Goal: Transaction & Acquisition: Purchase product/service

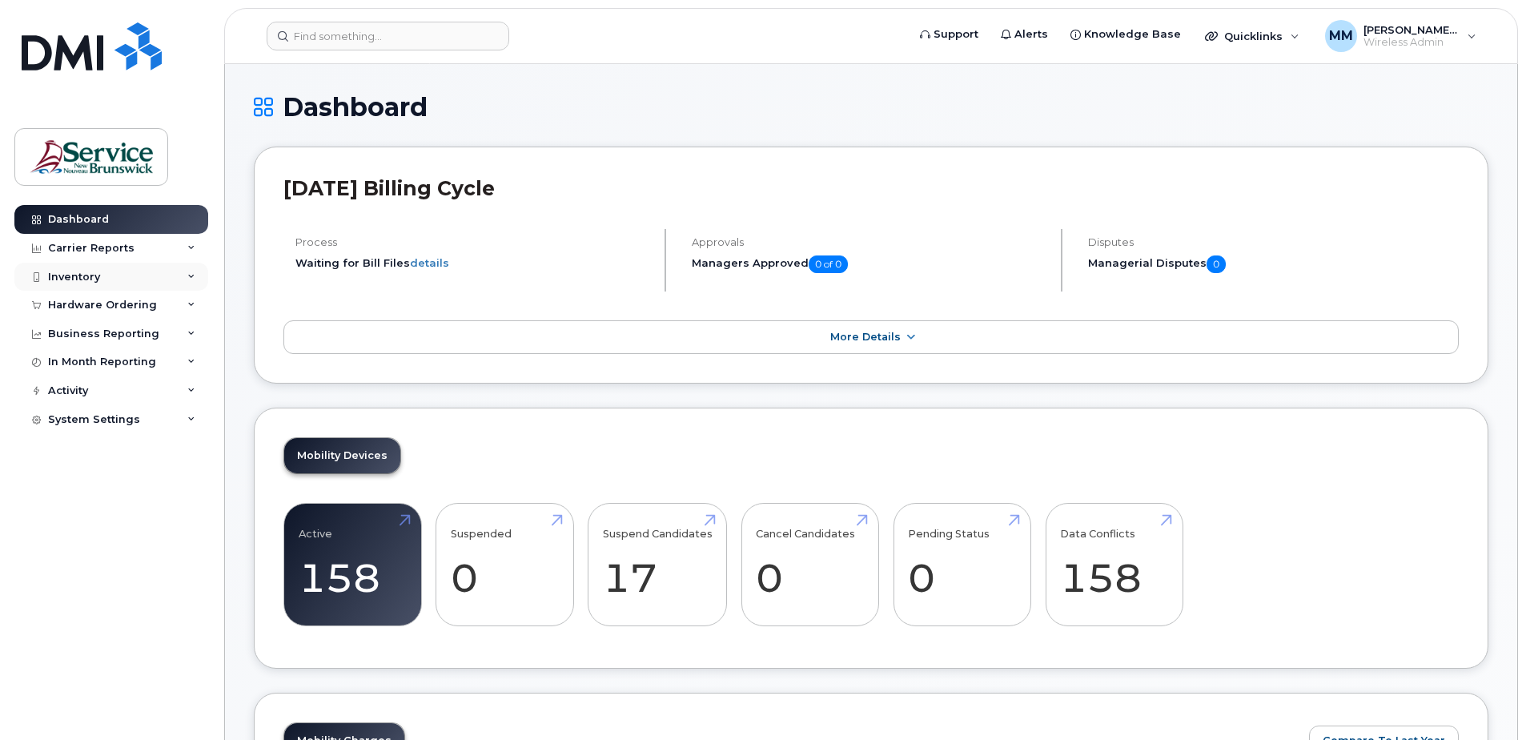
click at [122, 288] on div "Inventory" at bounding box center [111, 277] width 194 height 29
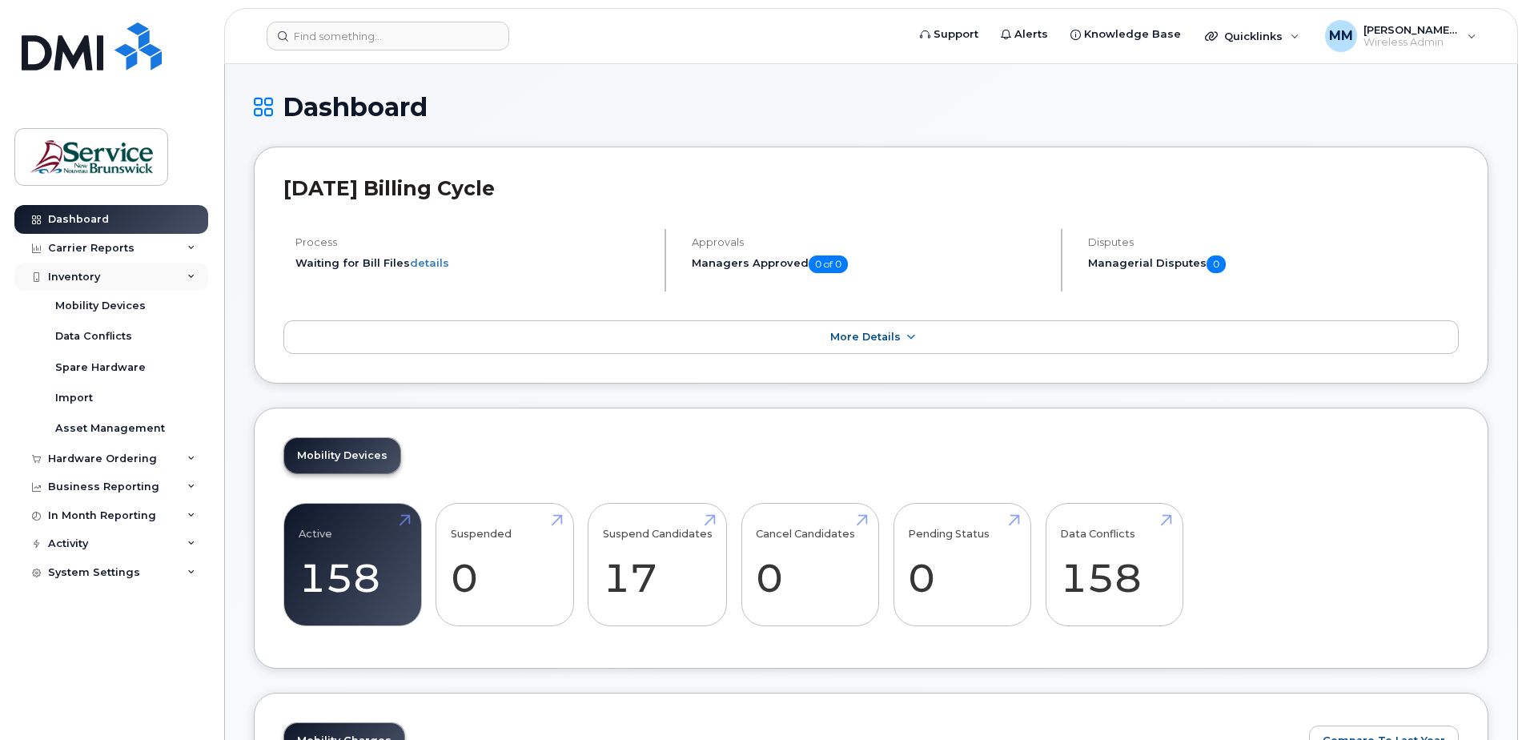
click at [105, 268] on div "Inventory" at bounding box center [111, 277] width 194 height 29
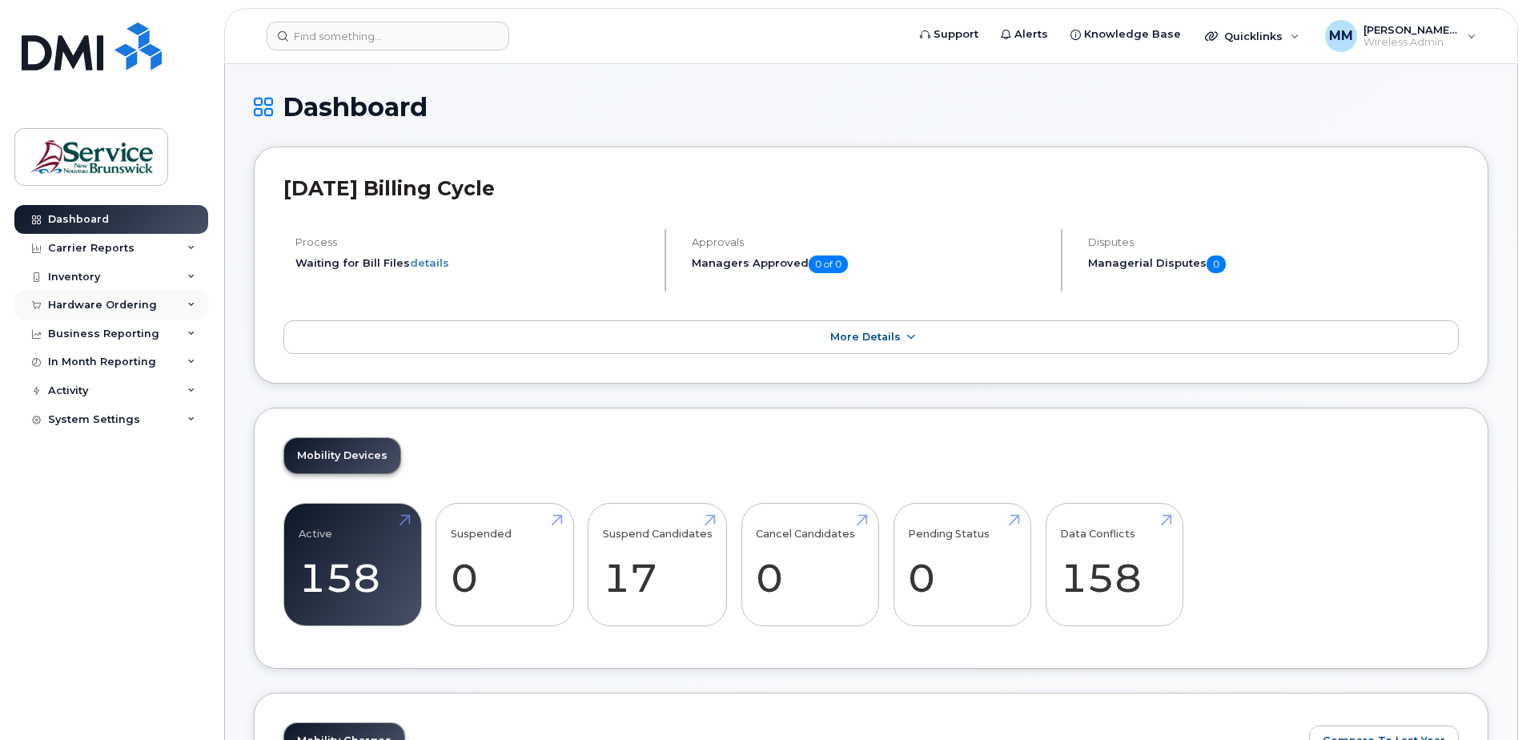
click at [118, 304] on div "Hardware Ordering" at bounding box center [102, 305] width 109 height 13
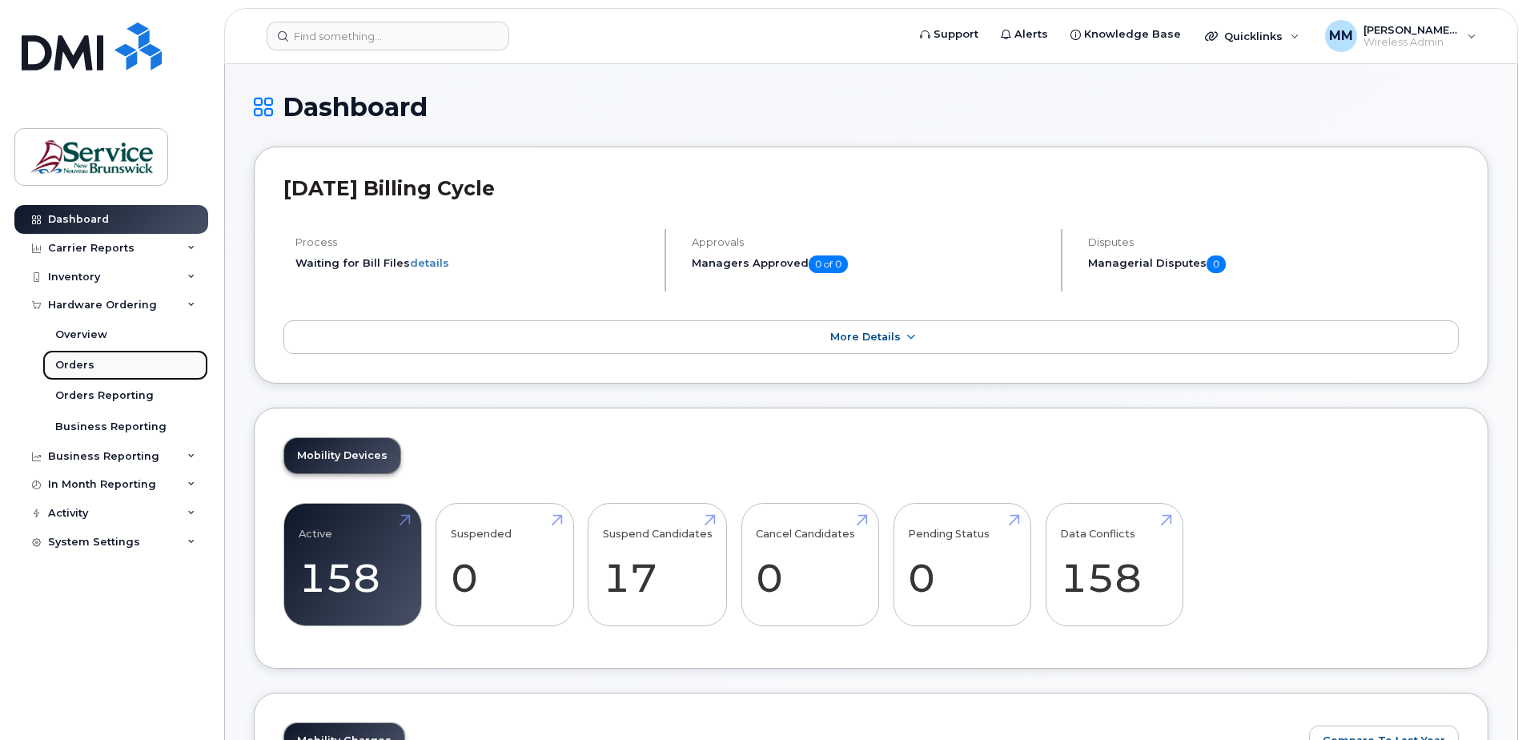
click at [94, 358] on link "Orders" at bounding box center [125, 365] width 166 height 30
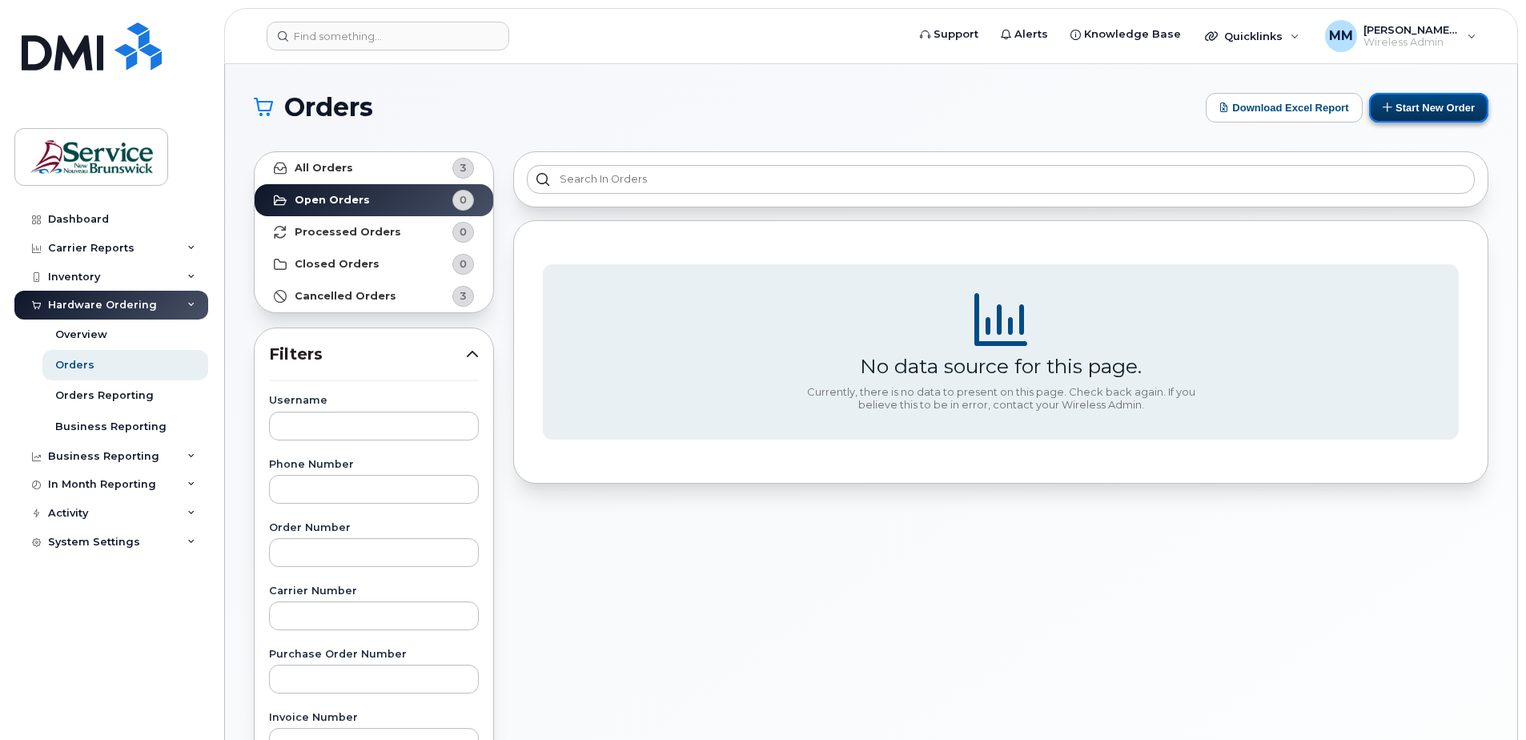
click at [1423, 114] on button "Start New Order" at bounding box center [1428, 108] width 119 height 30
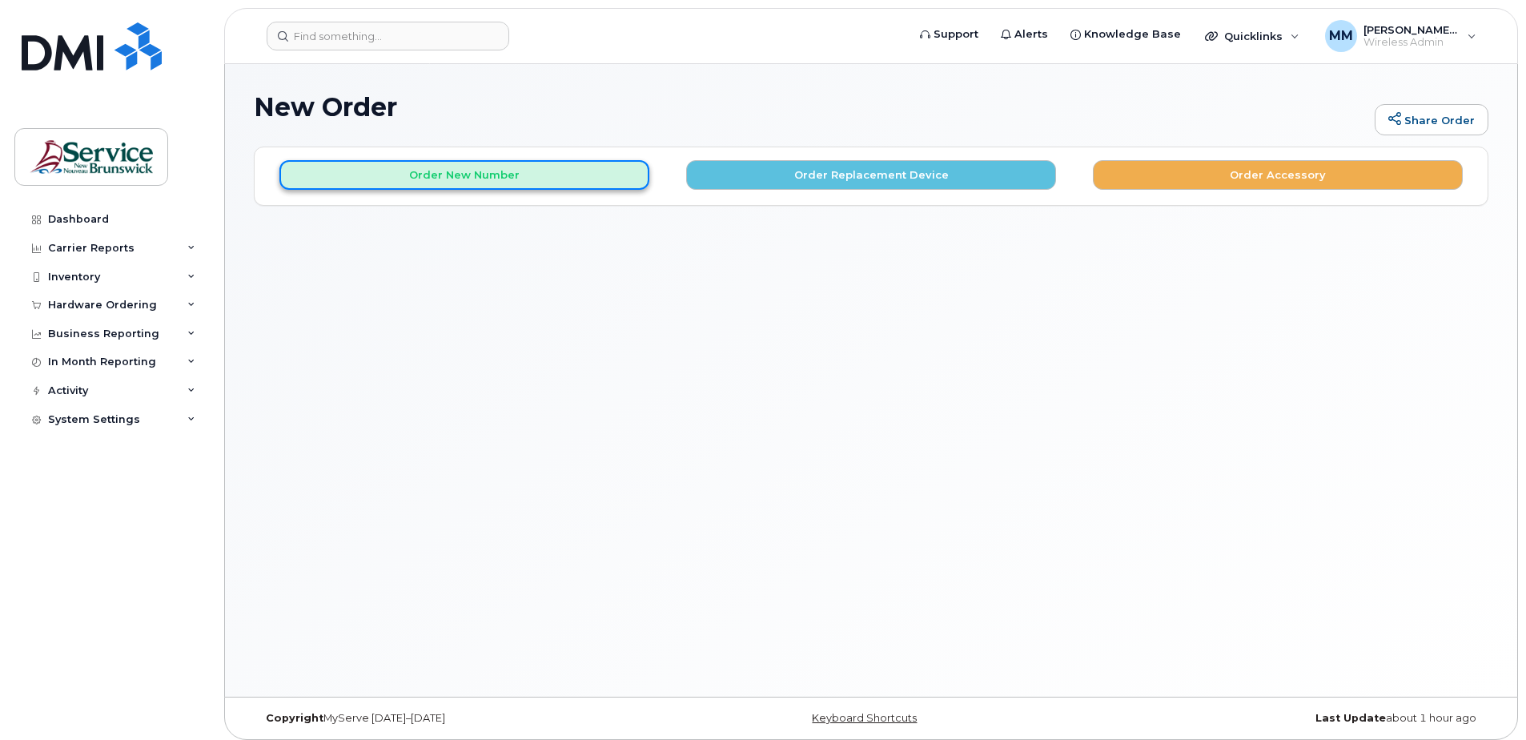
click at [616, 179] on button "Order New Number" at bounding box center [464, 175] width 370 height 30
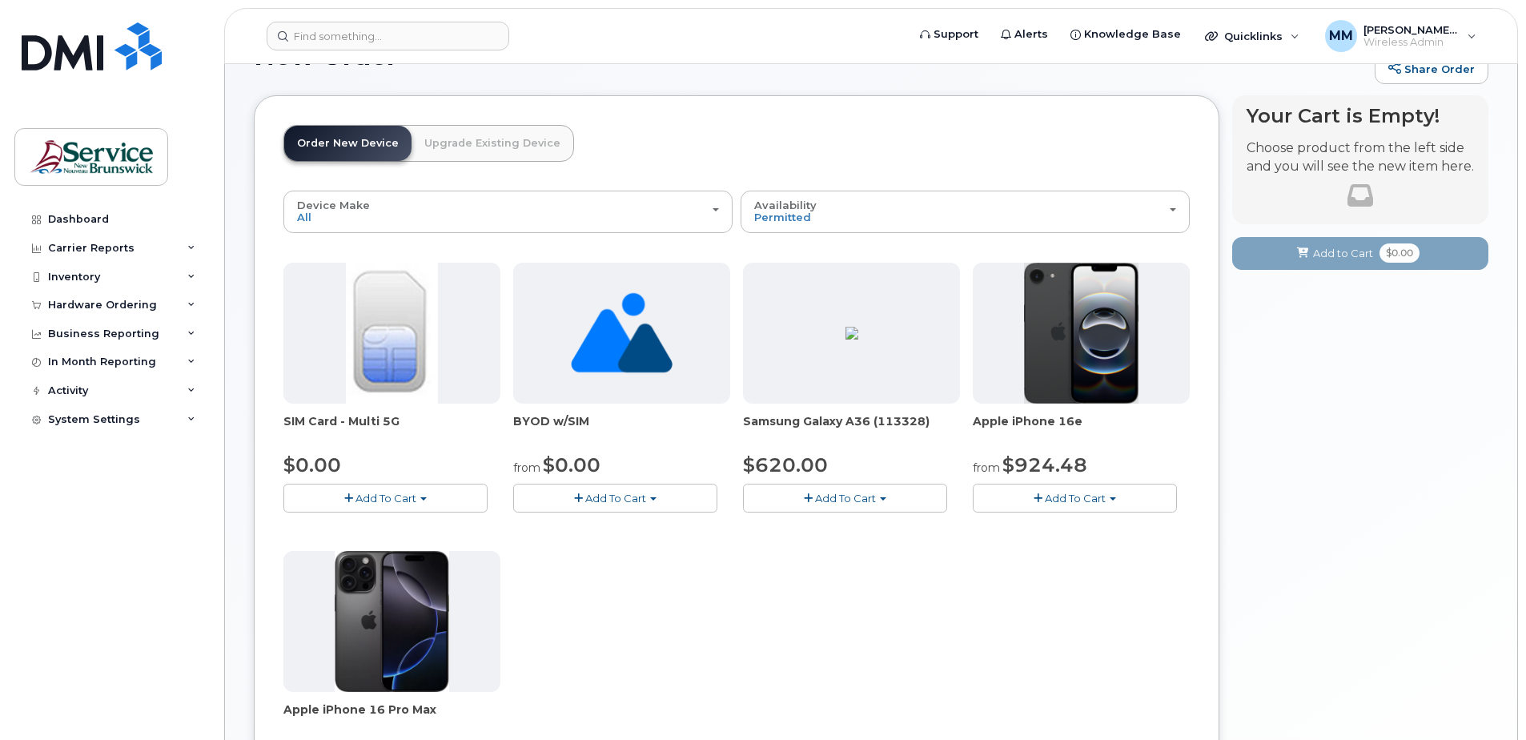
scroll to position [80, 0]
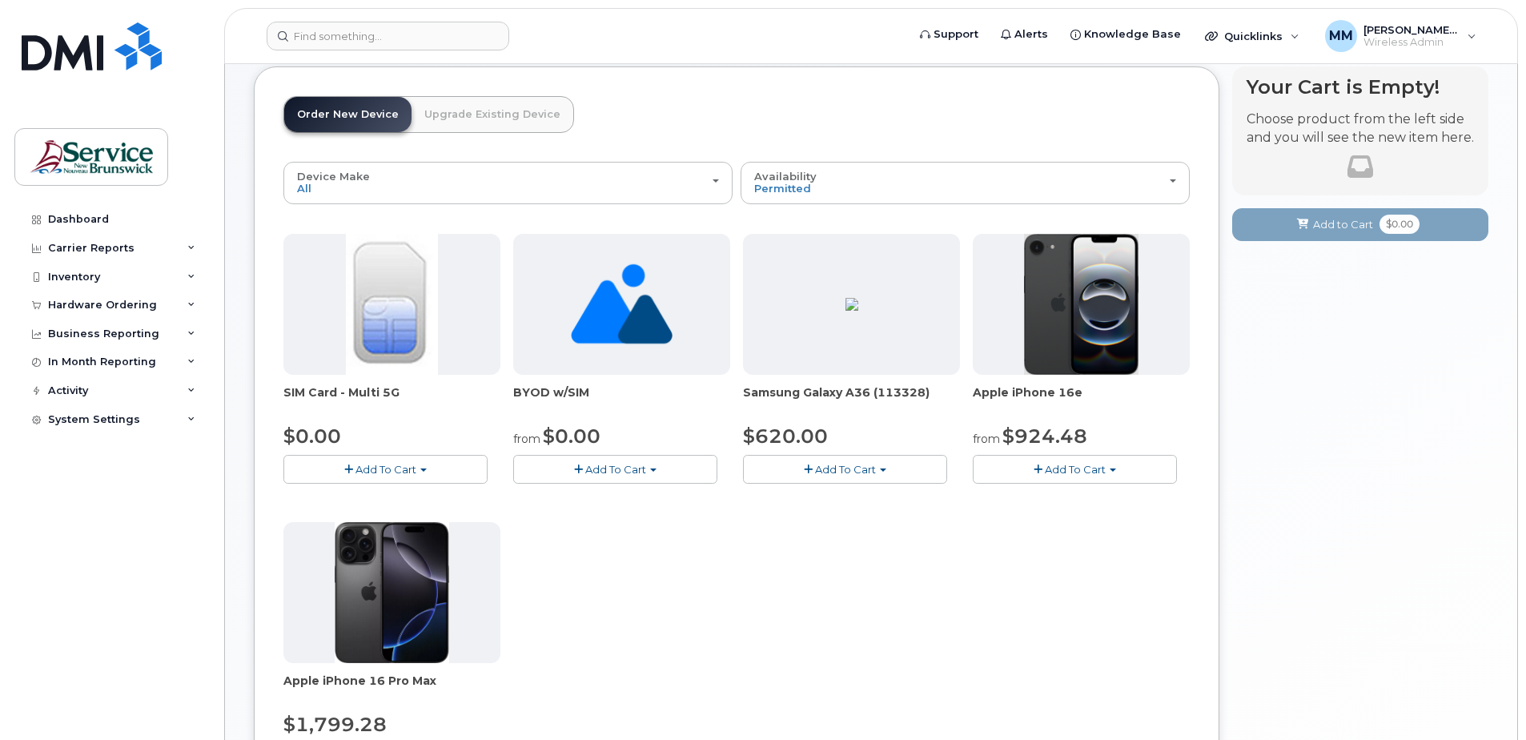
click at [1062, 467] on span "Add To Cart" at bounding box center [1075, 469] width 61 height 13
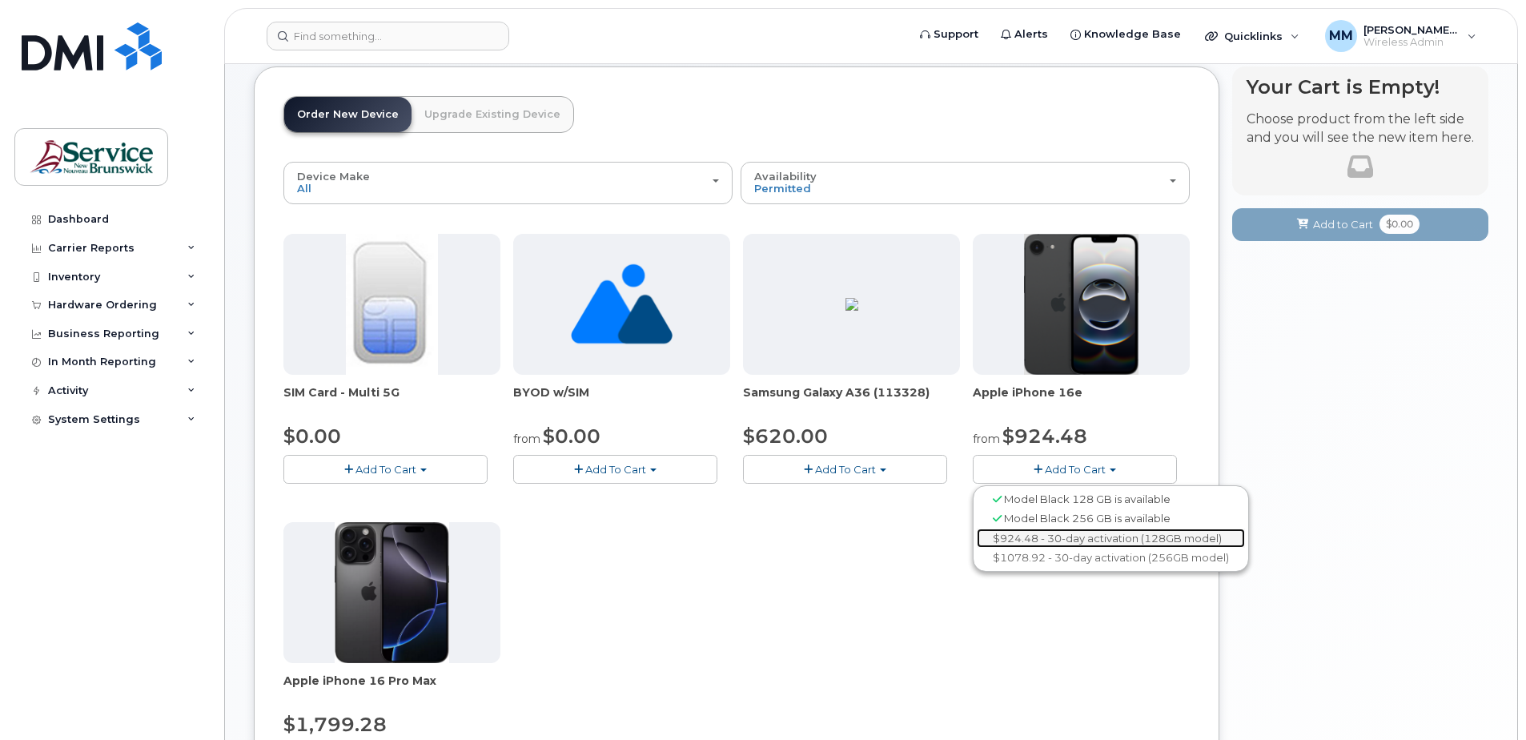
click at [1116, 537] on link "$924.48 - 30-day activation (128GB model)" at bounding box center [1111, 538] width 268 height 20
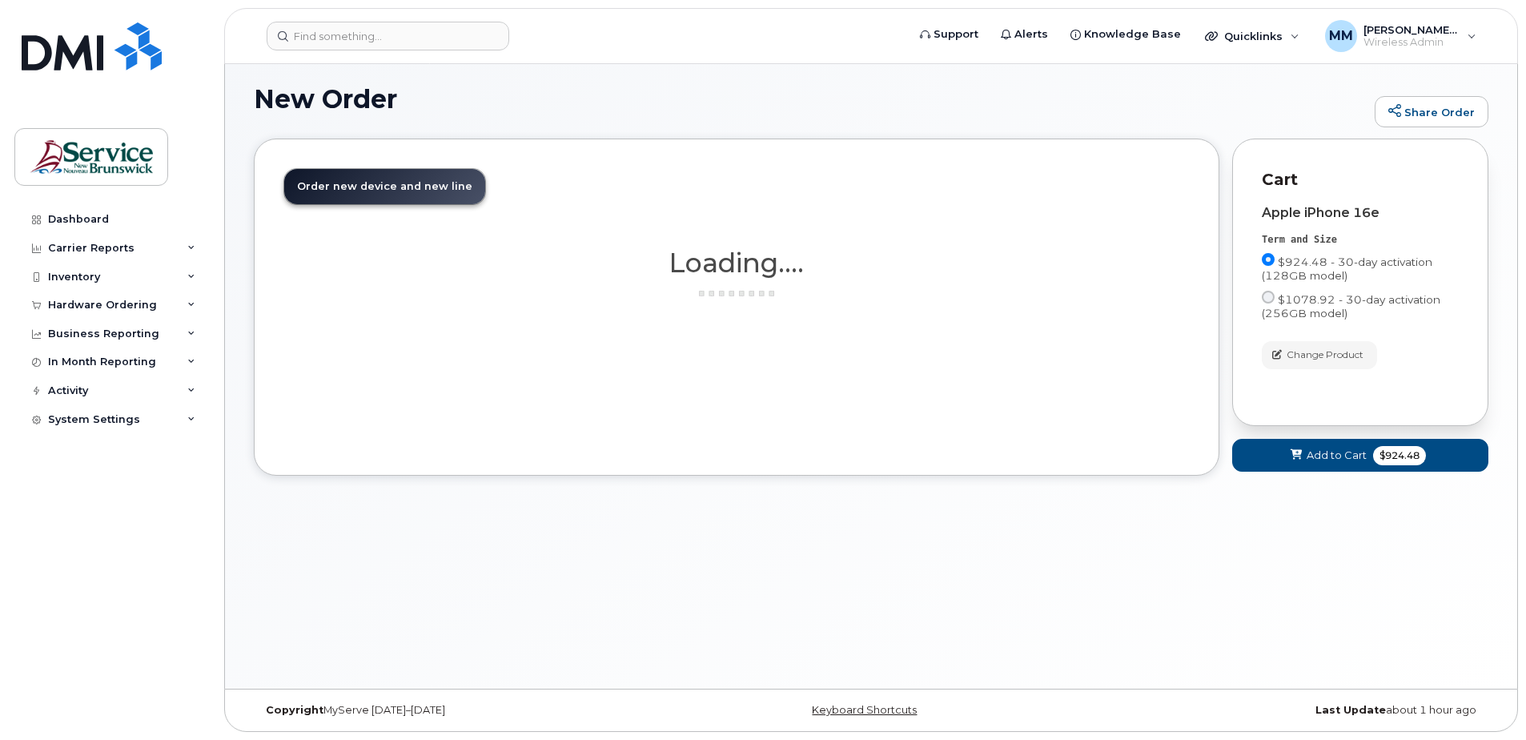
scroll to position [8, 0]
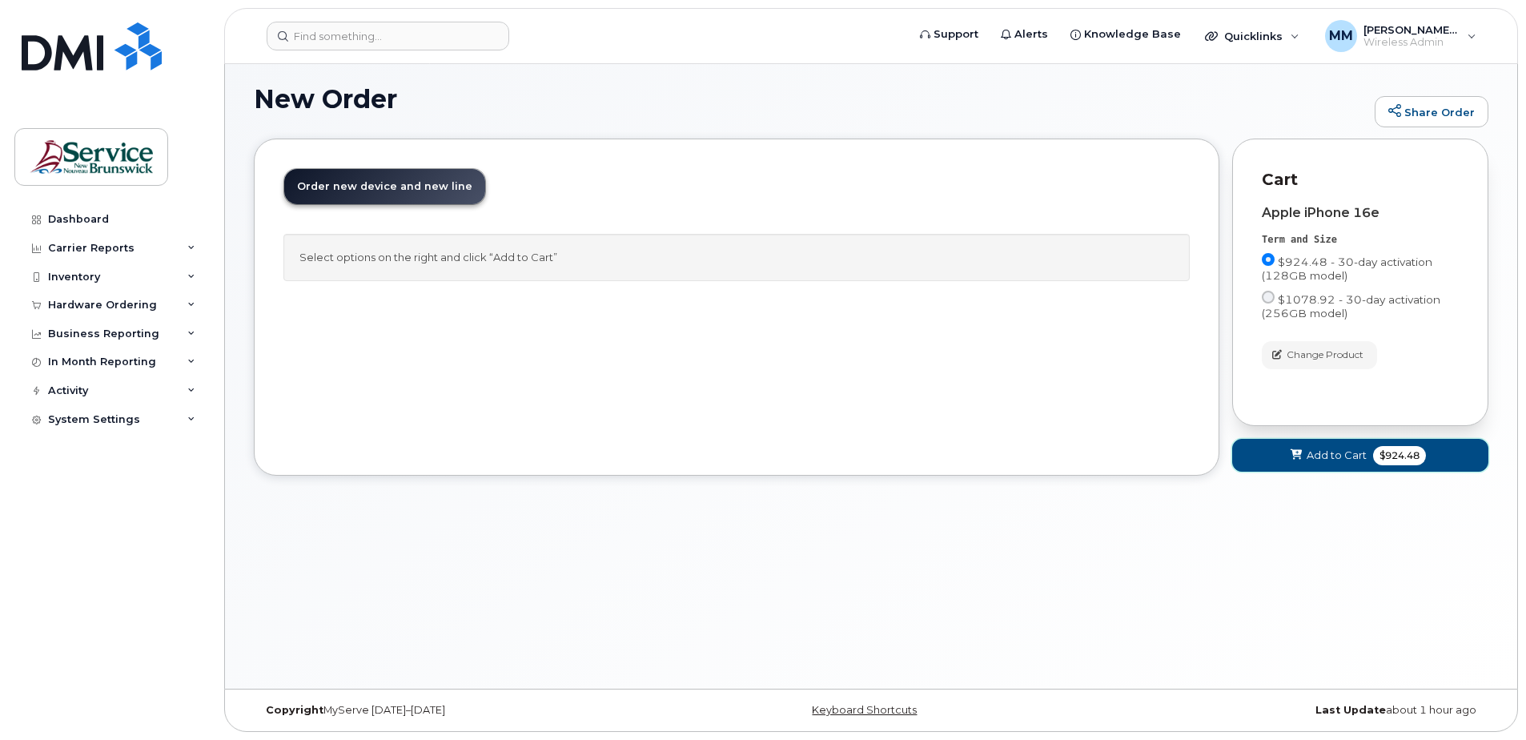
click at [1323, 454] on span "Add to Cart" at bounding box center [1336, 454] width 60 height 15
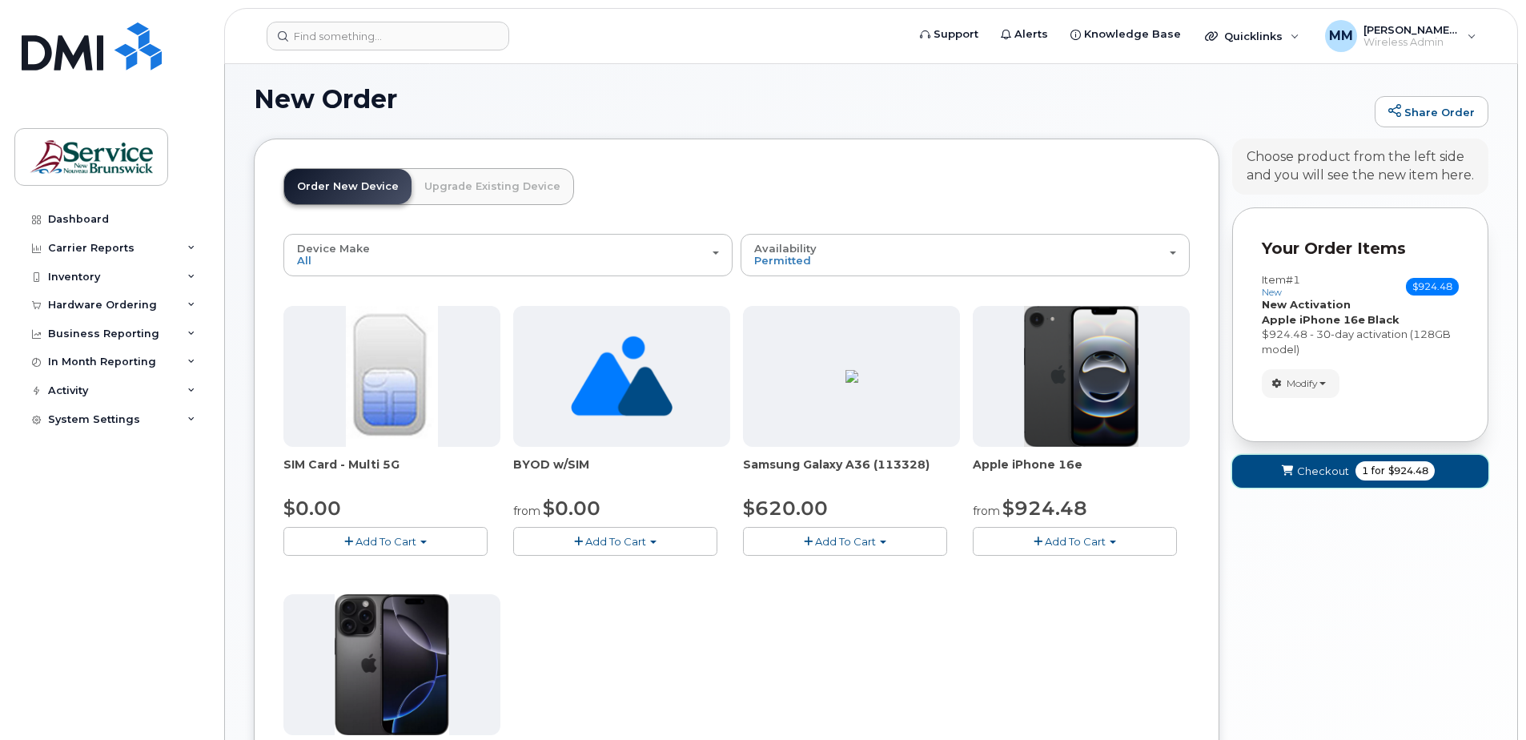
click at [1388, 478] on span "$924.48" at bounding box center [1408, 470] width 40 height 14
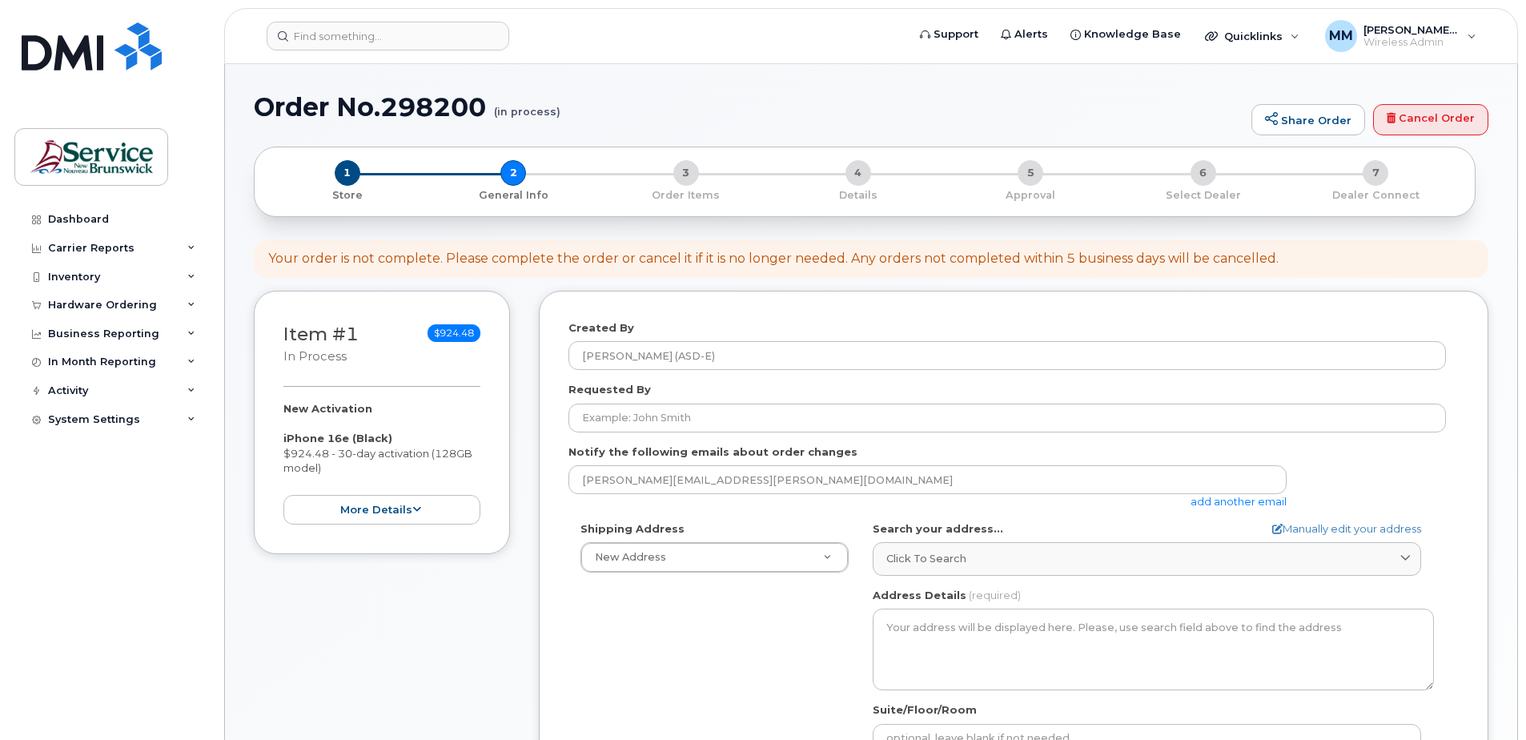
select select
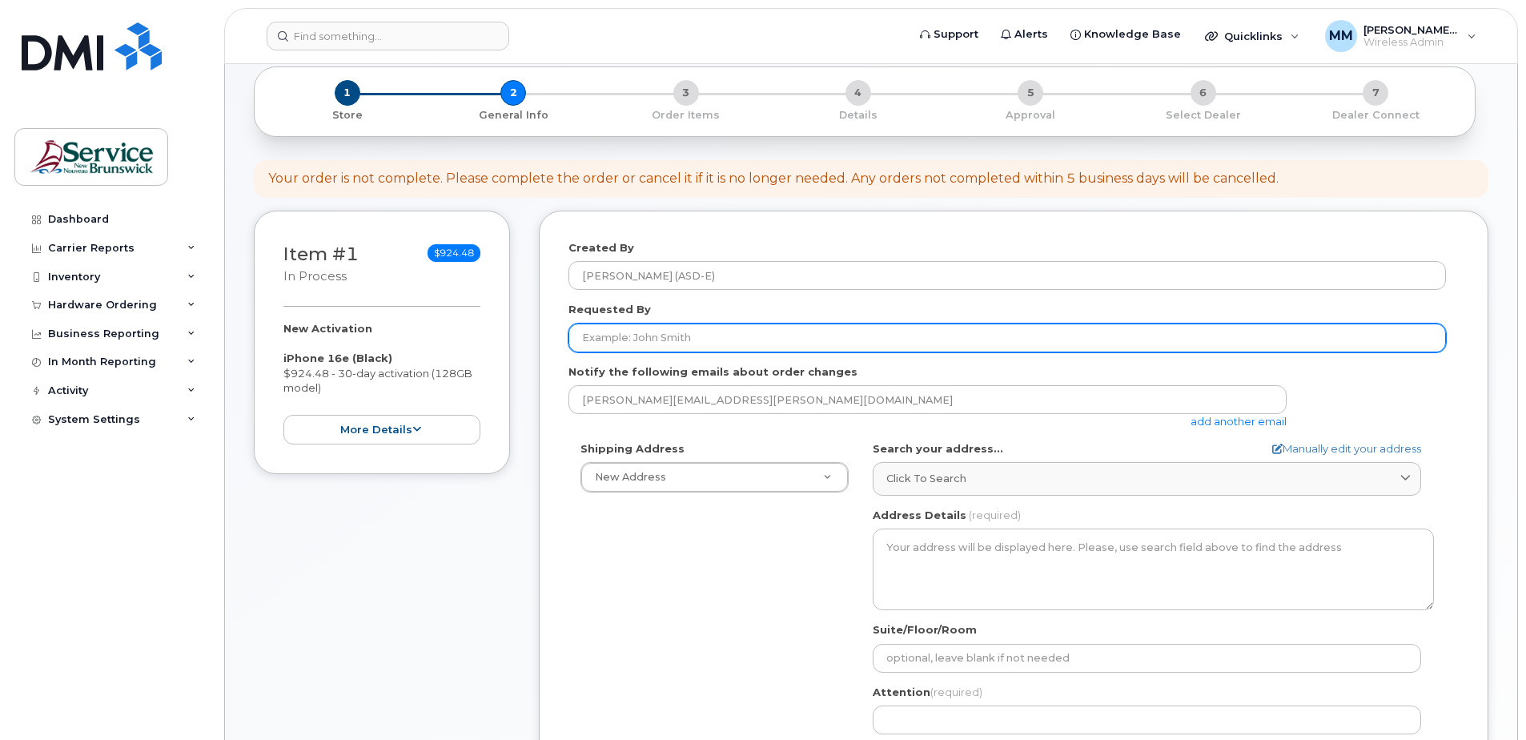
click at [640, 342] on input "Requested By" at bounding box center [1006, 337] width 877 height 29
type input "p"
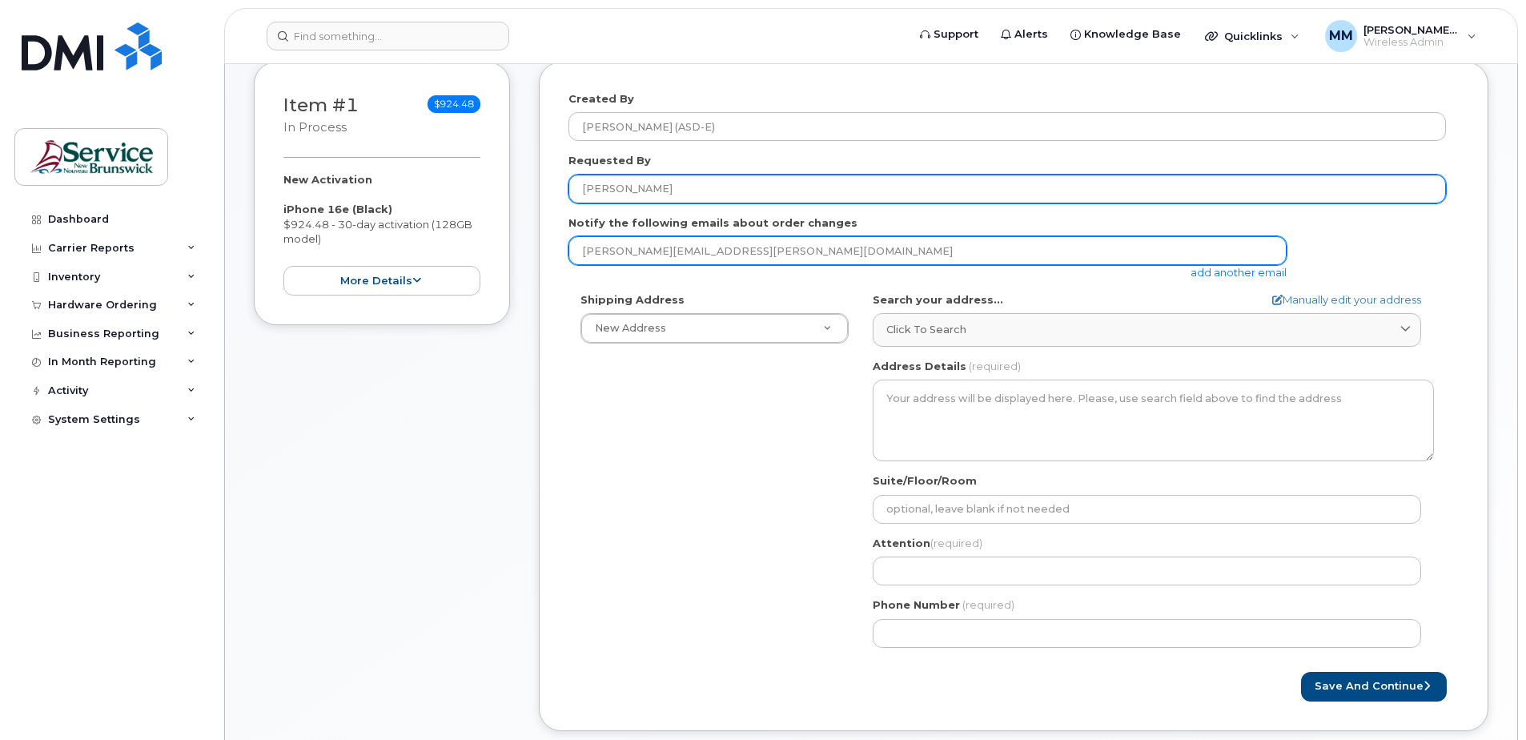
scroll to position [240, 0]
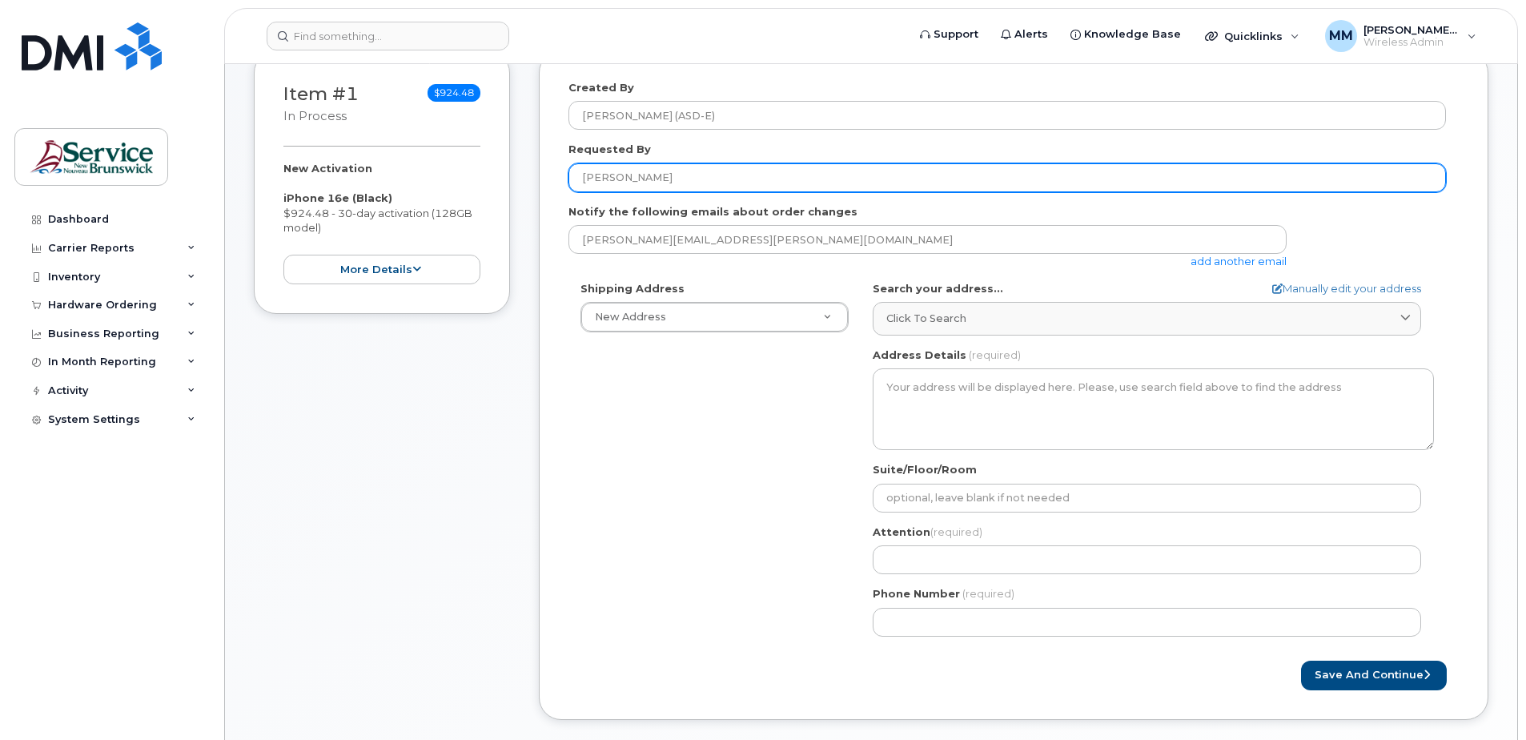
type input "[PERSON_NAME]"
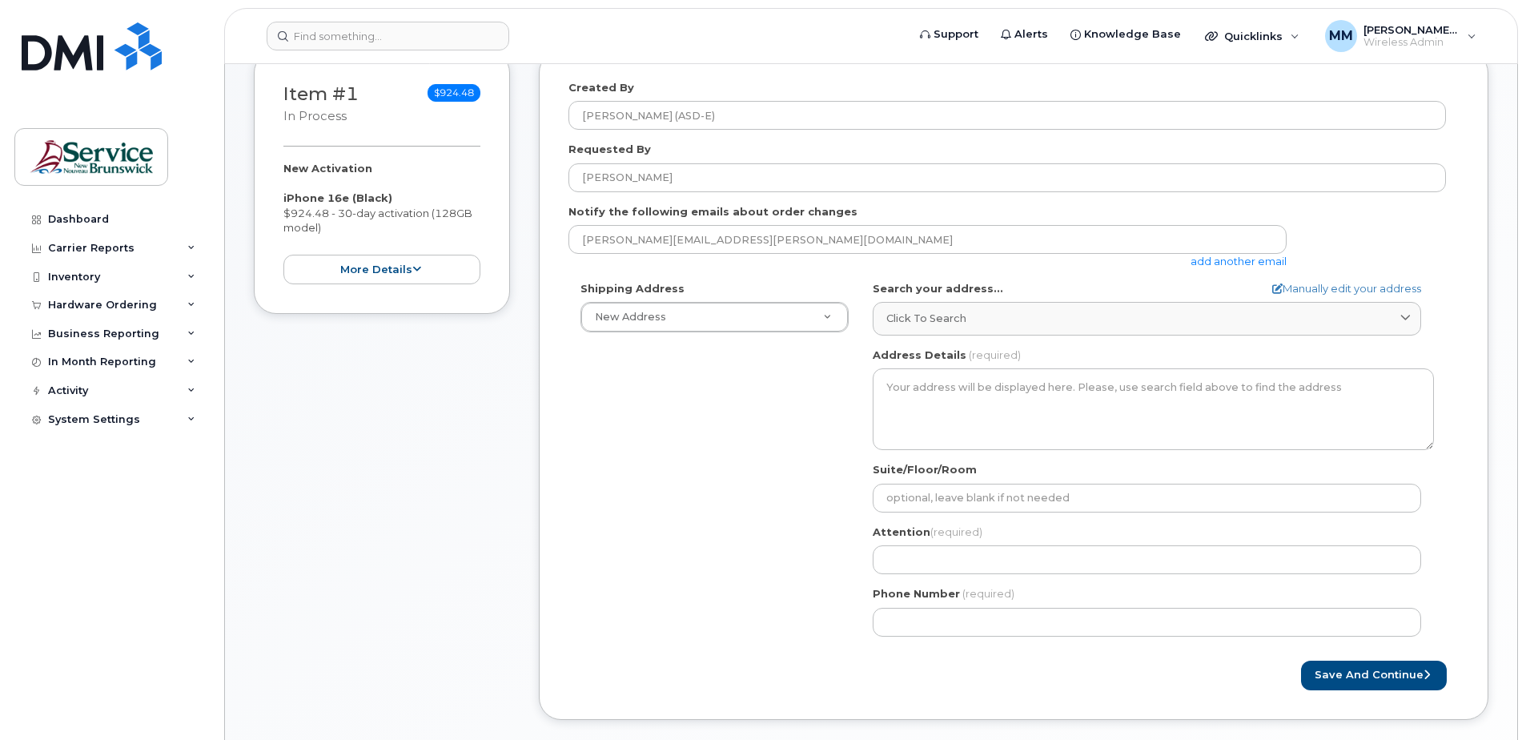
click at [1267, 261] on link "add another email" at bounding box center [1238, 261] width 96 height 13
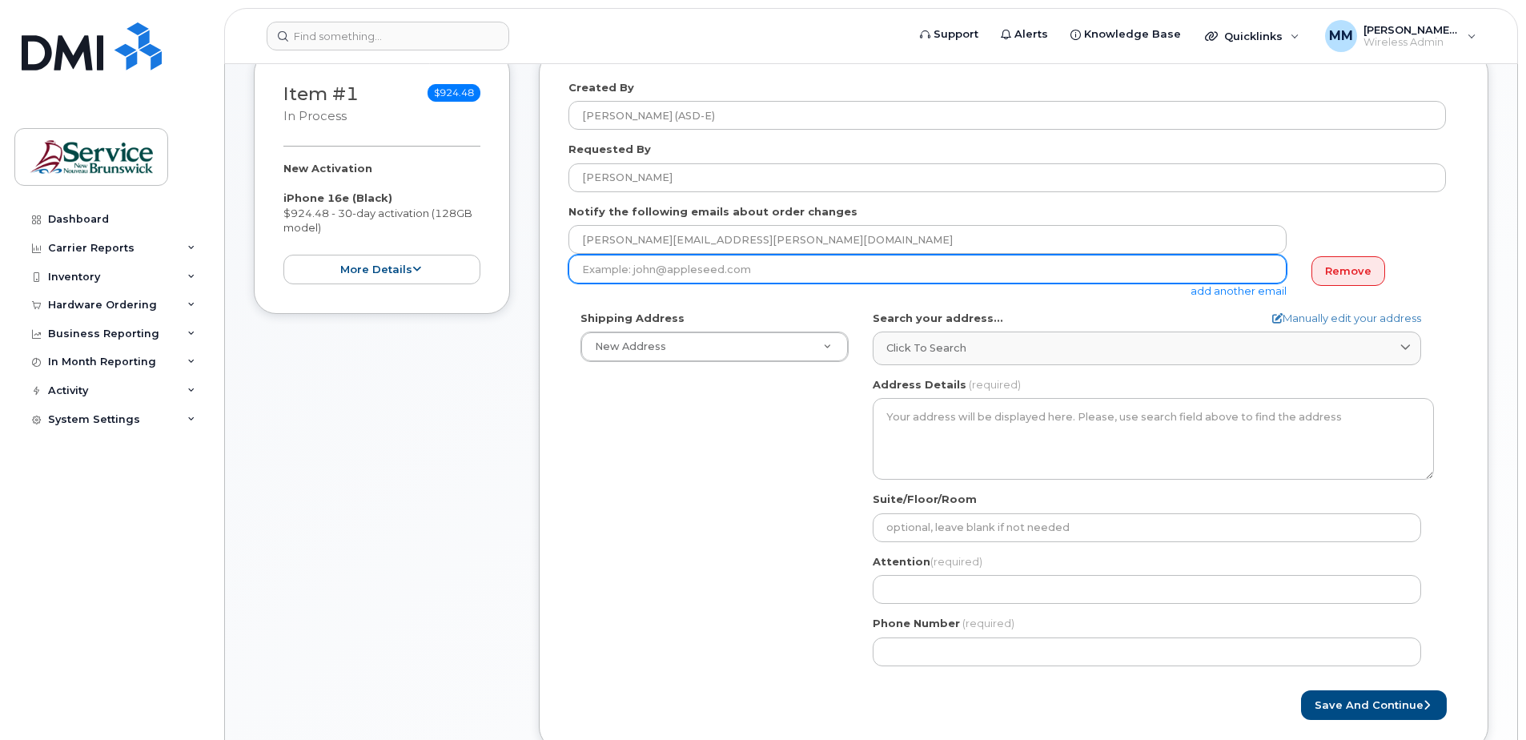
click at [864, 279] on input "email" at bounding box center [927, 269] width 718 height 29
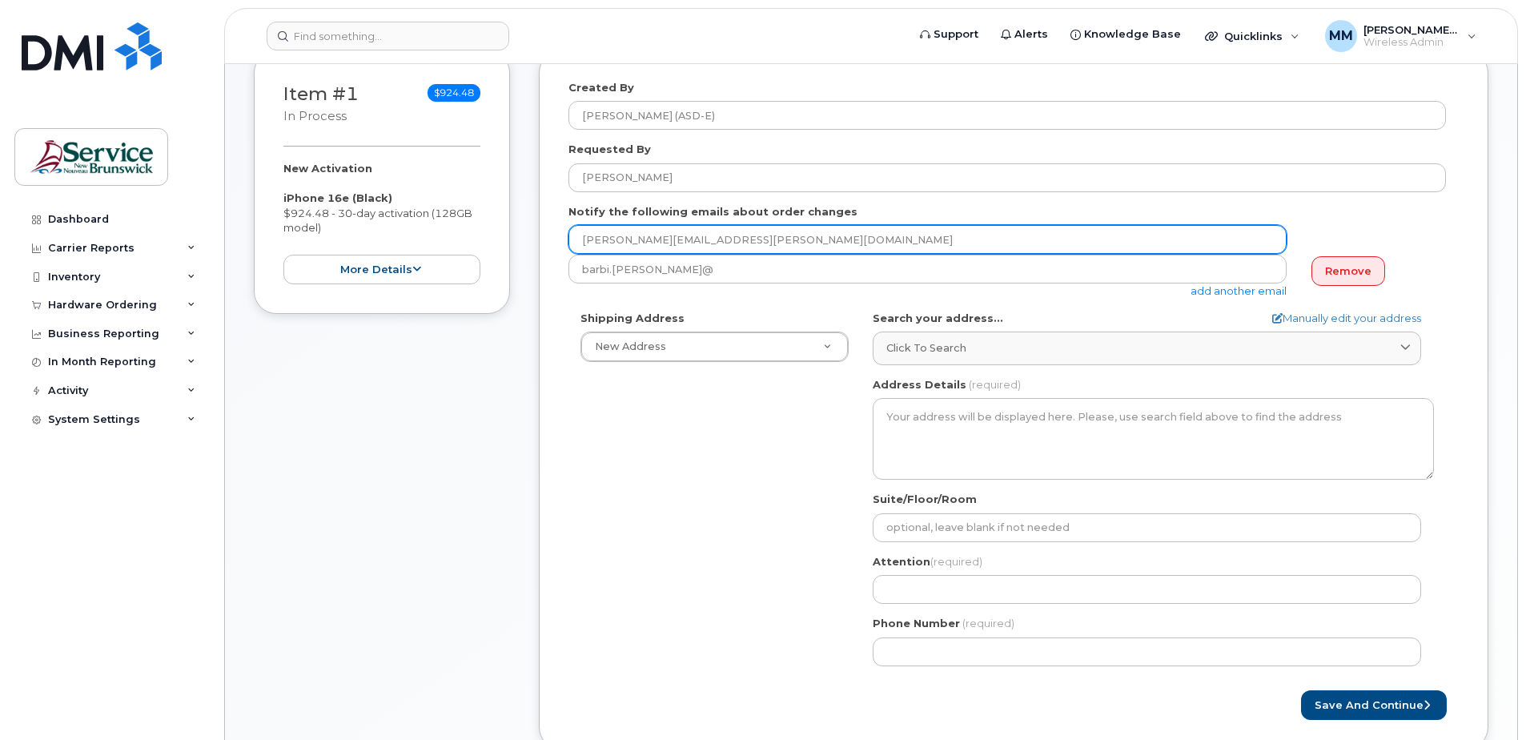
drag, startPoint x: 695, startPoint y: 235, endPoint x: 779, endPoint y: 239, distance: 84.1
click at [779, 239] on input "[PERSON_NAME][EMAIL_ADDRESS][PERSON_NAME][DOMAIN_NAME]" at bounding box center [927, 239] width 718 height 29
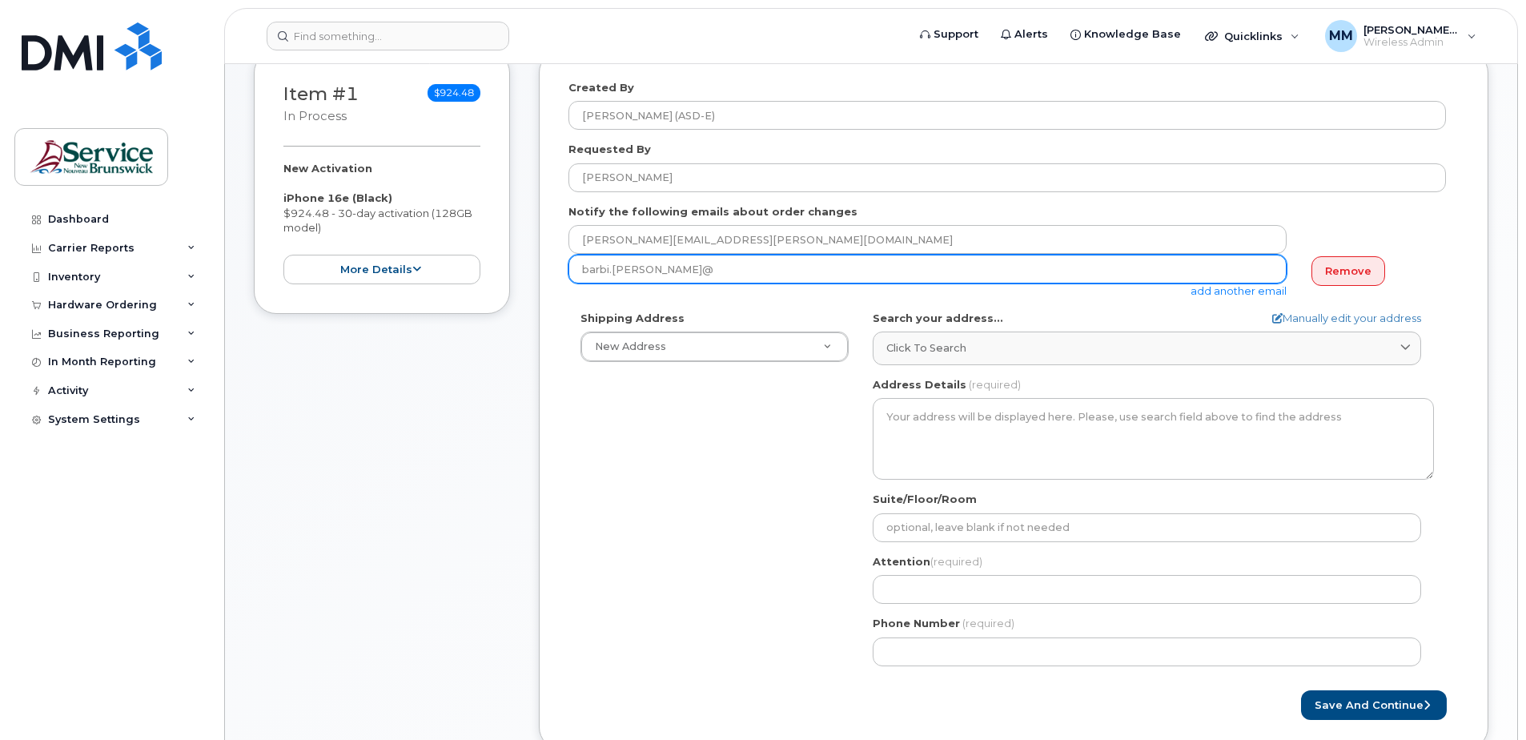
click at [704, 275] on input "barbi.pollock@" at bounding box center [927, 269] width 718 height 29
paste input "nbed.nb.ca"
type input "barbi.pollock@nbed.nb.ca"
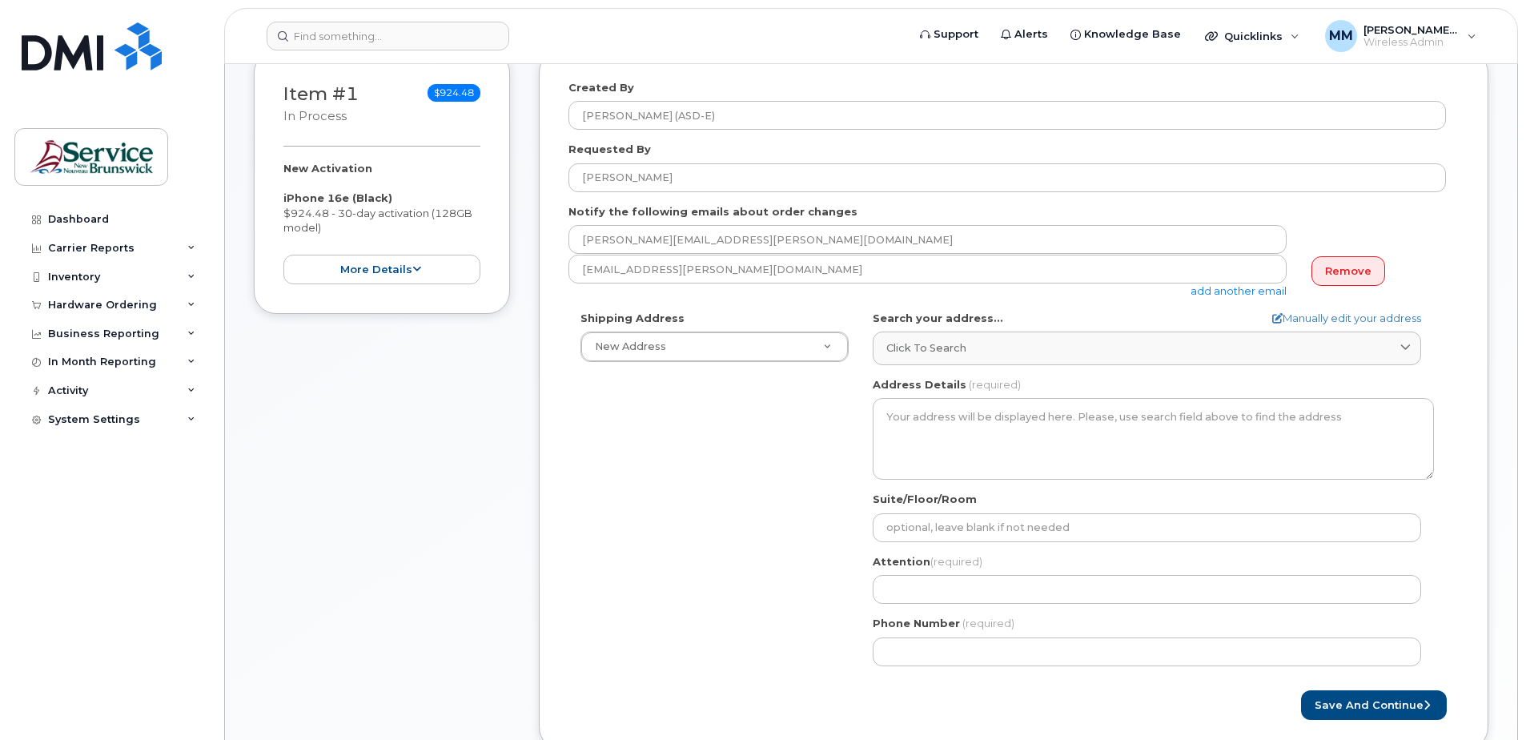
click at [747, 441] on div "Shipping Address New Address New Address ASD-E Main Office ASD-N Bathurst Educa…" at bounding box center [1006, 494] width 877 height 367
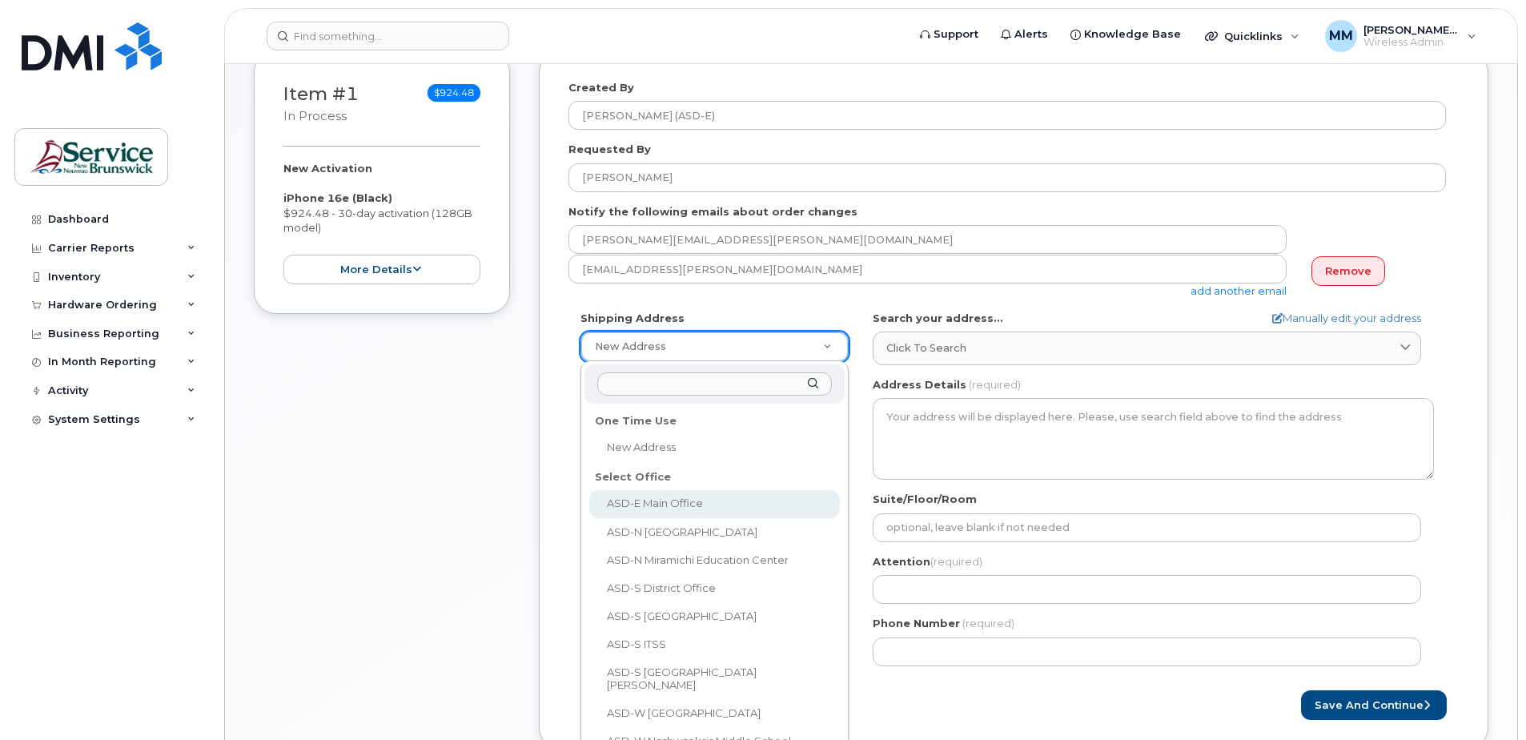
select select
type textarea "200-1077 St George Blvd Moncton New Brunswick E1E 4C9"
type input "Melissa McEachern"
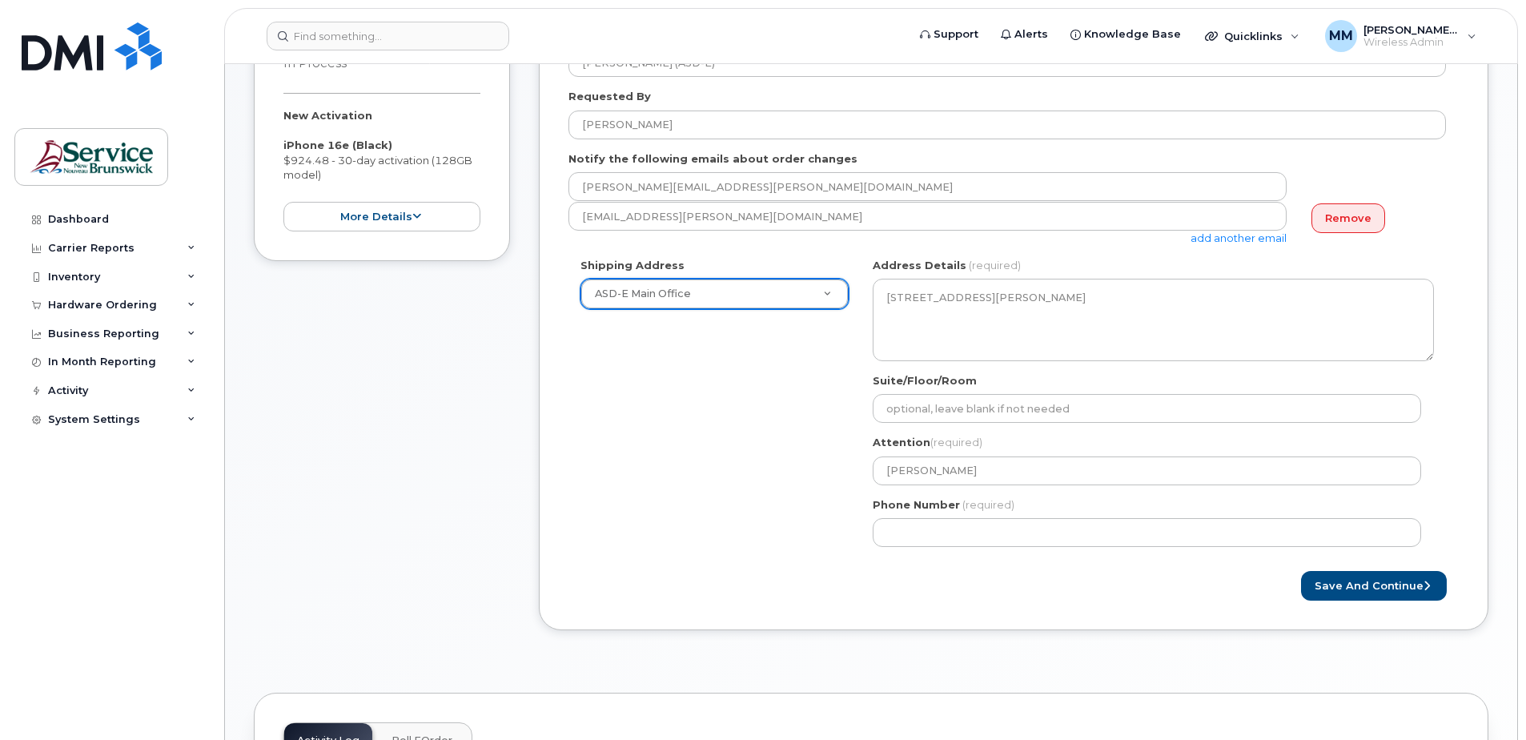
scroll to position [400, 0]
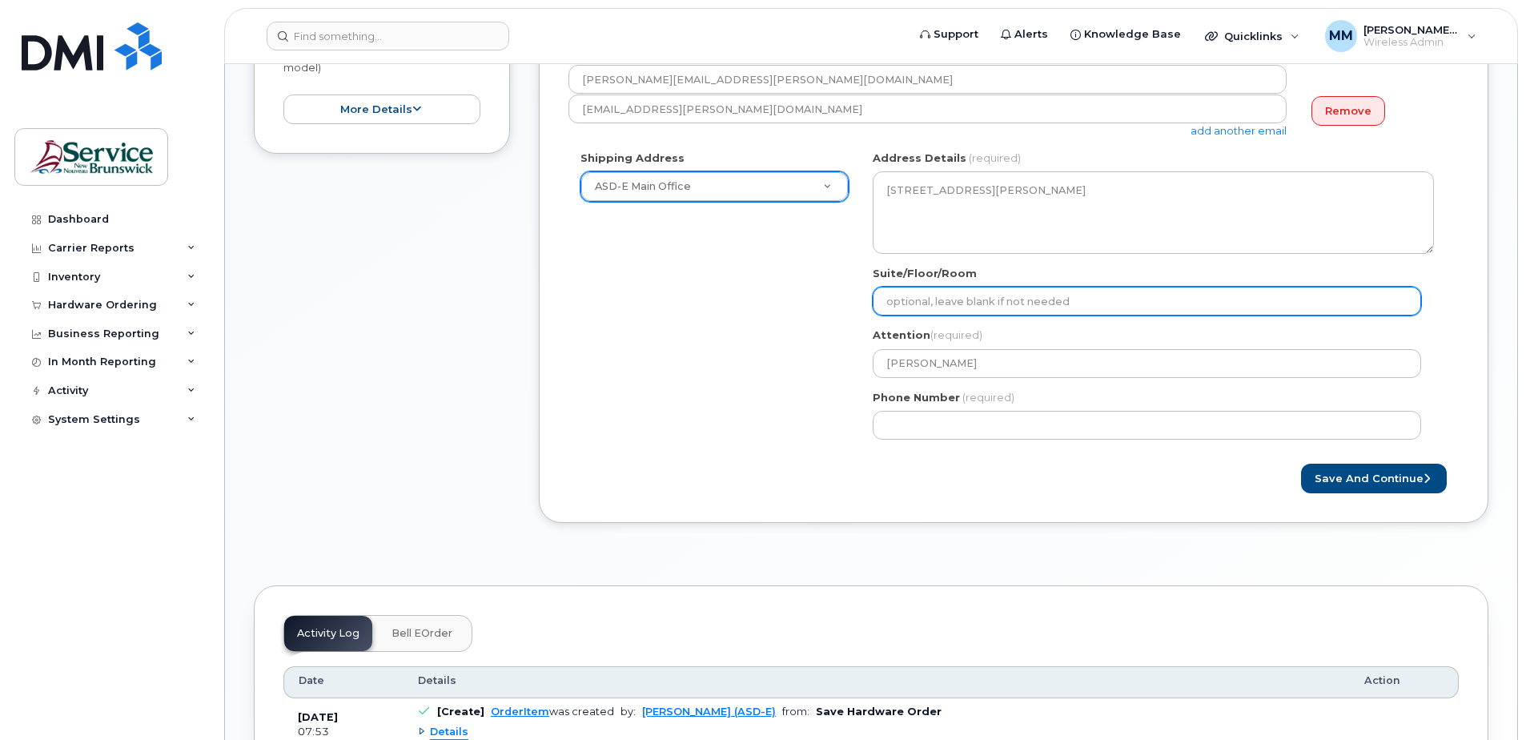
click at [889, 302] on input "Suite/Floor/Room" at bounding box center [1147, 301] width 548 height 29
select select
type input "S"
select select
type input "Su"
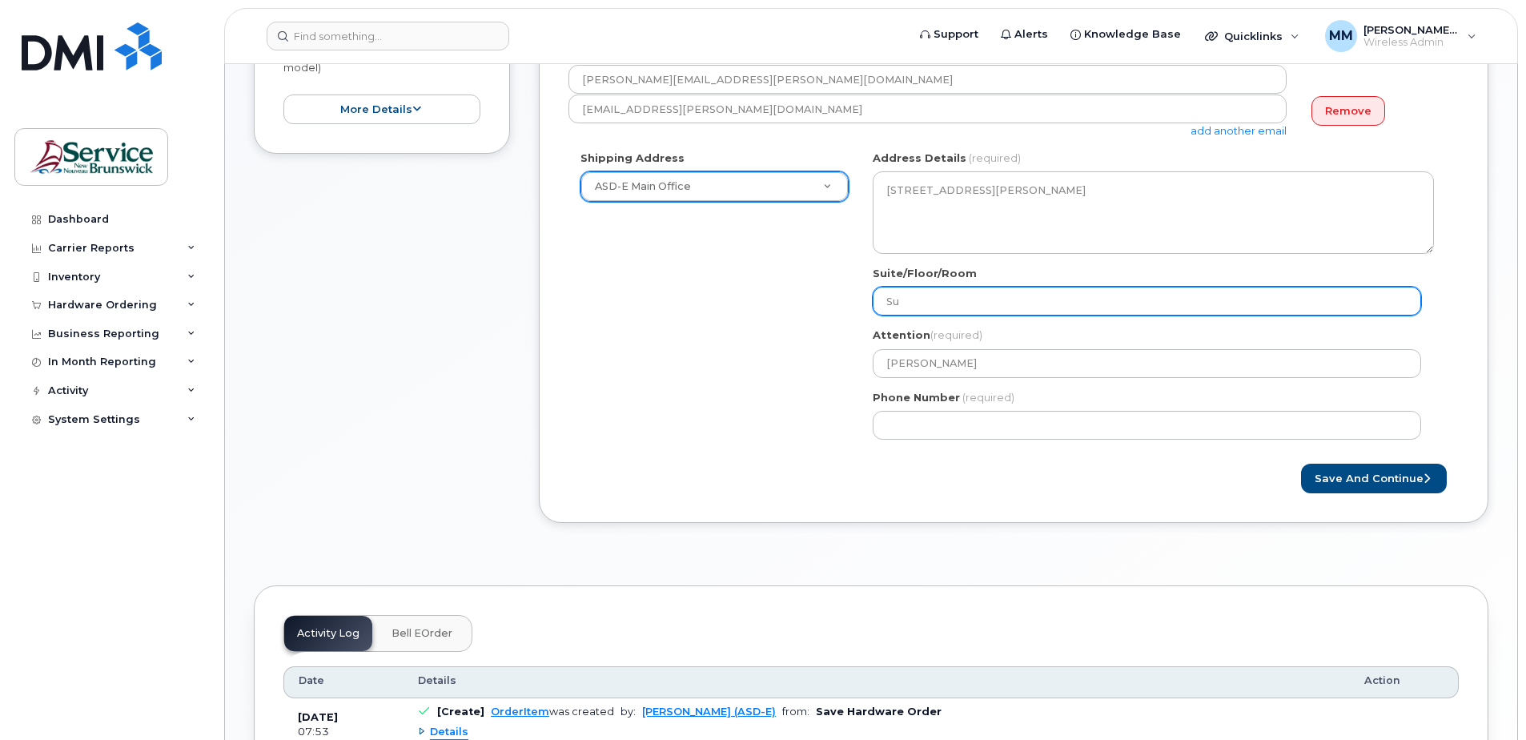
select select
type input "Sui"
select select
type input "Suit"
select select
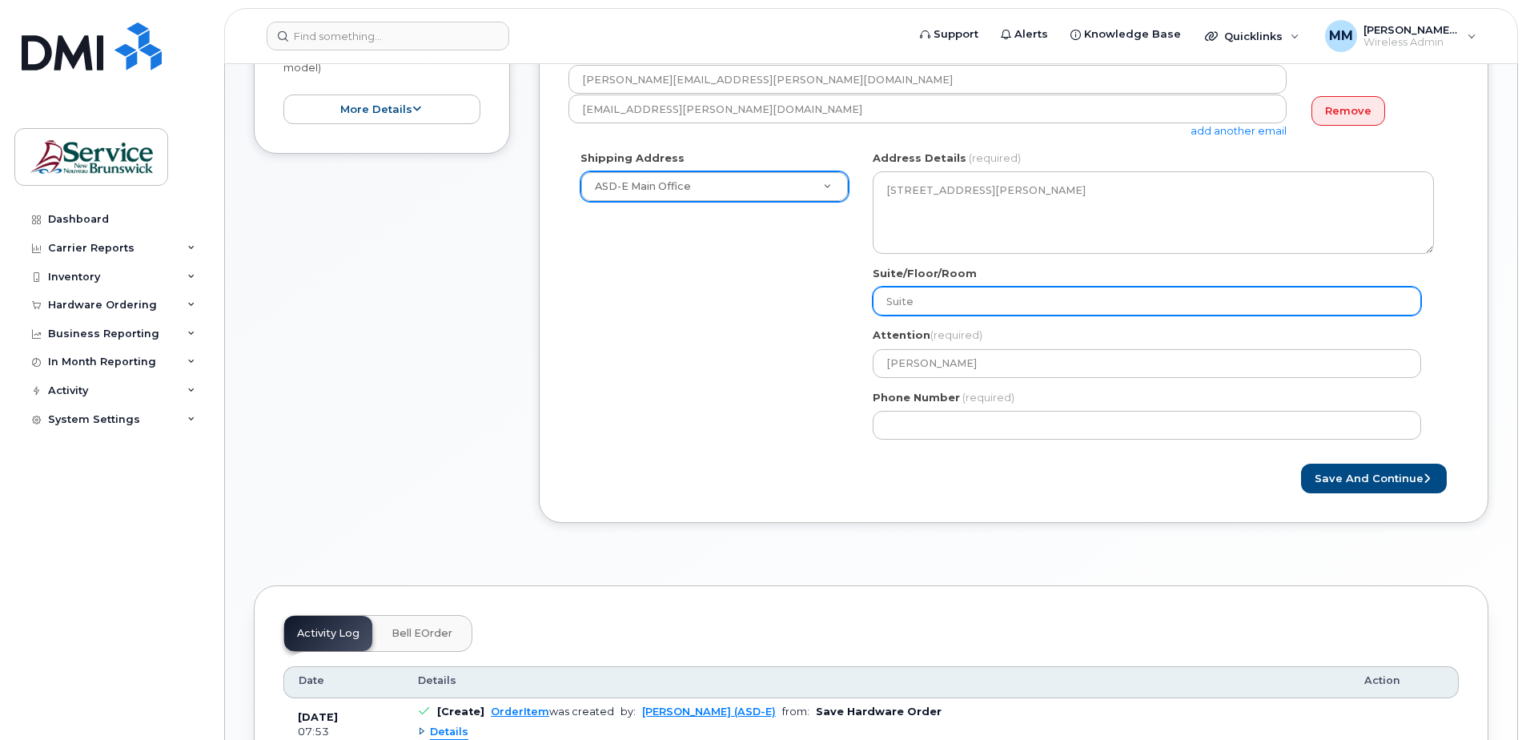
type input "Suite"
select select
type input "Suite 2"
select select
type input "Suite 20"
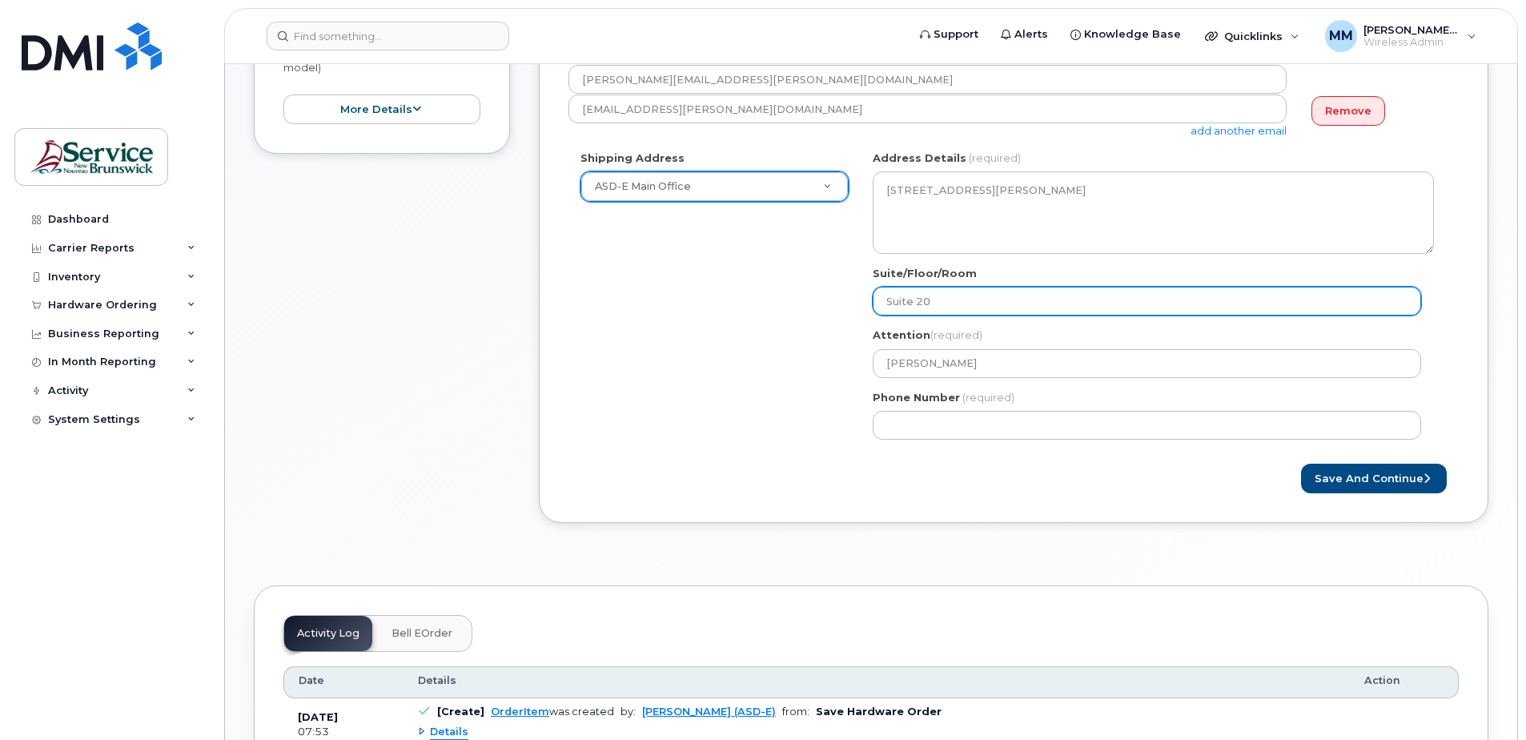
select select
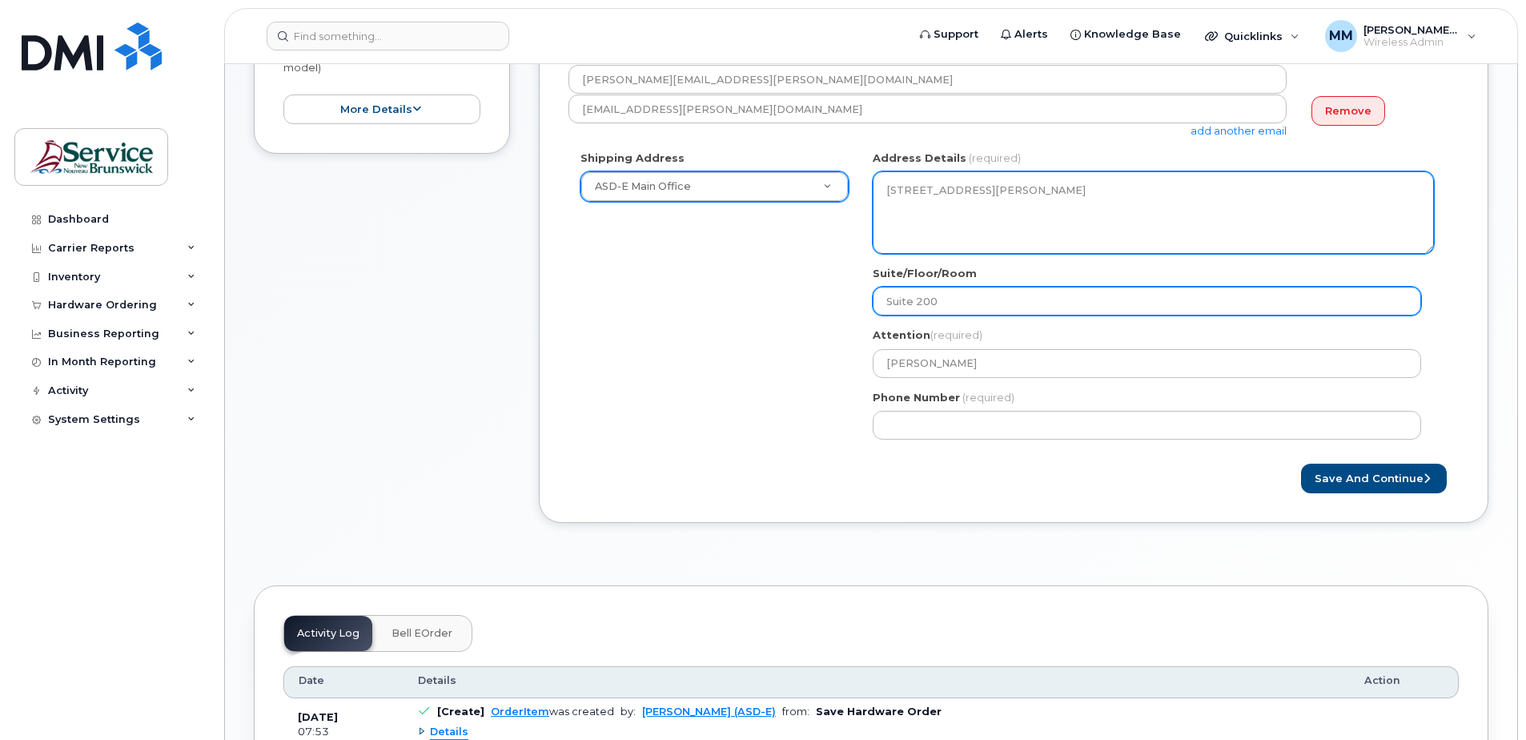
type input "Suite 200"
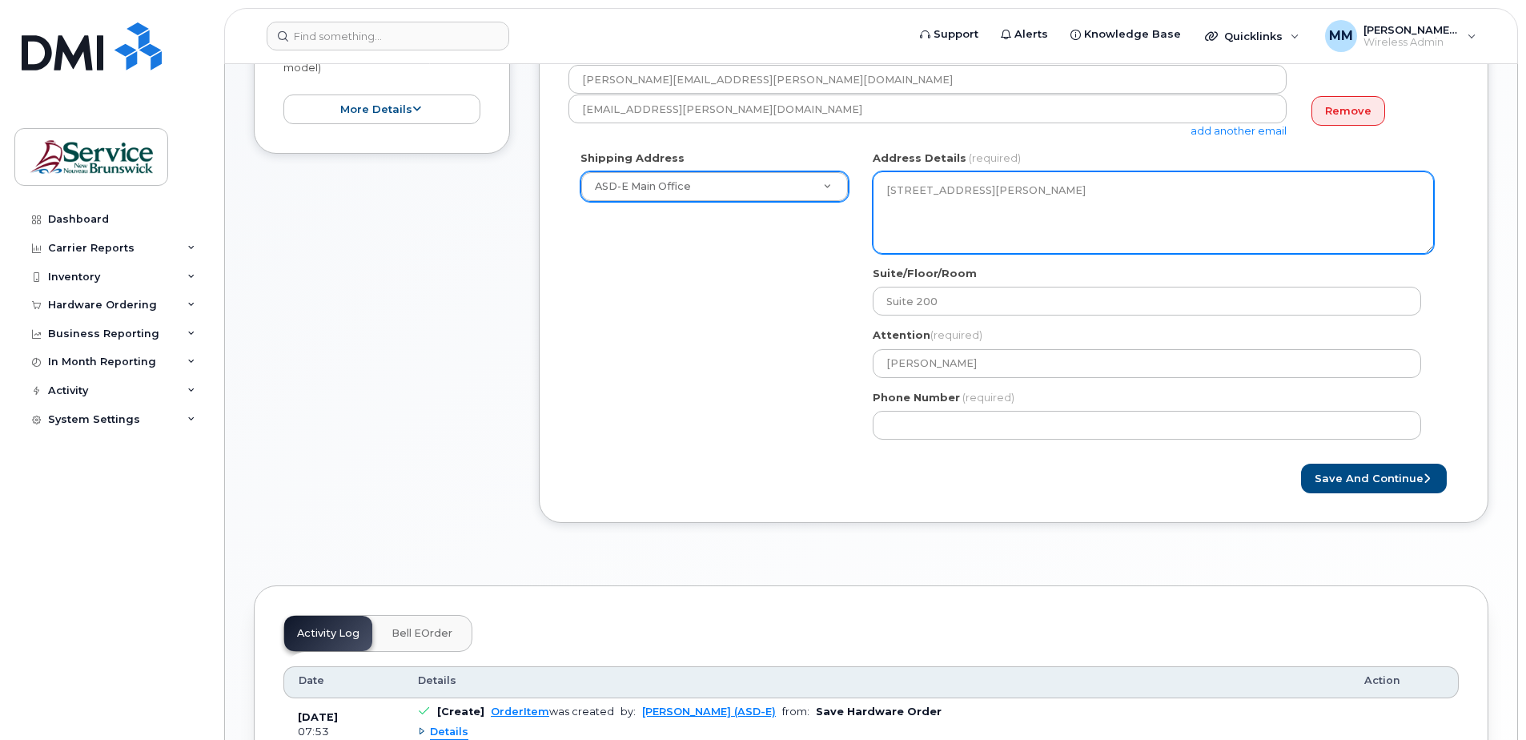
drag, startPoint x: 913, startPoint y: 186, endPoint x: 867, endPoint y: 175, distance: 47.8
click at [867, 175] on div "NB Moncton Search your address... Manually edit your address Click to search No…" at bounding box center [1152, 300] width 585 height 301
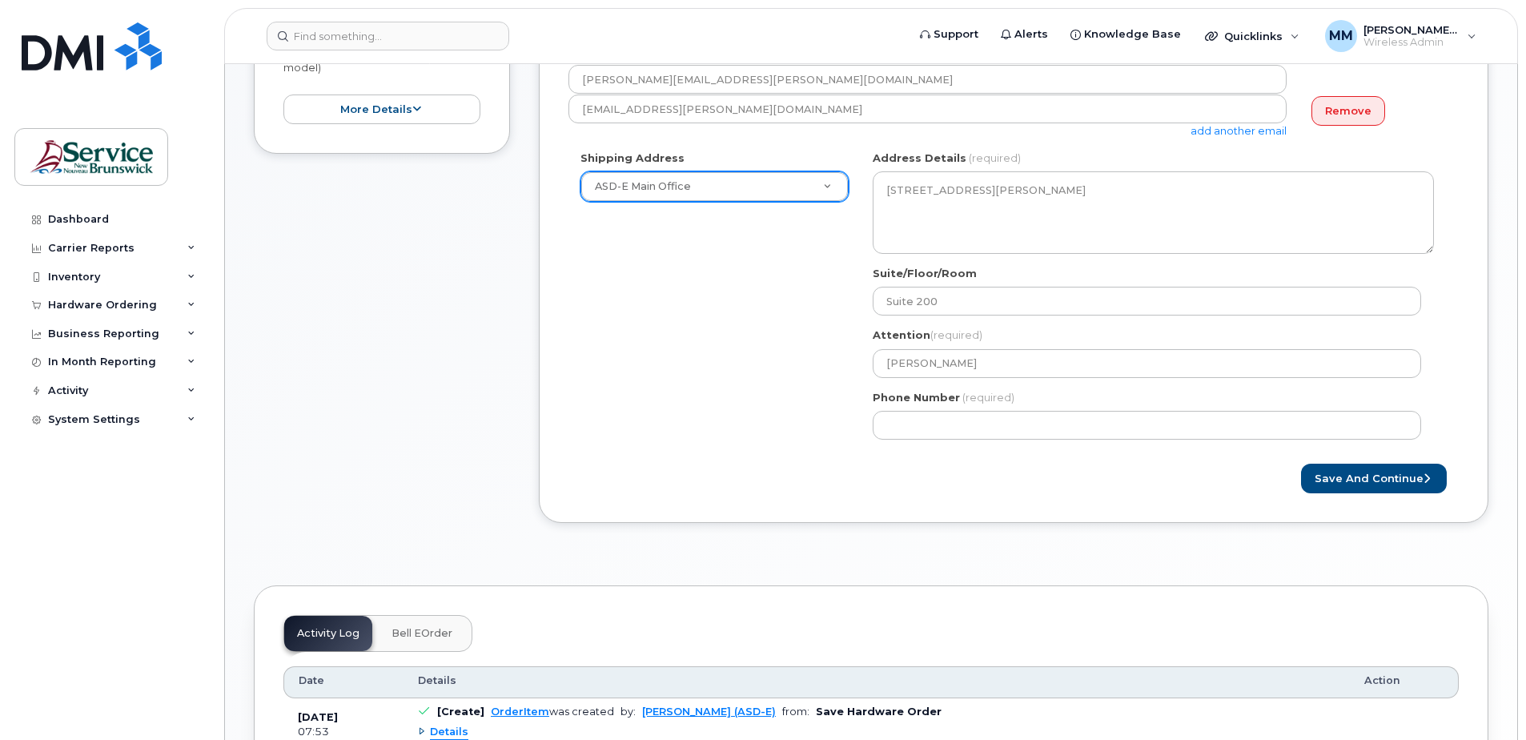
drag, startPoint x: 867, startPoint y: 175, endPoint x: 788, endPoint y: 371, distance: 211.2
click at [788, 371] on div "Shipping Address ASD-E Main Office New Address ASD-E Main Office ASD-N Bathurst…" at bounding box center [1006, 300] width 877 height 301
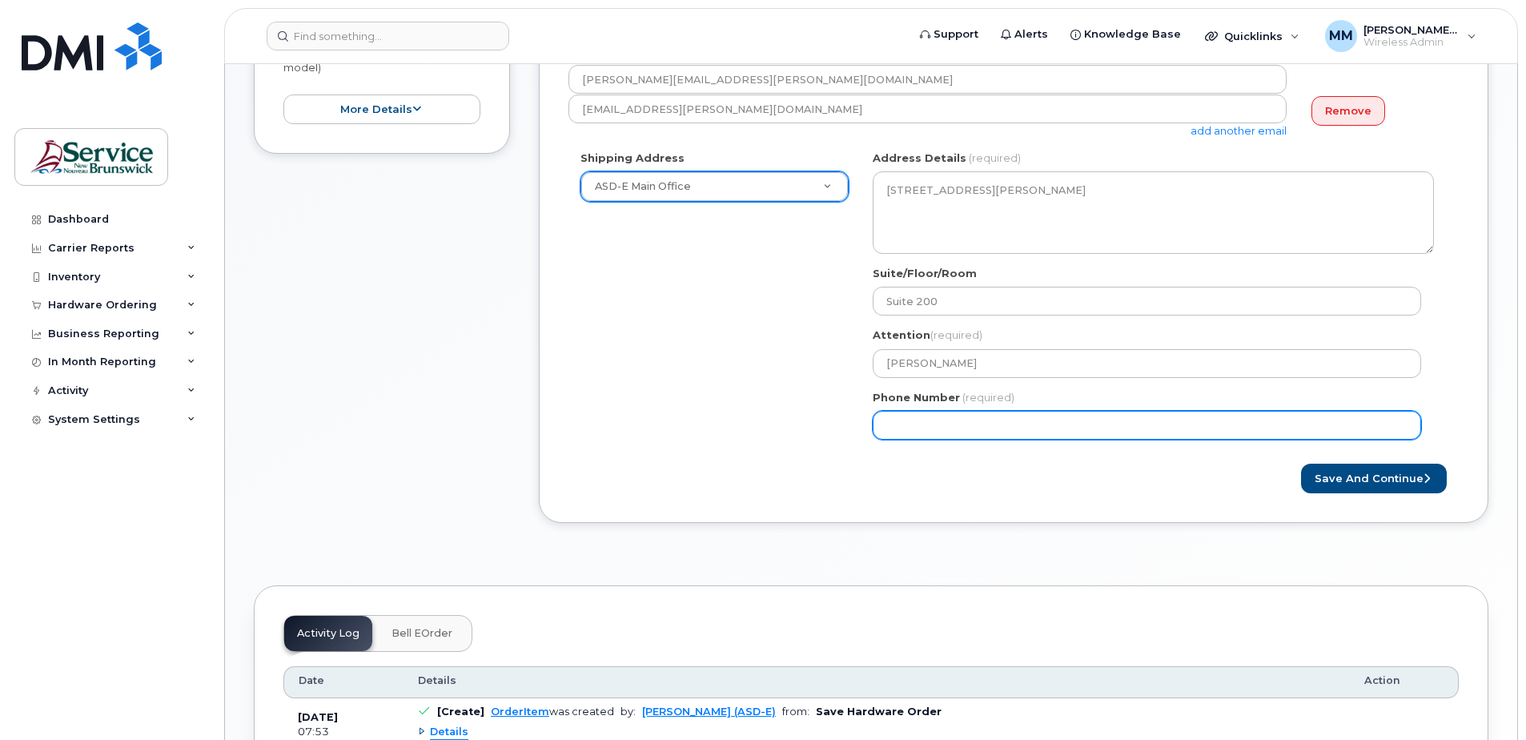
click at [940, 424] on input "Phone Number" at bounding box center [1147, 425] width 548 height 29
select select
type input "506"
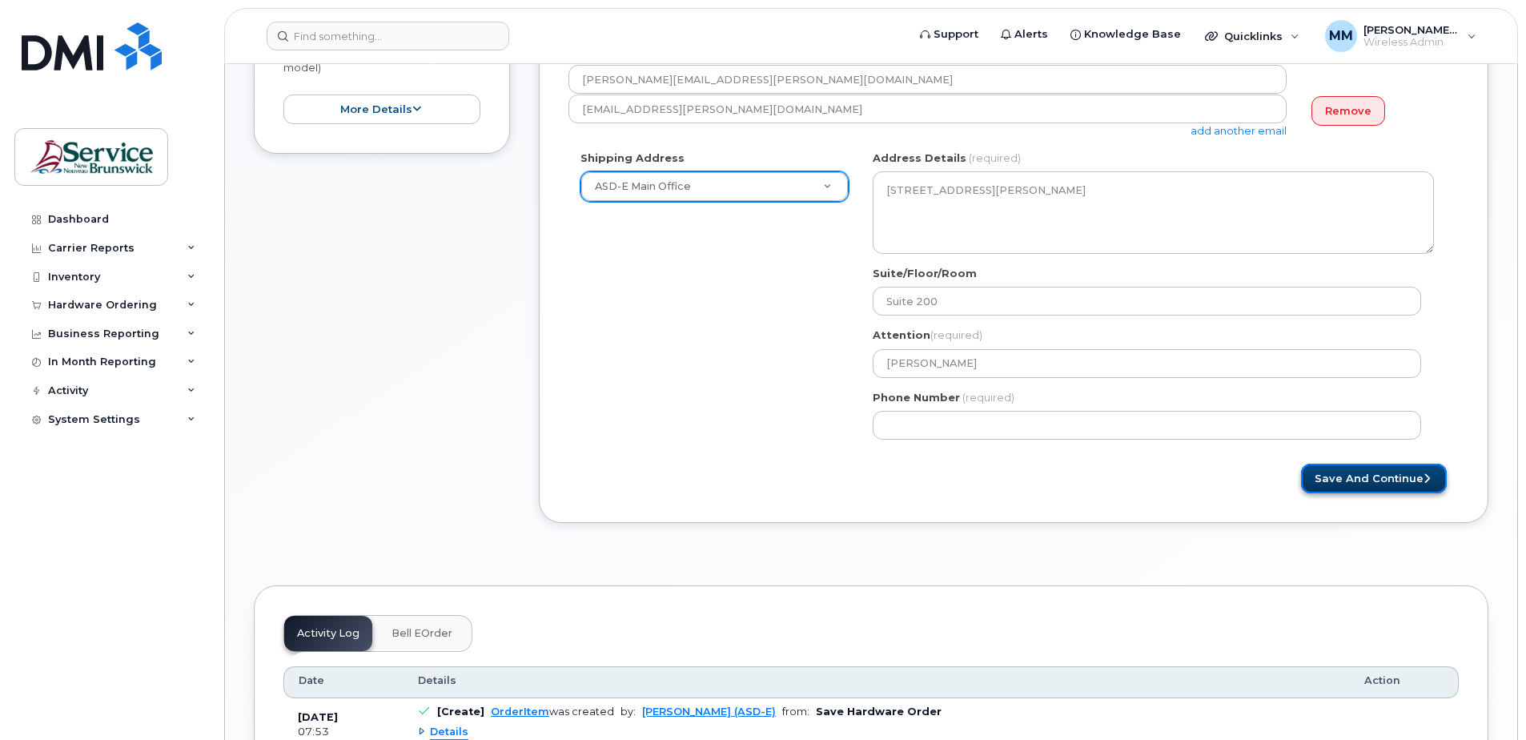
click at [1350, 475] on button "Save and Continue" at bounding box center [1374, 478] width 146 height 30
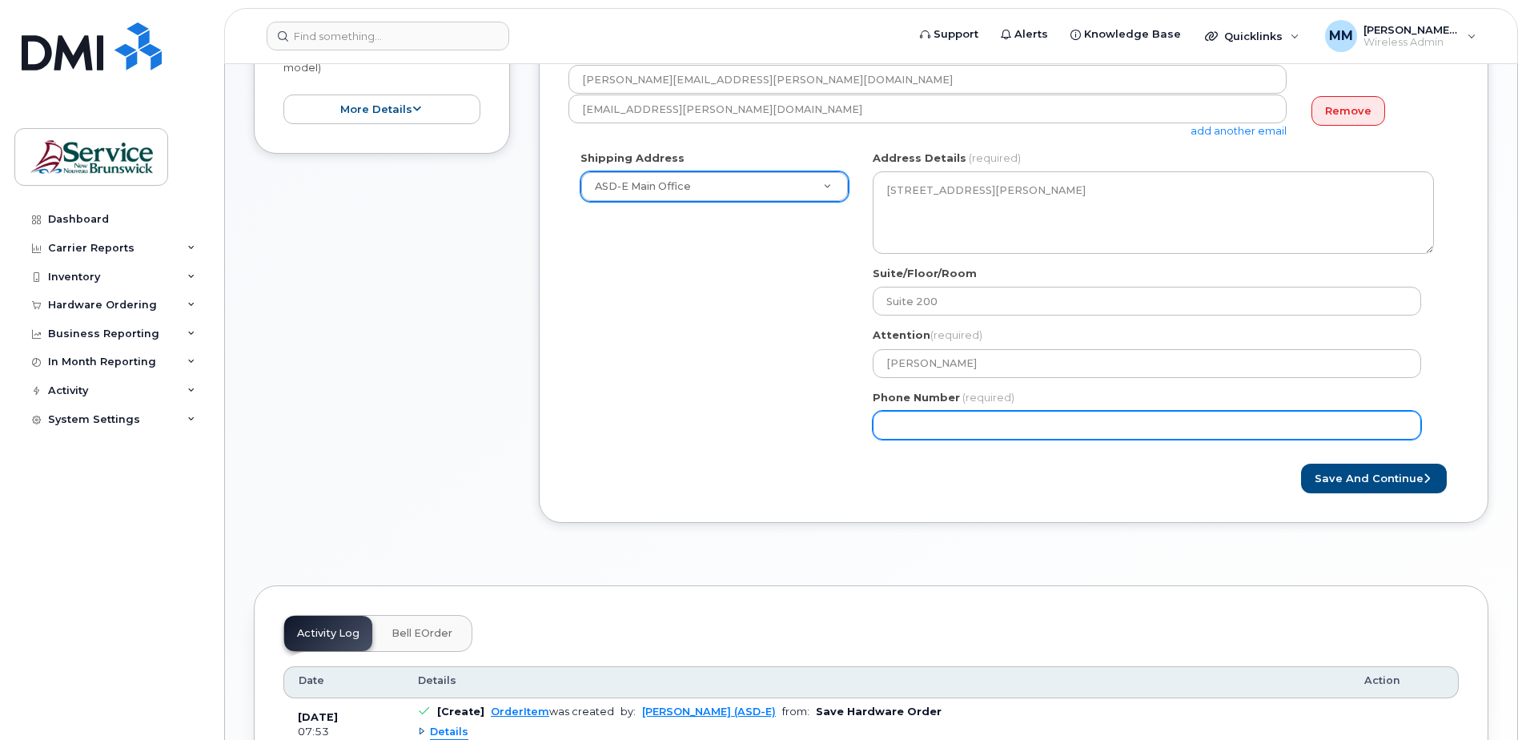
click at [1017, 430] on input "Phone Number" at bounding box center [1147, 425] width 548 height 29
click at [911, 428] on input "Phone Number" at bounding box center [1147, 425] width 548 height 29
drag, startPoint x: 999, startPoint y: 426, endPoint x: 822, endPoint y: 423, distance: 176.9
click at [822, 423] on div "Shipping Address ASD-E Main Office New Address ASD-E Main Office ASD-N Bathurst…" at bounding box center [1006, 300] width 877 height 301
type input "506856322"
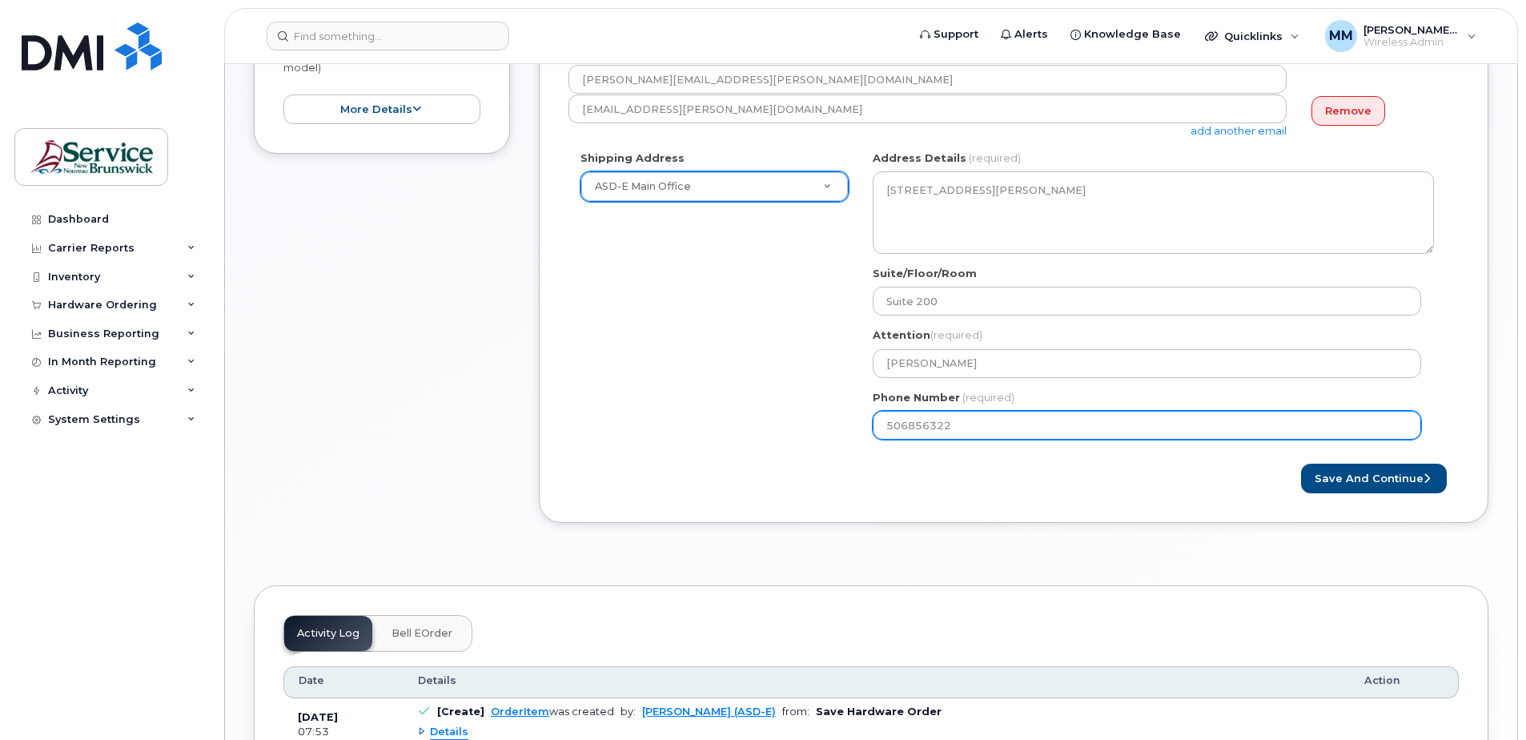
select select
type input "5068563222"
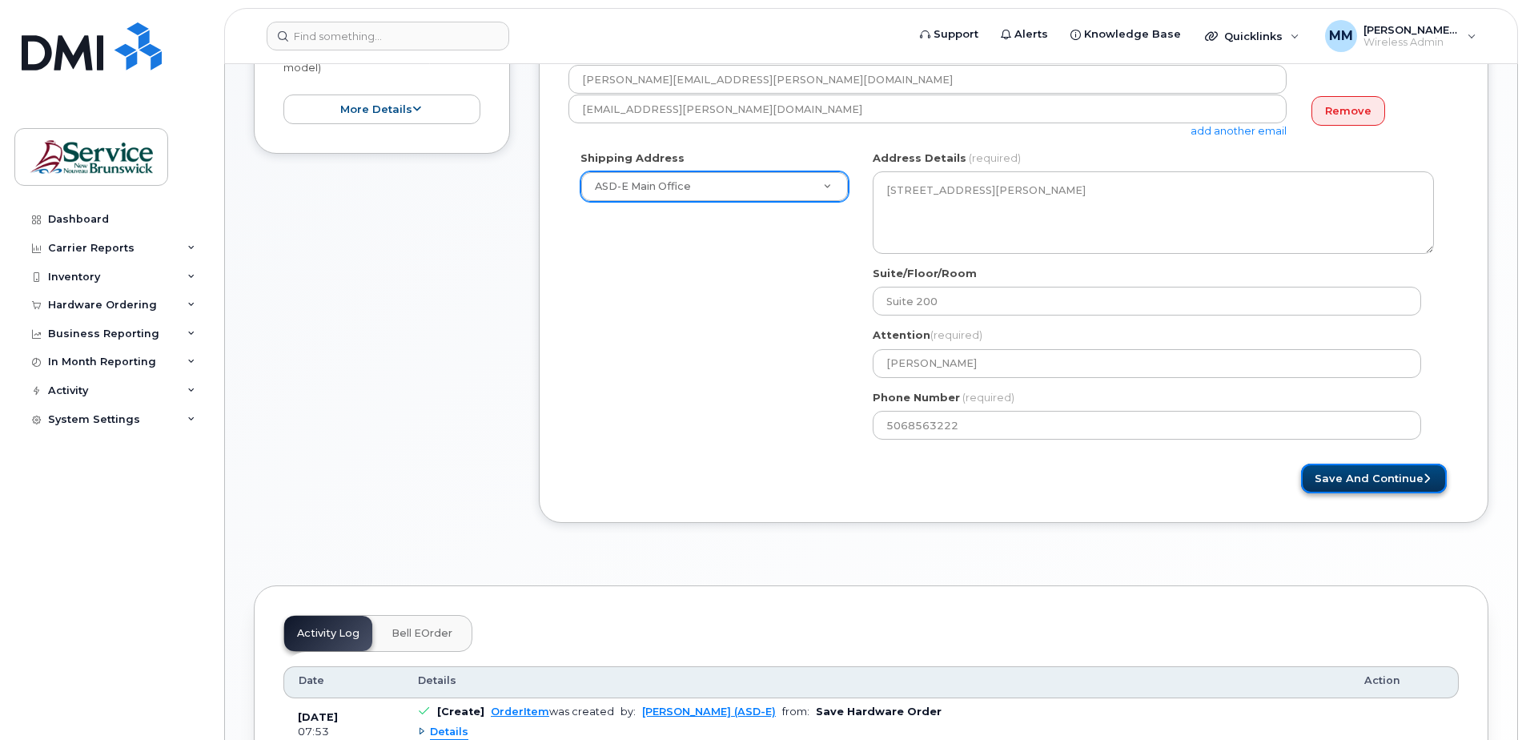
click at [1346, 481] on button "Save and Continue" at bounding box center [1374, 478] width 146 height 30
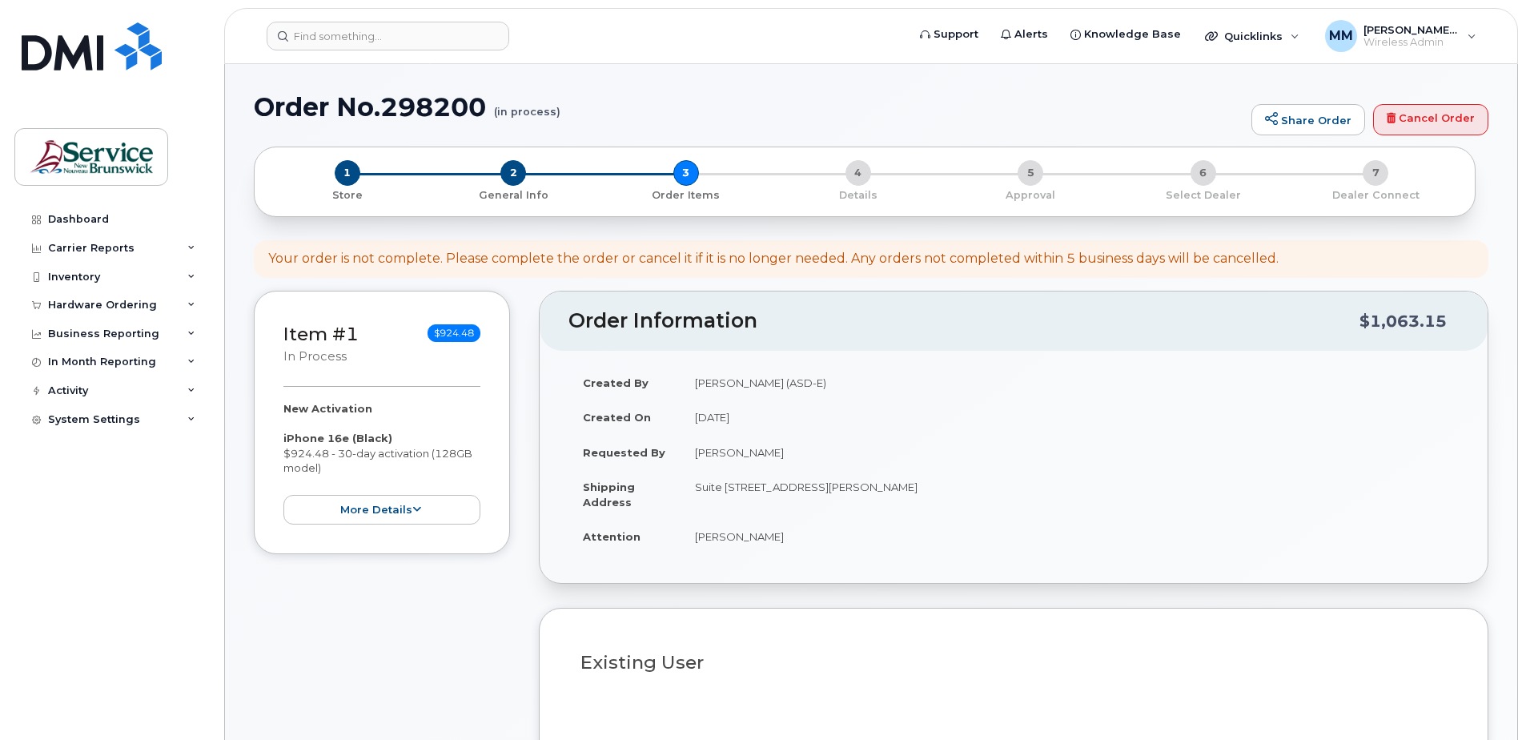
select select
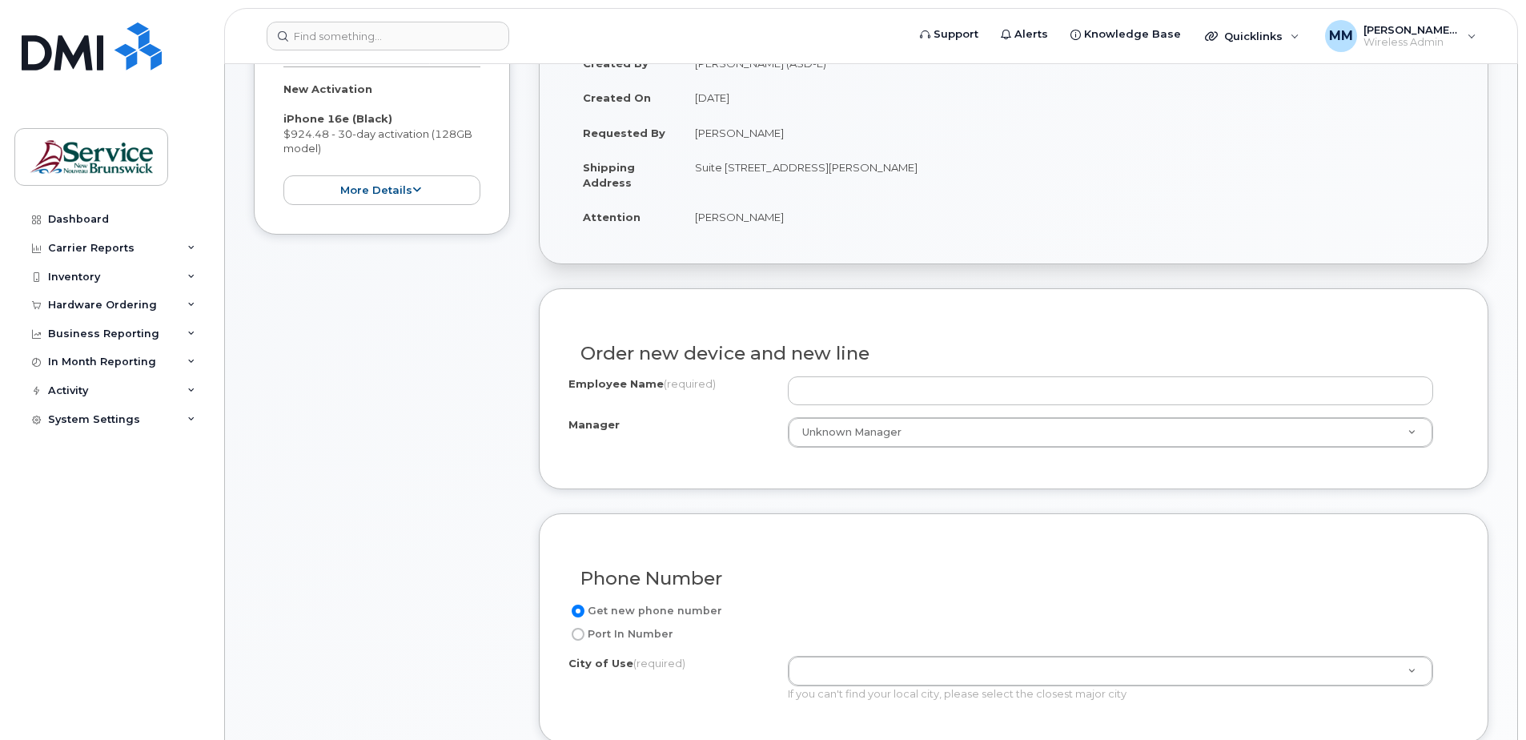
scroll to position [320, 0]
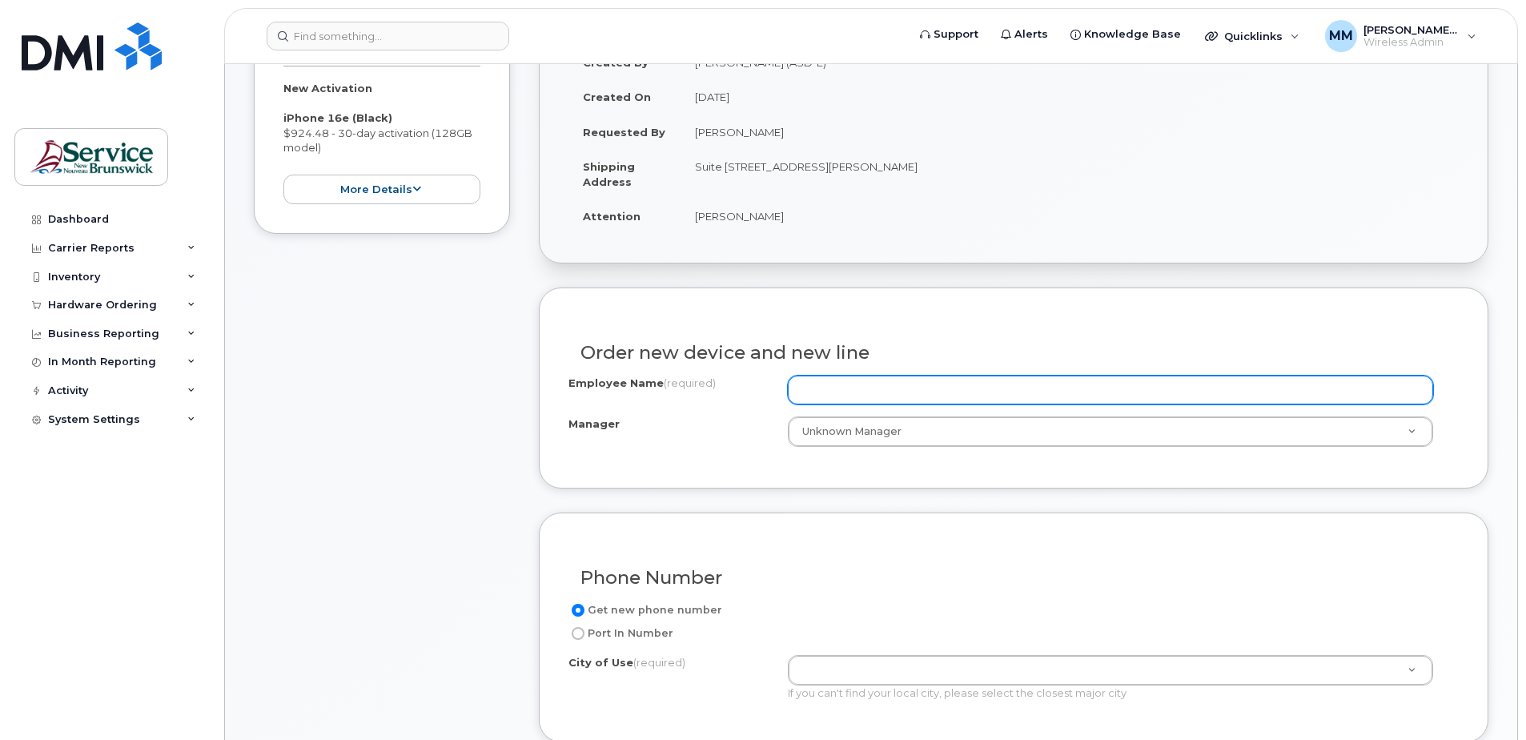
click at [851, 384] on input "Employee Name (required)" at bounding box center [1110, 389] width 645 height 29
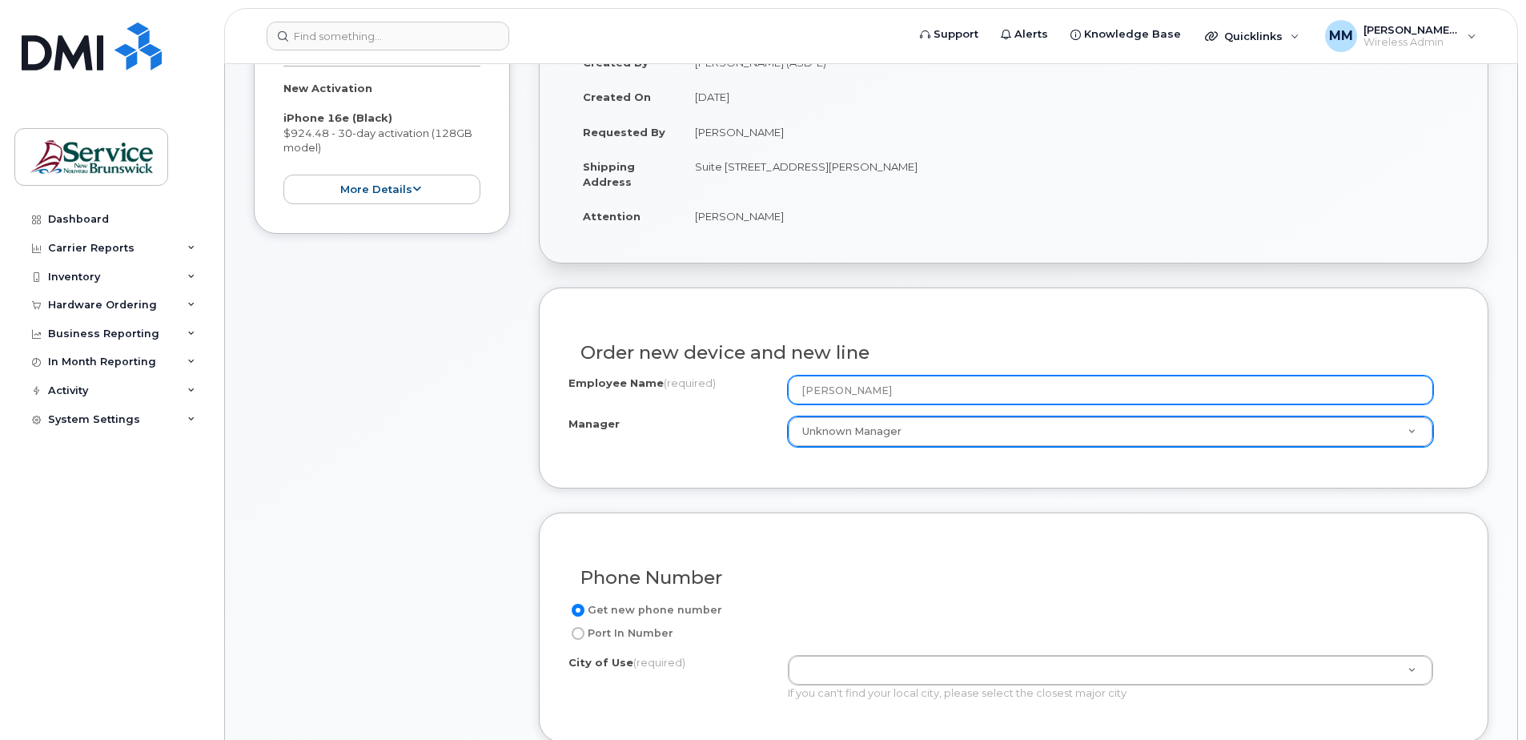
type input "Diana Bourque"
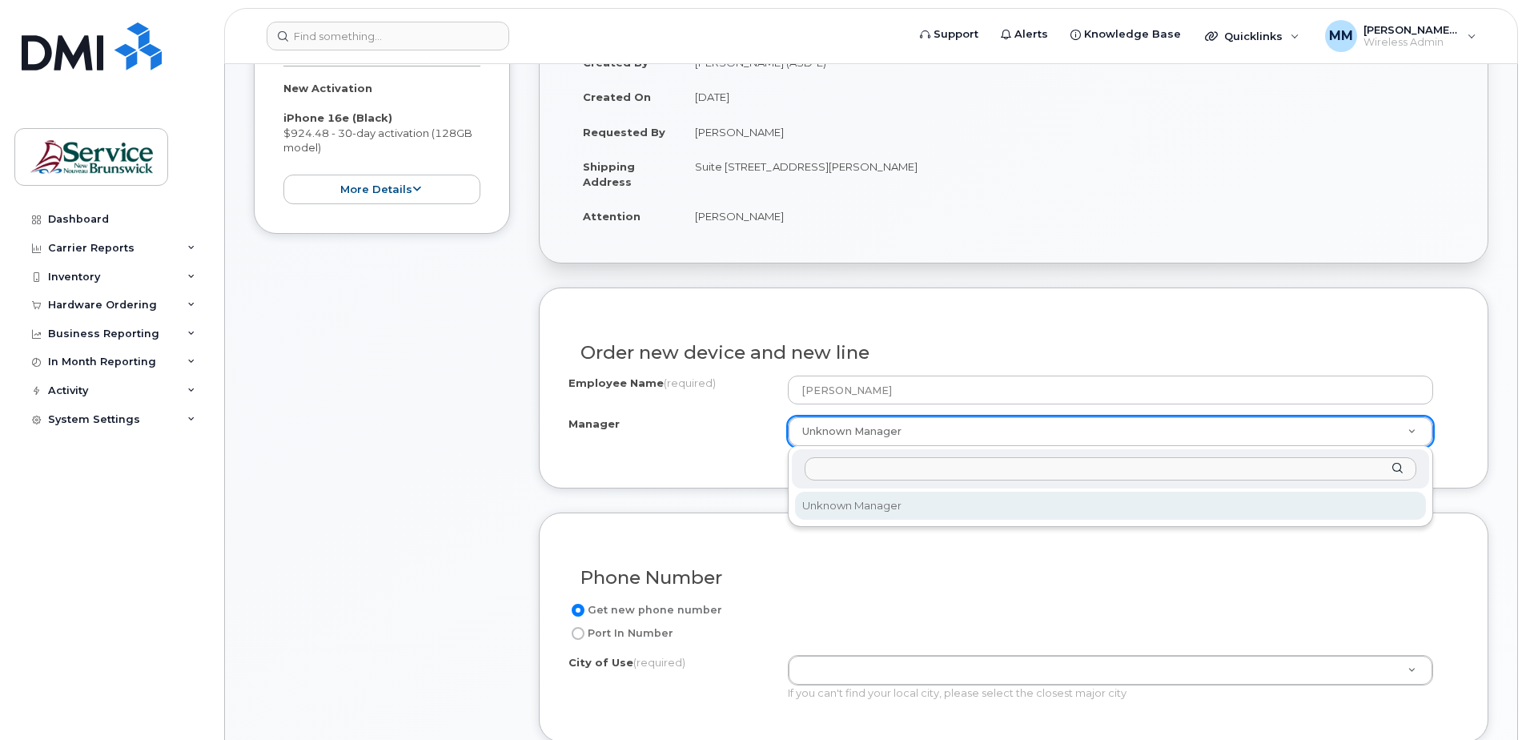
click at [906, 467] on input "Manager" at bounding box center [1110, 468] width 612 height 23
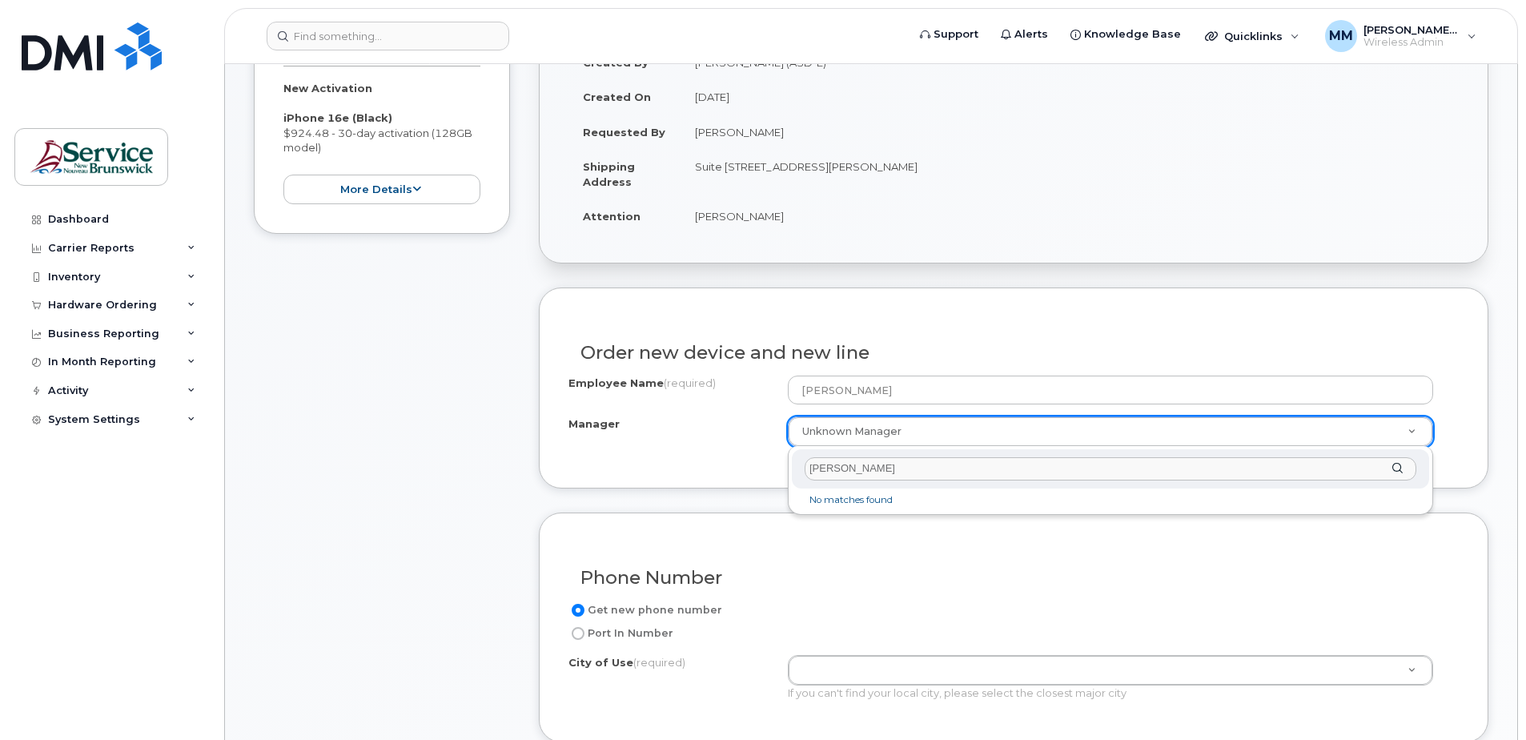
type input "[PERSON_NAME]"
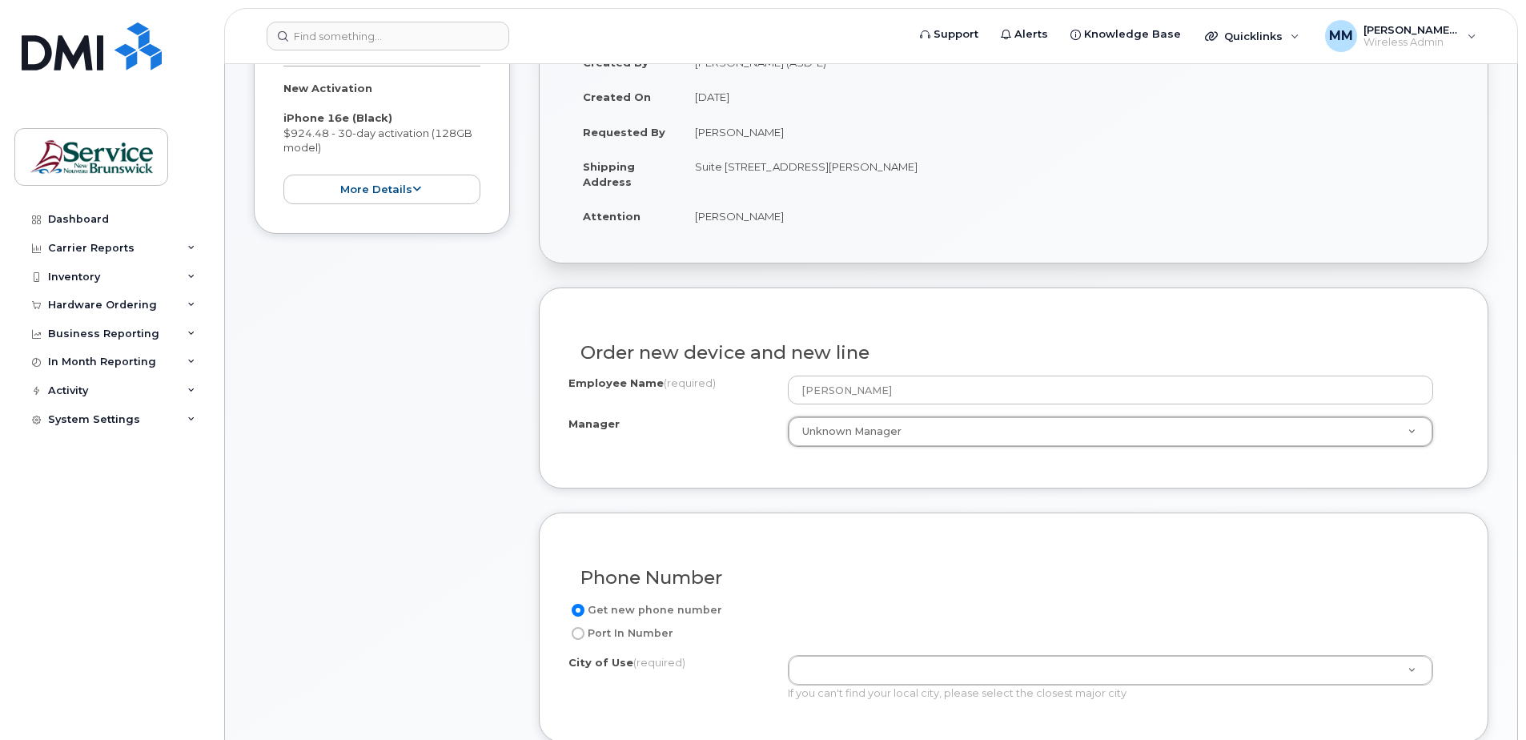
click at [860, 541] on div "Phone Number Get new phone number Port In Number City of Use (required) If you …" at bounding box center [1013, 627] width 949 height 230
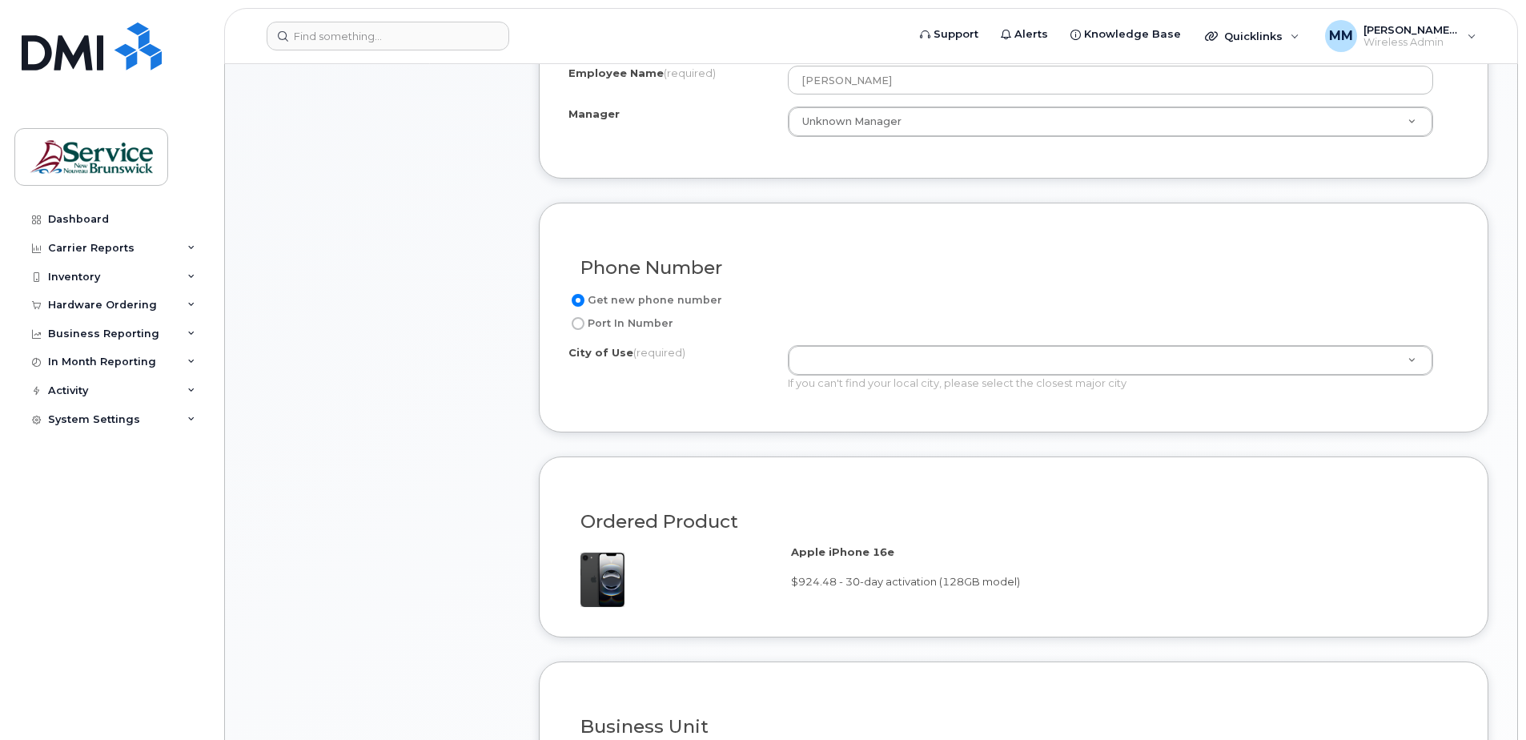
scroll to position [720, 0]
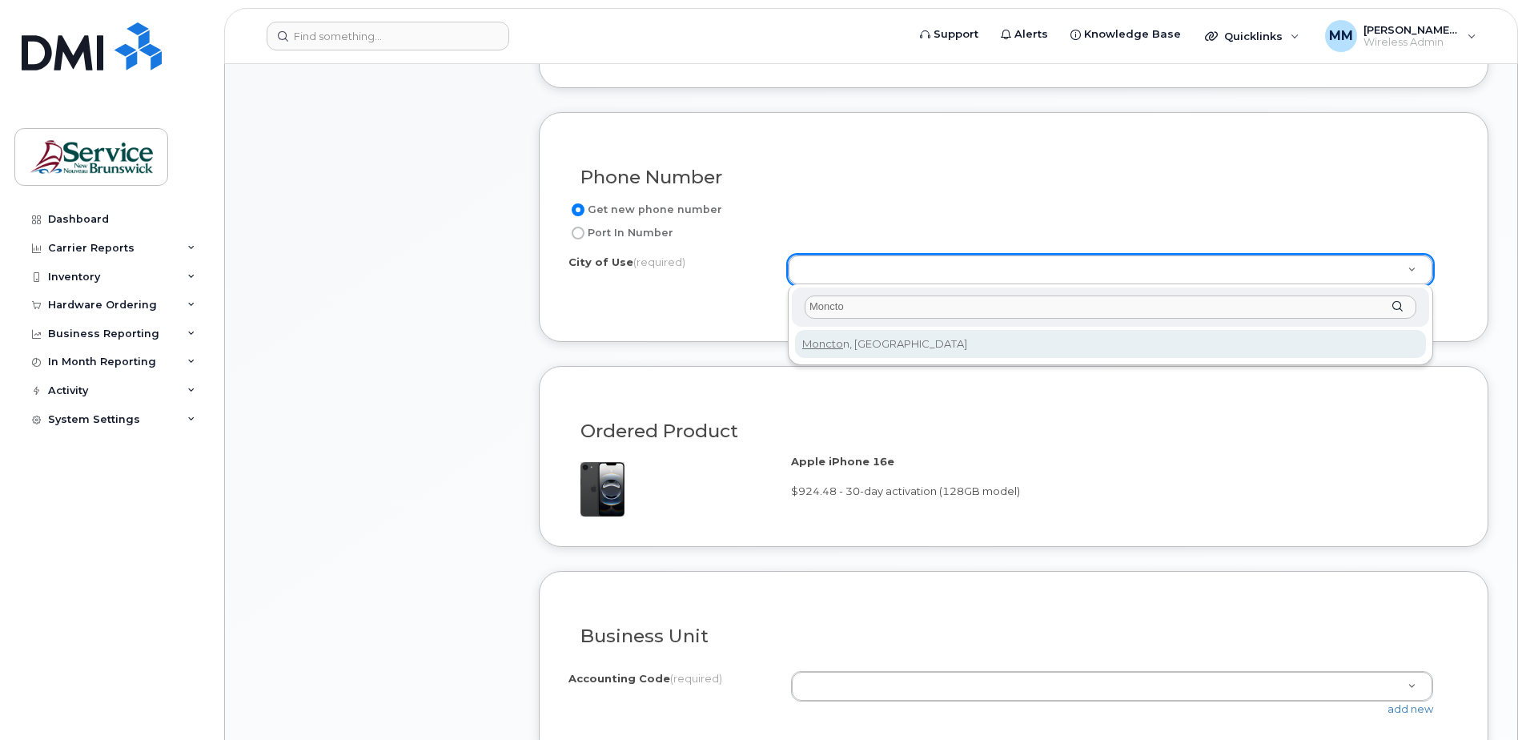
type input "Moncto"
type input "1817"
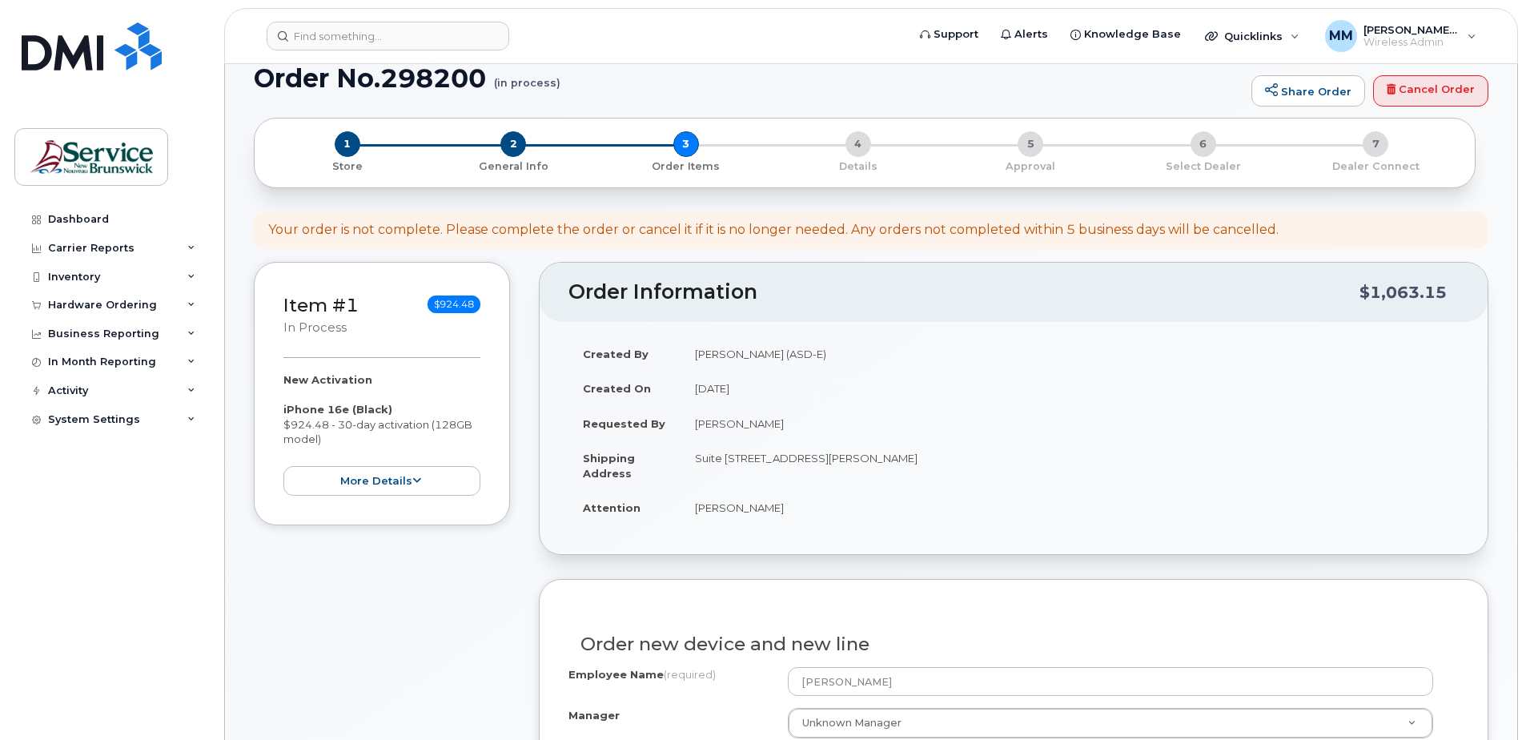
scroll to position [0, 0]
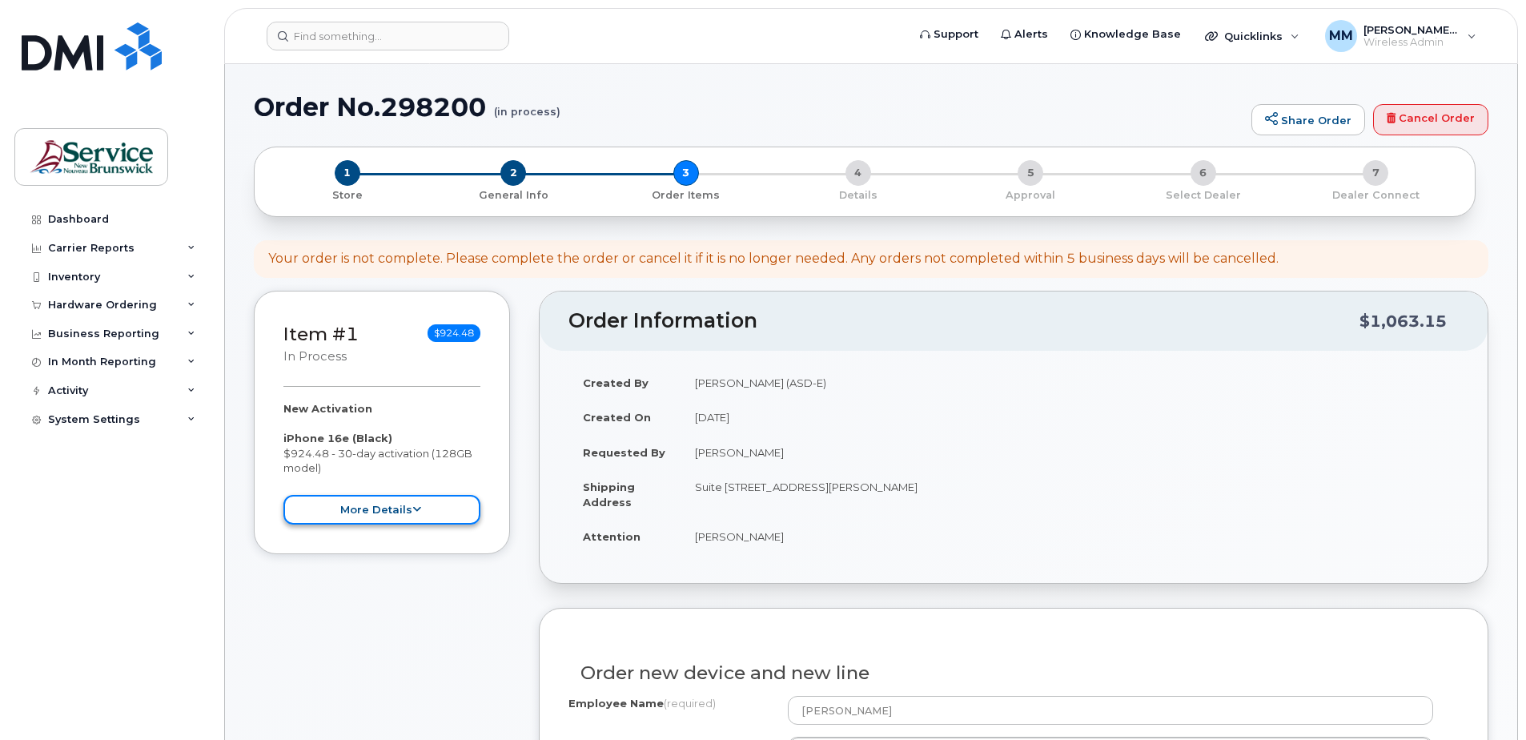
click at [391, 520] on button "more details" at bounding box center [381, 510] width 197 height 30
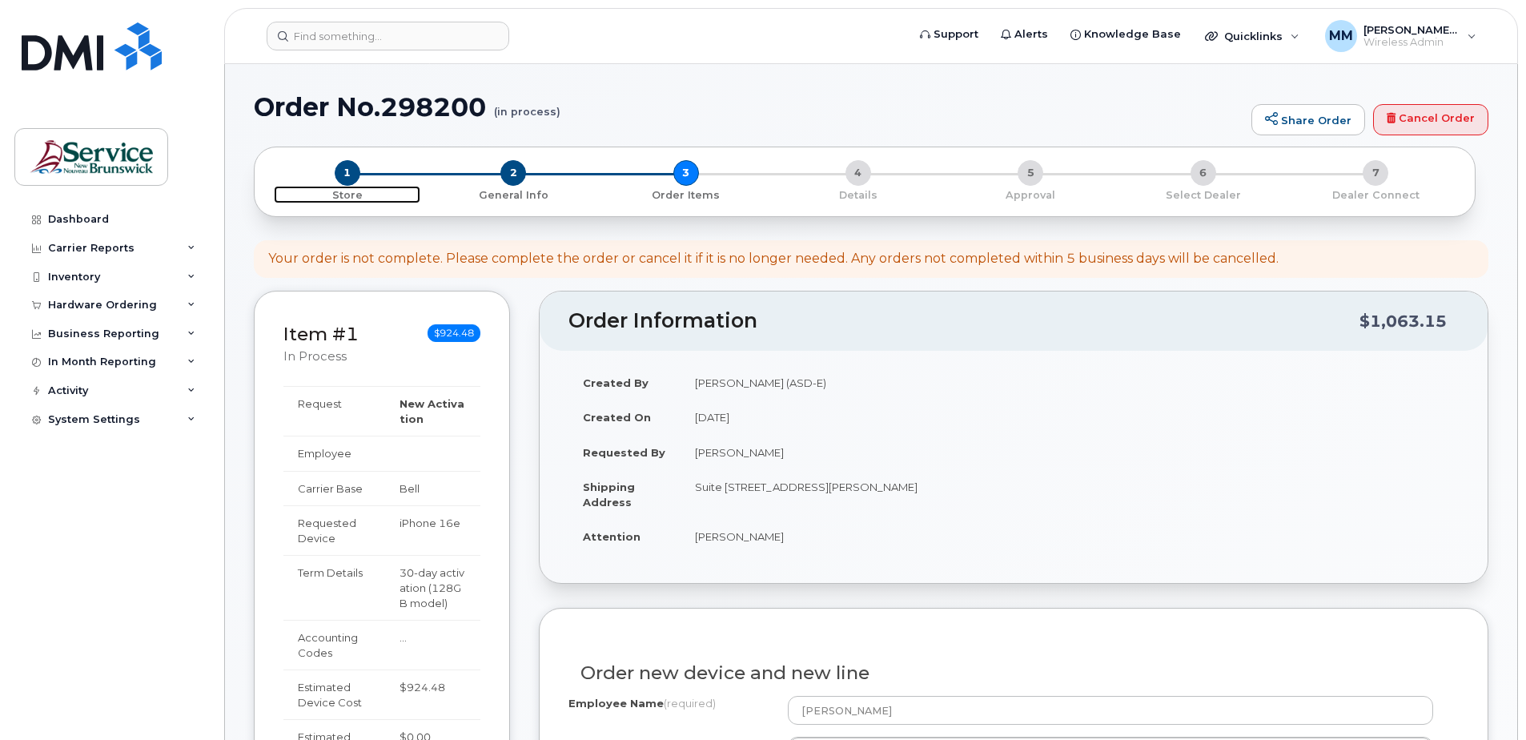
drag, startPoint x: 345, startPoint y: 172, endPoint x: 441, endPoint y: 234, distance: 114.1
click at [345, 172] on span "1" at bounding box center [348, 173] width 26 height 26
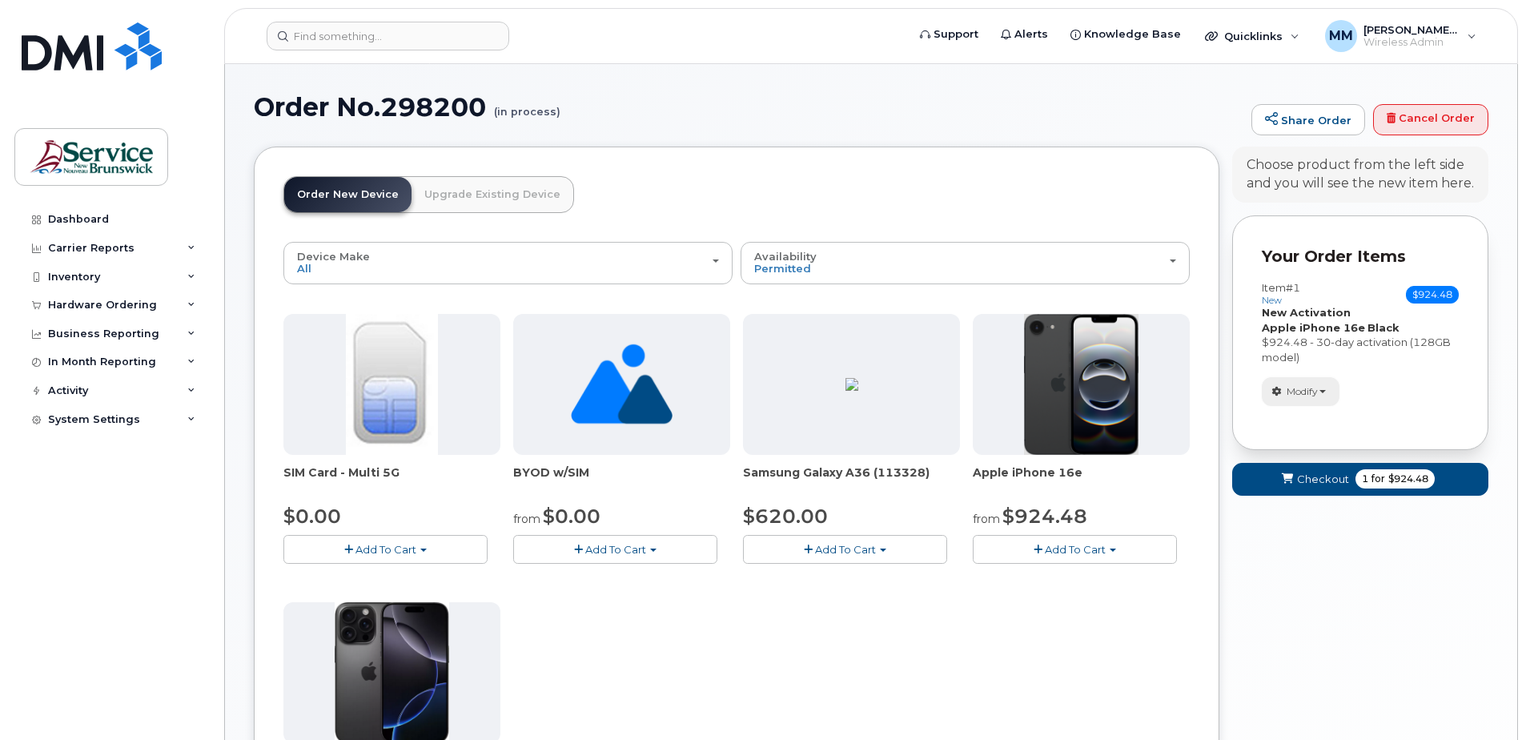
click at [1323, 387] on button "Modify" at bounding box center [1301, 391] width 78 height 28
click at [1107, 552] on button "Add To Cart" at bounding box center [1075, 549] width 204 height 28
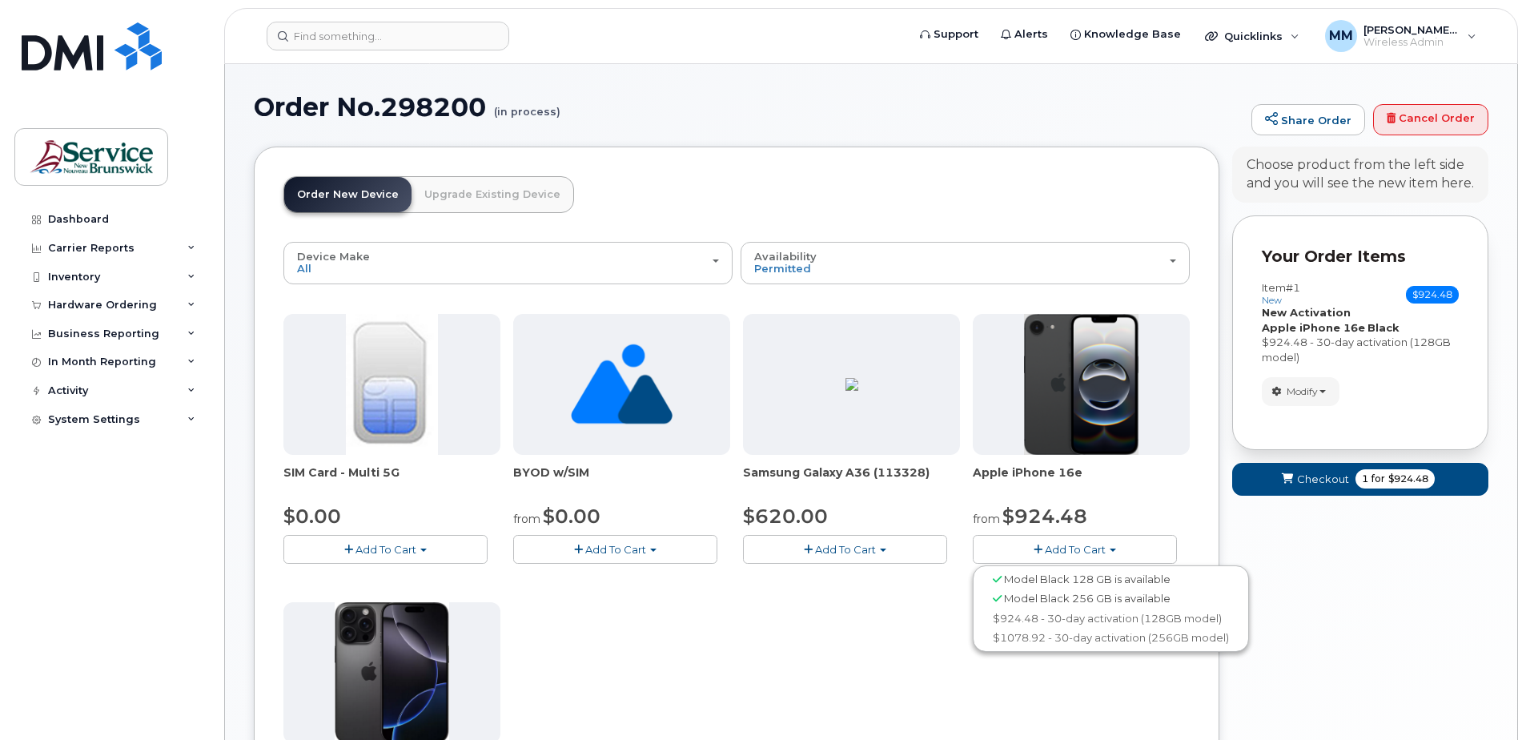
click at [922, 639] on div "SIM Card - Multi 5G $0.00 Add To Cart $0.00 - New Activation BYOD w/SIM from $0…" at bounding box center [736, 596] width 906 height 564
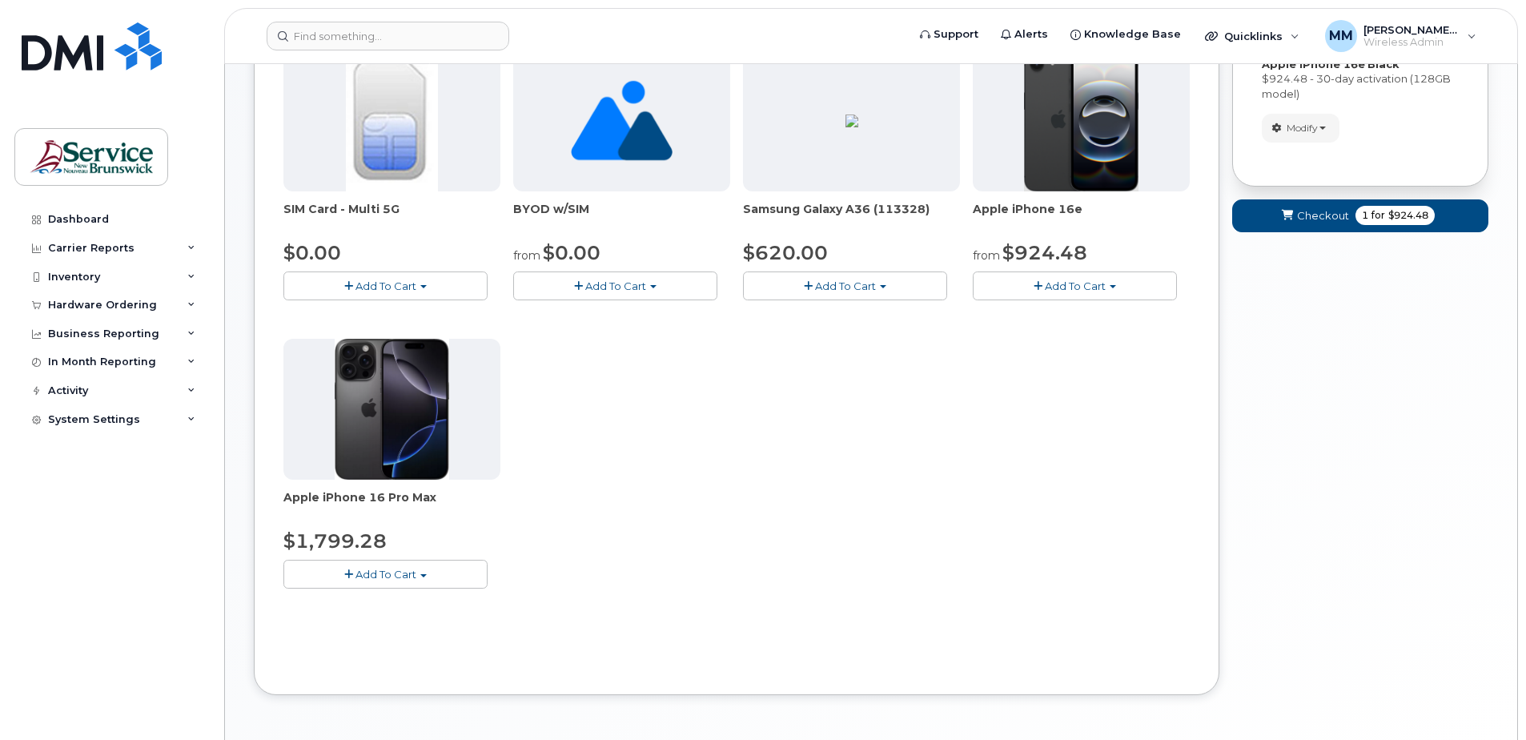
scroll to position [323, 0]
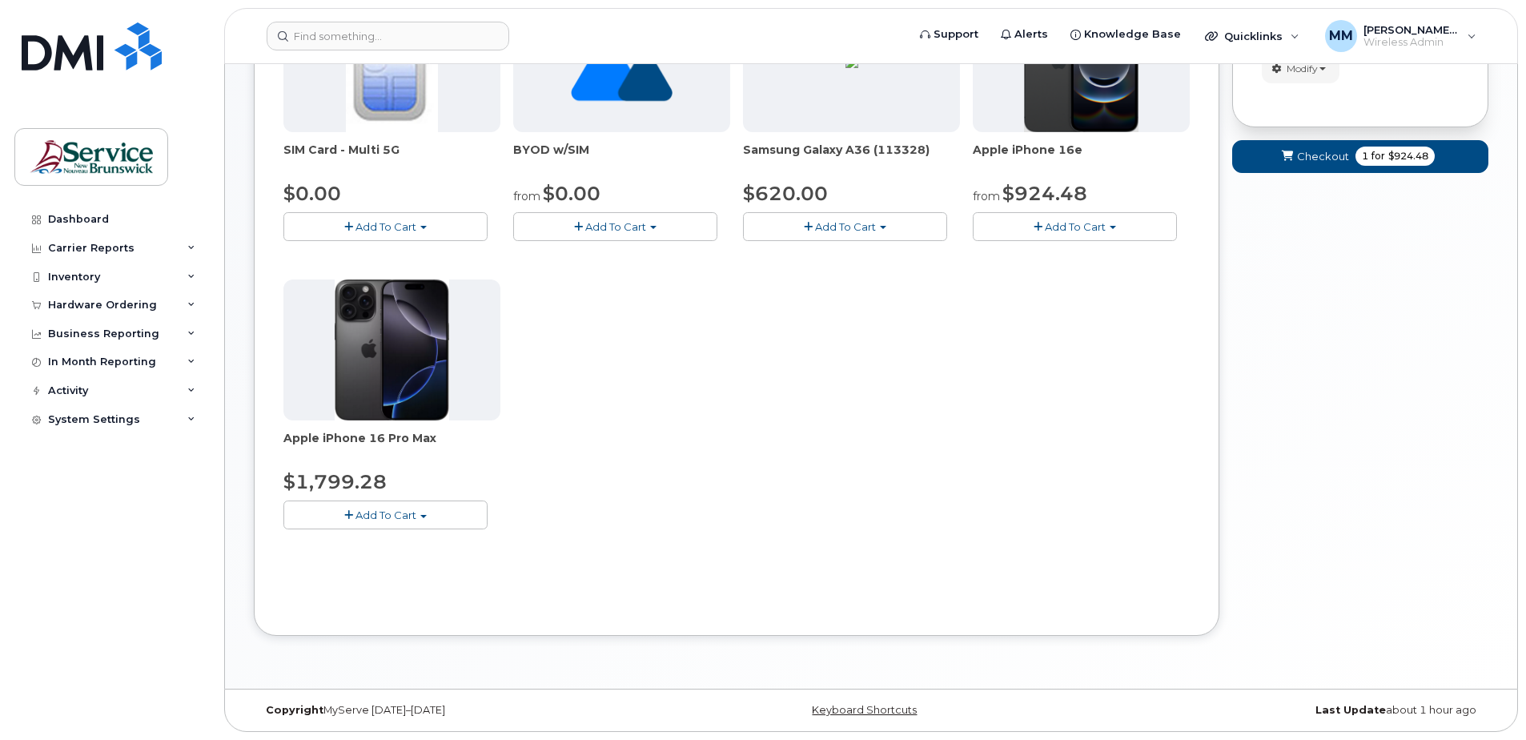
click at [431, 519] on button "Add To Cart" at bounding box center [385, 514] width 204 height 28
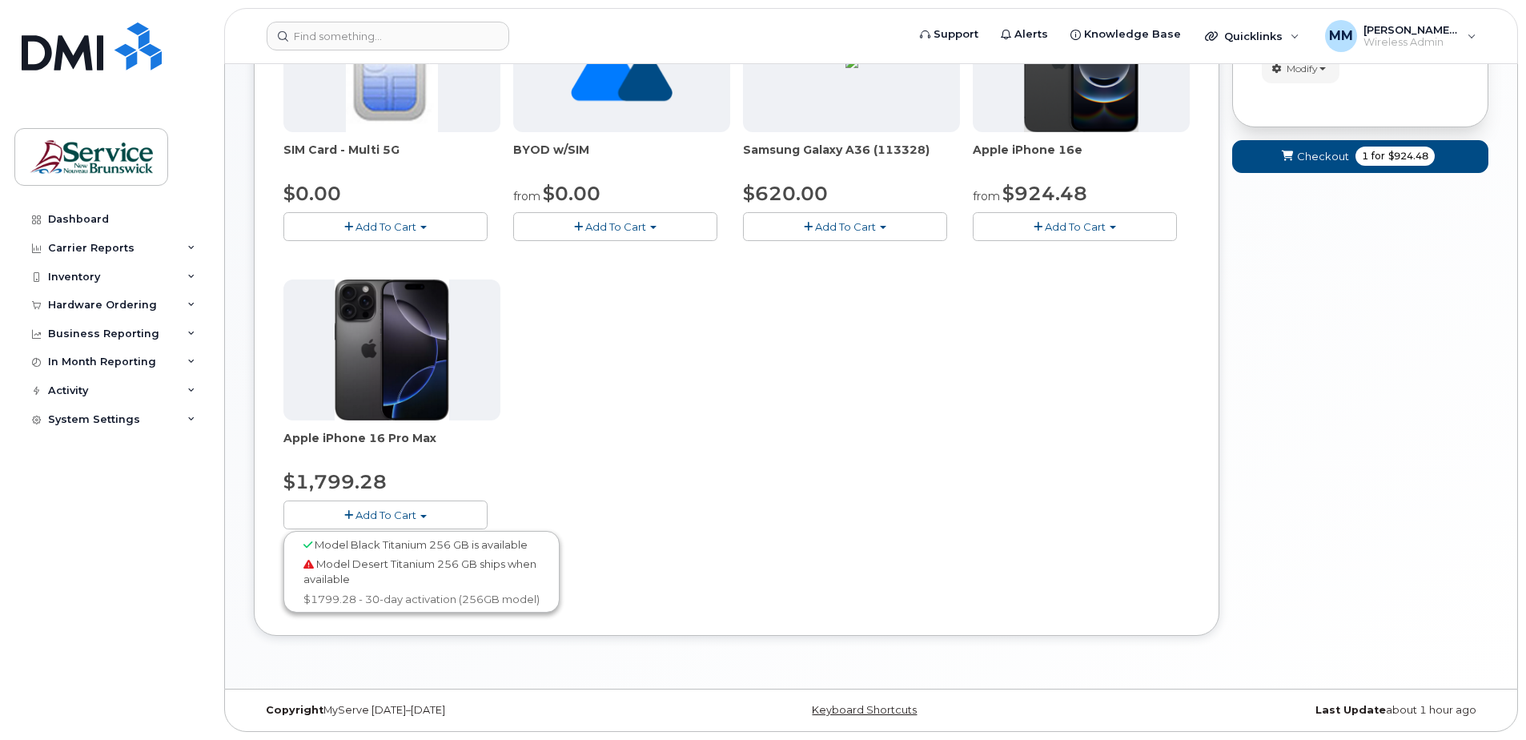
click at [800, 490] on div "SIM Card - Multi 5G $0.00 Add To Cart $0.00 - New Activation BYOD w/SIM from $0…" at bounding box center [736, 273] width 906 height 564
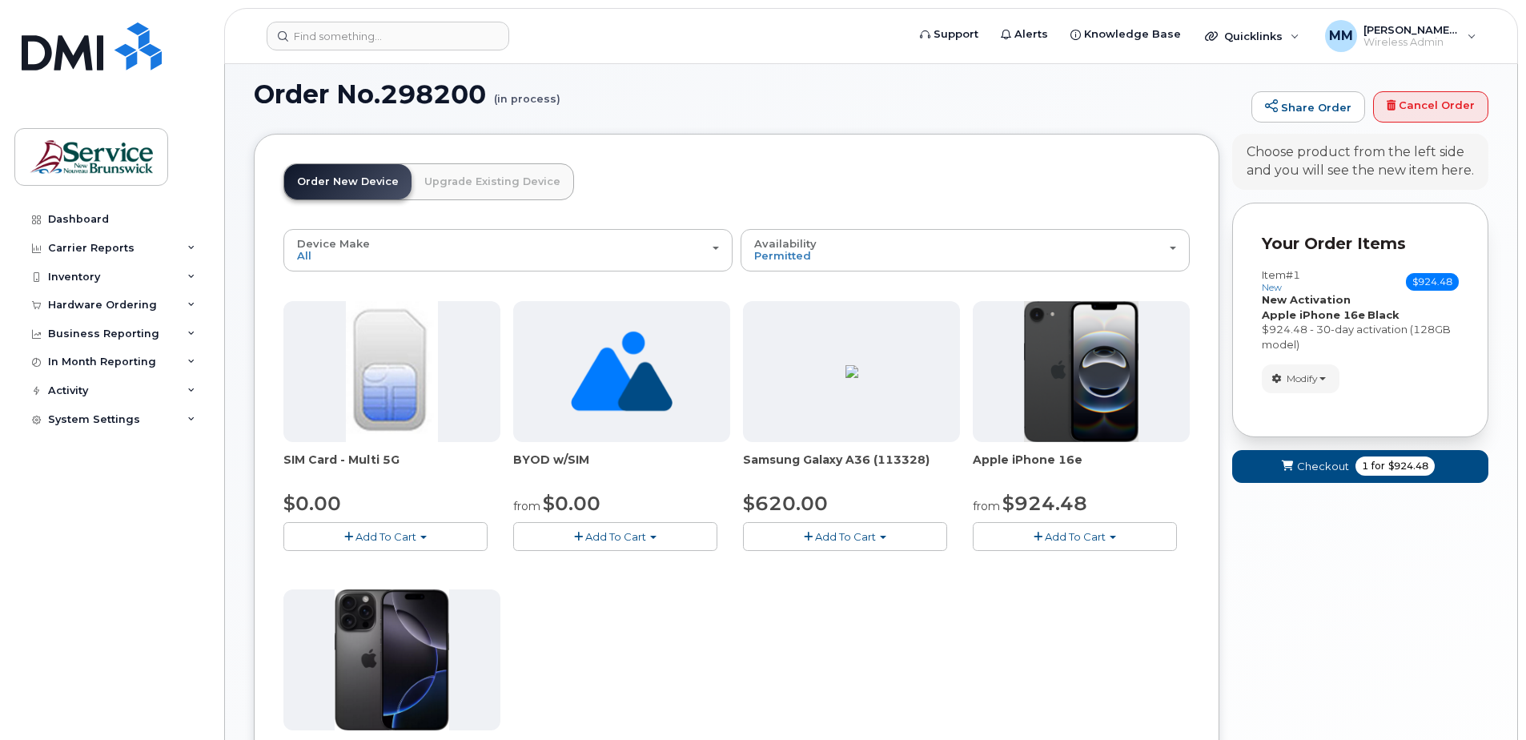
scroll to position [2, 0]
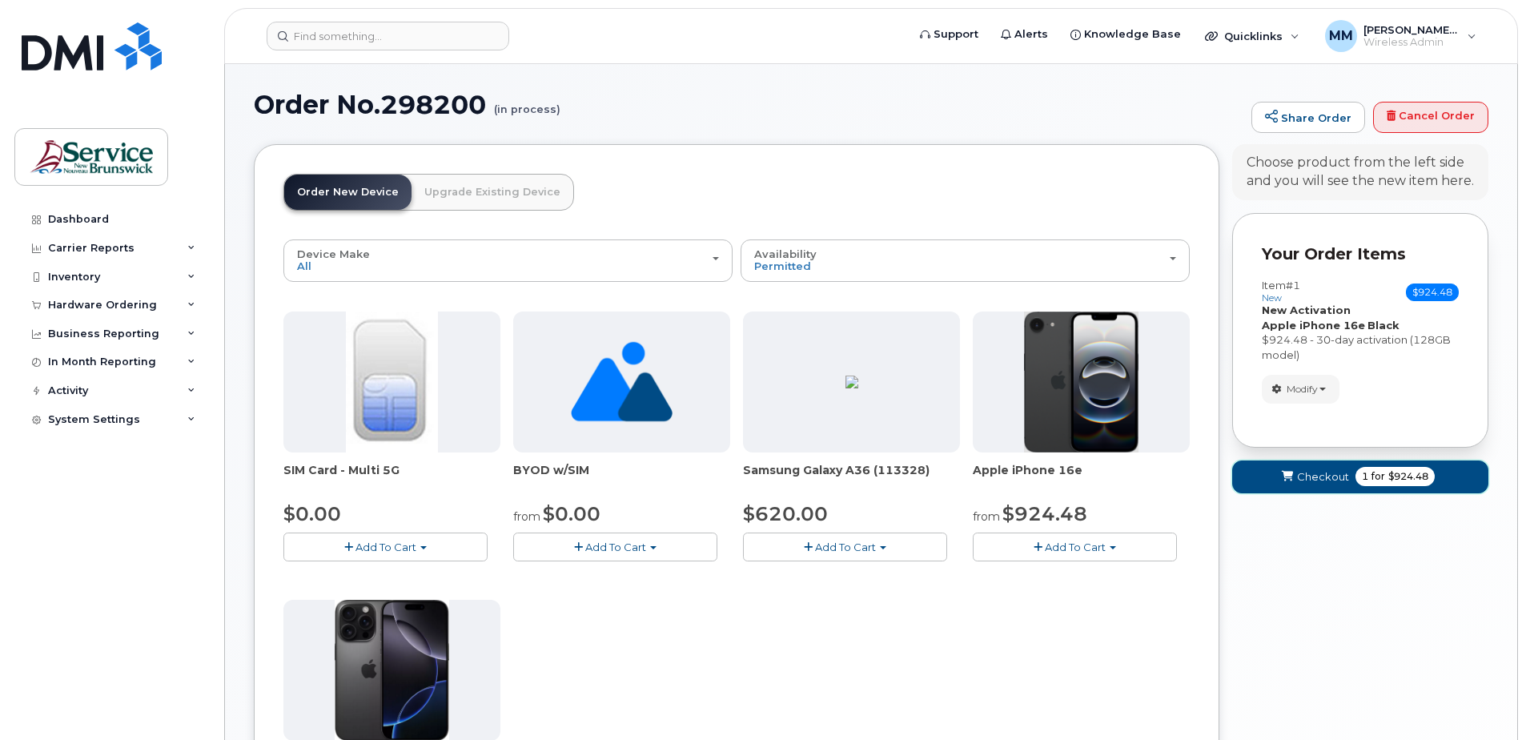
click at [1414, 474] on span "$924.48" at bounding box center [1408, 476] width 40 height 14
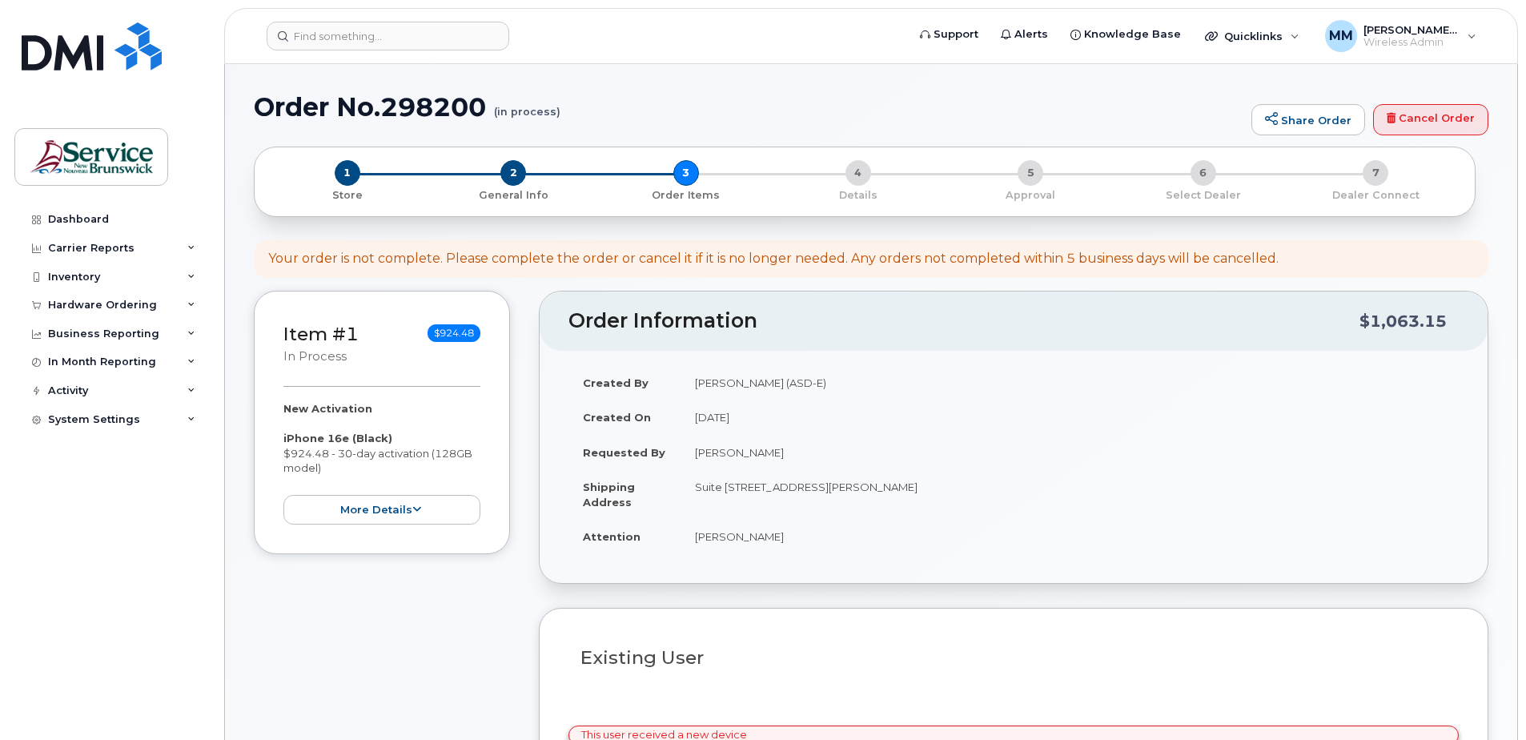
select select
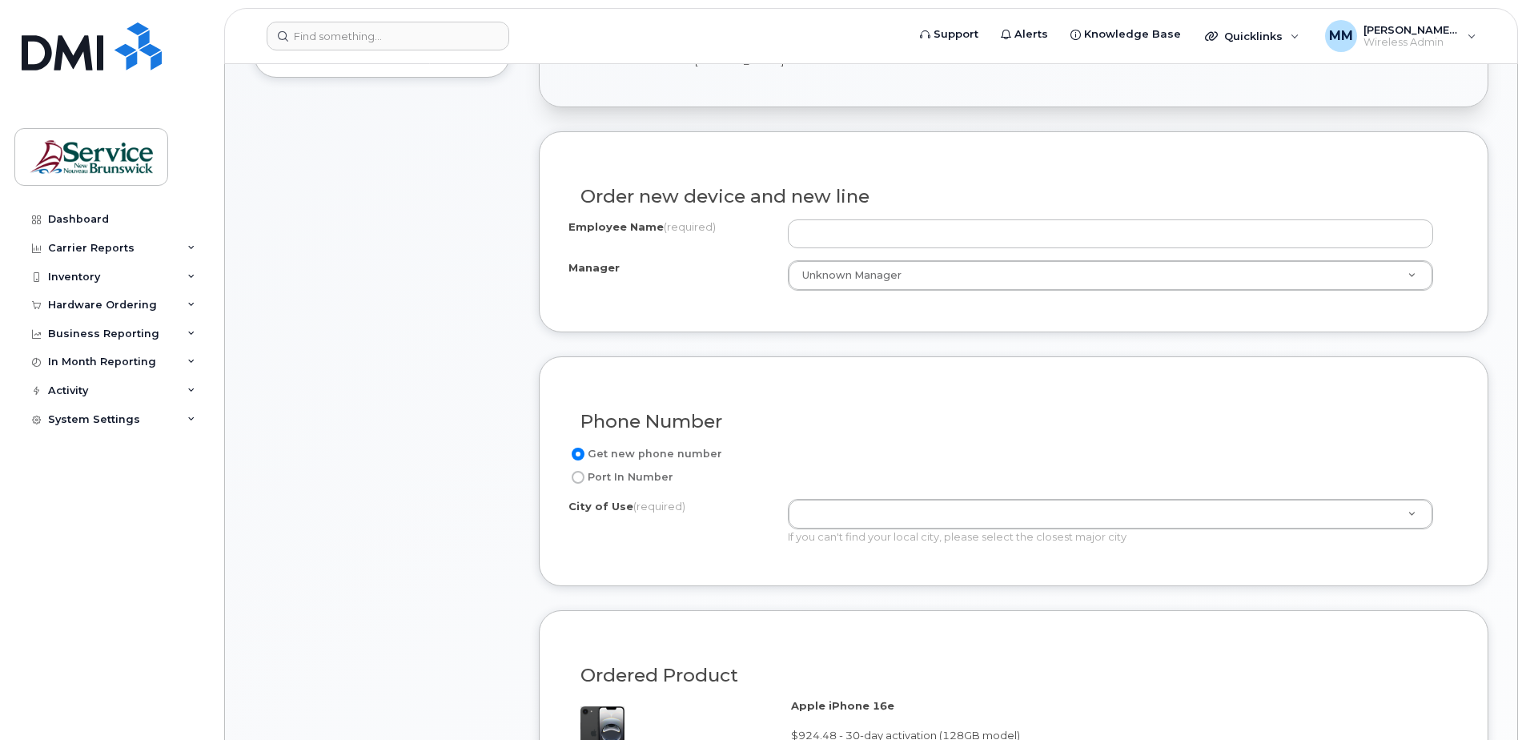
scroll to position [480, 0]
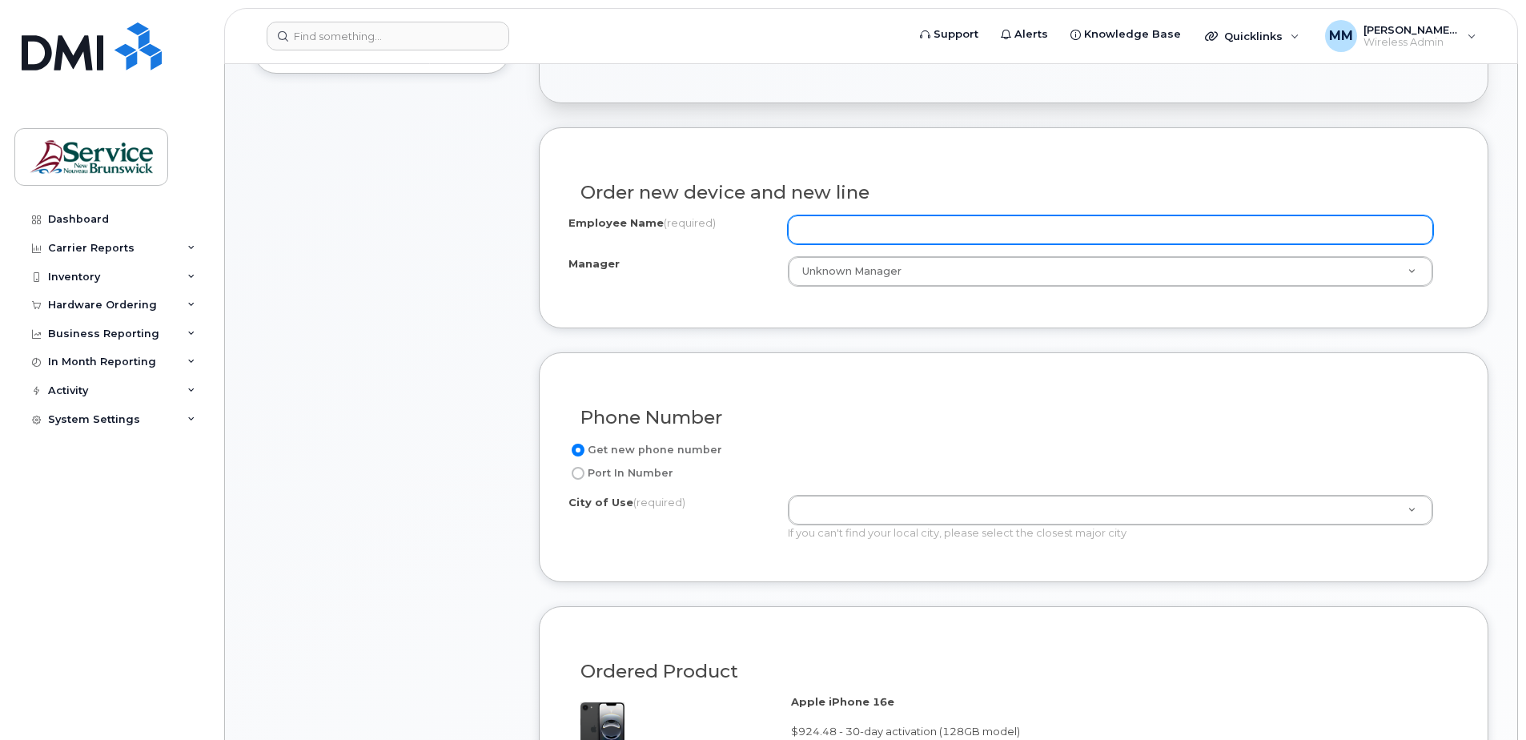
click at [842, 231] on input "Employee Name (required)" at bounding box center [1110, 229] width 645 height 29
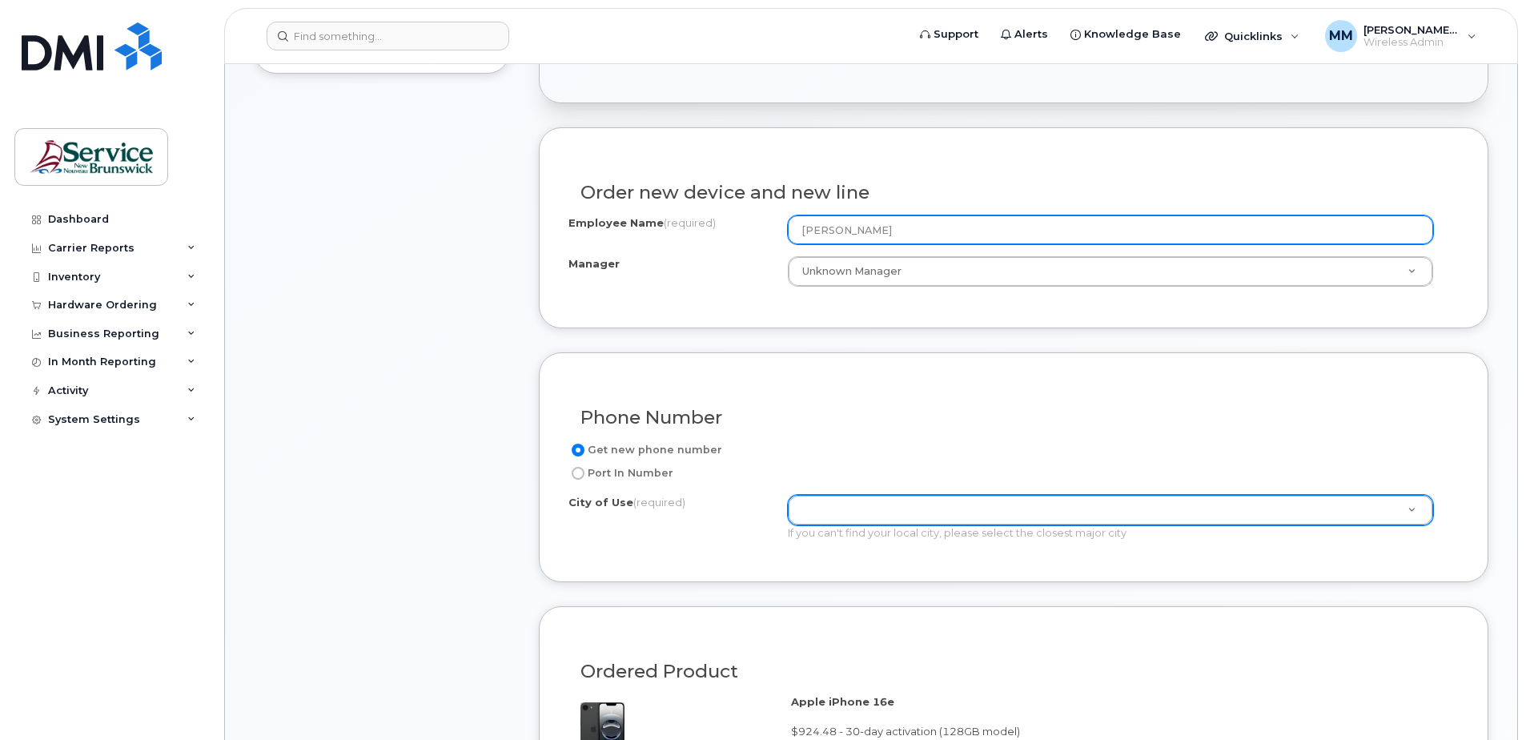
type input "[PERSON_NAME]"
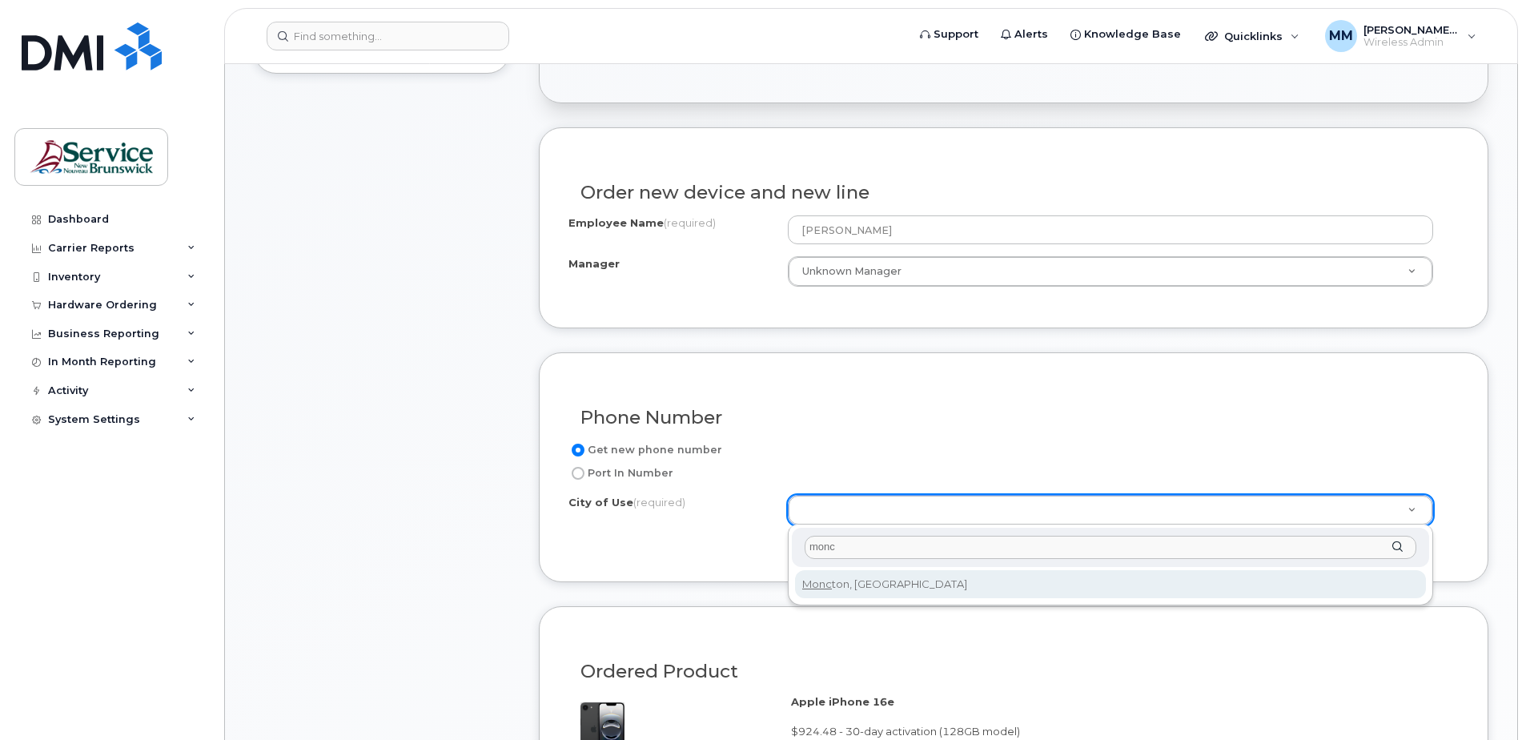
type input "monc"
type input "1817"
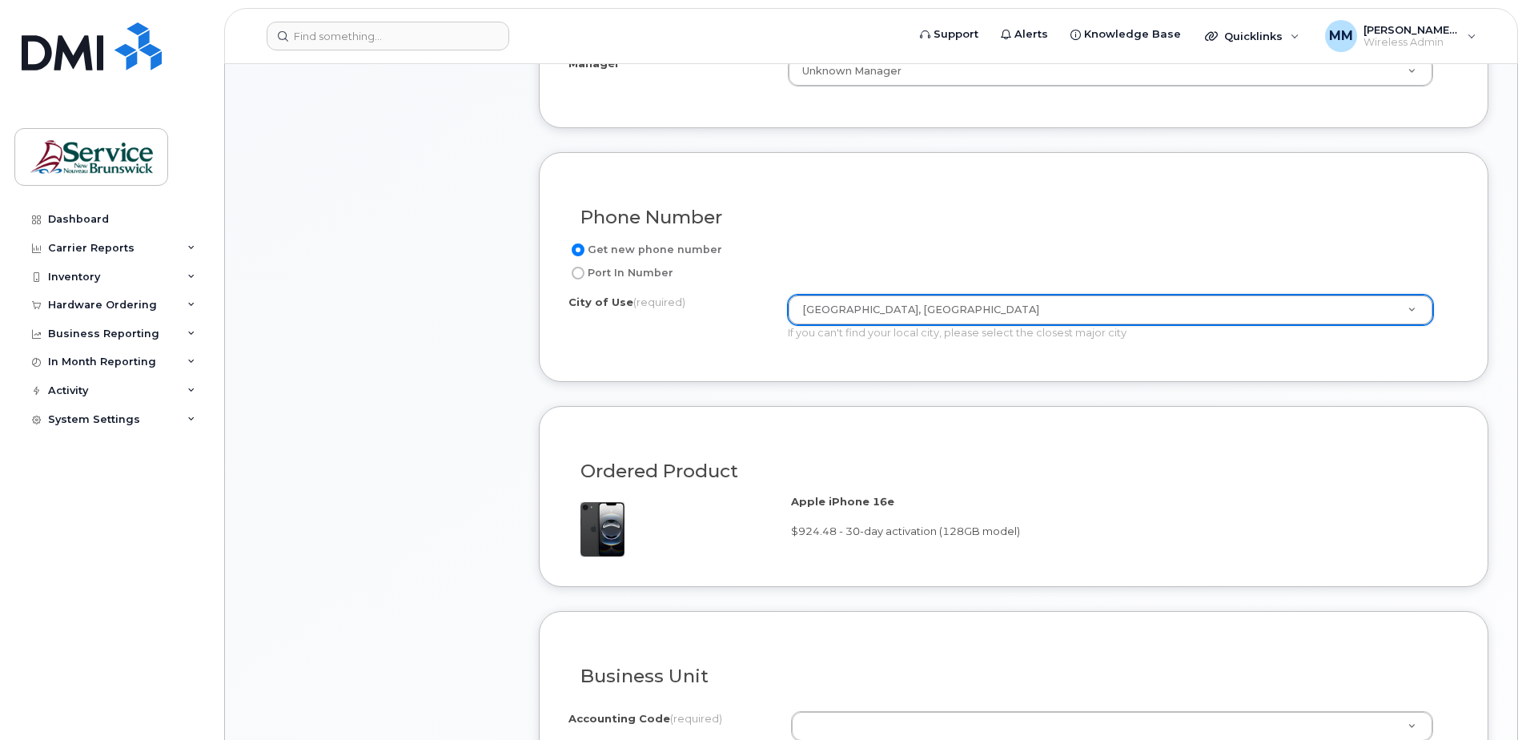
scroll to position [800, 0]
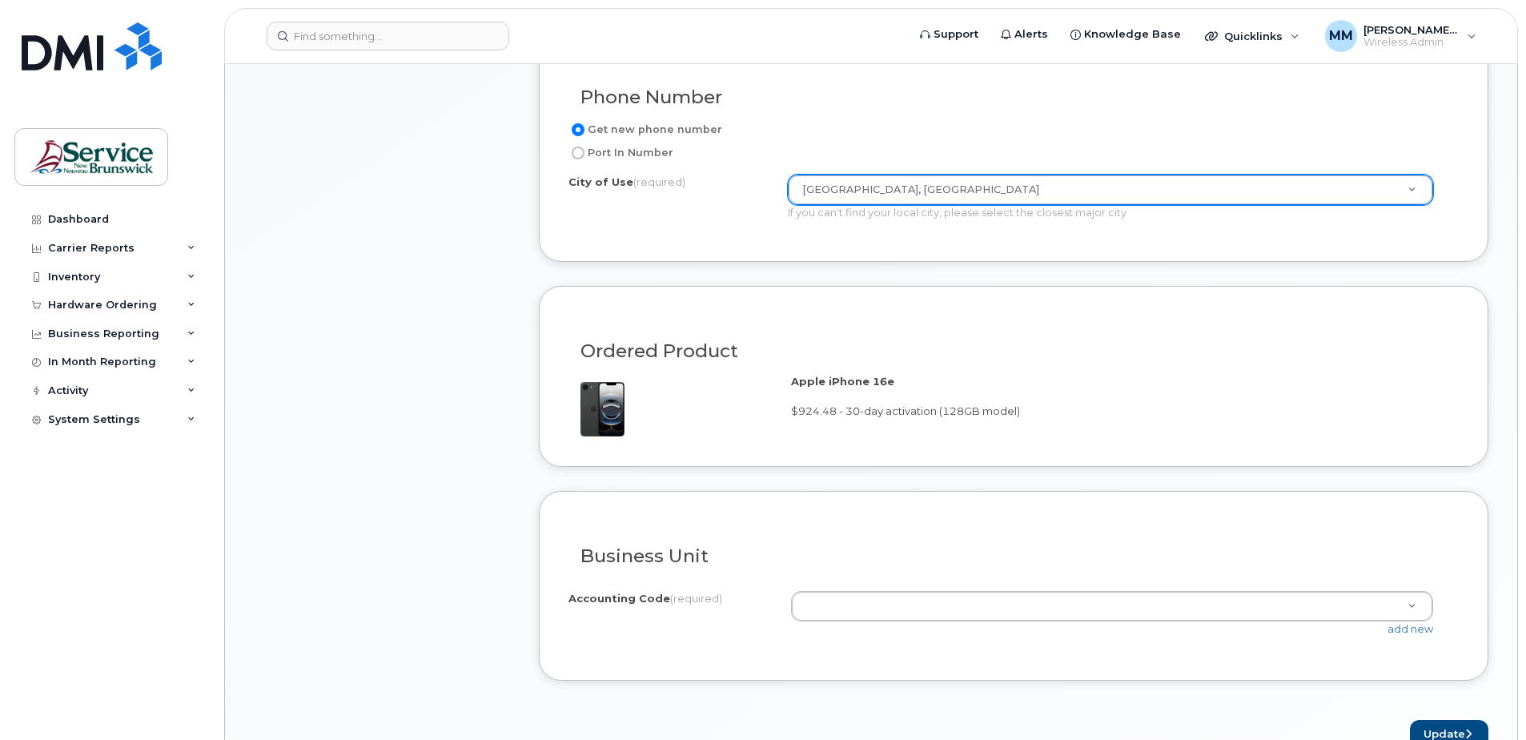
click at [873, 571] on div "Business Unit" at bounding box center [1013, 549] width 890 height 58
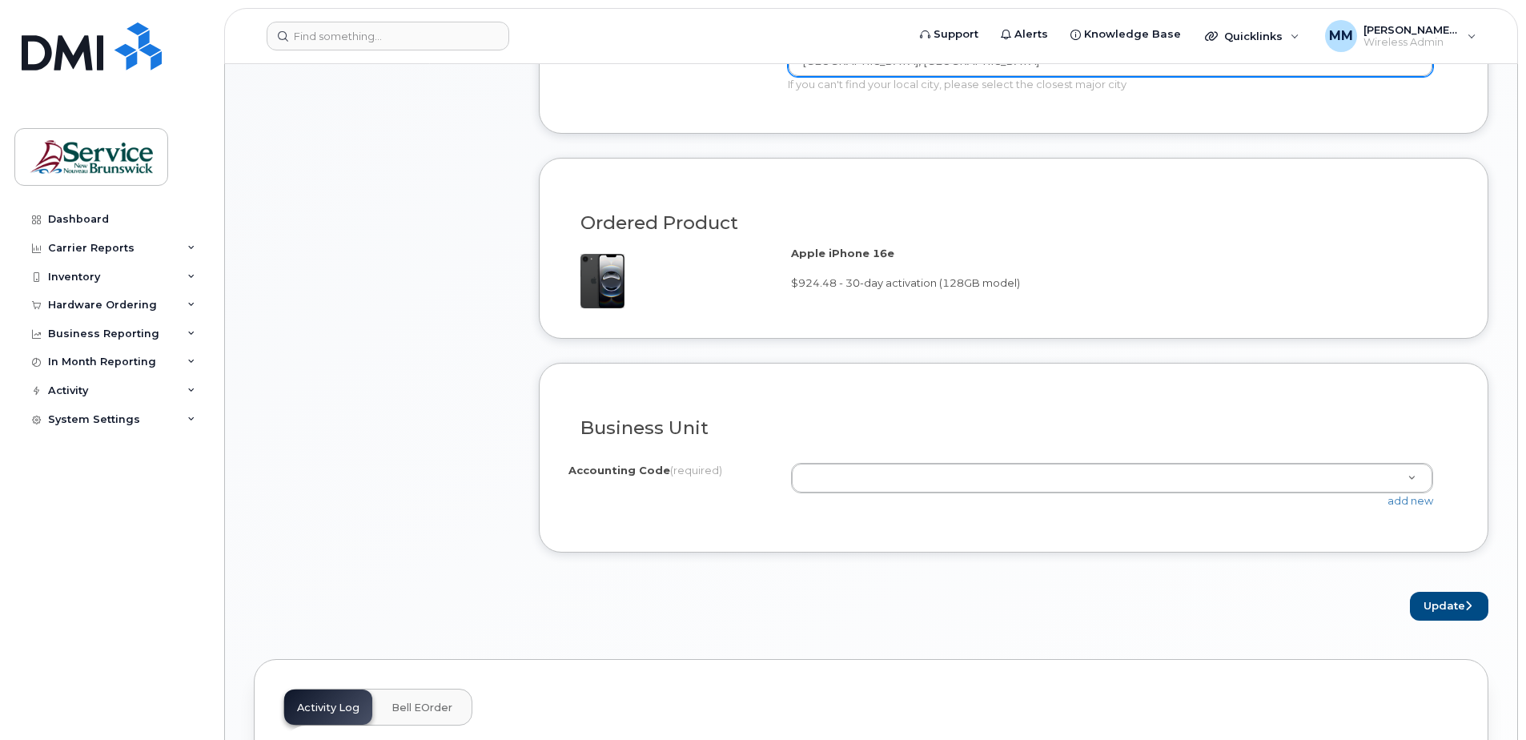
scroll to position [1041, 0]
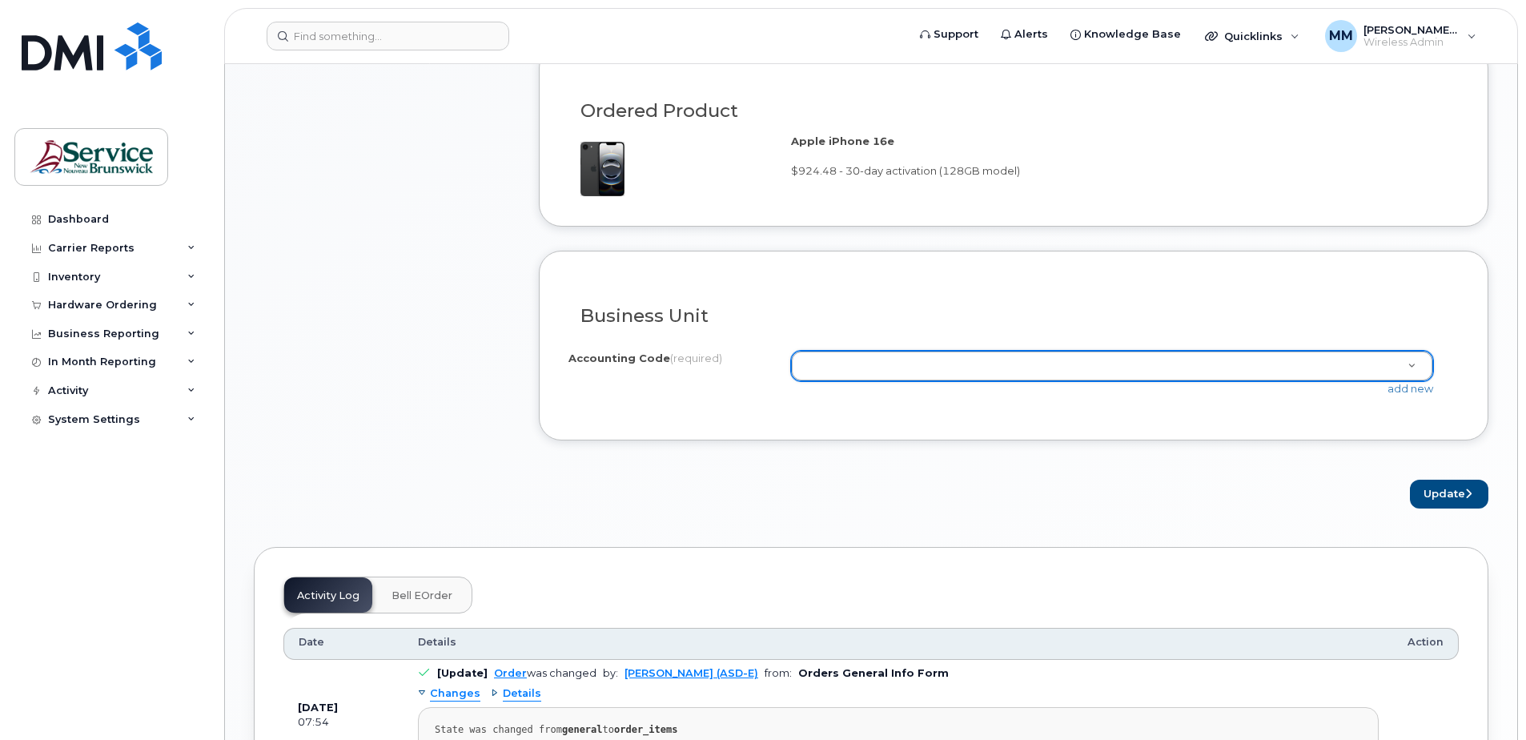
click at [1029, 473] on form "Existing User Additional cost to upgrading the device Selected device is Eligib…" at bounding box center [1013, 37] width 949 height 941
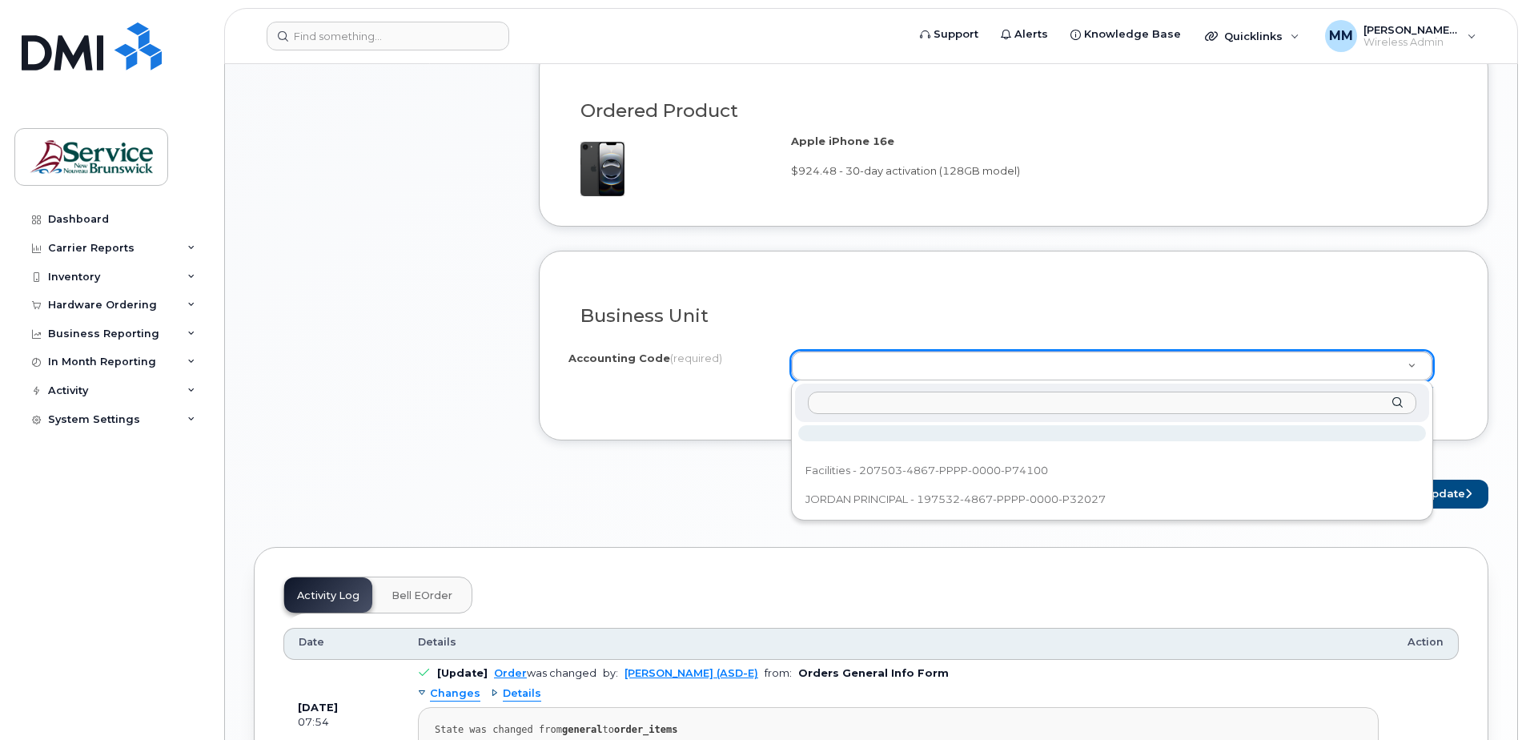
click at [998, 403] on input "text" at bounding box center [1112, 402] width 608 height 23
paste input "20207520034867PPPP0000P76200"
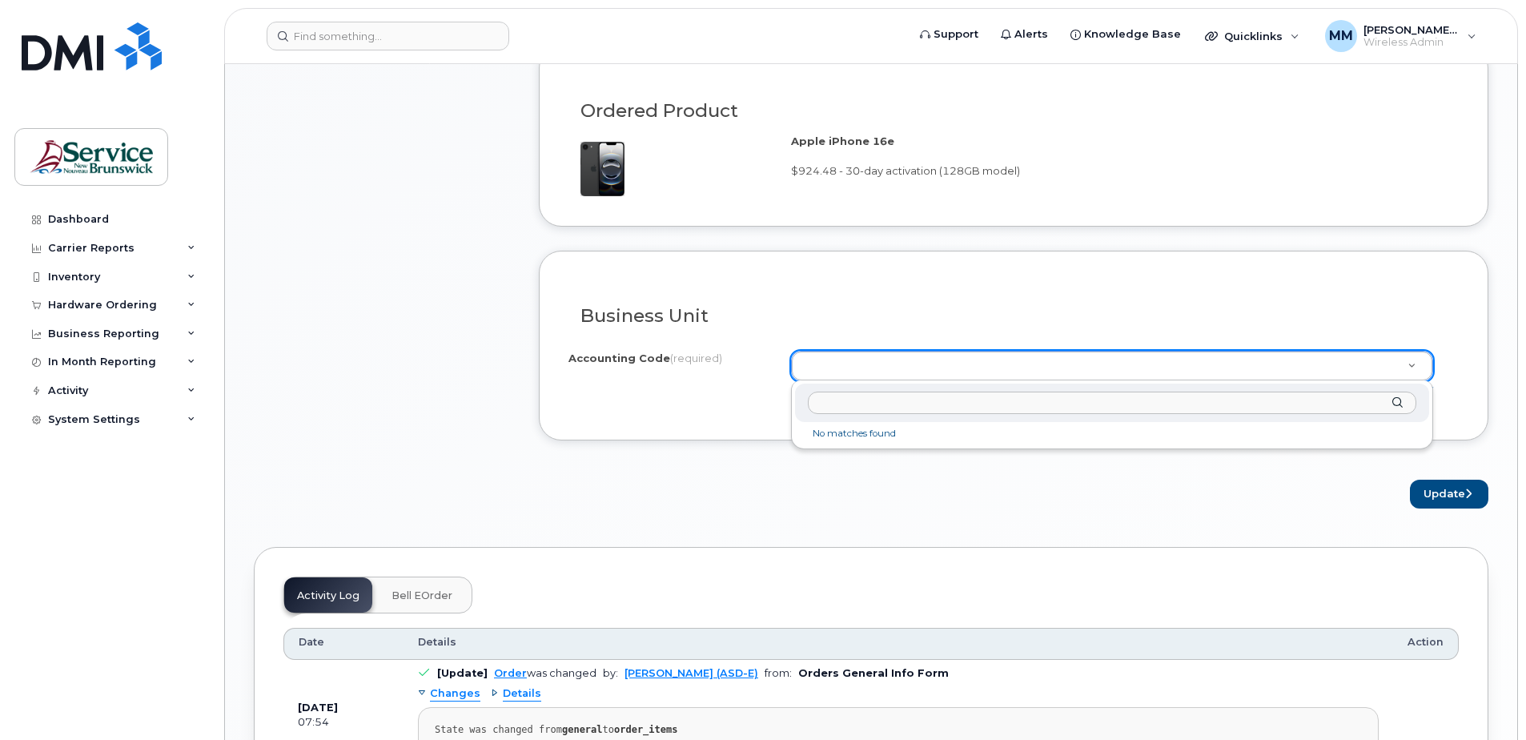
type input "20207520034867PPPP0000P76200"
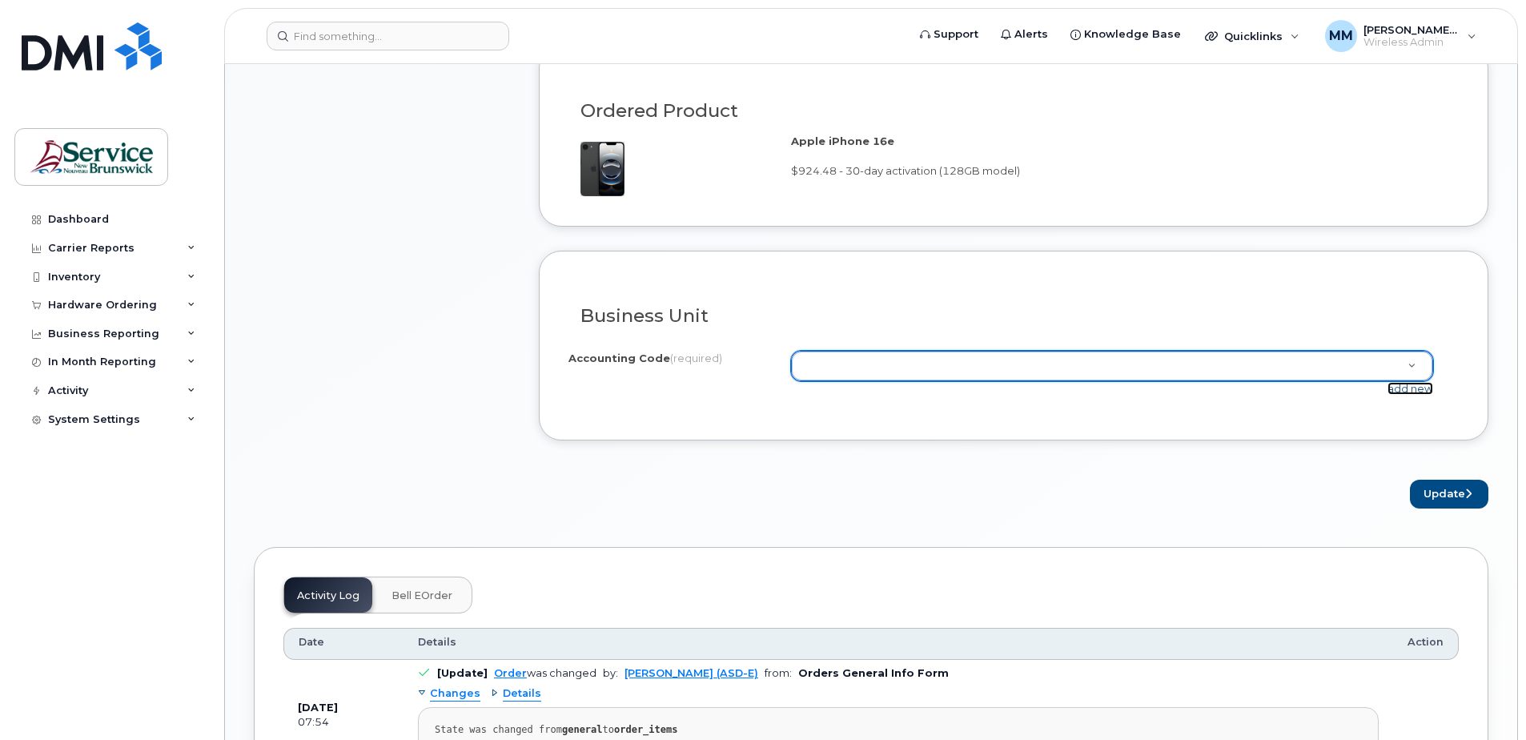
click at [1422, 389] on link "add new" at bounding box center [1410, 388] width 46 height 13
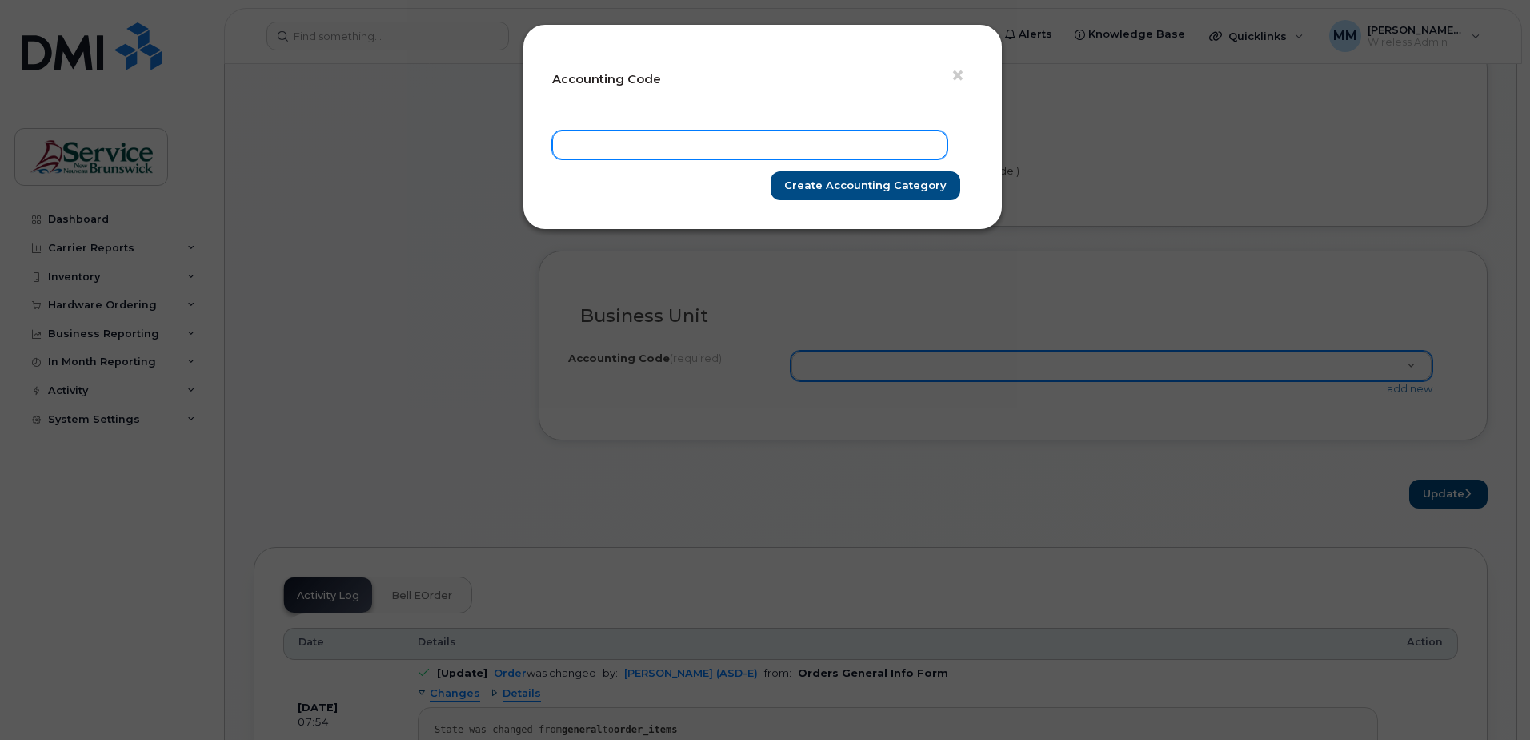
click at [732, 144] on input "text" at bounding box center [749, 144] width 395 height 29
paste input "20207520034867PPPP0000P76200"
type input "20207520034867PPPP0000P76200"
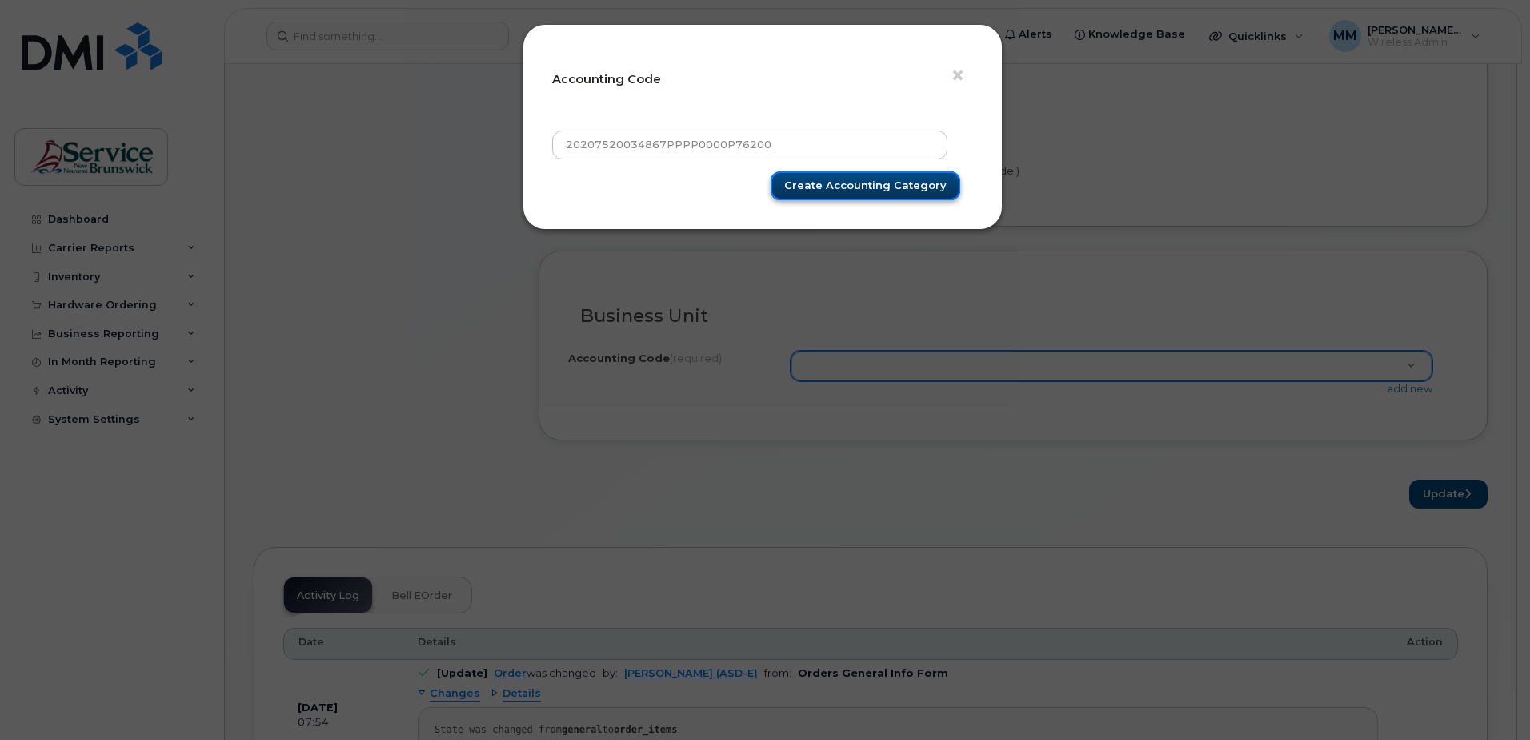
click at [820, 183] on input "Create Accounting category" at bounding box center [866, 186] width 190 height 30
type input "Create Accounting category"
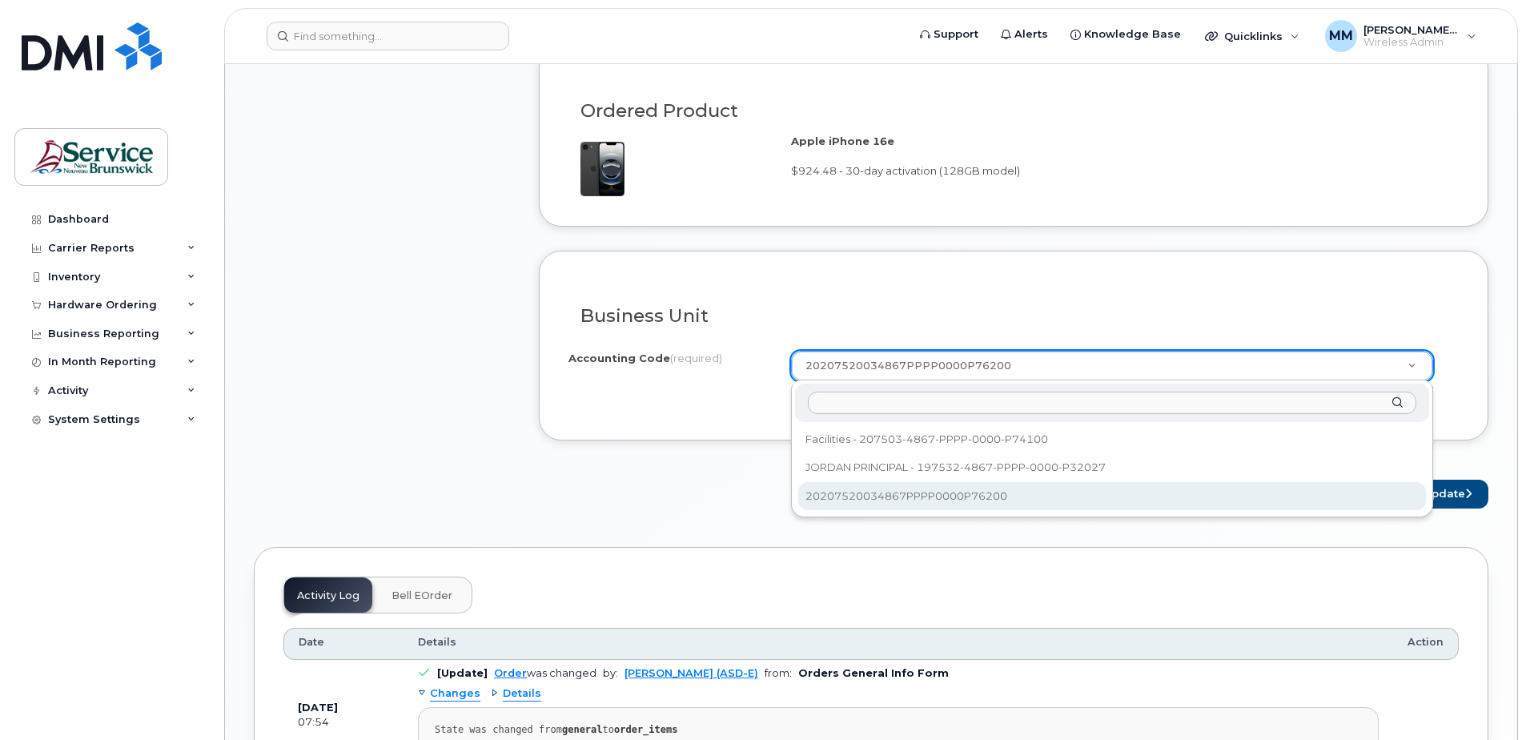
select select "20207520034867PPPP0000P76200"
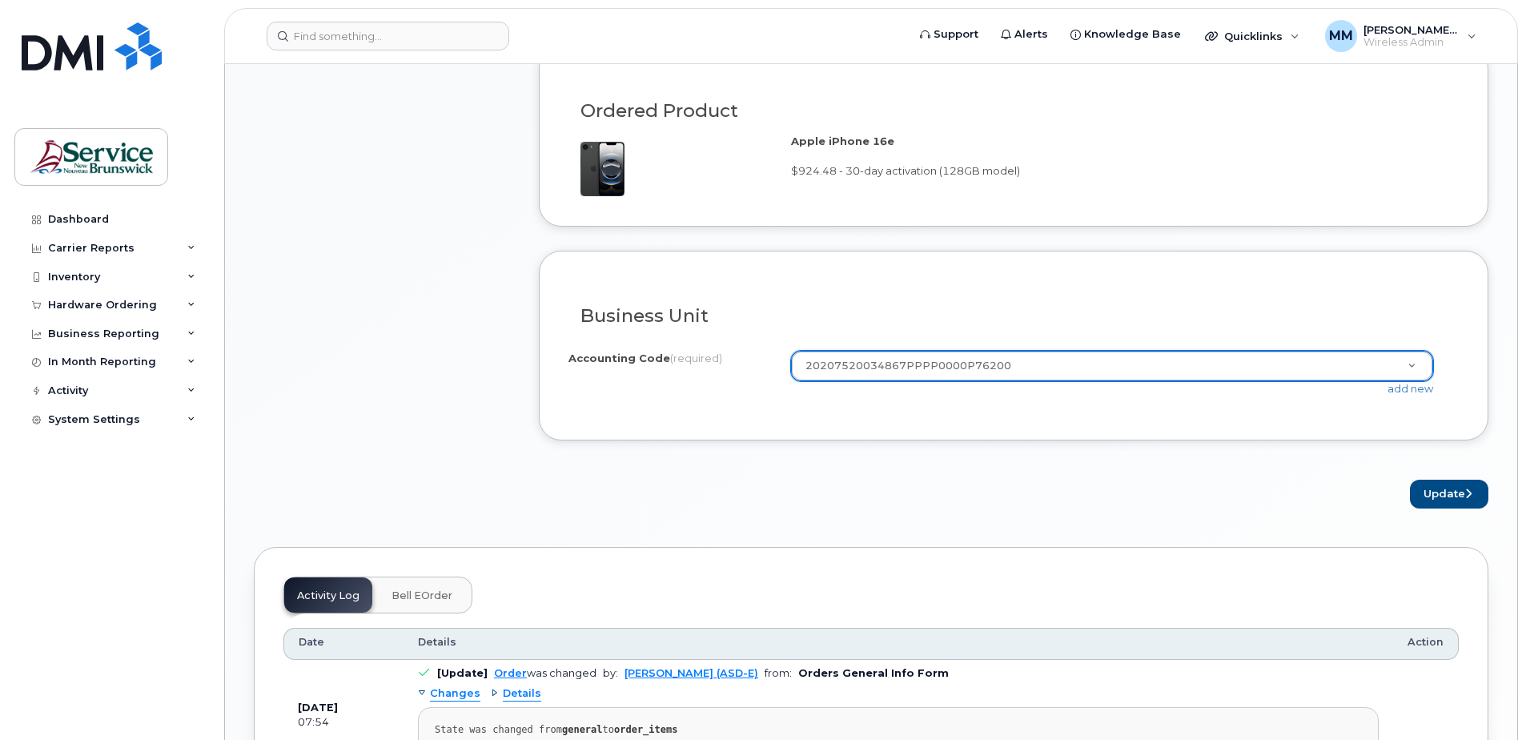
drag, startPoint x: 901, startPoint y: 484, endPoint x: 737, endPoint y: 471, distance: 164.7
click at [737, 471] on form "Existing User Additional cost to upgrading the device Selected device is Eligib…" at bounding box center [1013, 37] width 949 height 941
click at [933, 474] on form "Existing User Additional cost to upgrading the device Selected device is Eligib…" at bounding box center [1013, 37] width 949 height 941
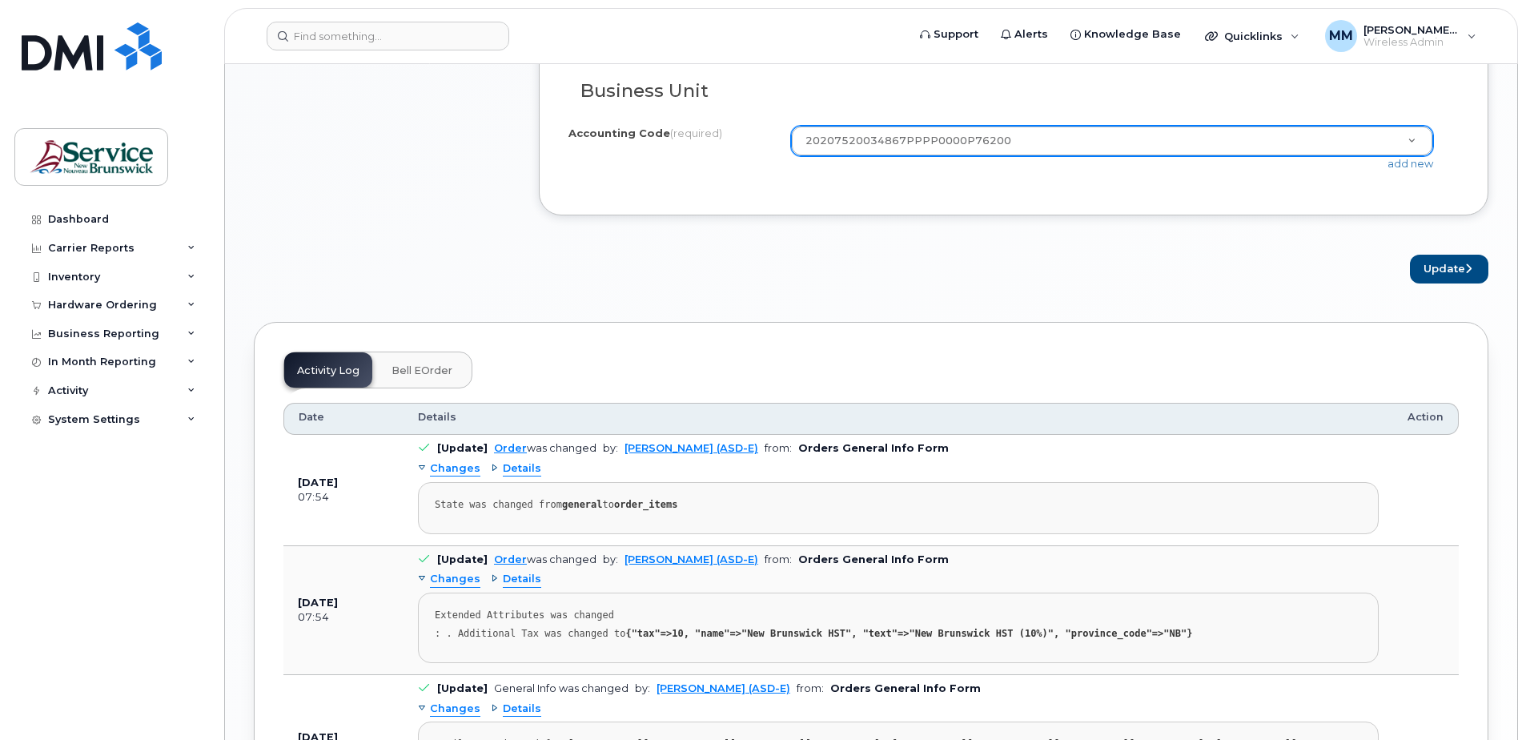
scroll to position [1281, 0]
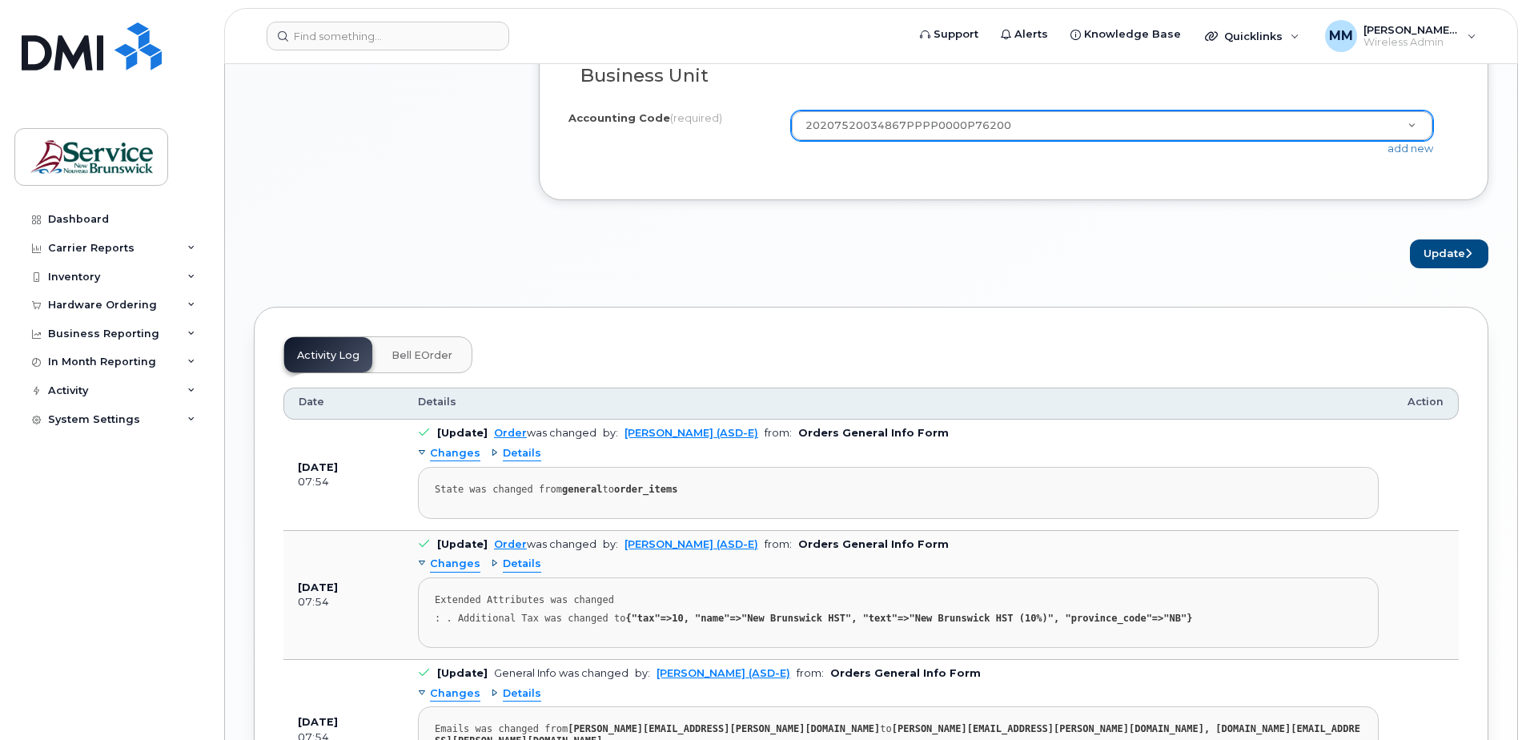
click at [993, 322] on div "Activity Log Bell eOrder Customize Filter Refresh Export Date Details Action Au…" at bounding box center [871, 690] width 1234 height 766
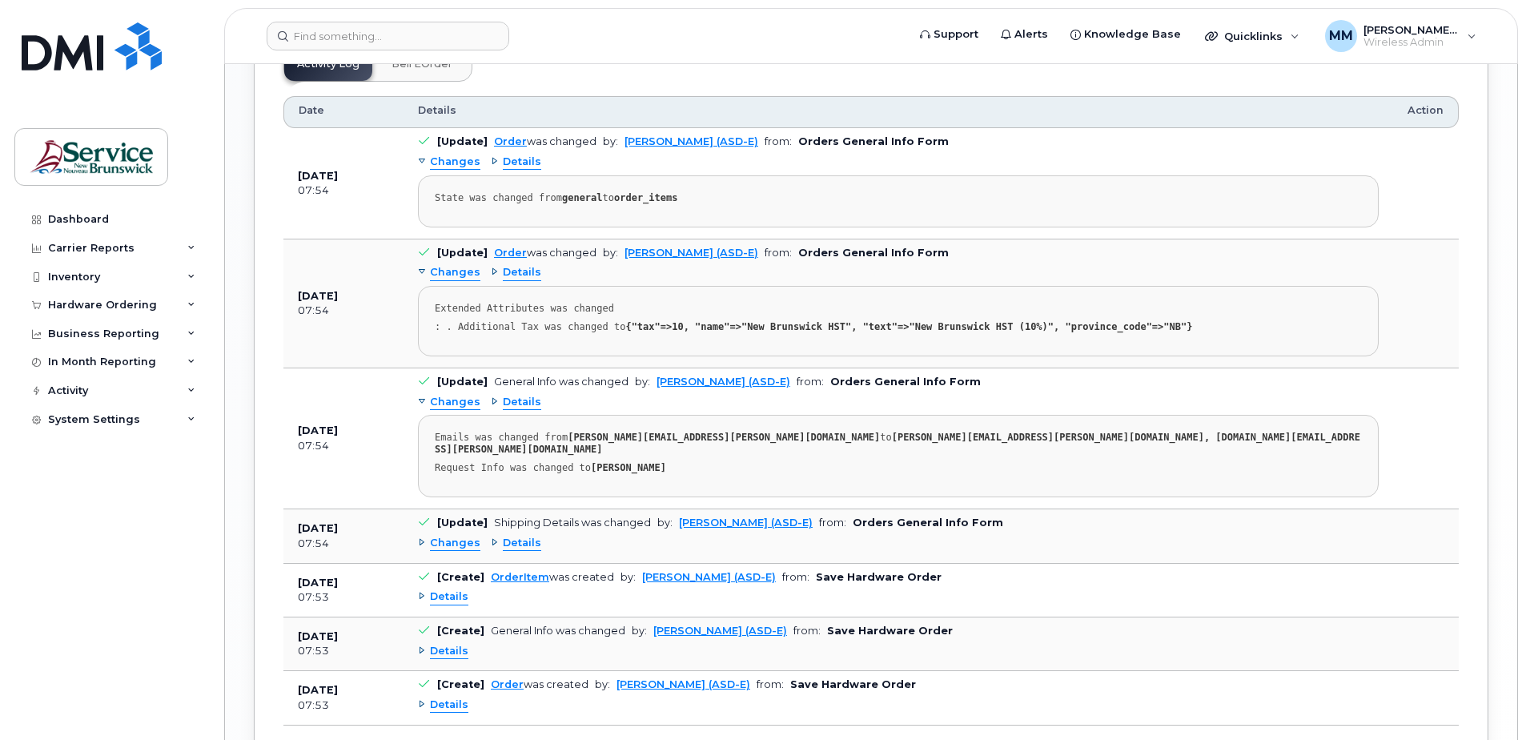
scroll to position [1122, 0]
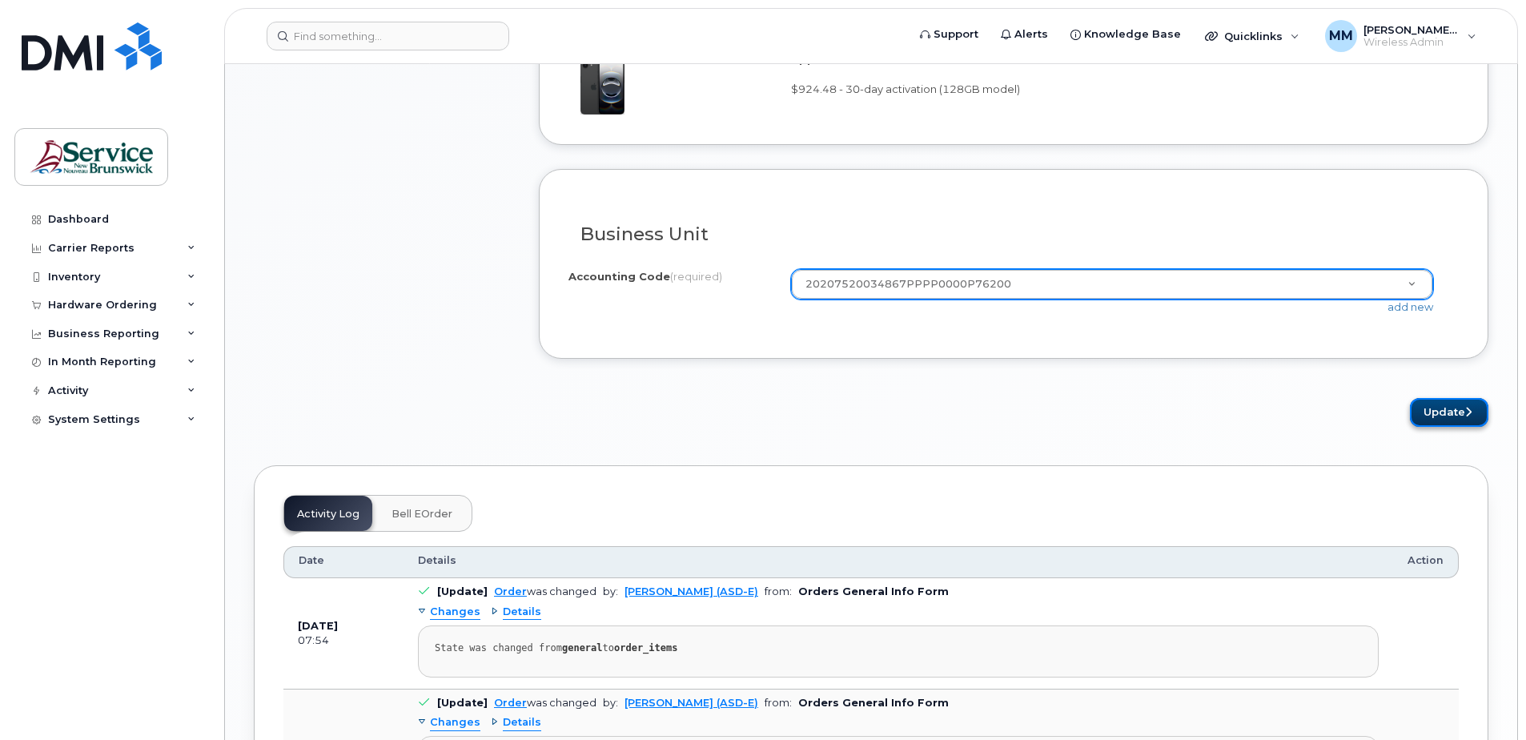
click at [1477, 414] on button "Update" at bounding box center [1449, 413] width 78 height 30
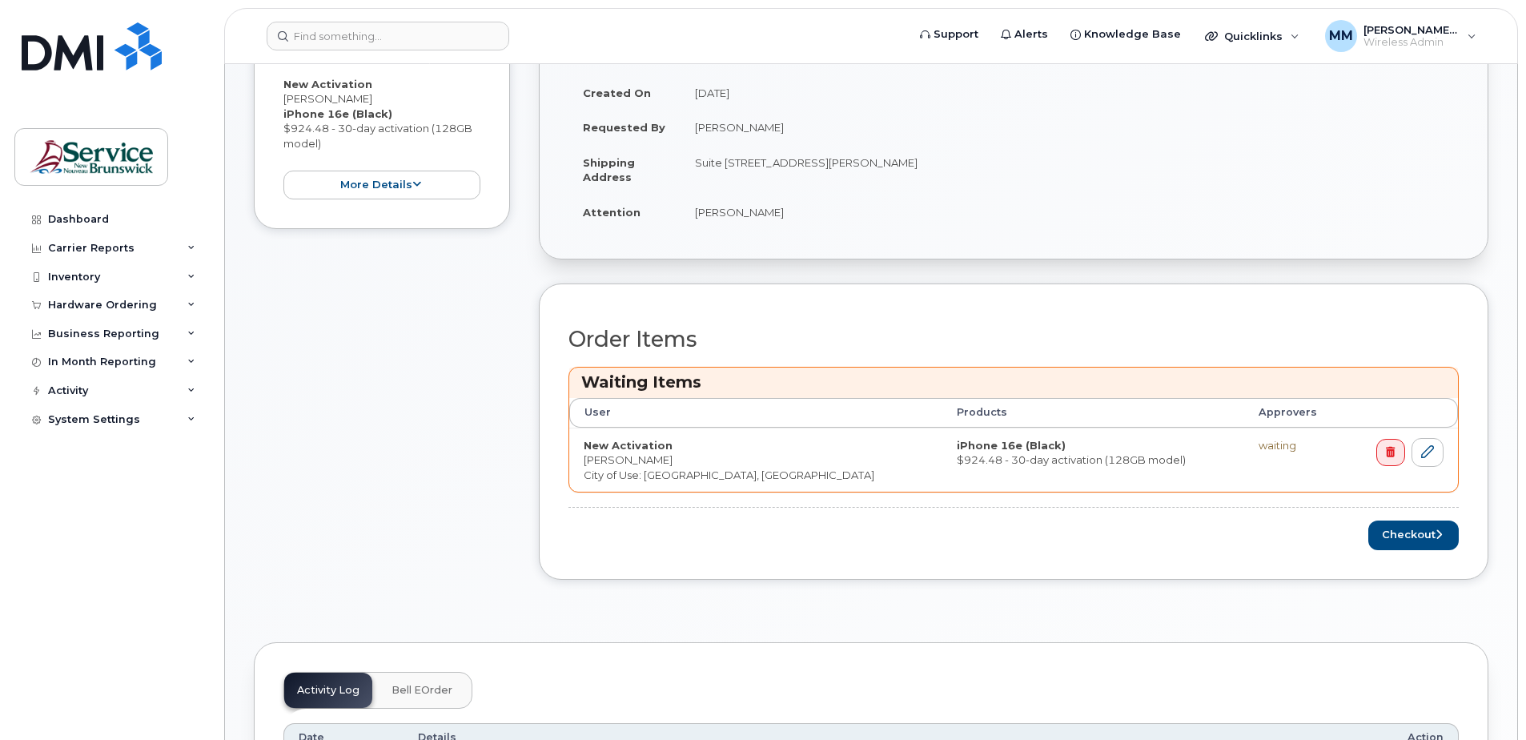
scroll to position [400, 0]
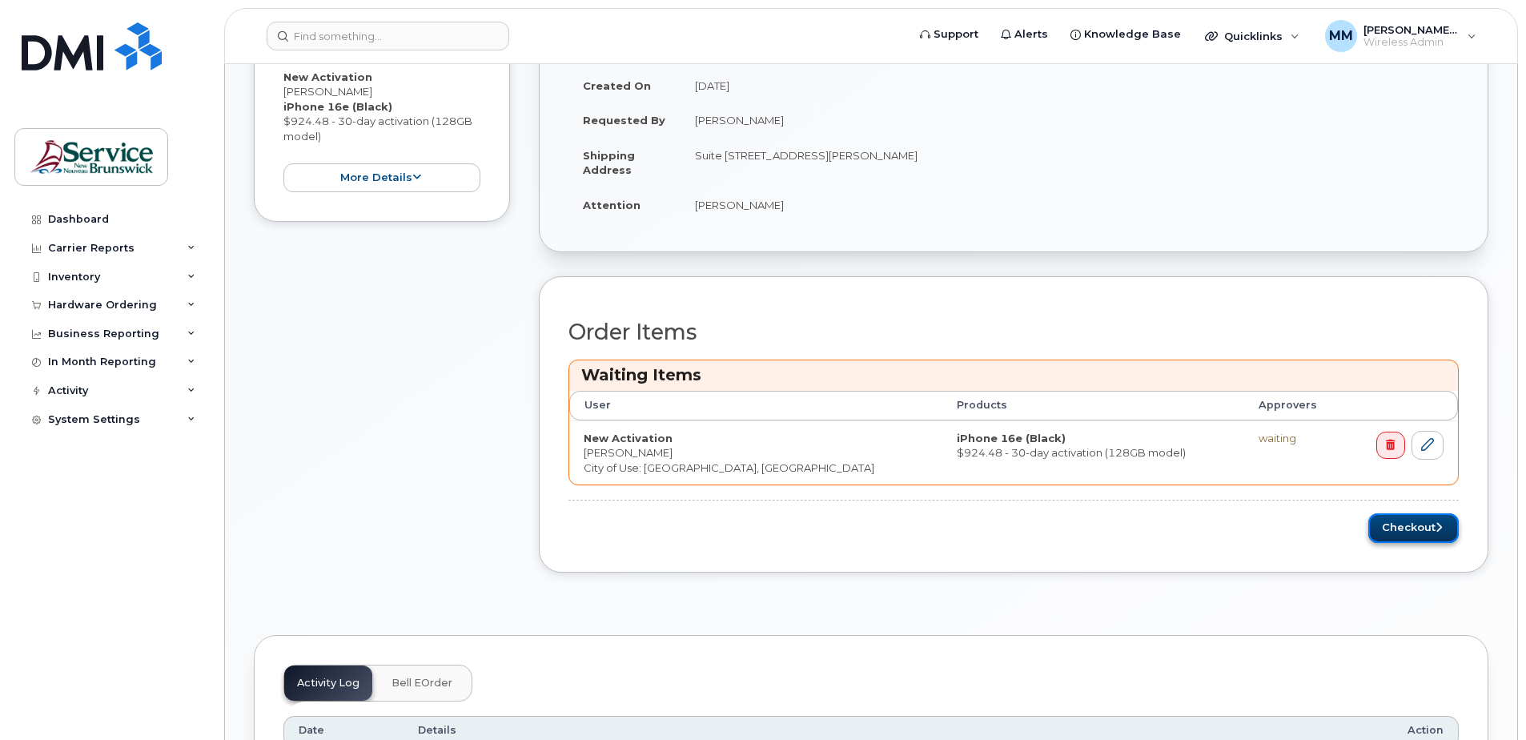
click at [1440, 519] on button "Checkout" at bounding box center [1413, 528] width 90 height 30
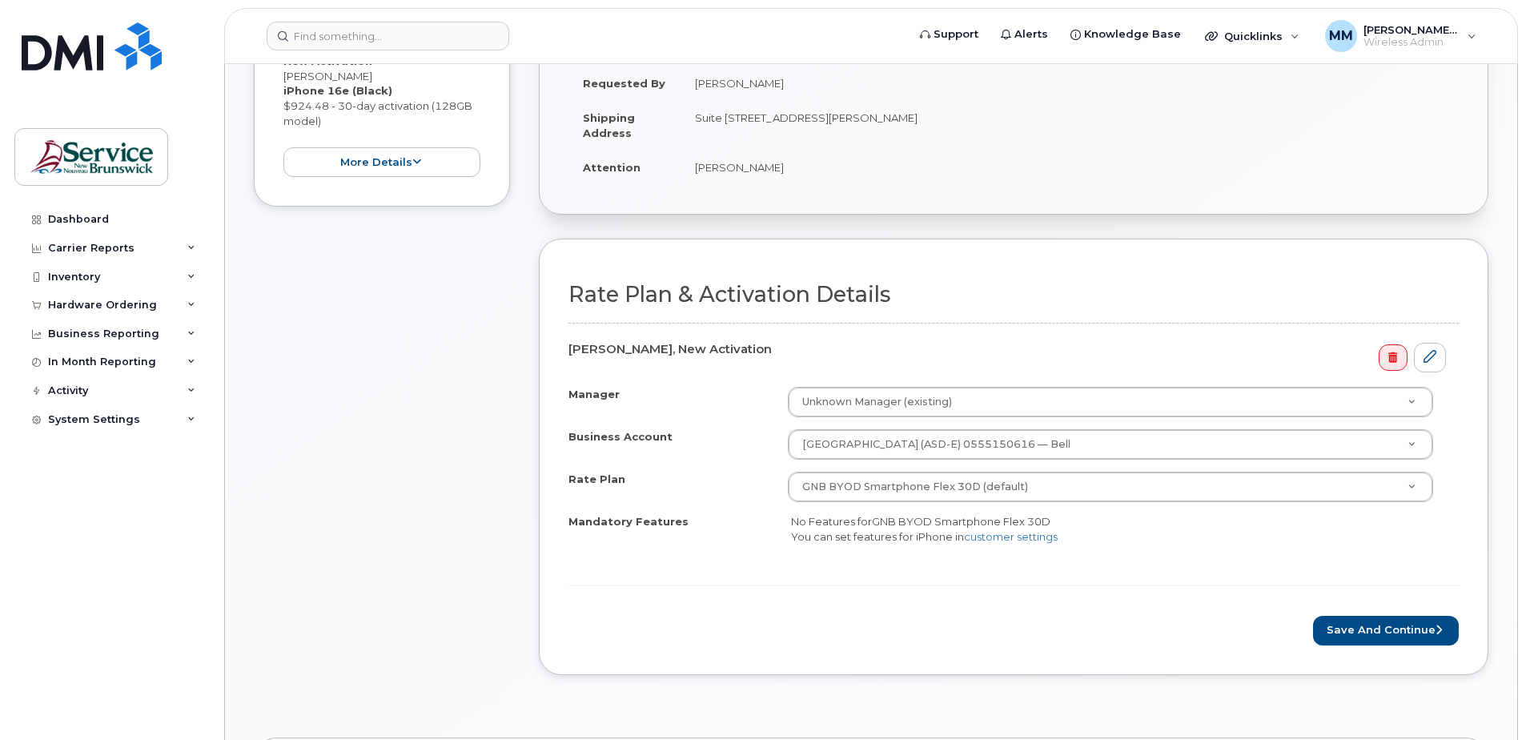
scroll to position [320, 0]
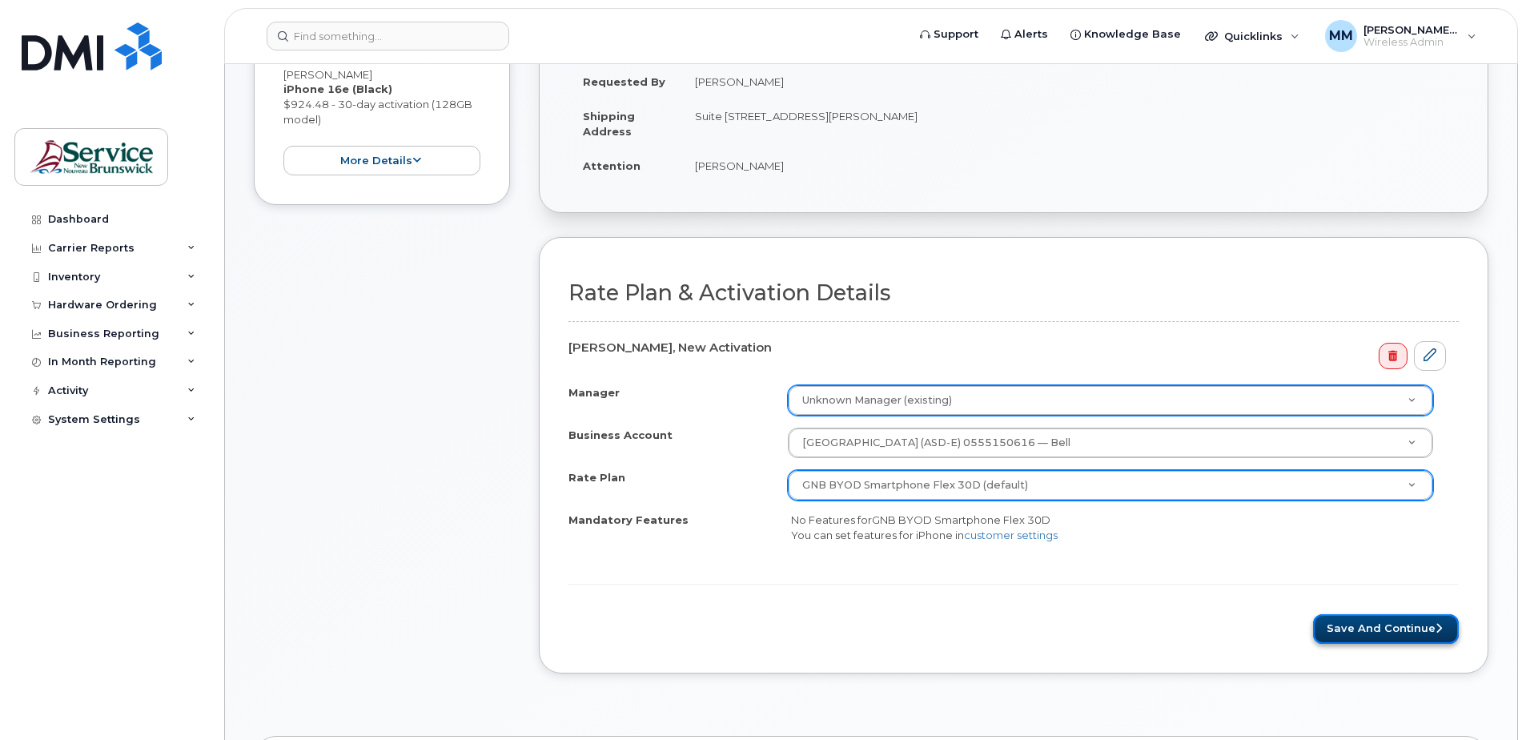
click at [1386, 622] on button "Save and Continue" at bounding box center [1386, 629] width 146 height 30
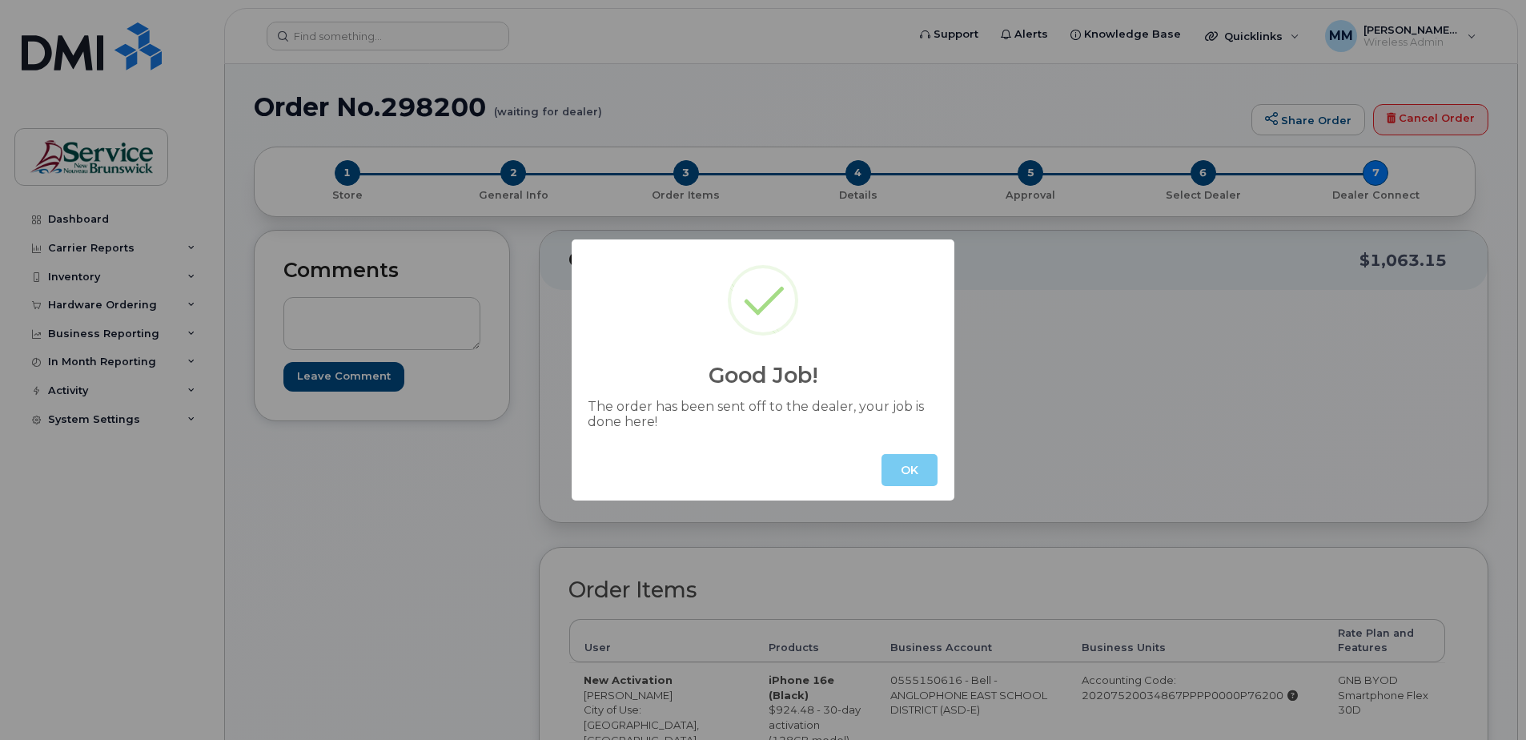
click at [916, 468] on button "OK" at bounding box center [909, 470] width 56 height 32
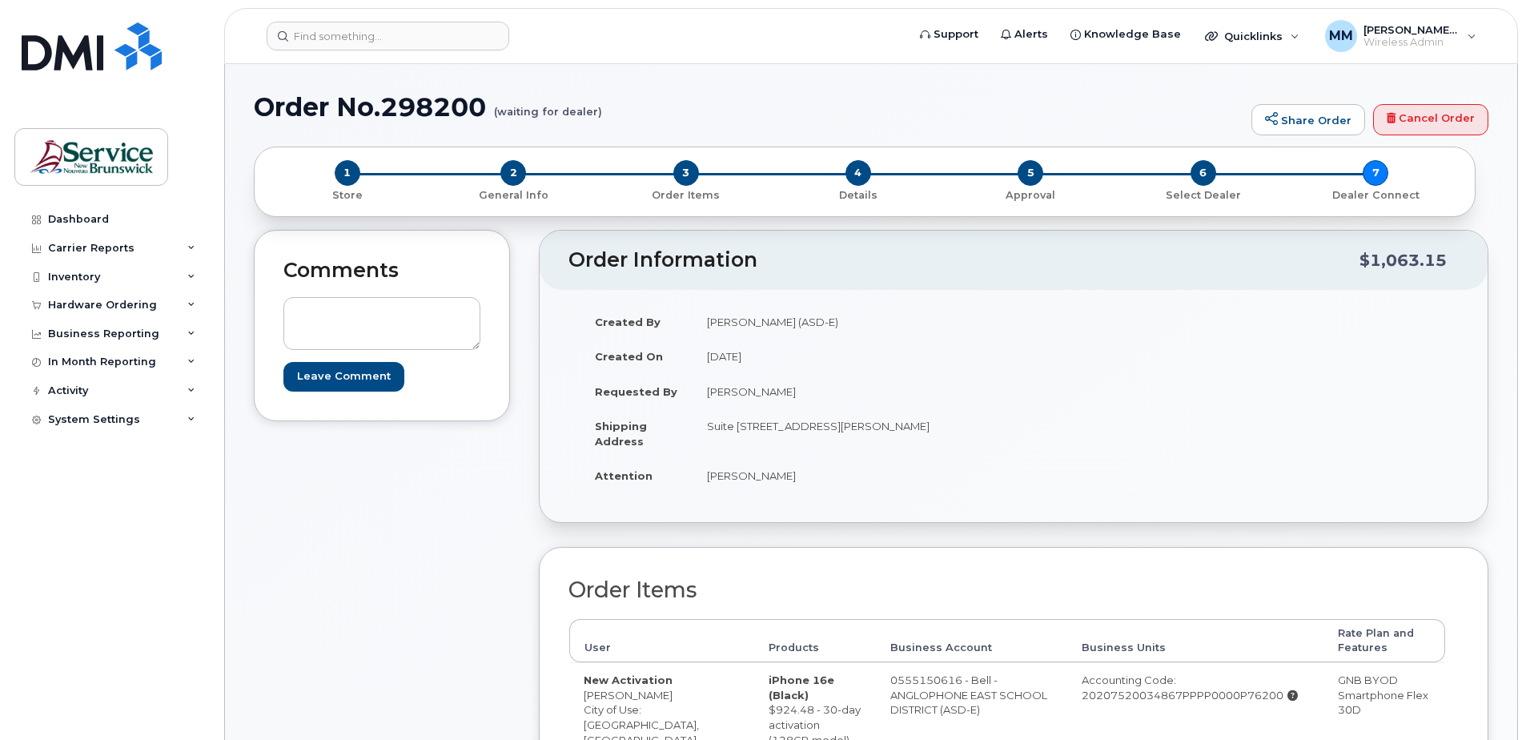
click at [419, 595] on div "Comments Leave Comment" at bounding box center [382, 588] width 256 height 717
click at [418, 555] on div "Comments Leave Comment" at bounding box center [382, 588] width 256 height 717
click at [115, 307] on div "Hardware Ordering" at bounding box center [102, 305] width 109 height 13
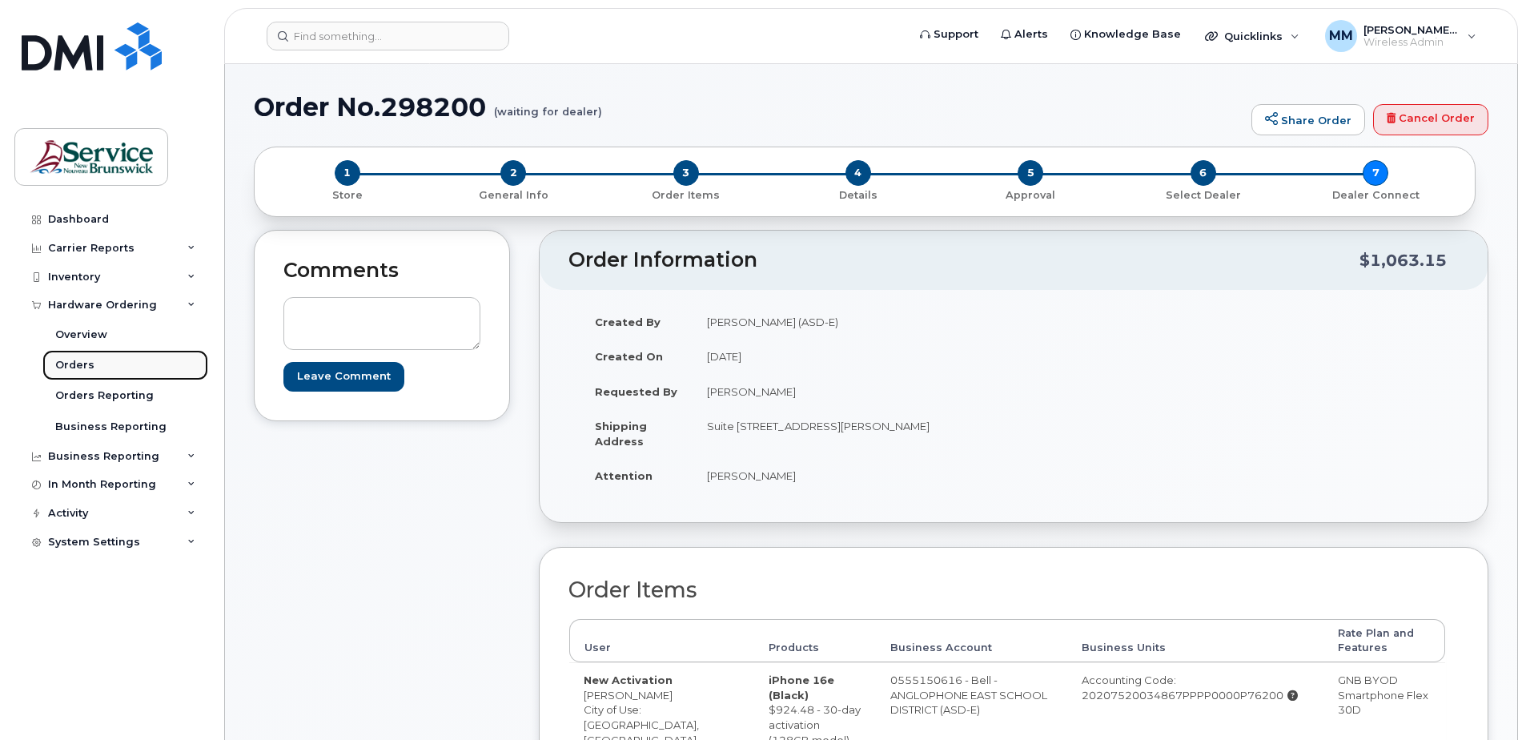
click at [85, 364] on div "Orders" at bounding box center [74, 365] width 39 height 14
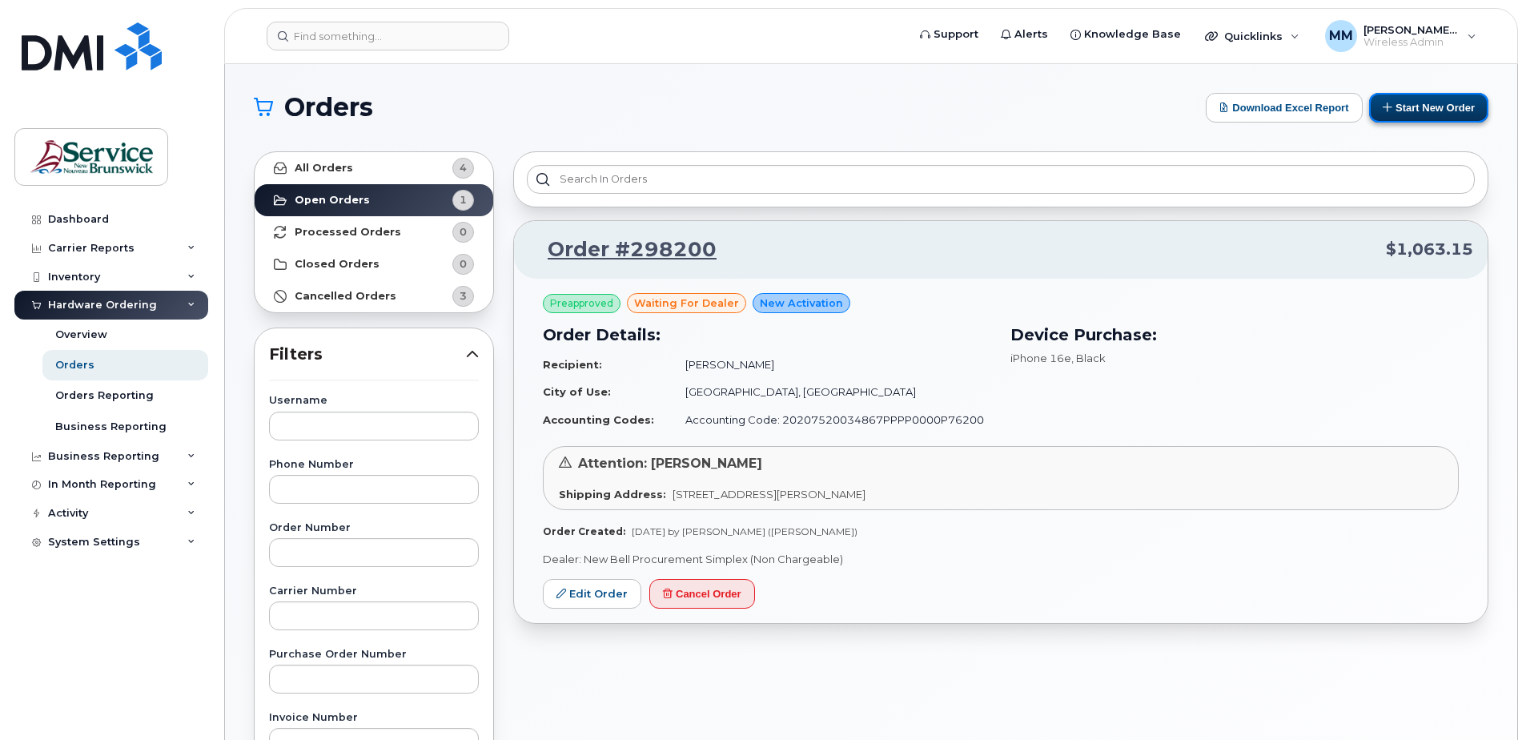
click at [1447, 98] on button "Start New Order" at bounding box center [1428, 108] width 119 height 30
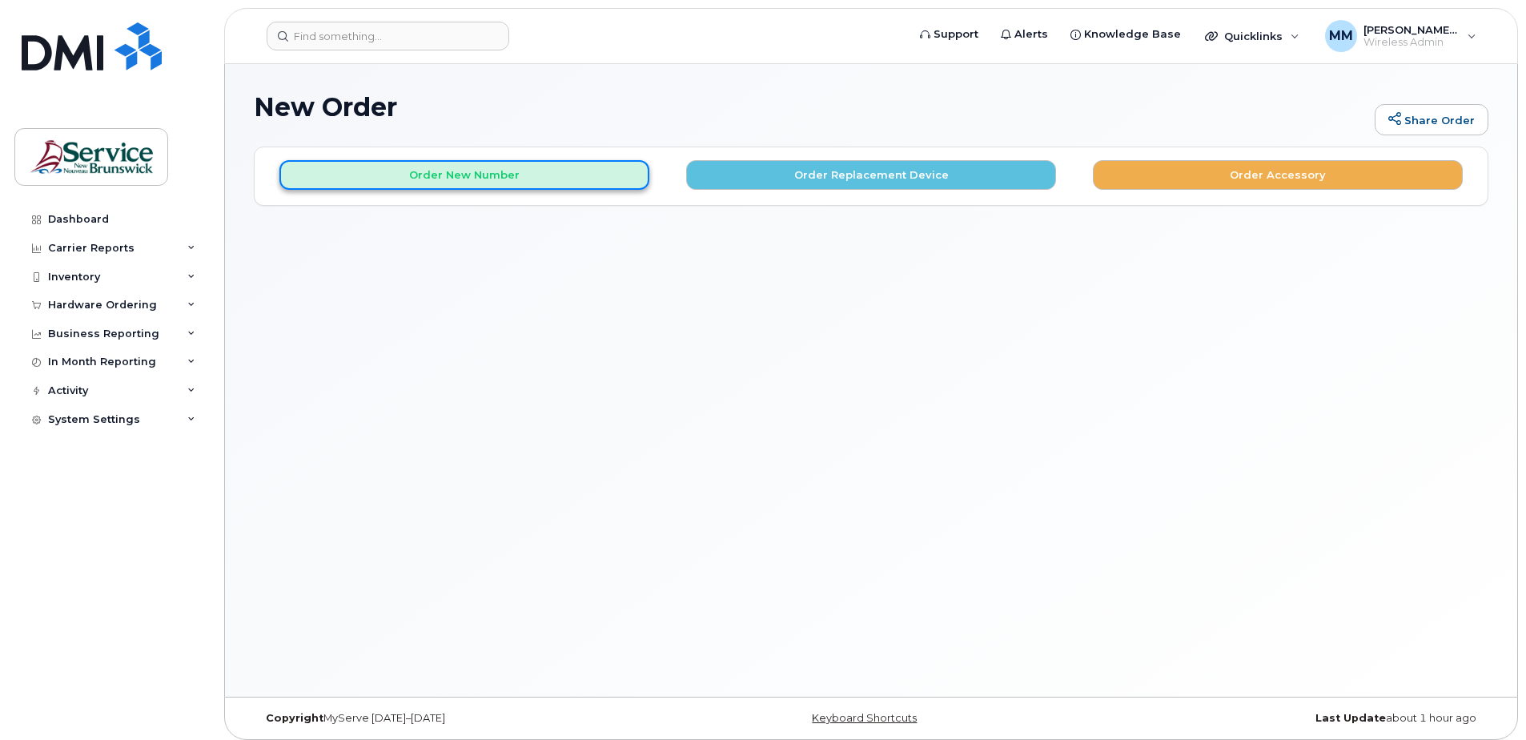
click at [532, 180] on button "Order New Number" at bounding box center [464, 175] width 370 height 30
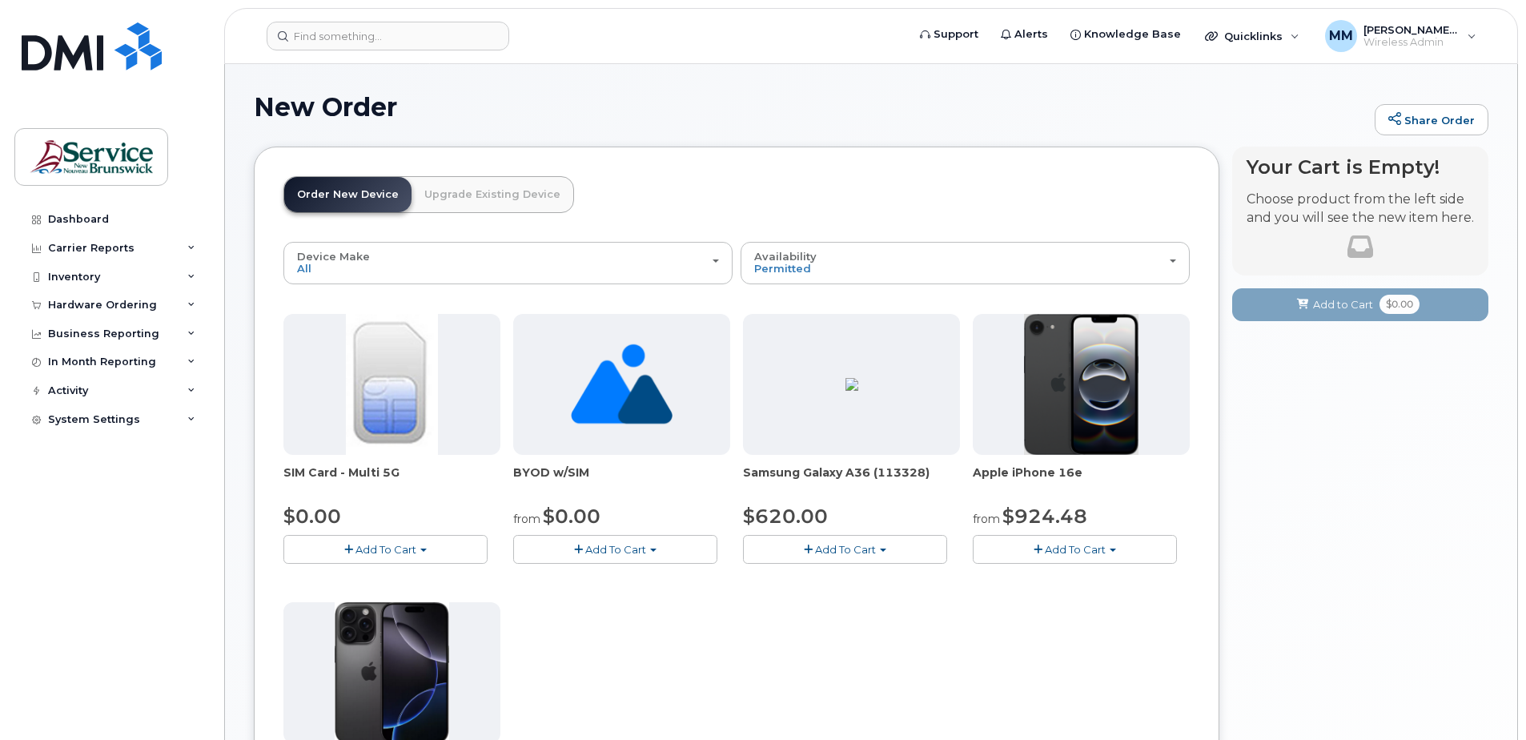
click at [1110, 550] on span "button" at bounding box center [1112, 549] width 6 height 3
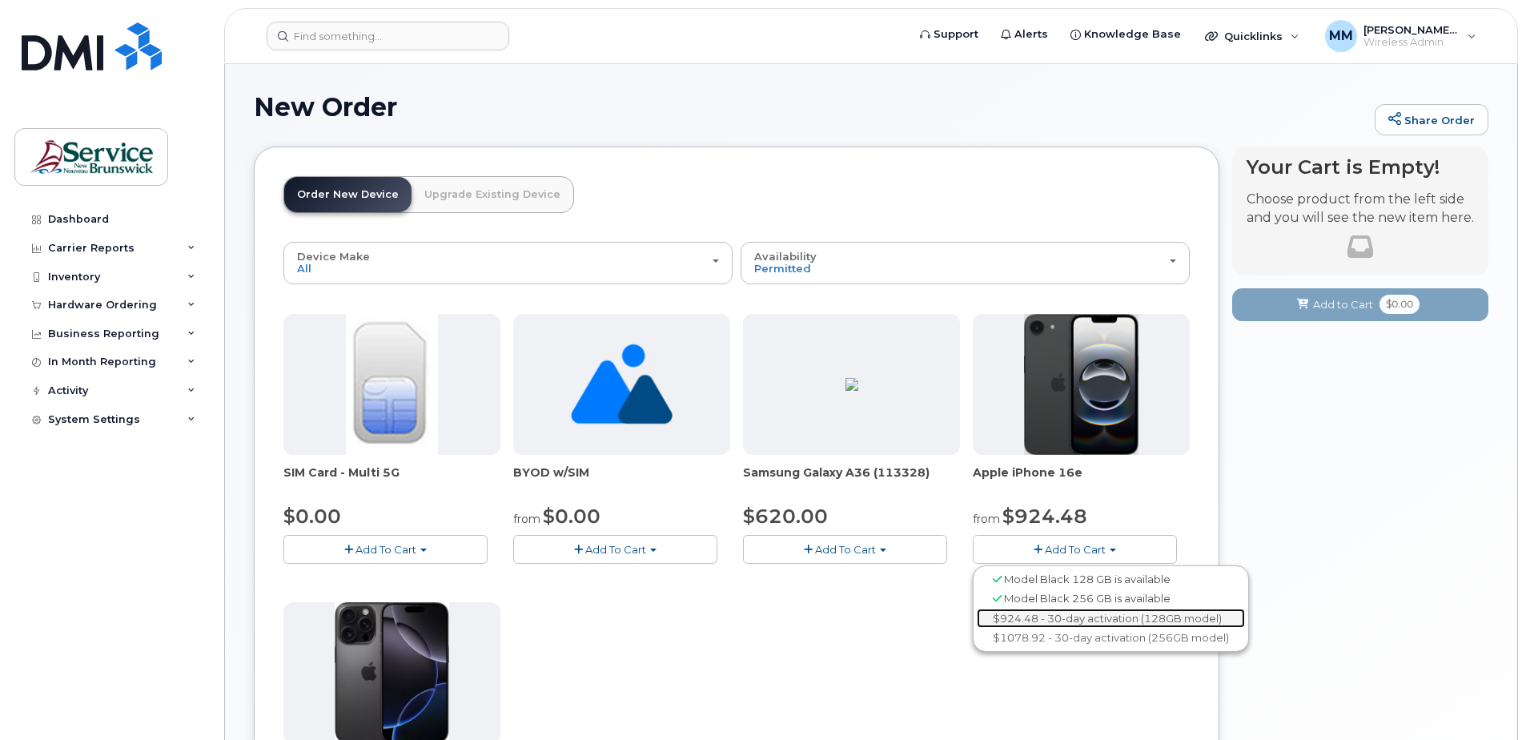
click at [1079, 615] on link "$924.48 - 30-day activation (128GB model)" at bounding box center [1111, 618] width 268 height 20
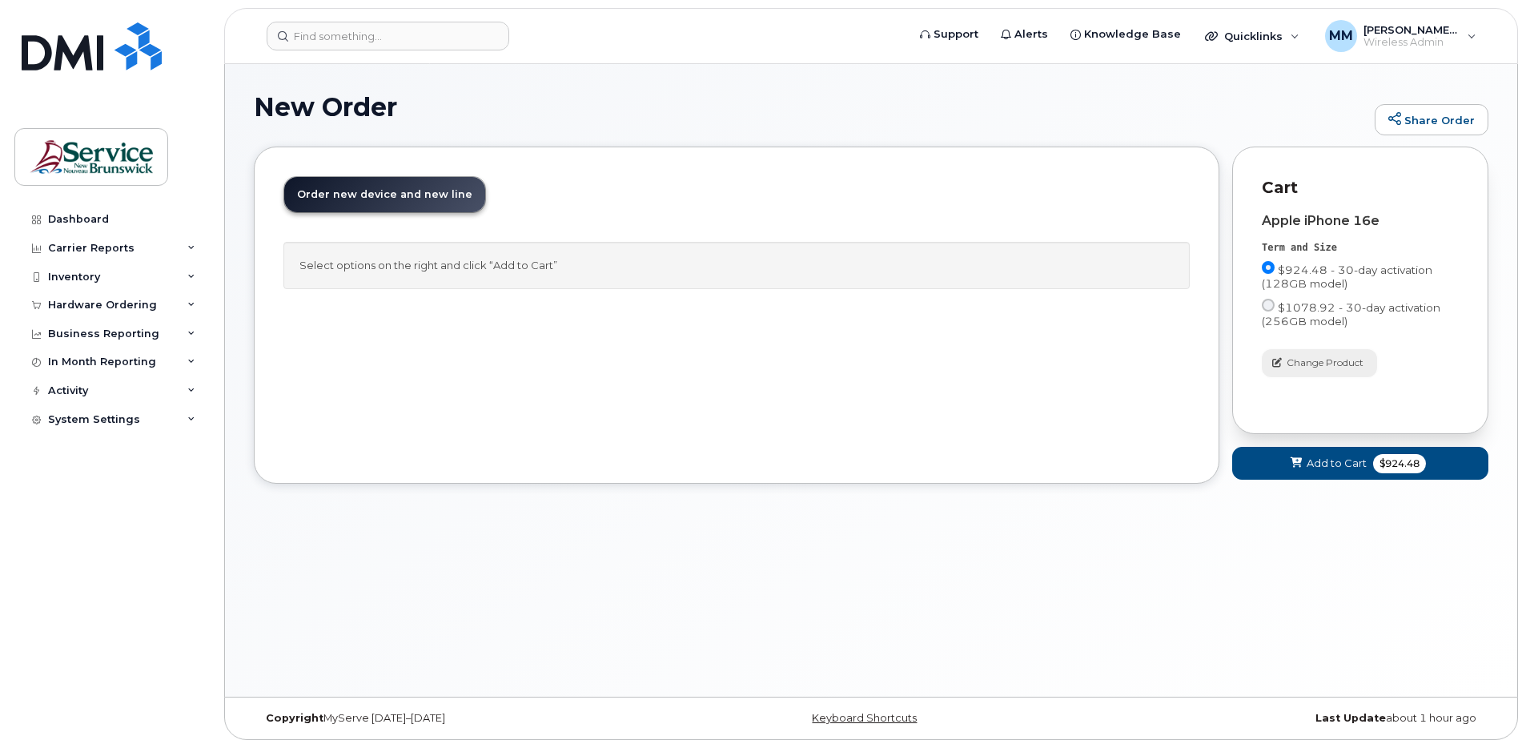
click at [1346, 363] on span "Change Product" at bounding box center [1324, 362] width 77 height 14
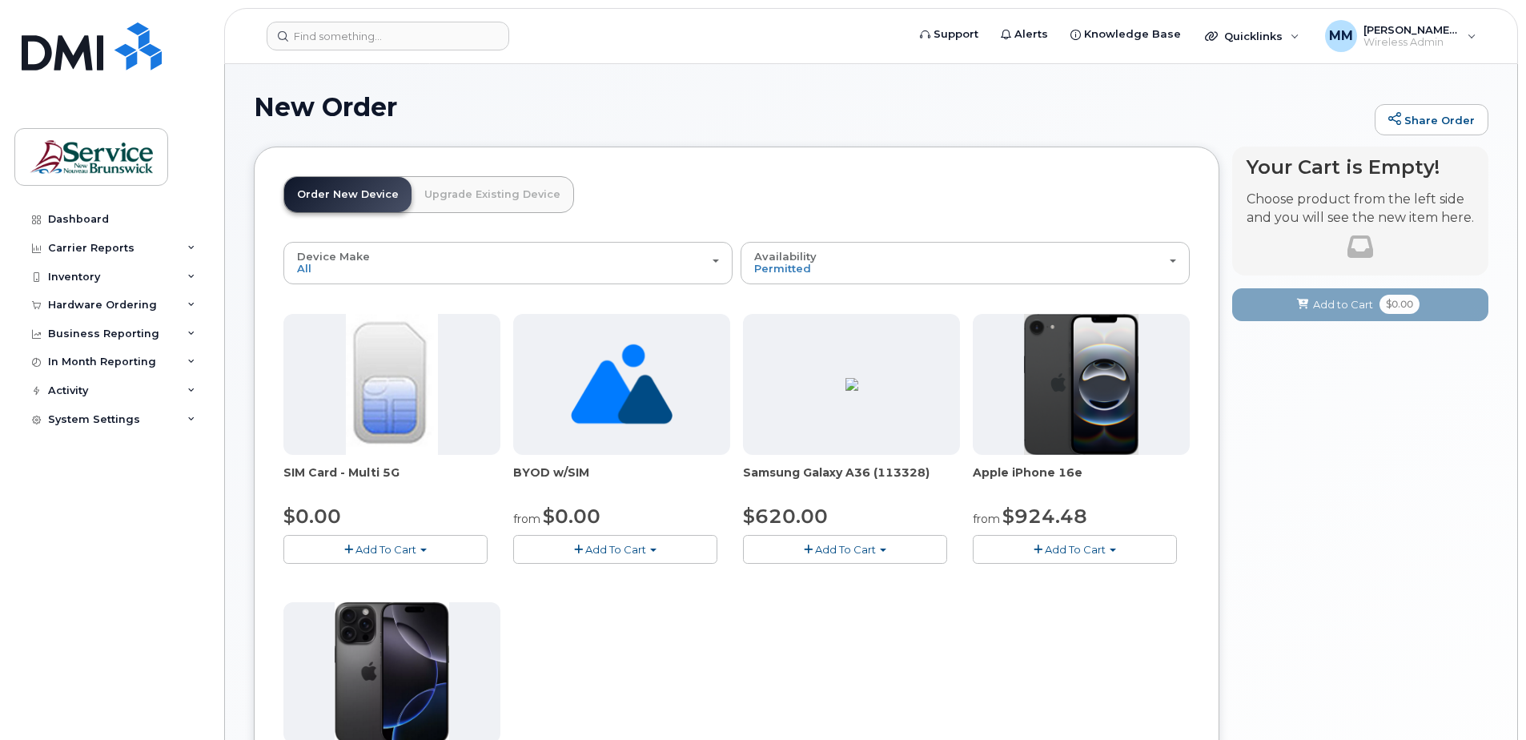
click at [1117, 552] on button "Add To Cart" at bounding box center [1075, 549] width 204 height 28
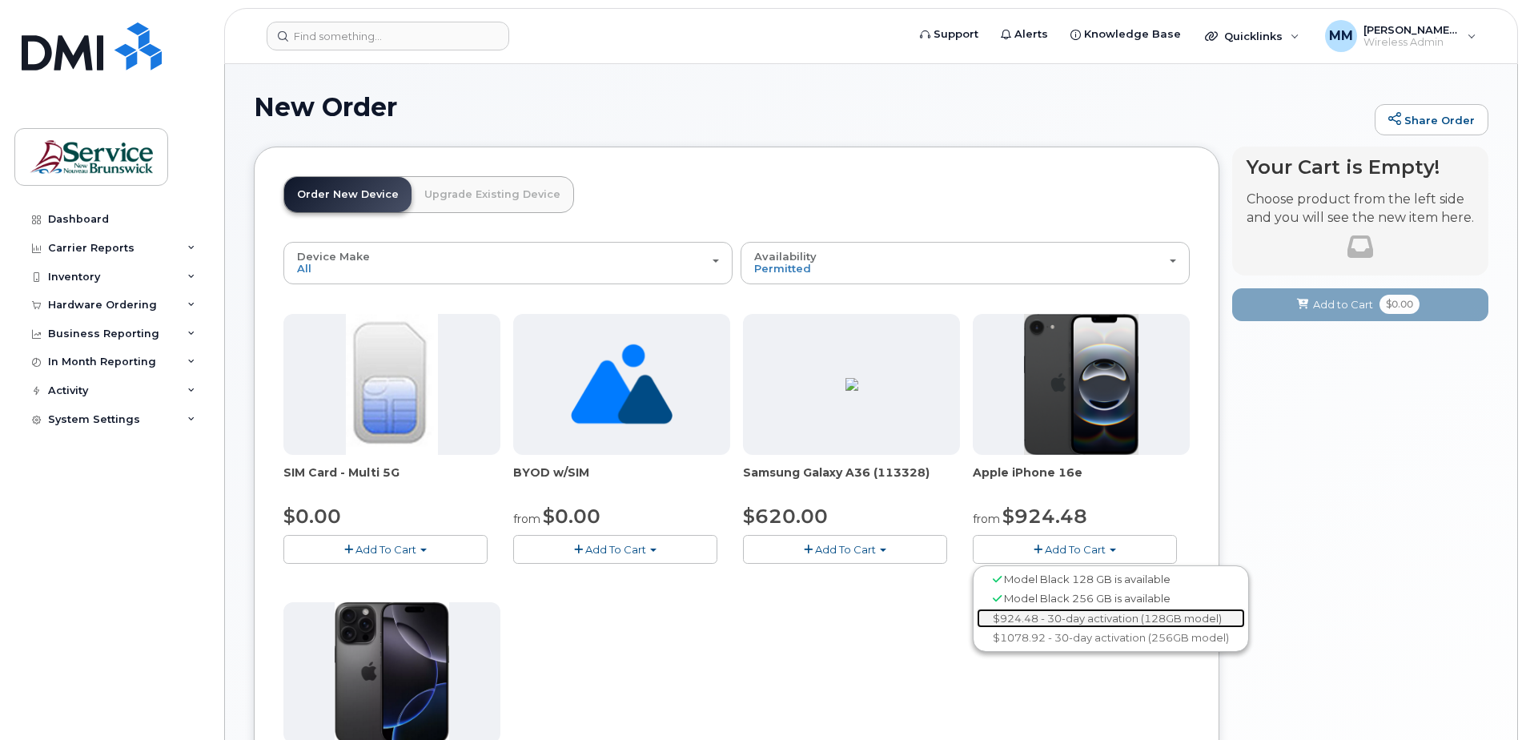
click at [1034, 617] on link "$924.48 - 30-day activation (128GB model)" at bounding box center [1111, 618] width 268 height 20
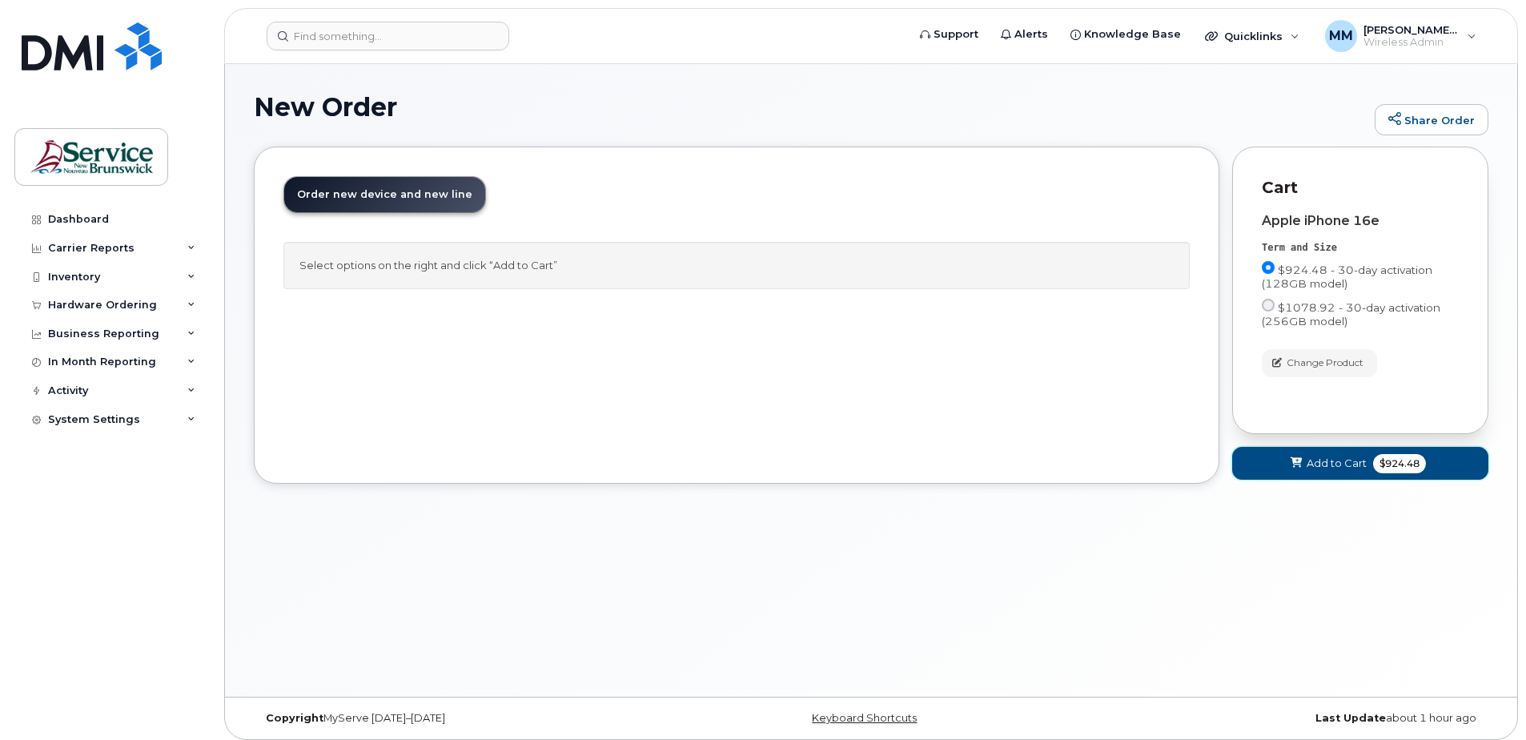
click at [1314, 462] on span "Add to Cart" at bounding box center [1336, 462] width 60 height 15
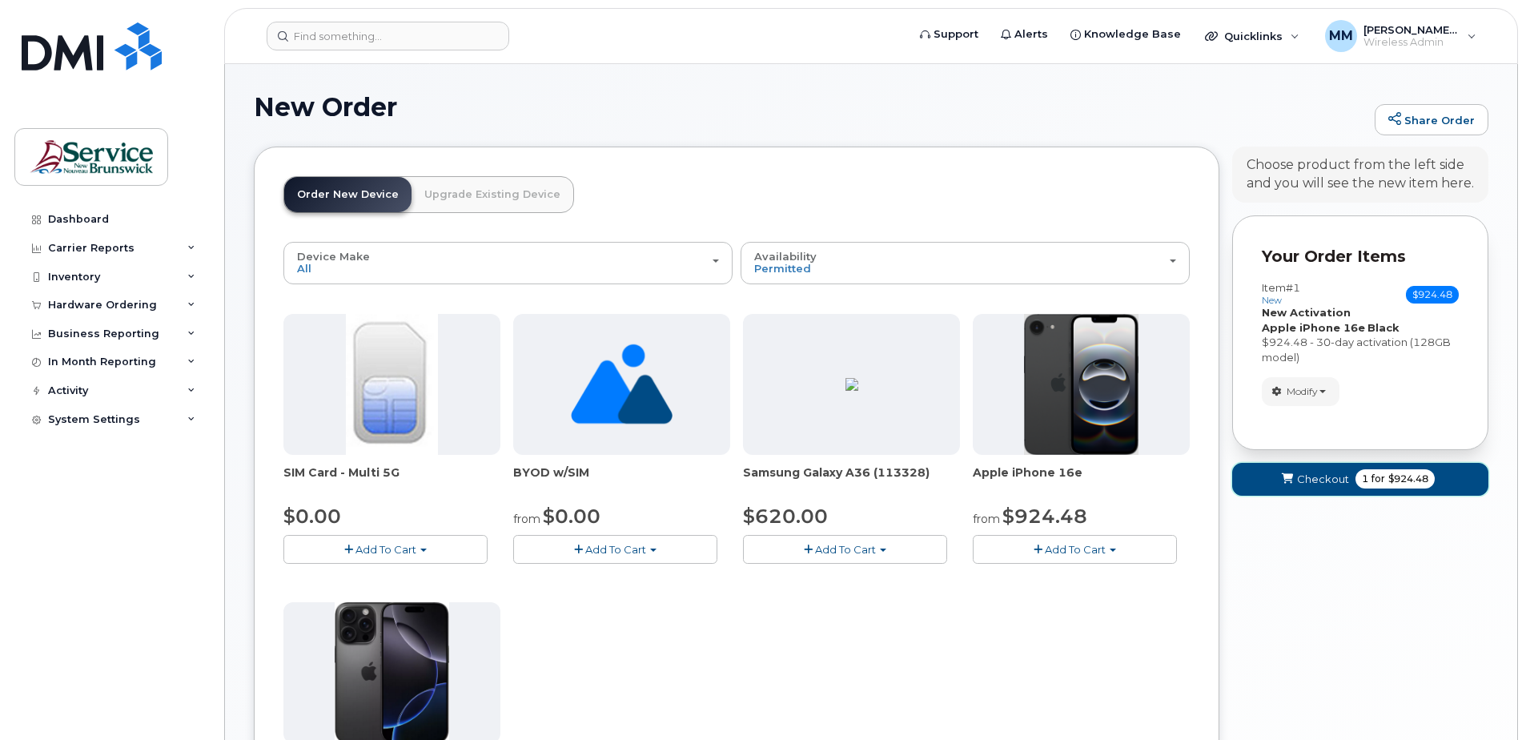
click at [1373, 477] on span "for" at bounding box center [1378, 478] width 20 height 14
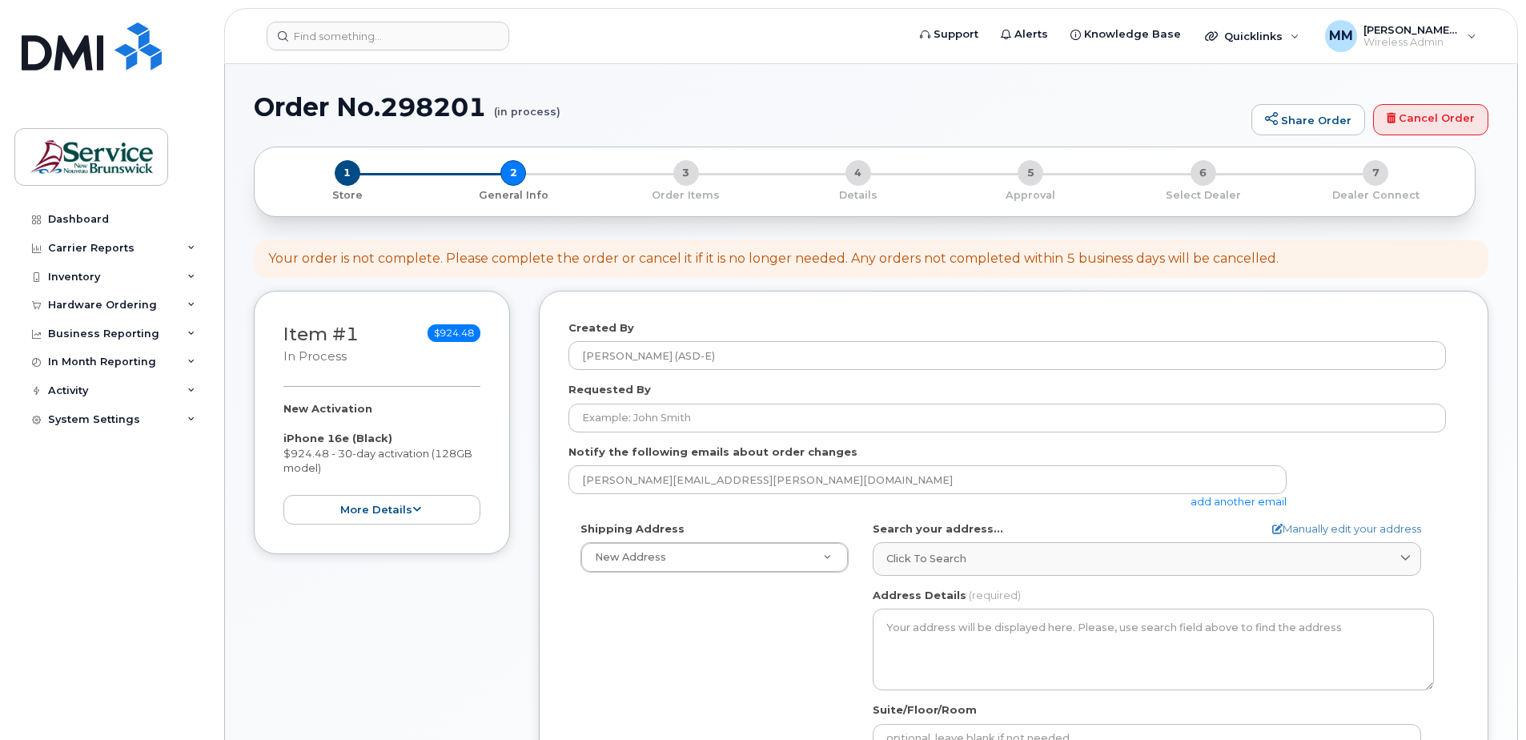
select select
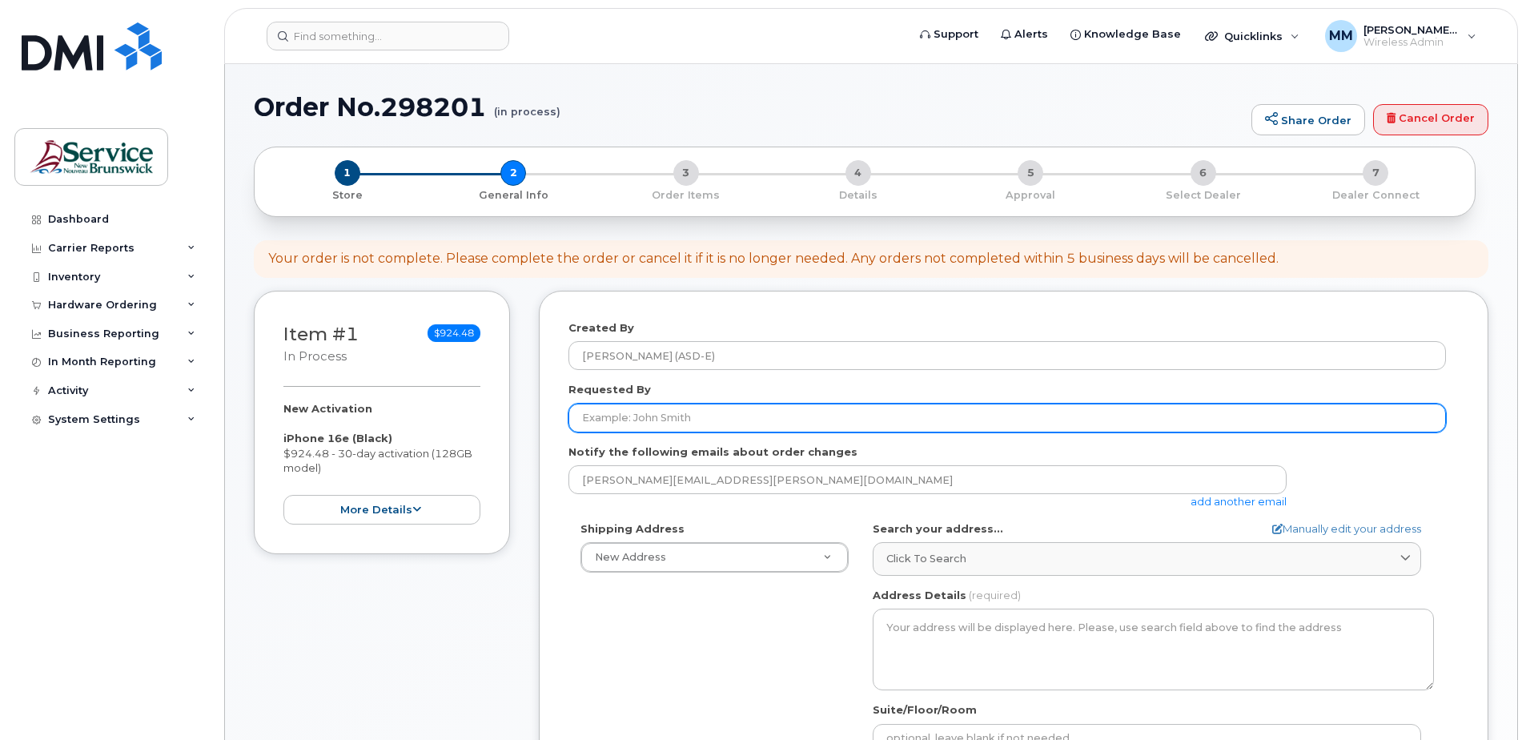
click at [793, 414] on input "Requested By" at bounding box center [1006, 417] width 877 height 29
type input "[PERSON_NAME]"
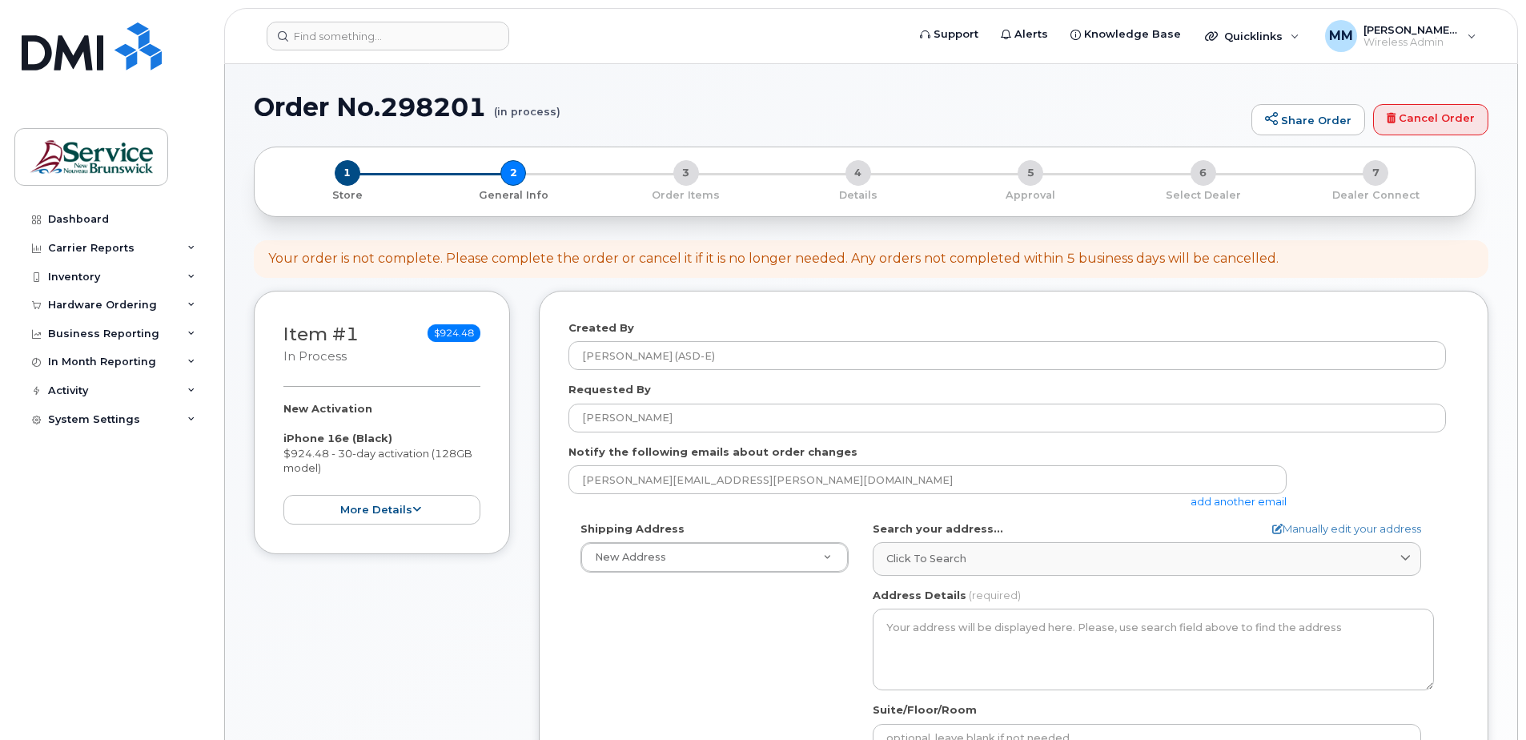
click at [1267, 500] on link "add another email" at bounding box center [1238, 501] width 96 height 13
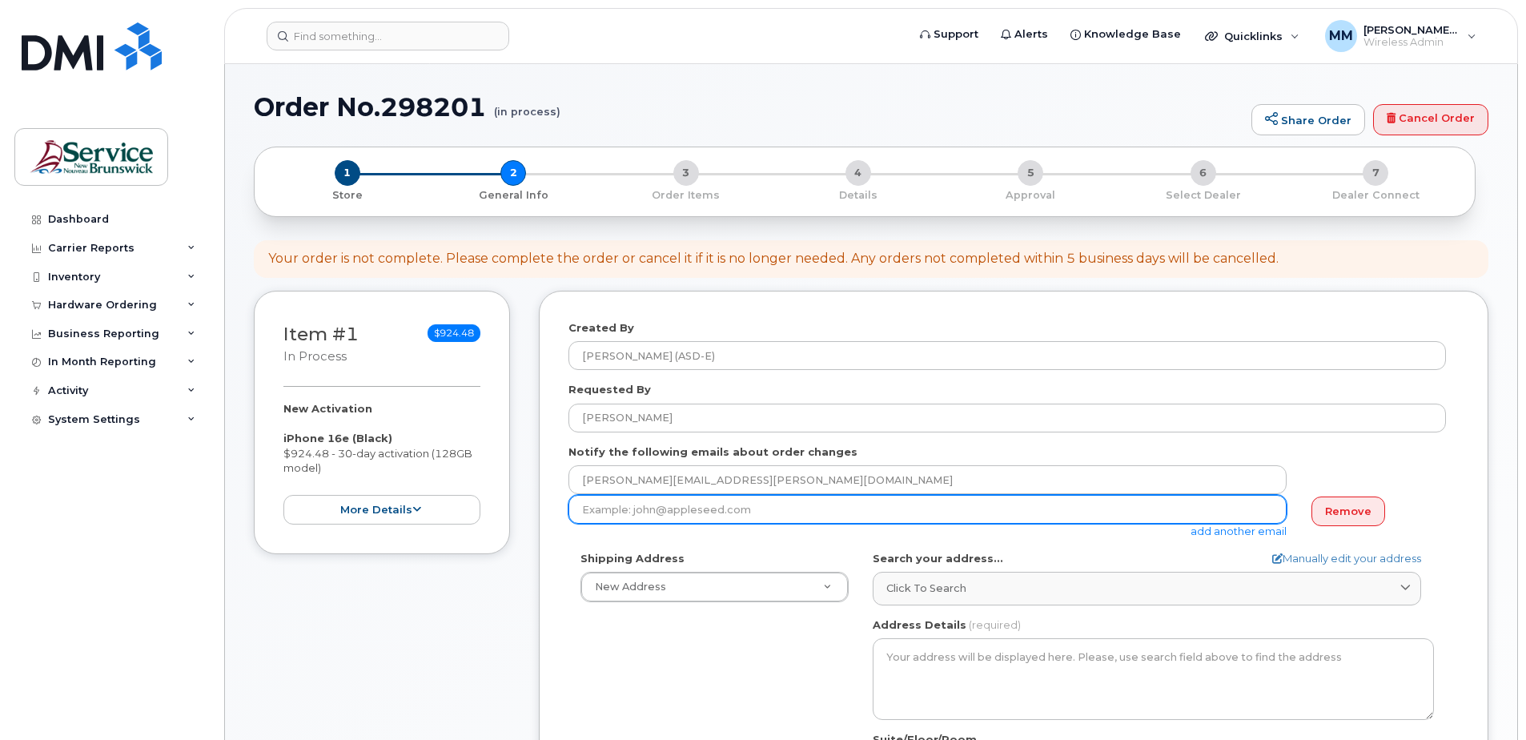
click at [763, 512] on input "email" at bounding box center [927, 509] width 718 height 29
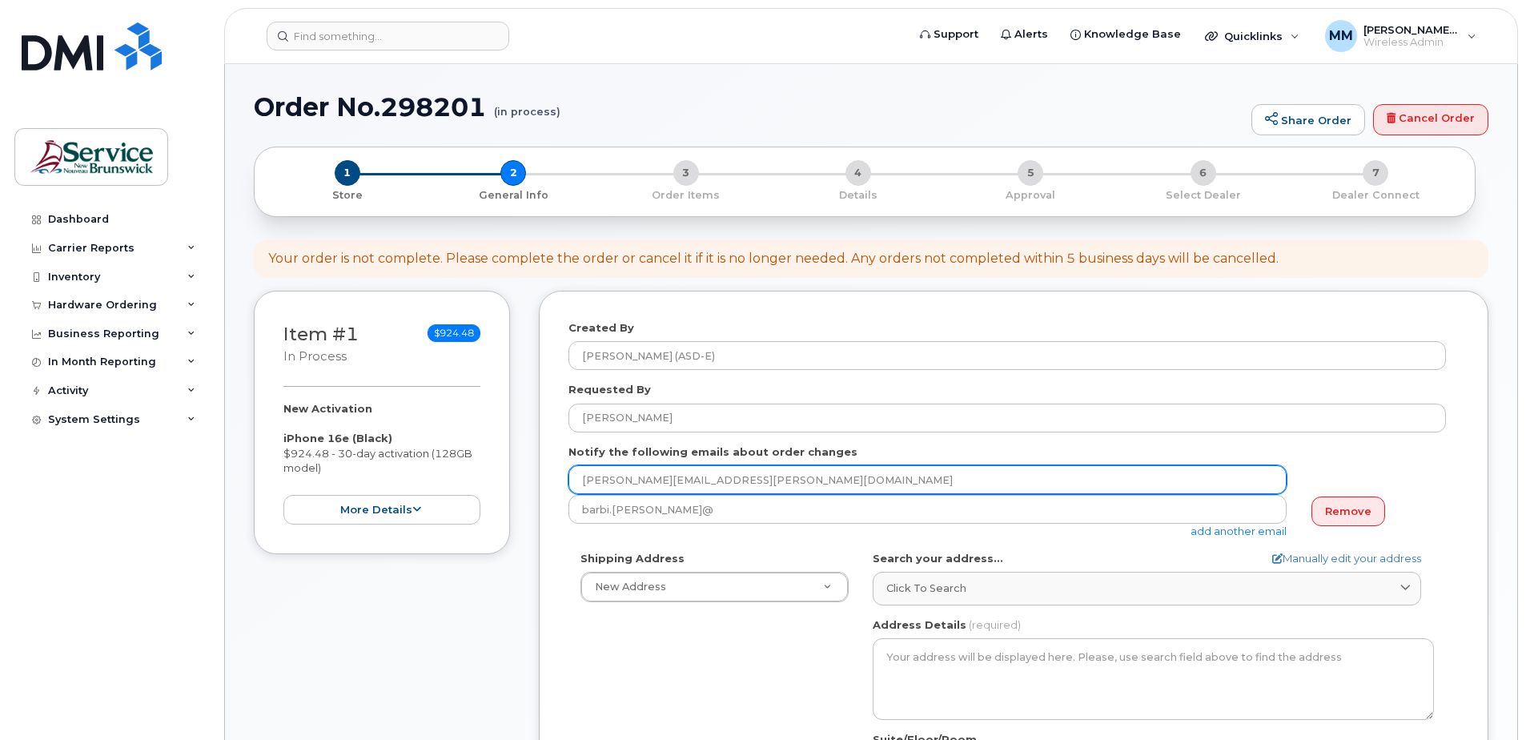
drag, startPoint x: 695, startPoint y: 482, endPoint x: 796, endPoint y: 478, distance: 101.7
click at [796, 478] on input "[PERSON_NAME][EMAIL_ADDRESS][PERSON_NAME][DOMAIN_NAME]" at bounding box center [927, 479] width 718 height 29
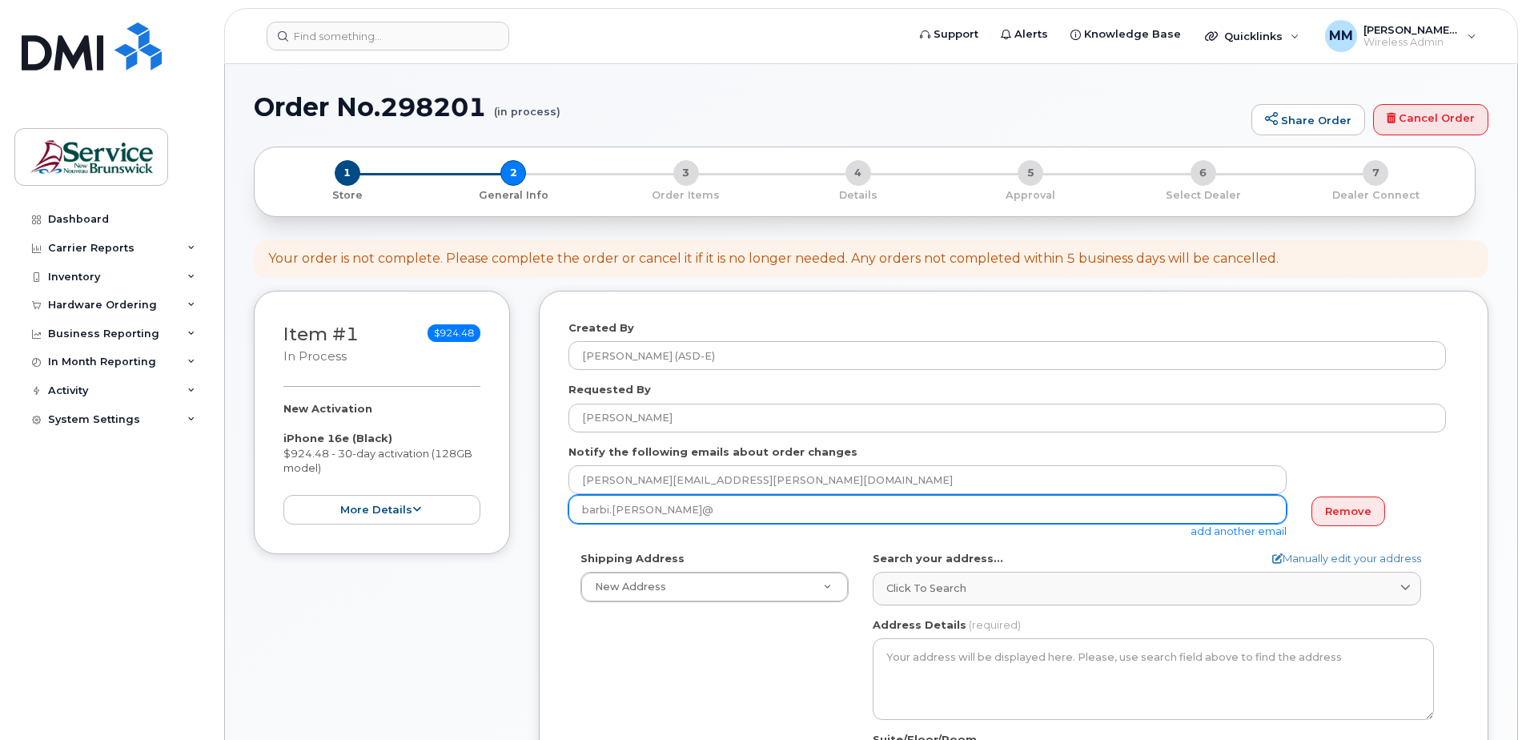
click at [742, 510] on input "barbi.pollock@" at bounding box center [927, 509] width 718 height 29
paste input "nbed.nb.ca"
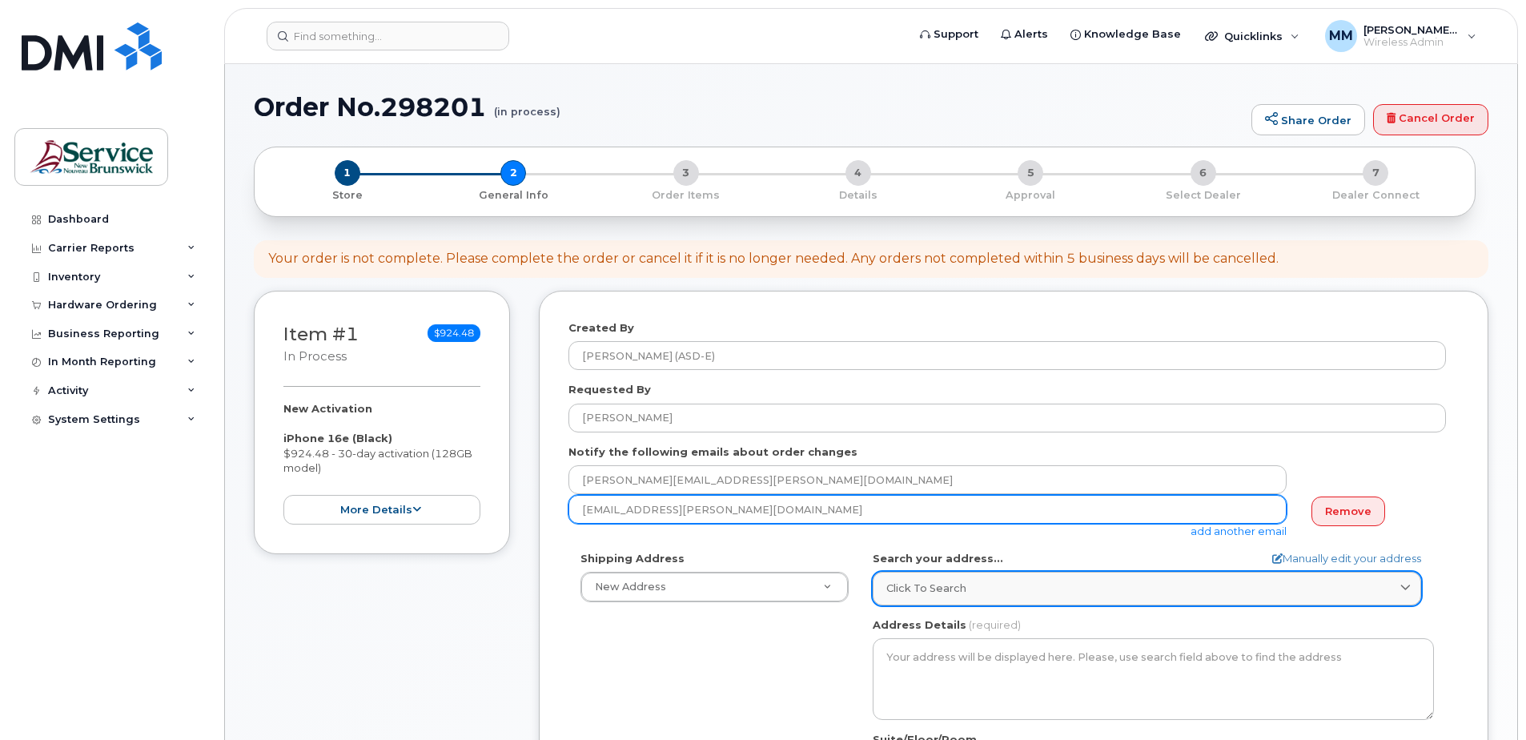
type input "barbi.pollock@nbed.nb.ca"
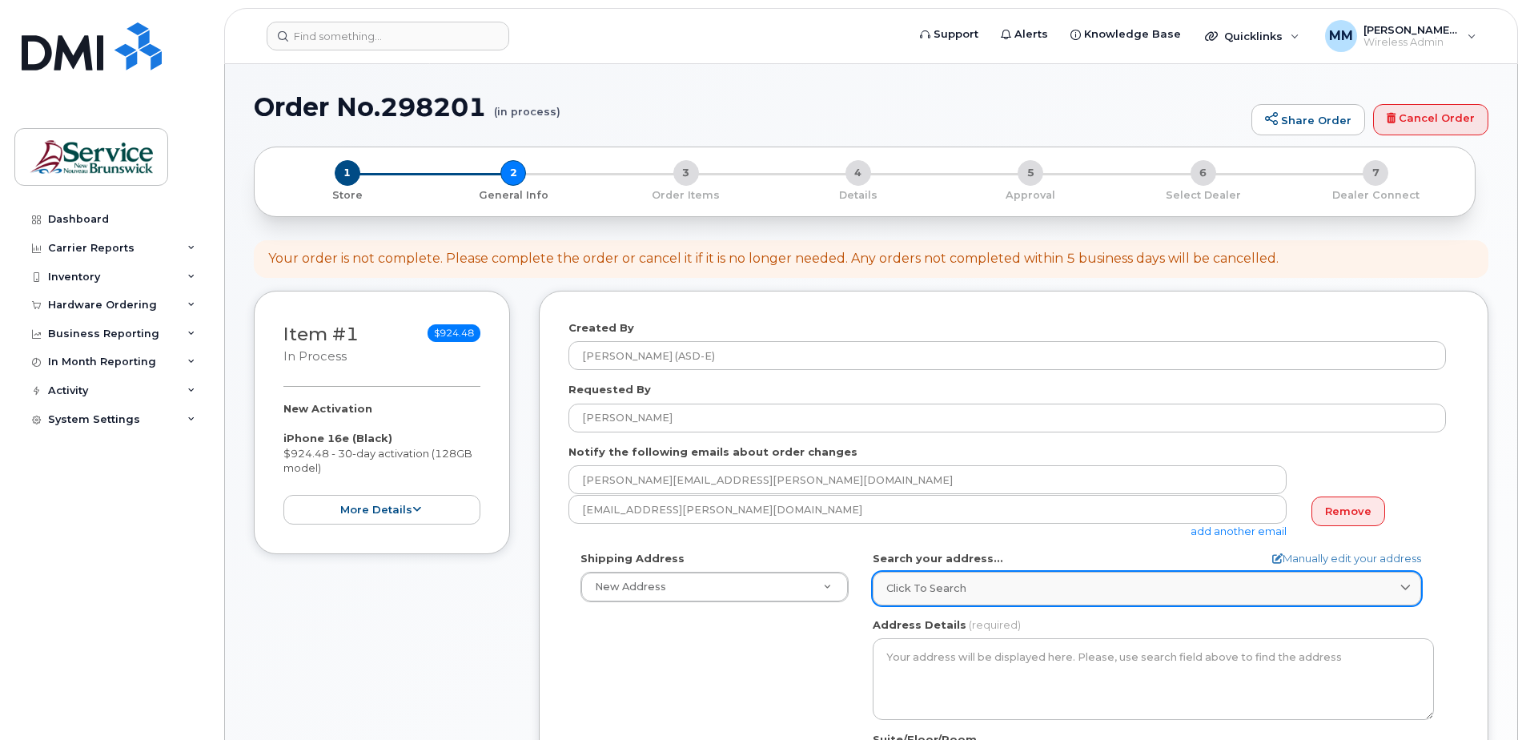
click at [1003, 592] on div "Click to search" at bounding box center [1146, 587] width 521 height 15
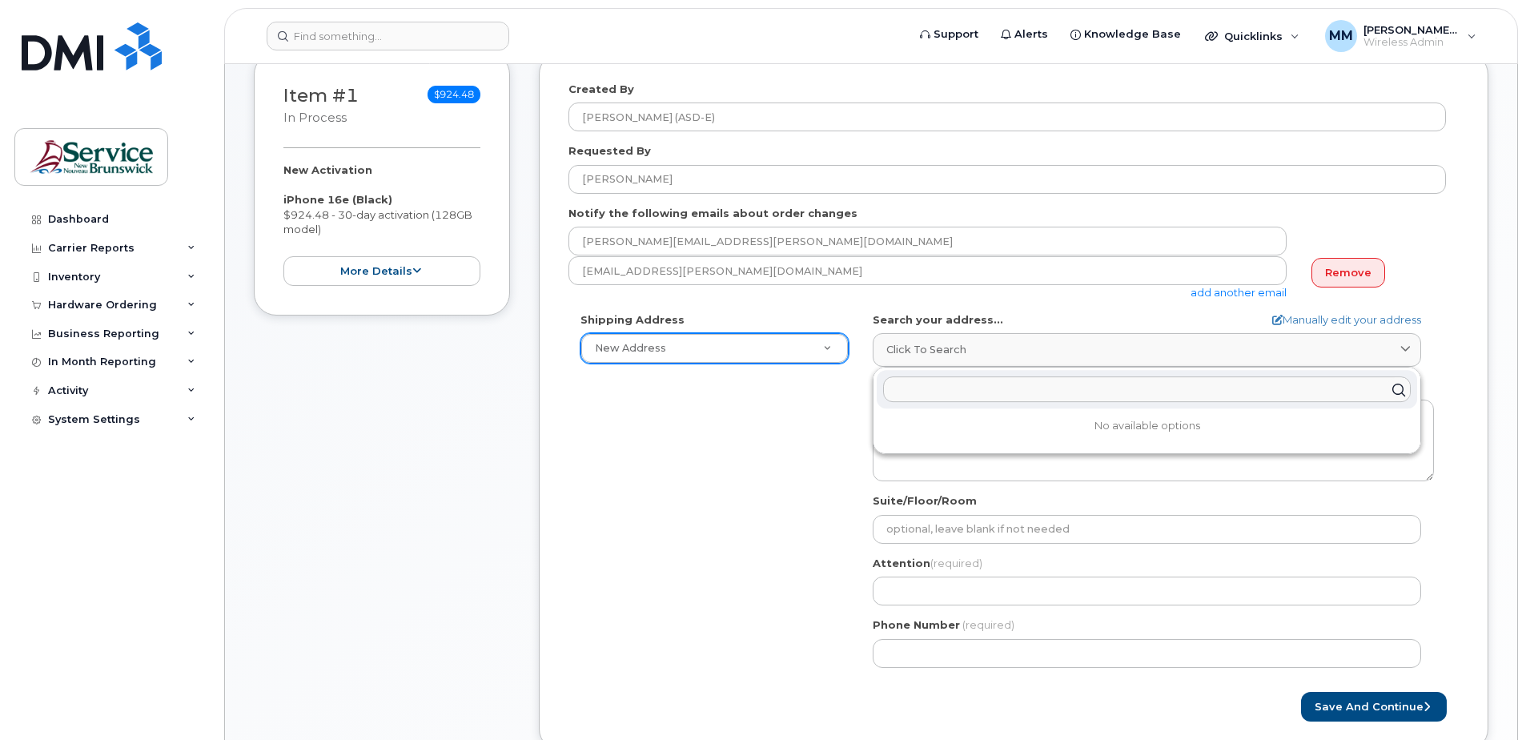
scroll to position [240, 0]
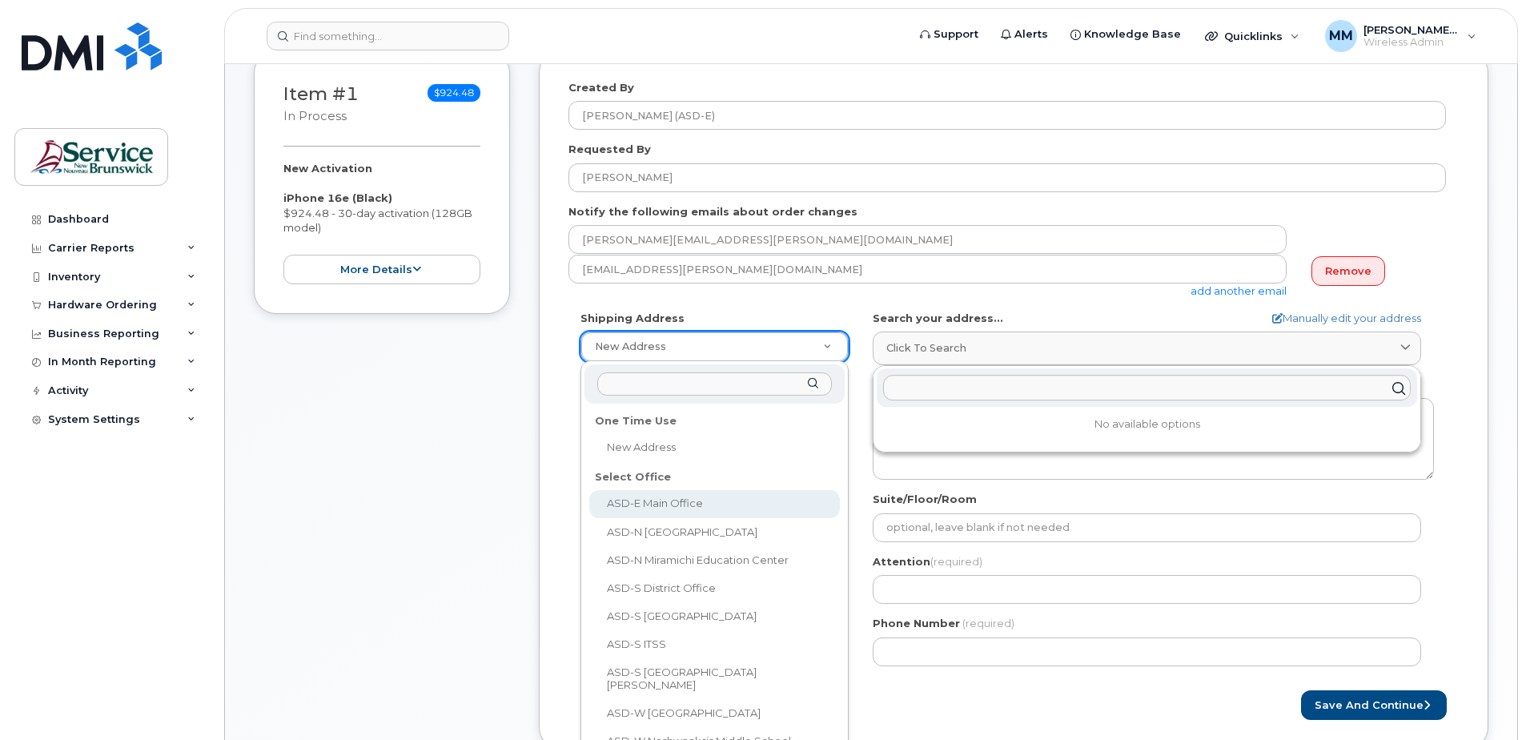
select select
type textarea "200-1077 St George Blvd Moncton New Brunswick E1E 4C9"
type input "Melissa McEachern"
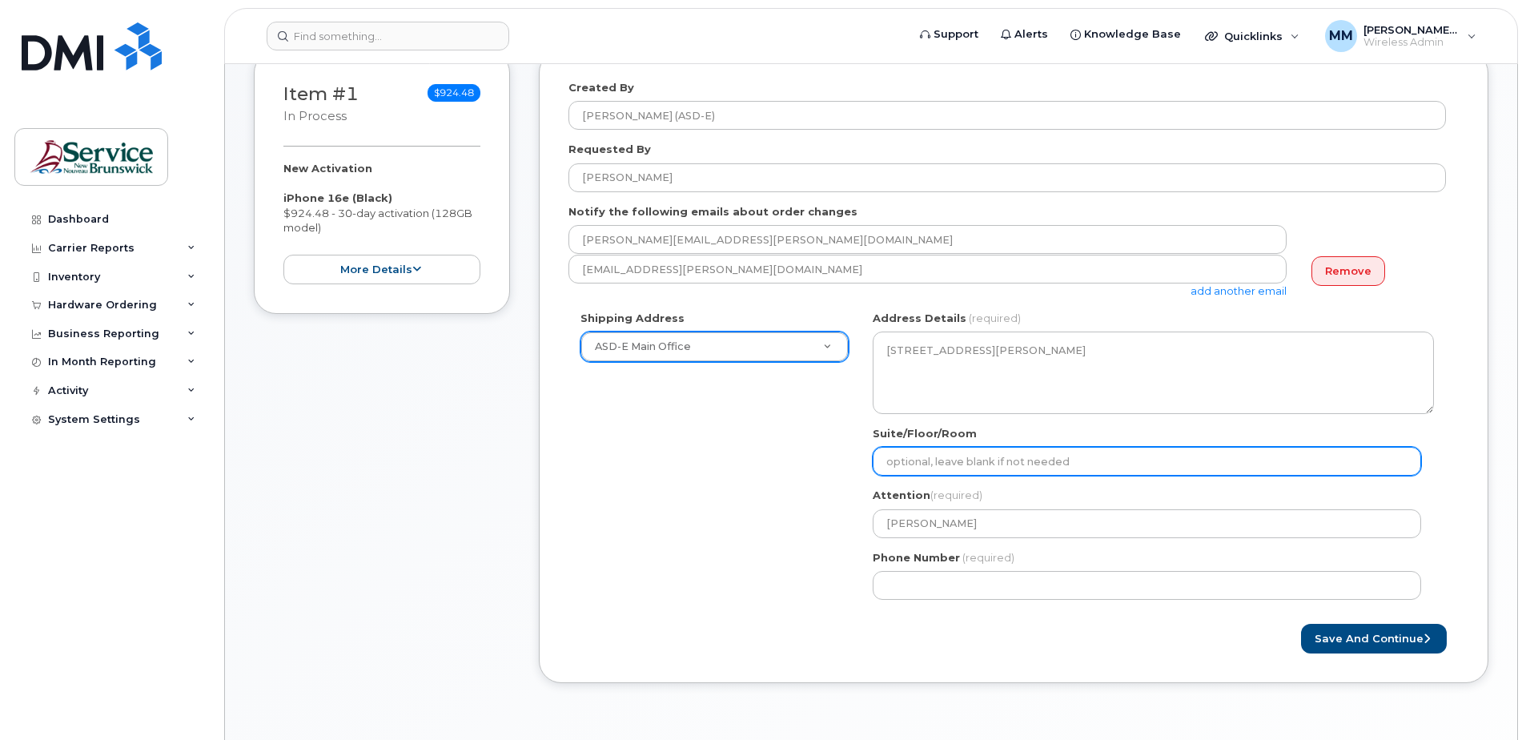
click at [957, 464] on input "Suite/Floor/Room" at bounding box center [1147, 461] width 548 height 29
select select
type input "2"
select select
type input "20"
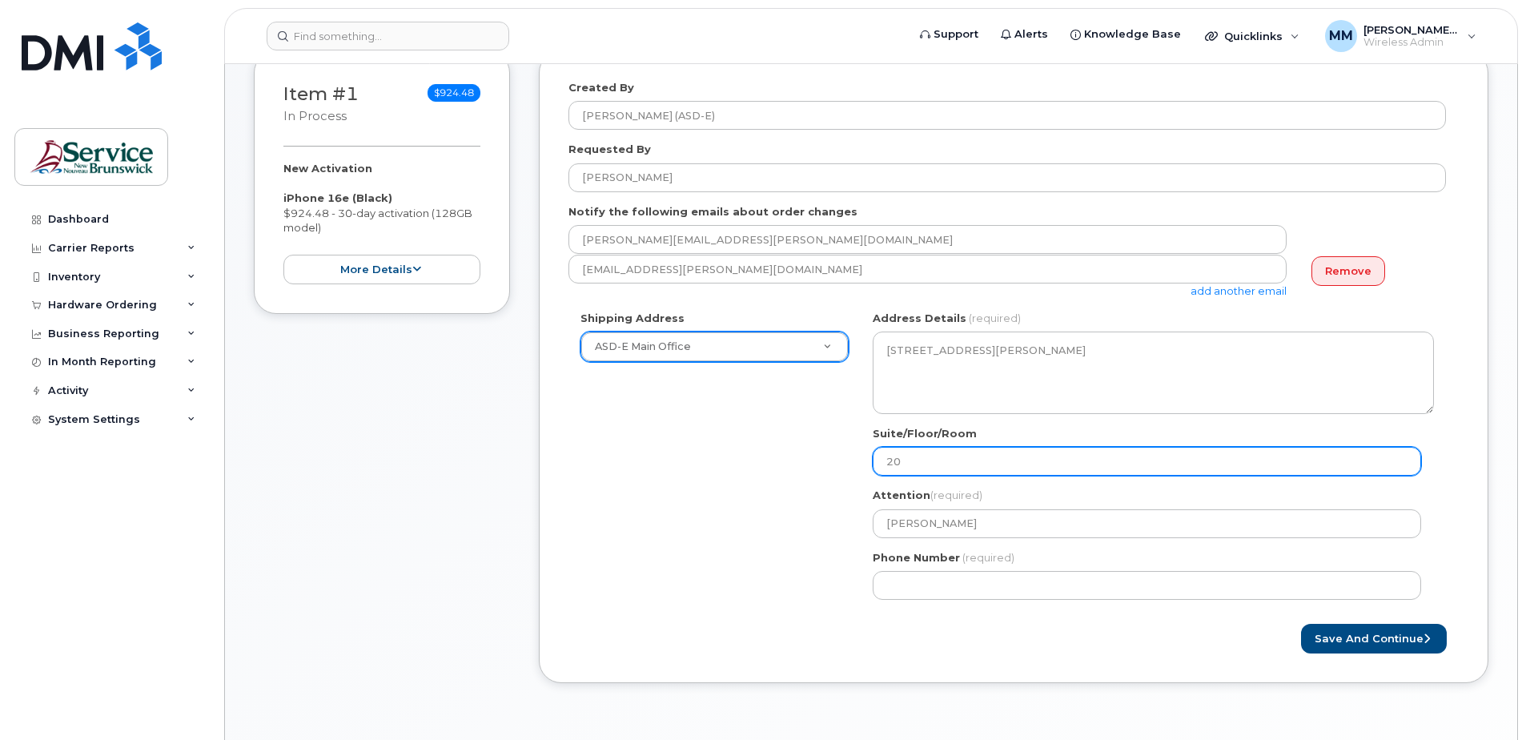
select select
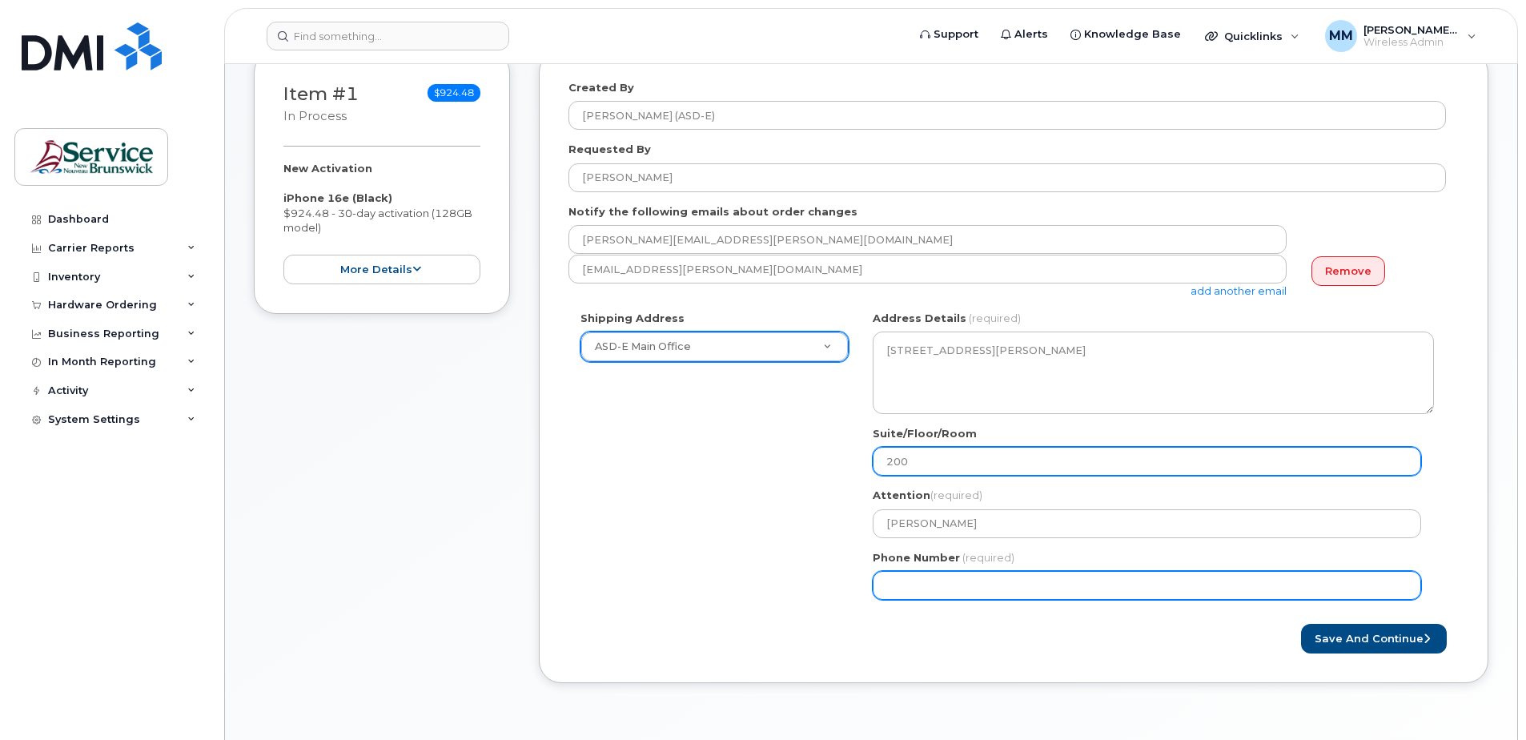
type input "200"
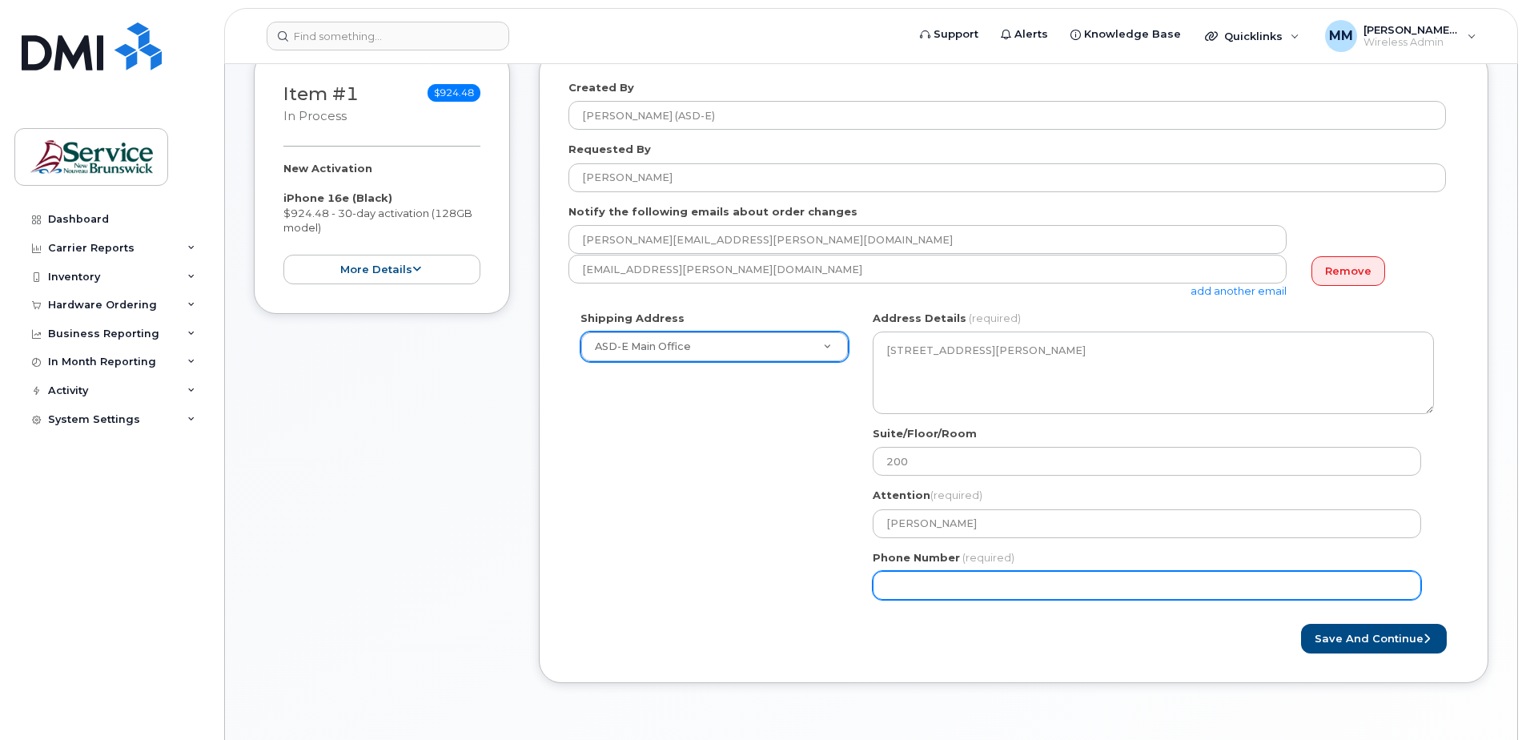
click at [948, 596] on input "Phone Number" at bounding box center [1147, 585] width 548 height 29
select select
type input "506856822"
select select
type input "5068568222"
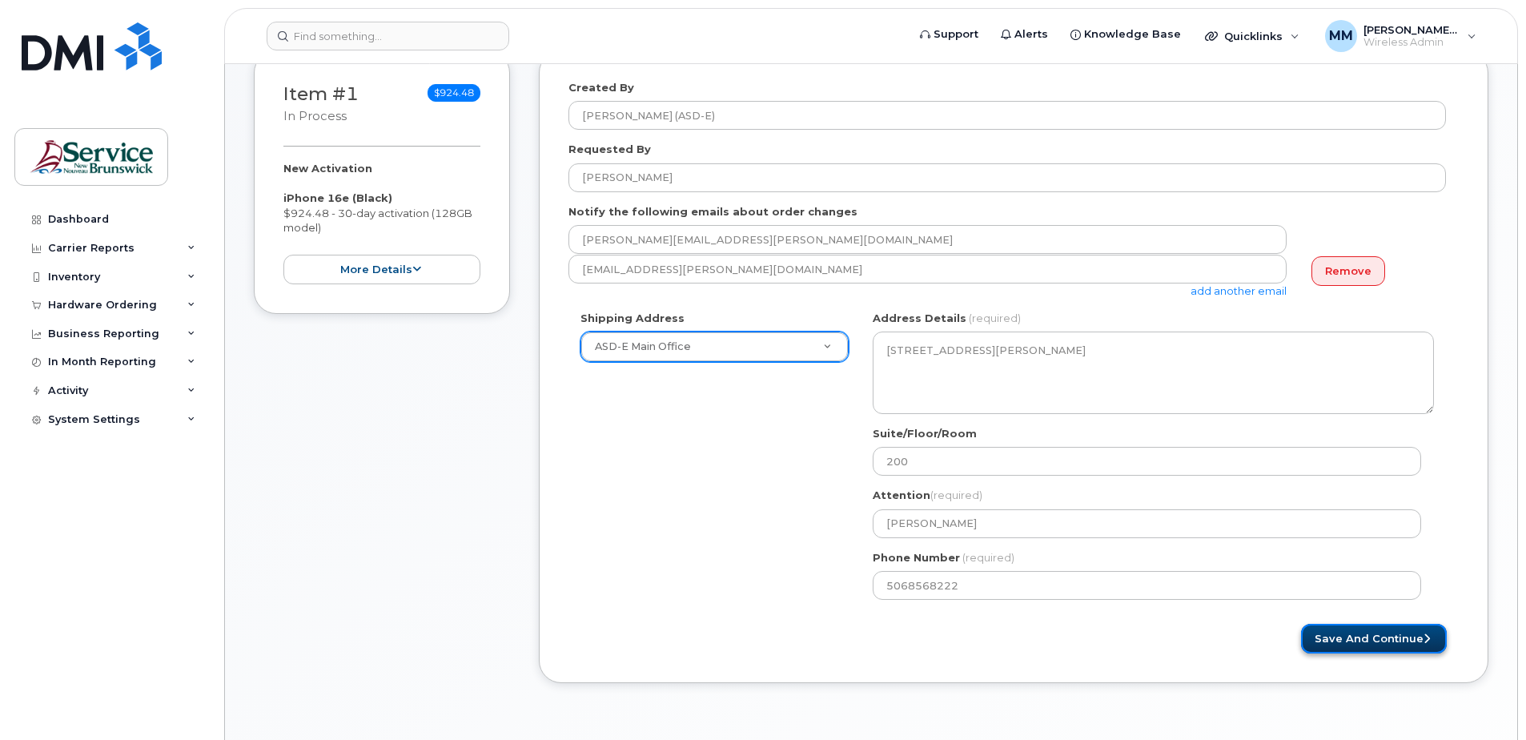
click at [1361, 636] on button "Save and Continue" at bounding box center [1374, 639] width 146 height 30
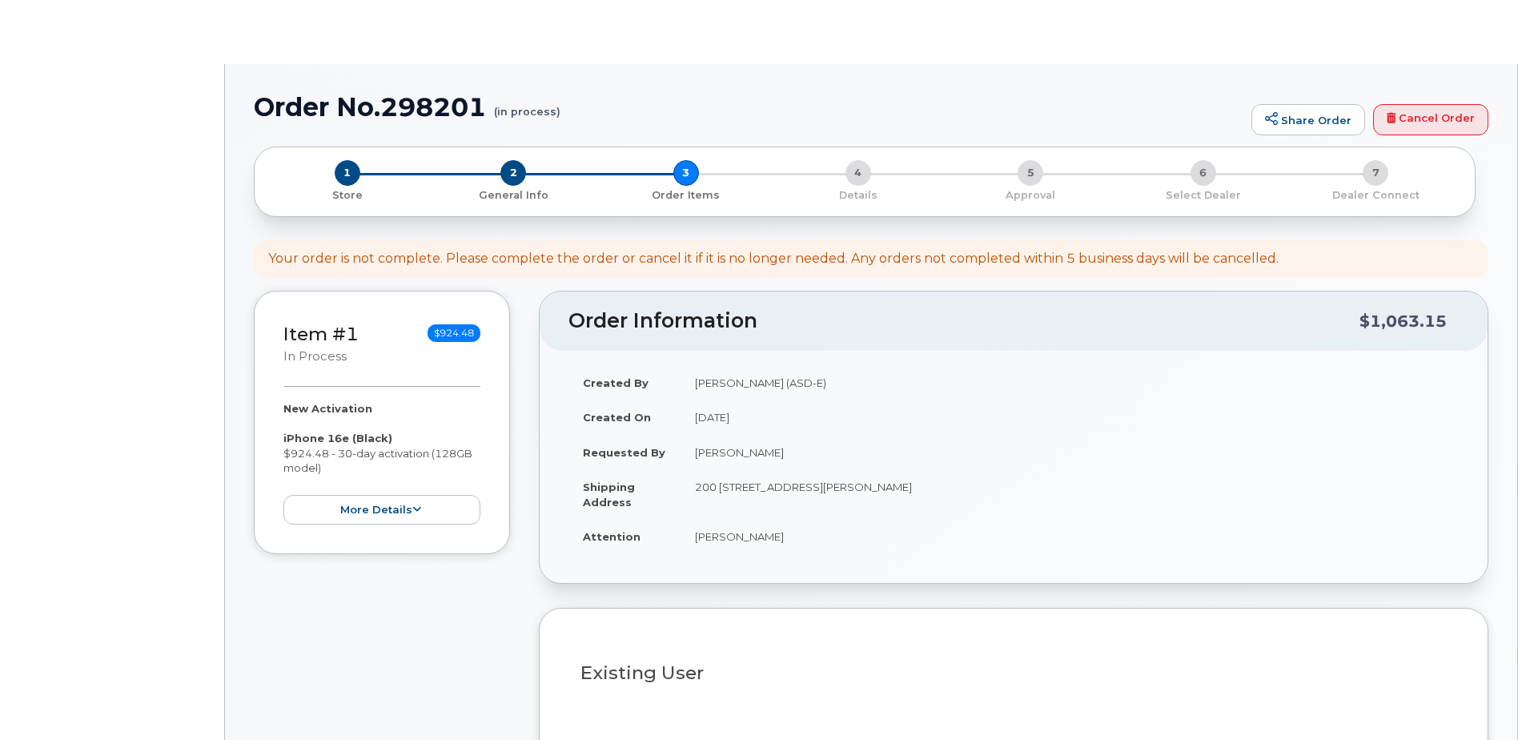
select select
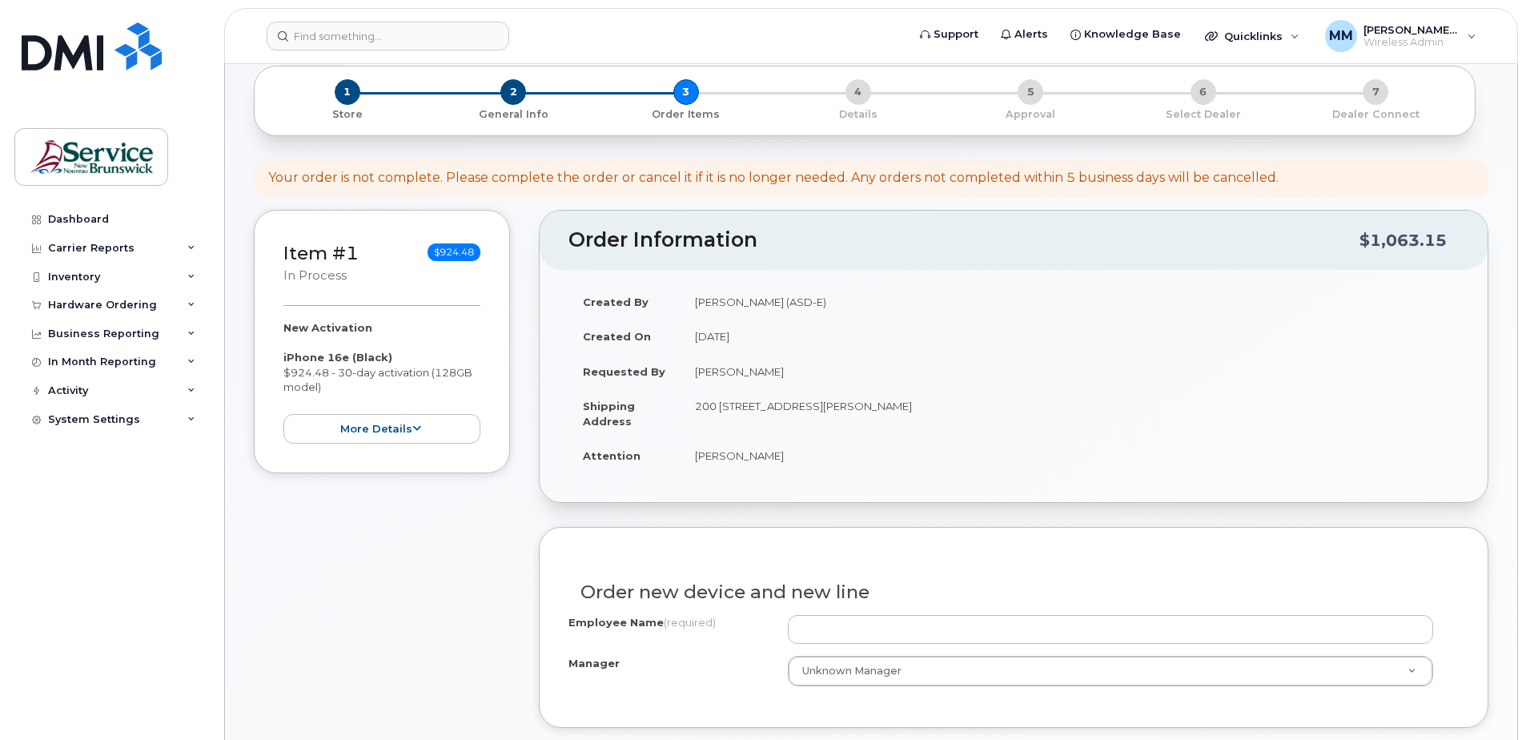
scroll to position [240, 0]
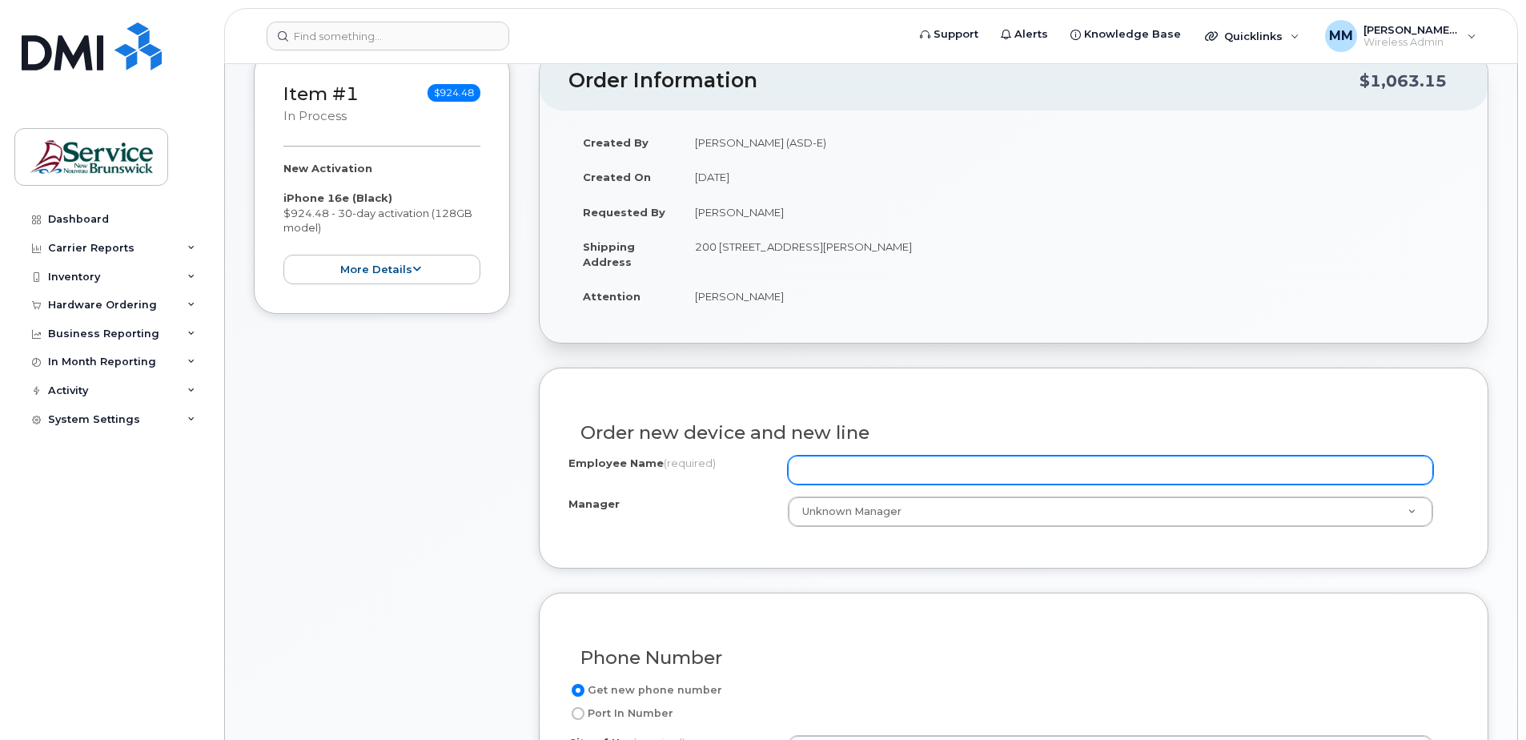
click at [830, 477] on input "Employee Name (required)" at bounding box center [1110, 469] width 645 height 29
click at [1039, 463] on input "Employee Name (required)" at bounding box center [1110, 469] width 645 height 29
click at [859, 471] on input "Employee Name (required)" at bounding box center [1110, 469] width 645 height 29
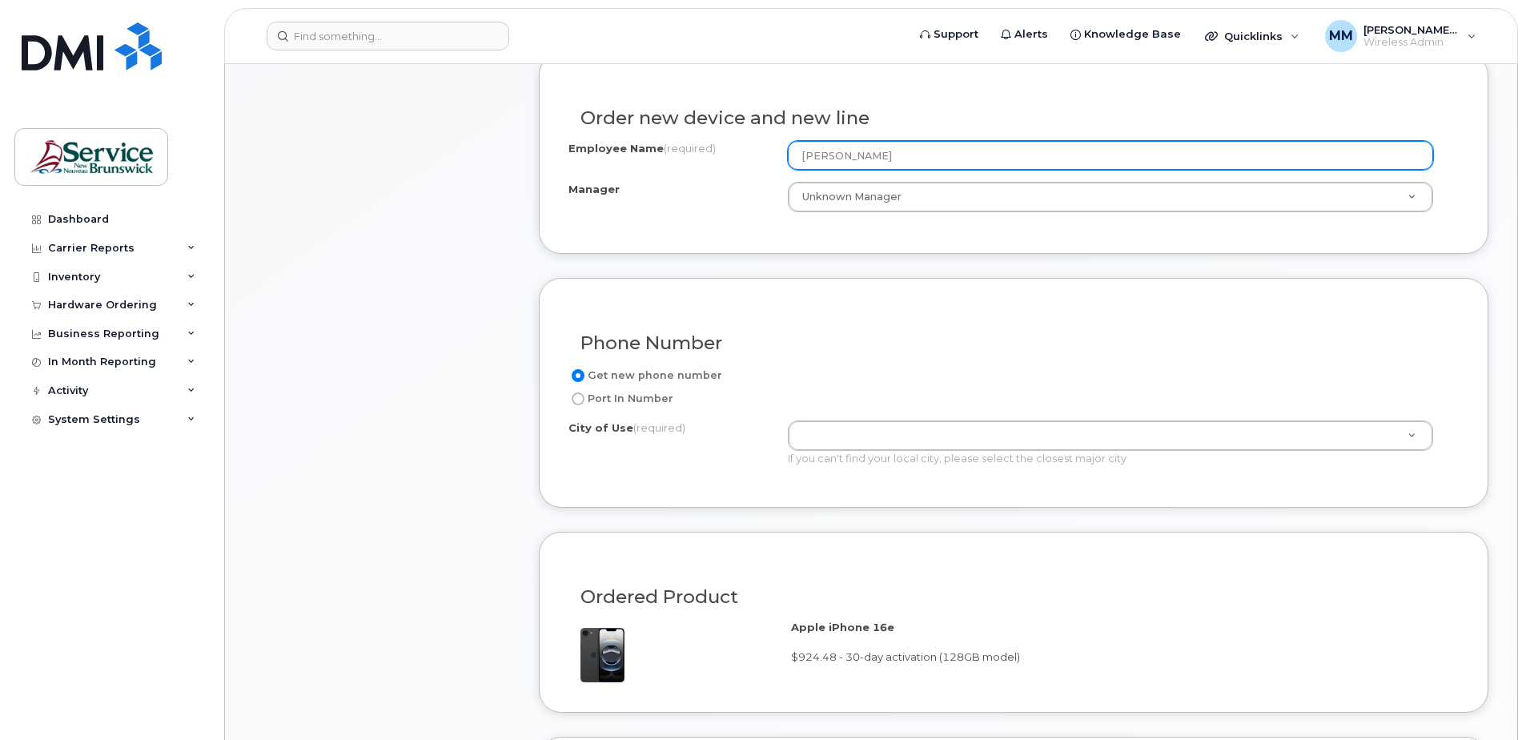
scroll to position [560, 0]
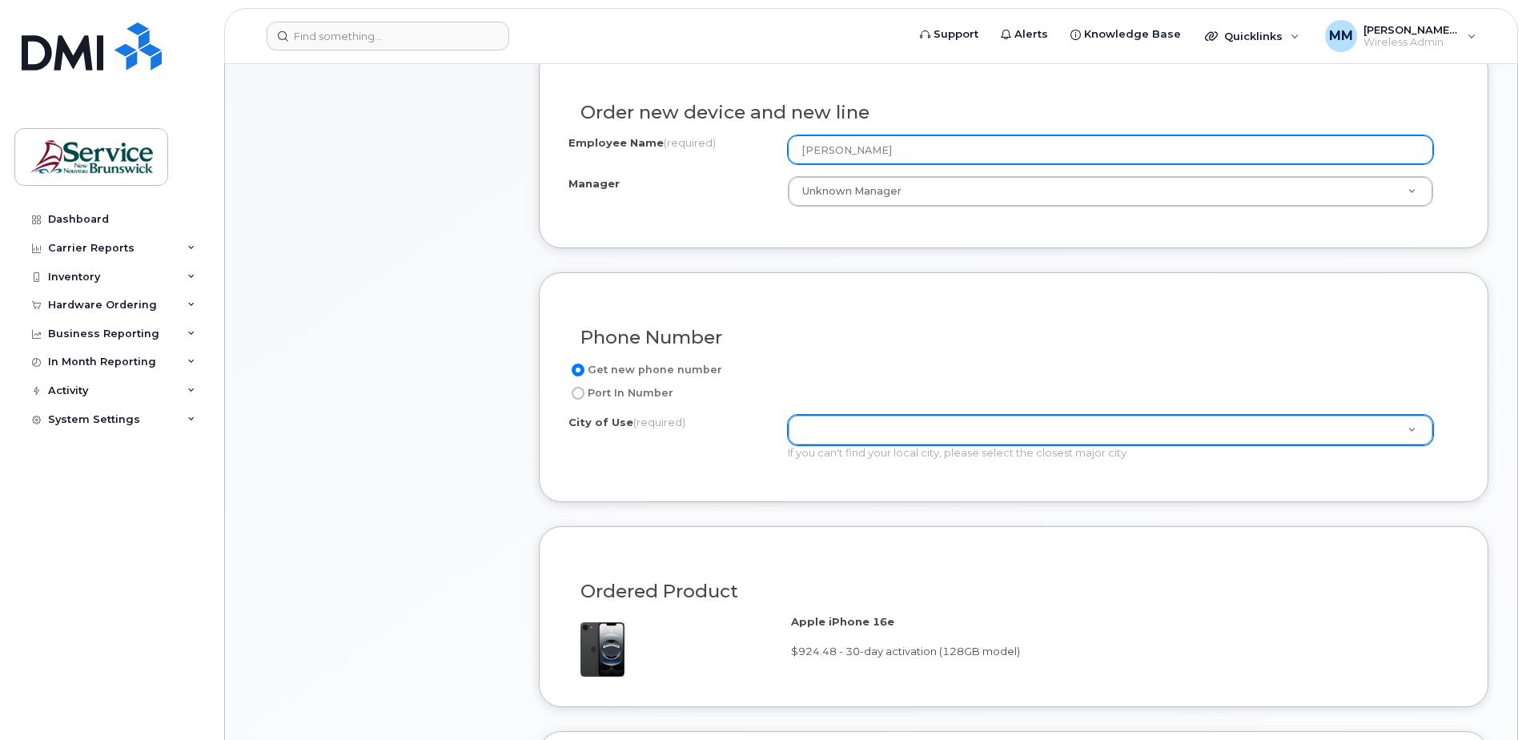
type input "Benjamin Allerston"
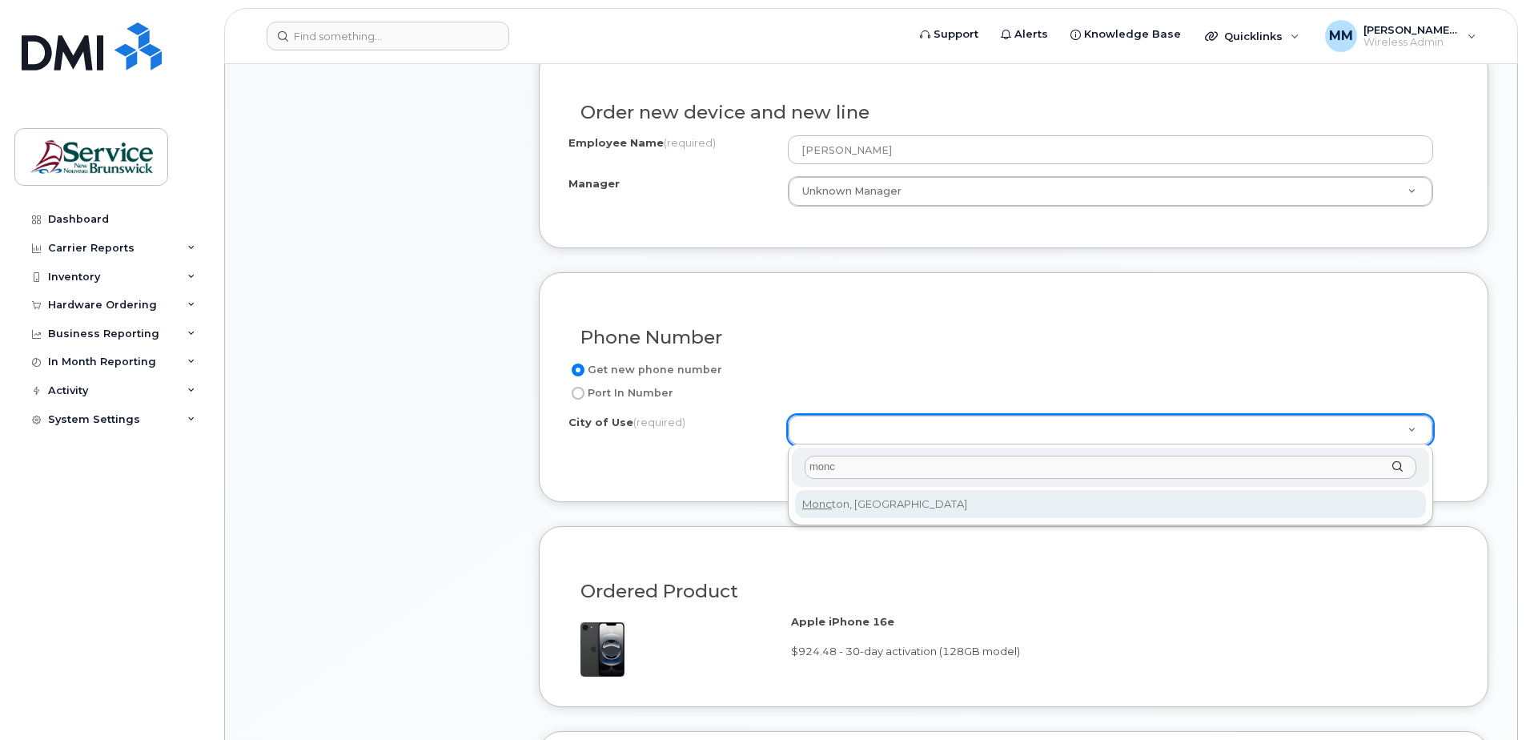
type input "monc"
type input "1817"
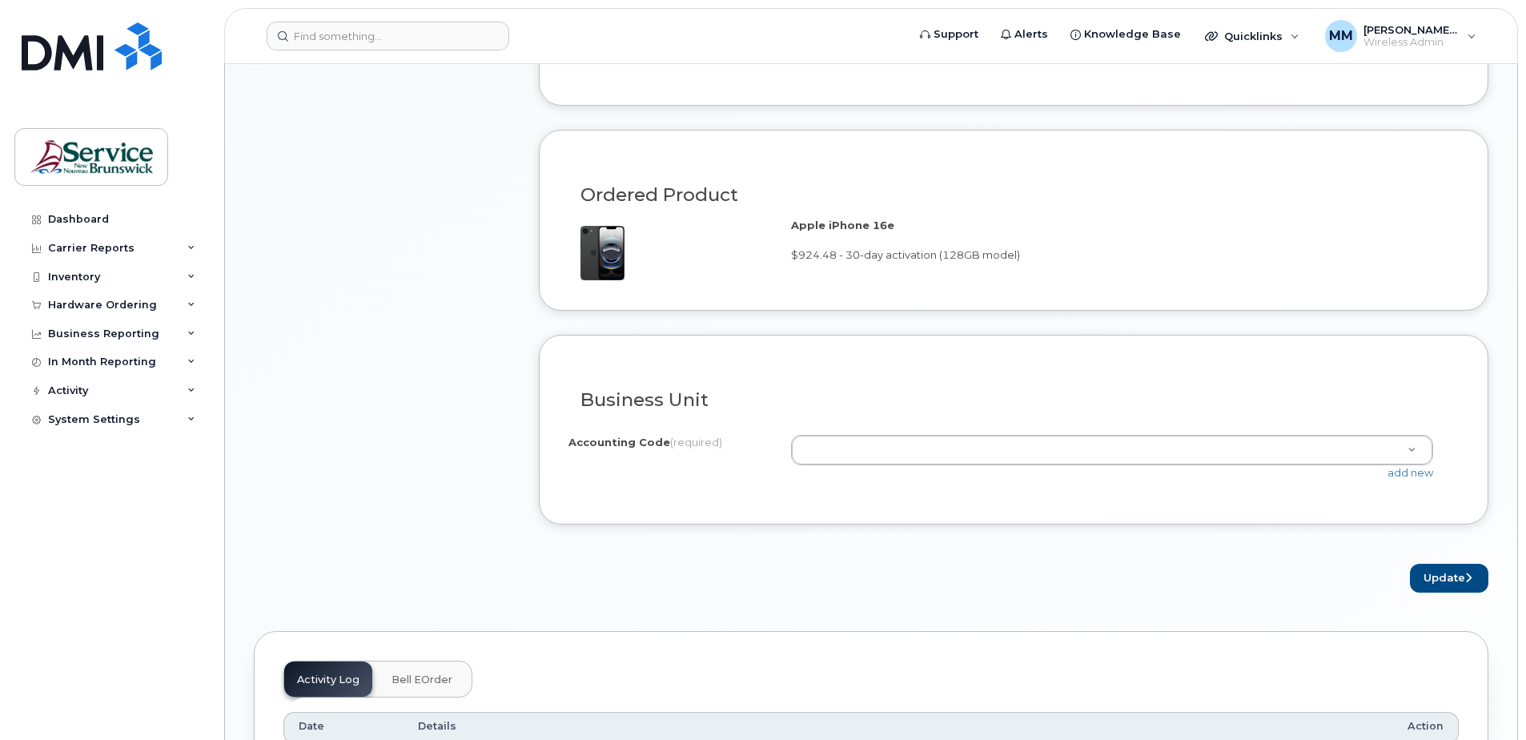
scroll to position [961, 0]
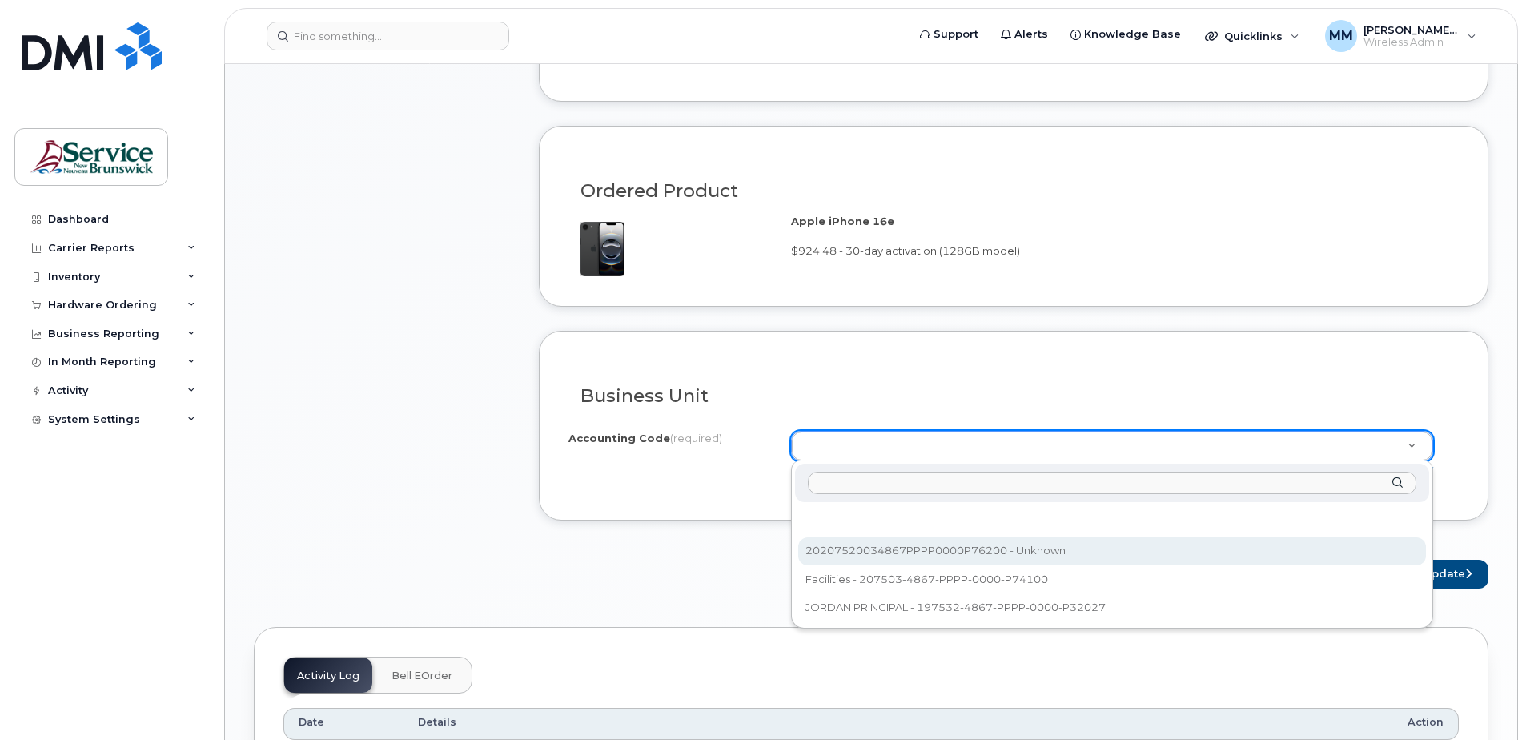
select select "20207520034867PPPP0000P76200"
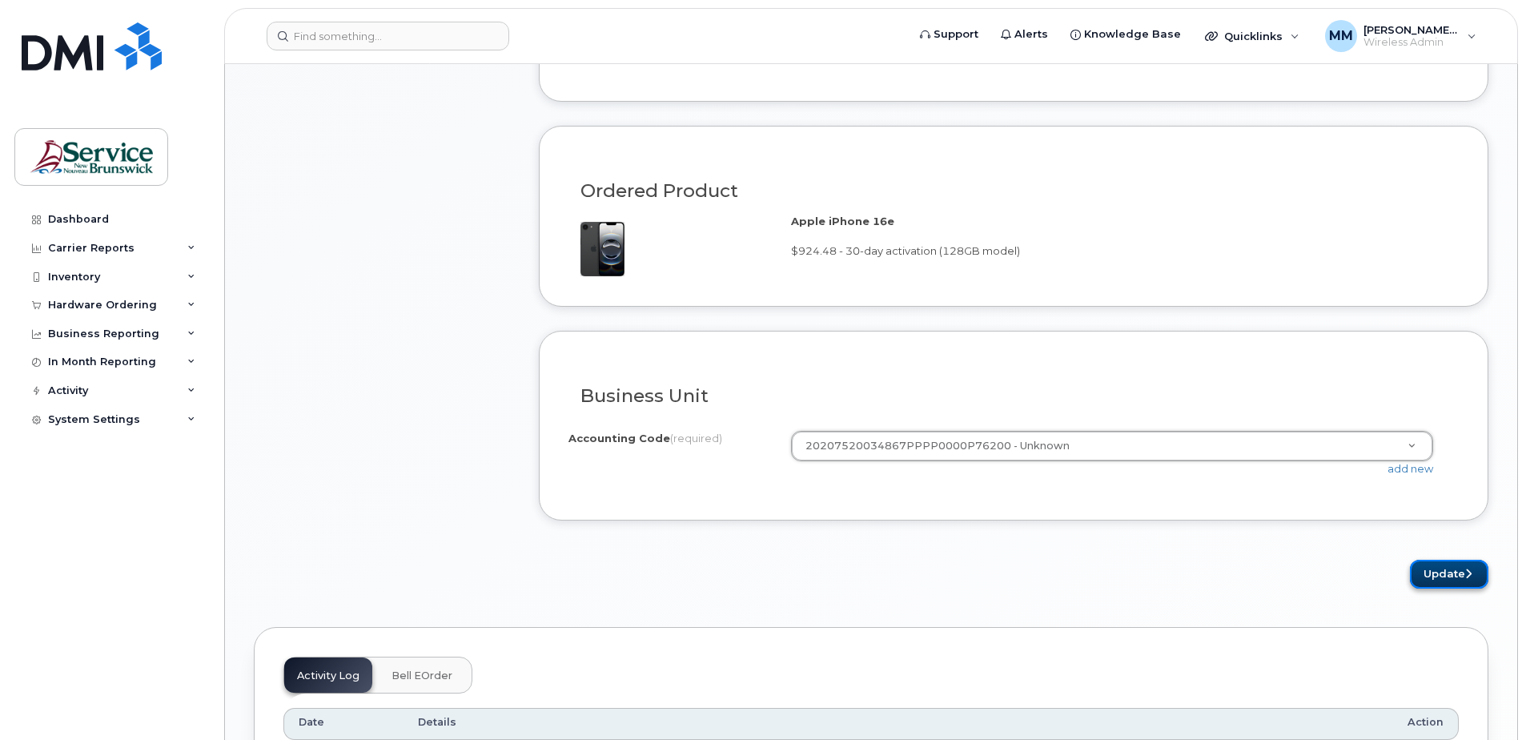
click at [1431, 567] on button "Update" at bounding box center [1449, 575] width 78 height 30
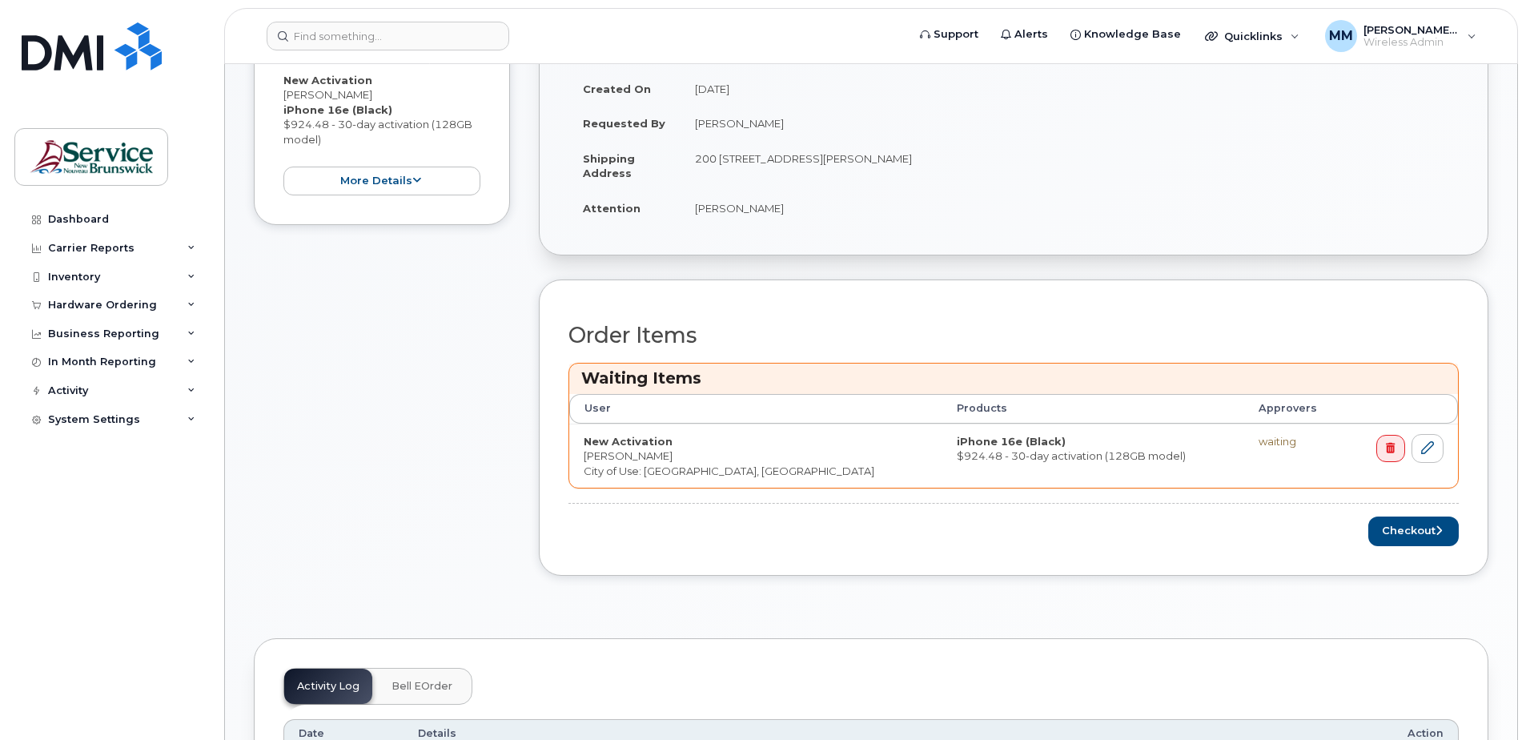
scroll to position [480, 0]
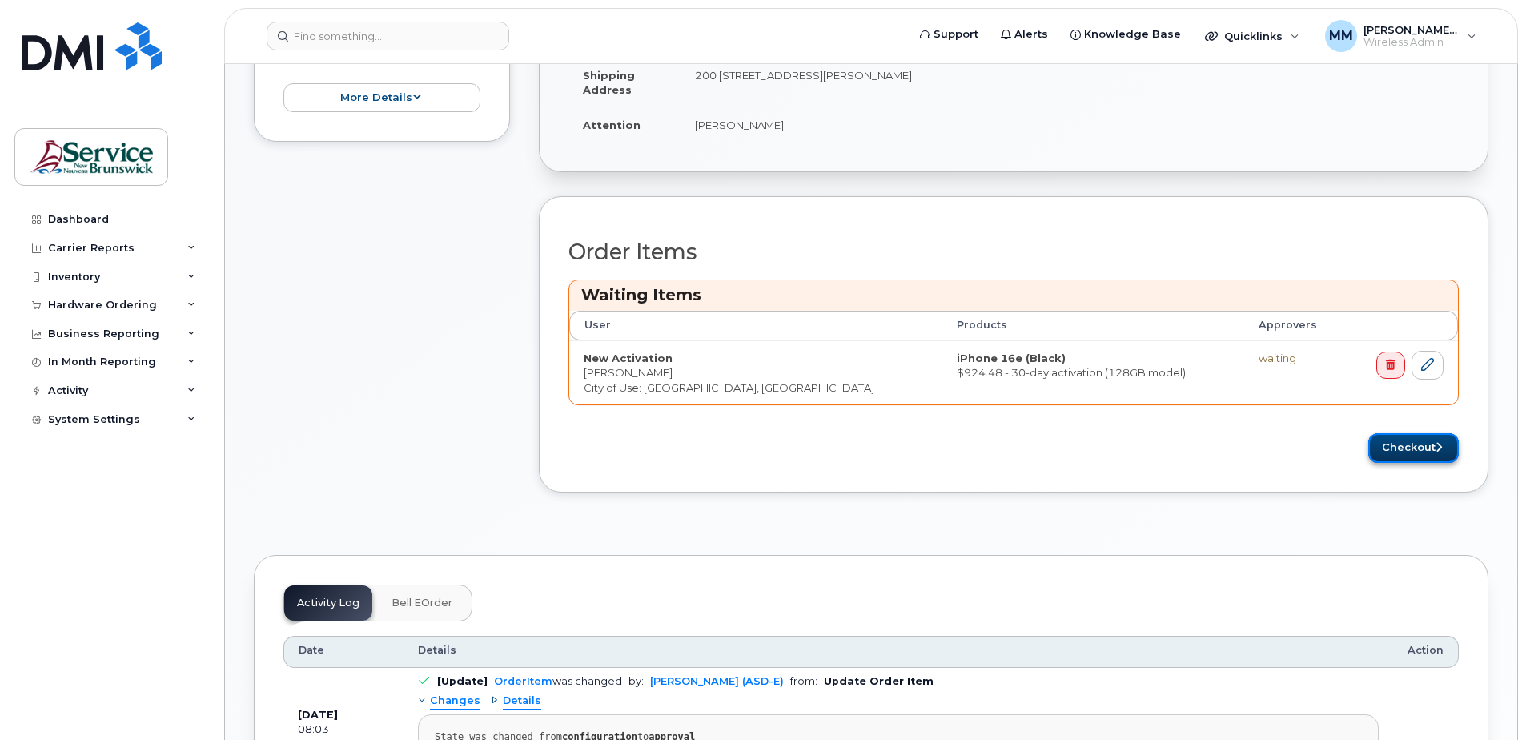
click at [1390, 459] on button "Checkout" at bounding box center [1413, 448] width 90 height 30
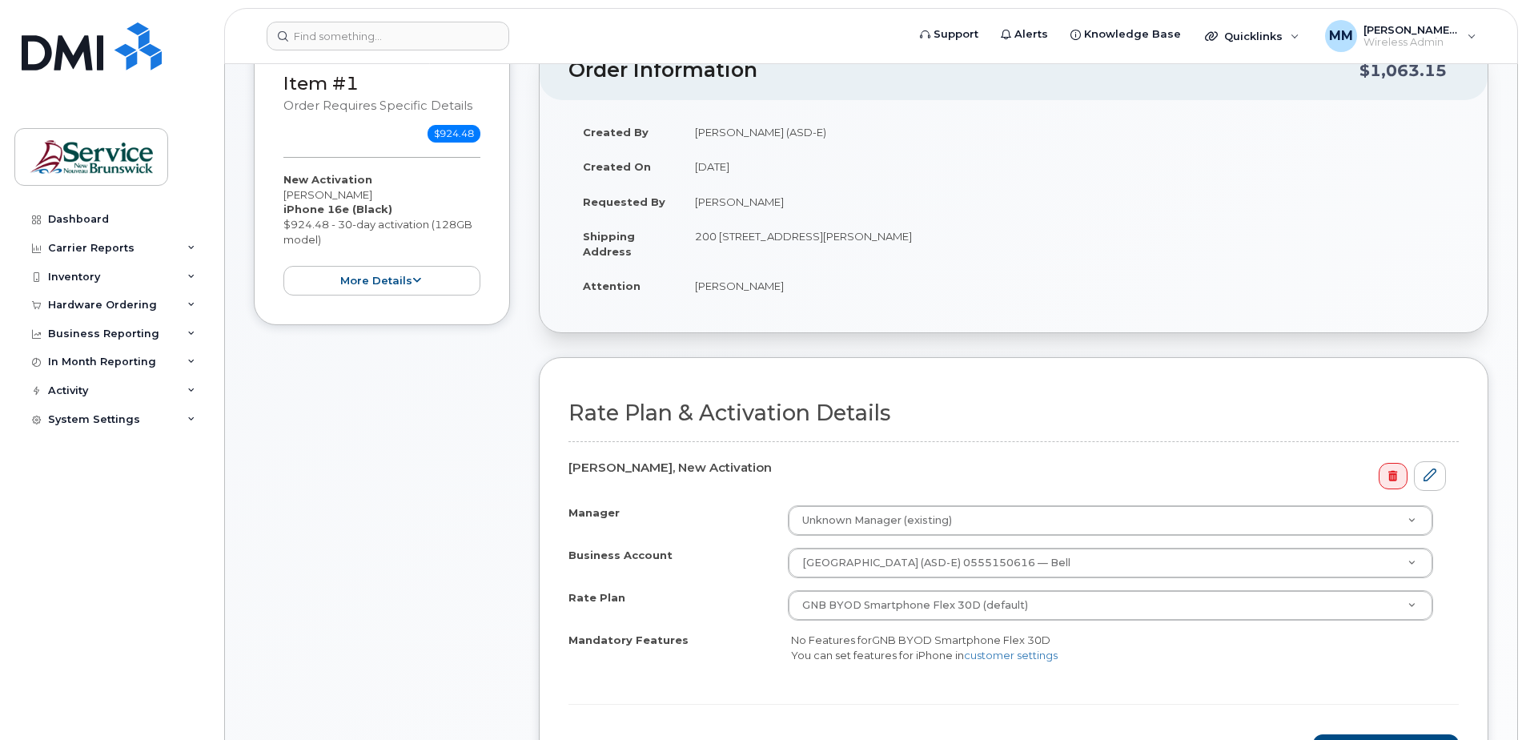
scroll to position [160, 0]
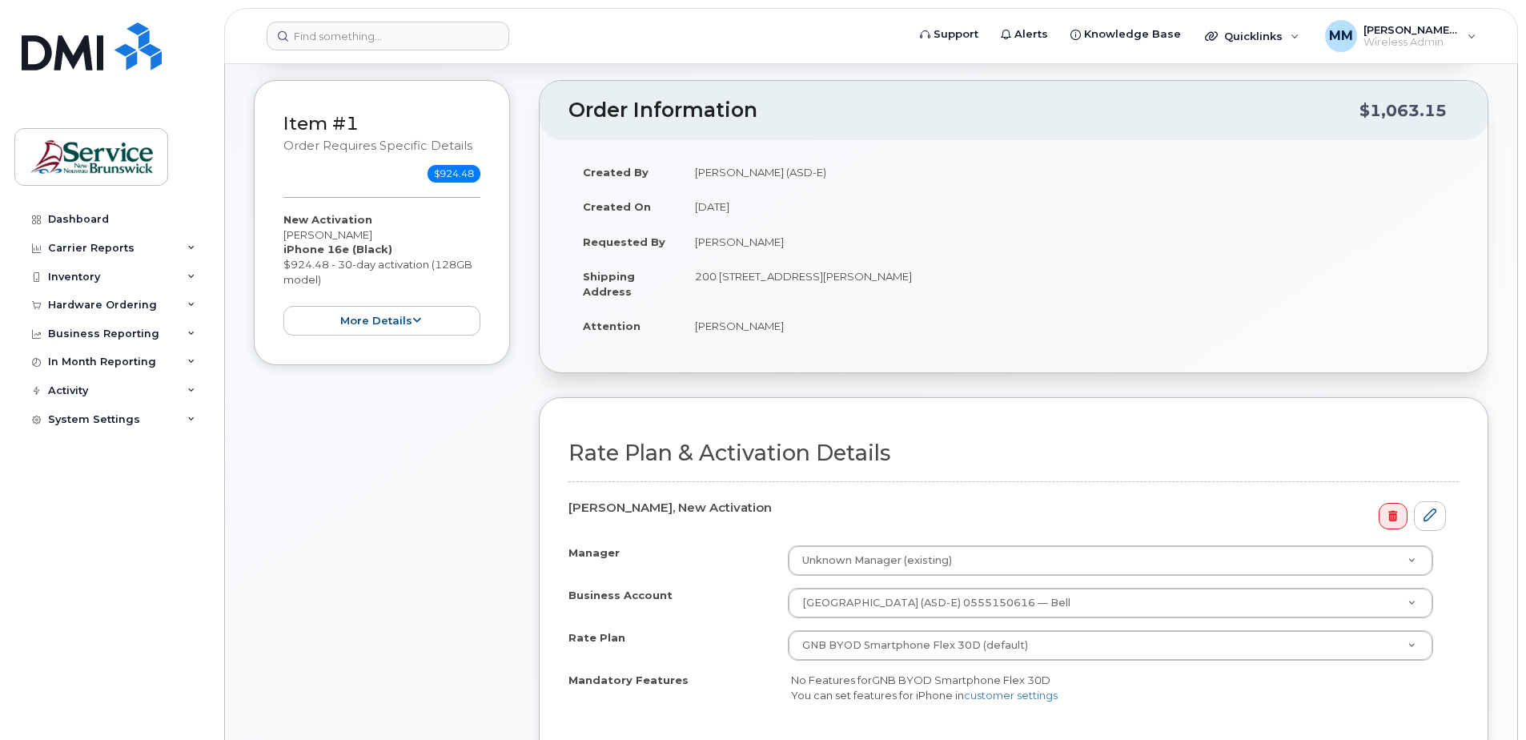
click at [668, 443] on h2 "Rate Plan & Activation Details" at bounding box center [1013, 453] width 890 height 24
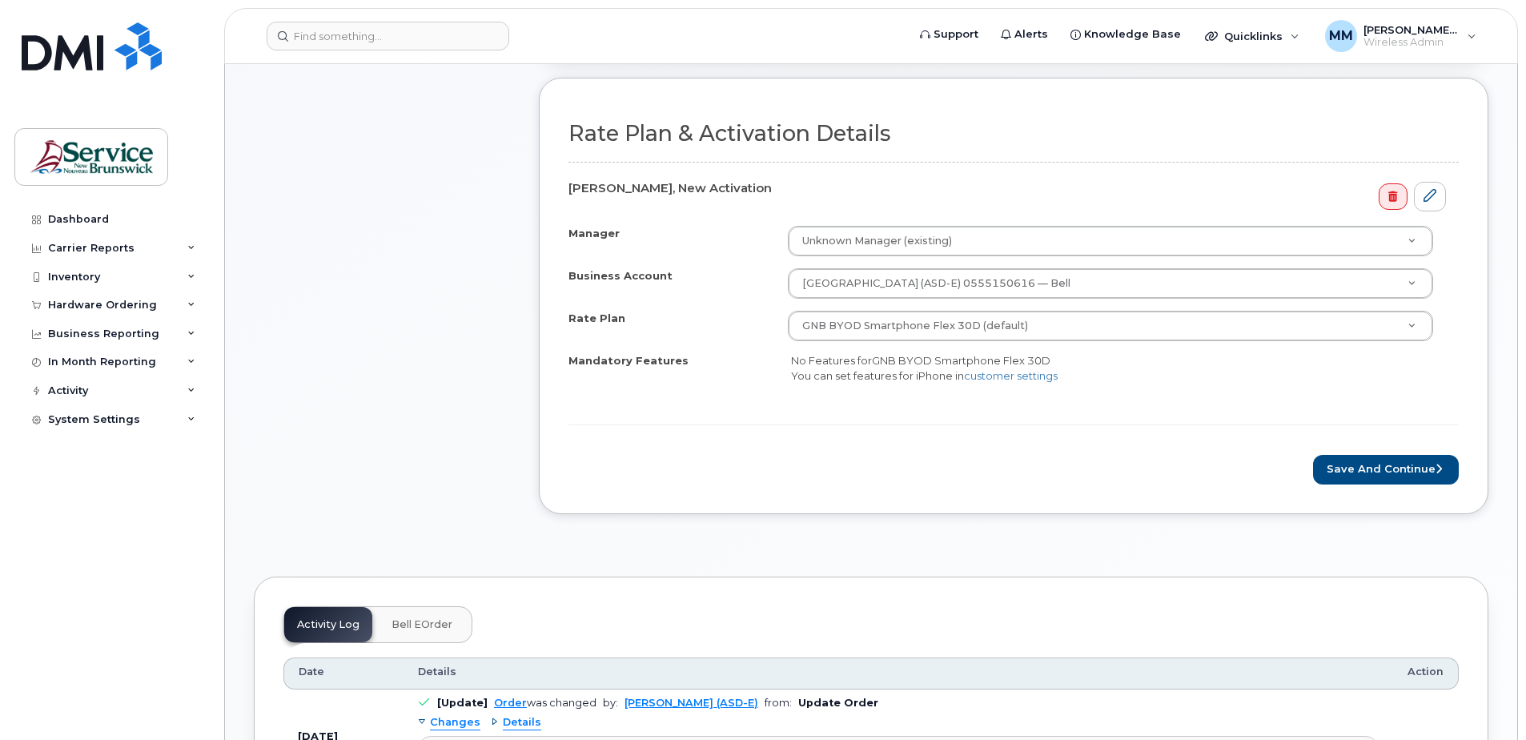
scroll to position [480, 0]
click at [1347, 467] on button "Save and Continue" at bounding box center [1386, 469] width 146 height 30
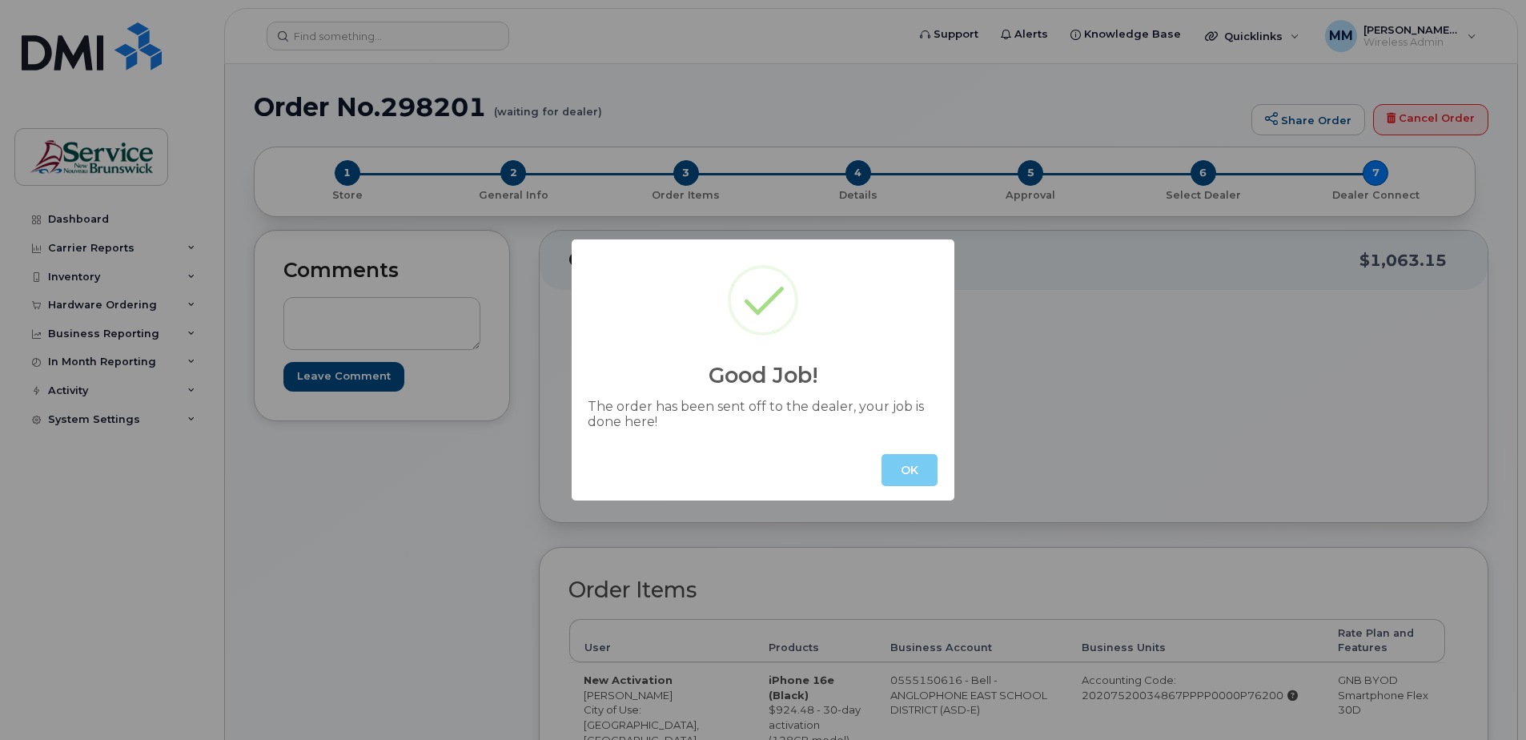
click at [904, 472] on button "OK" at bounding box center [909, 470] width 56 height 32
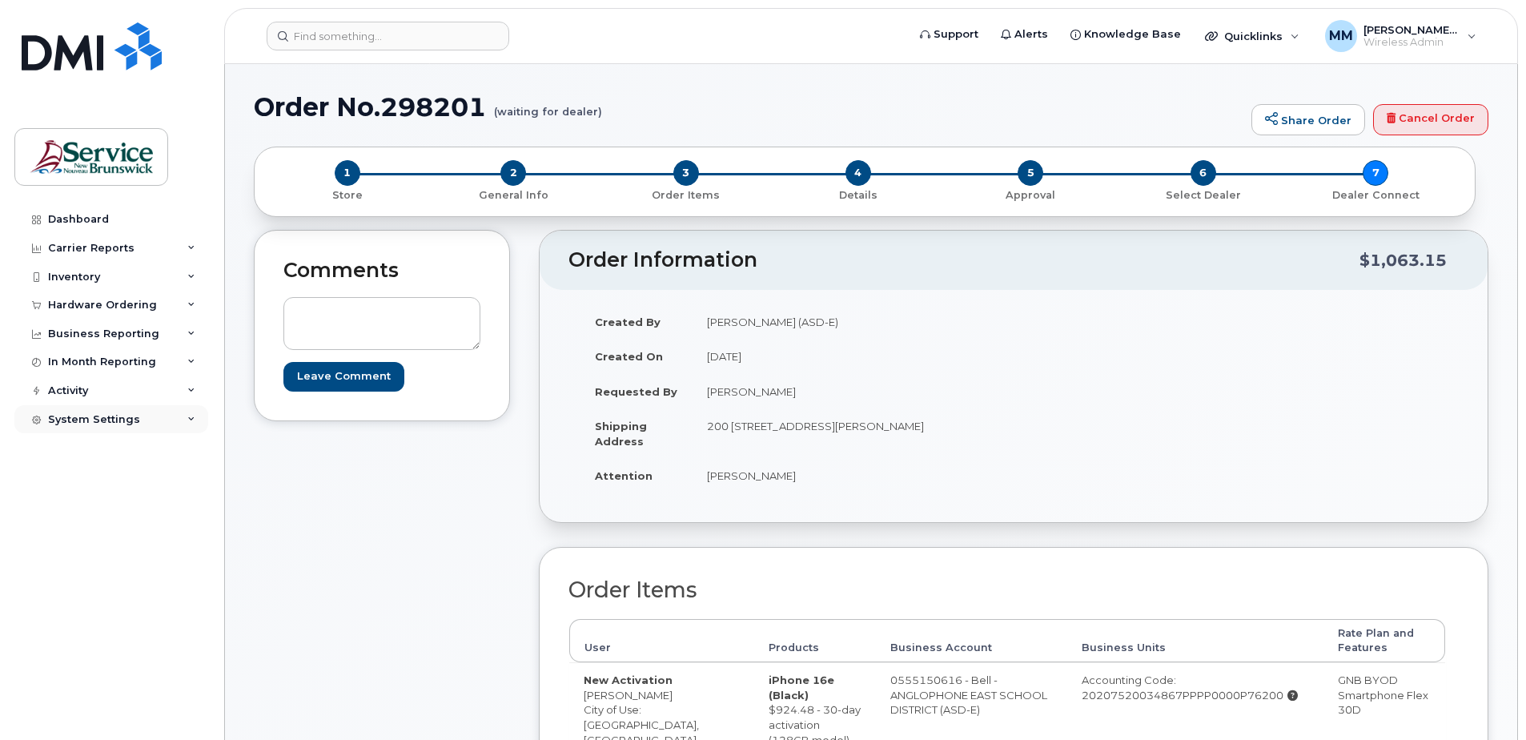
click at [61, 427] on div "System Settings" at bounding box center [111, 419] width 194 height 29
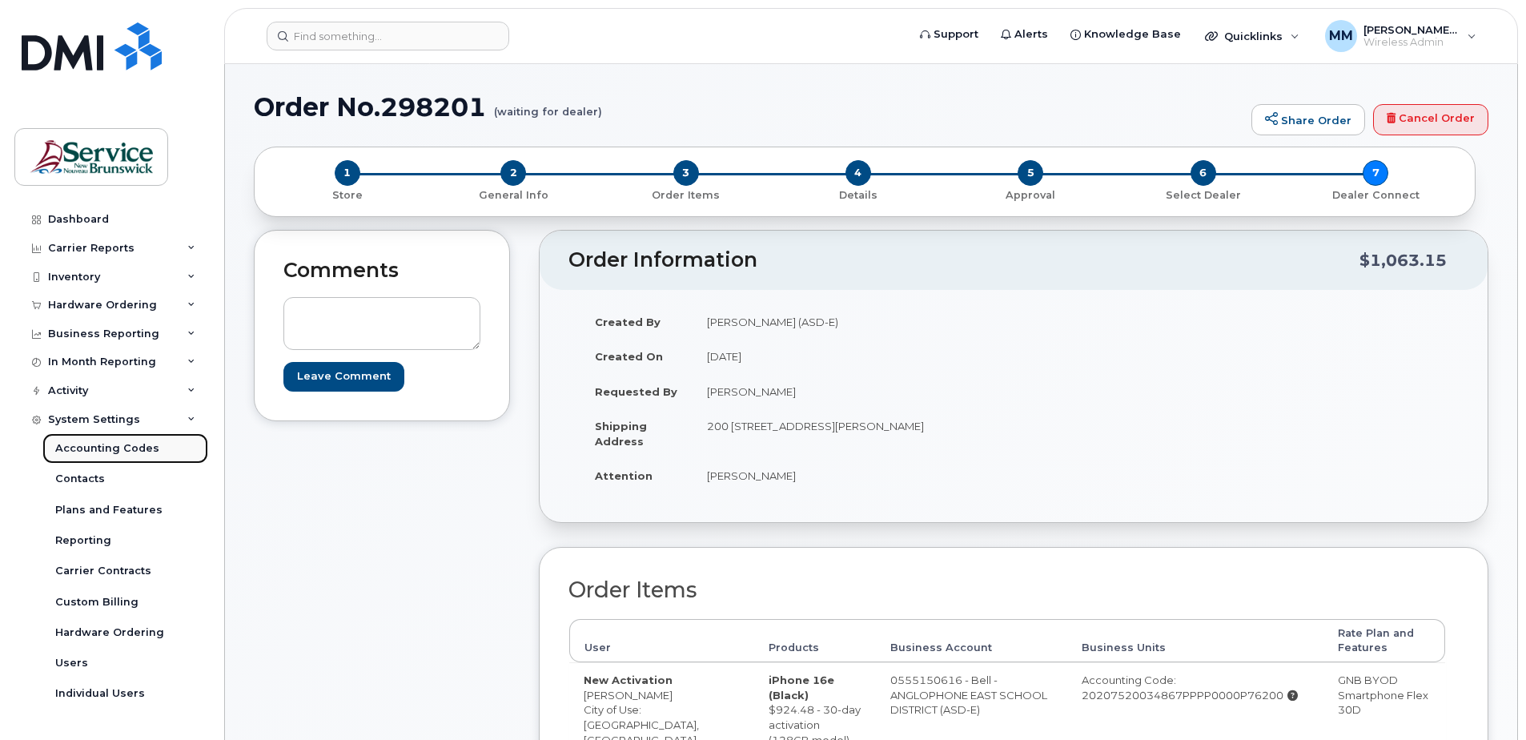
drag, startPoint x: 80, startPoint y: 447, endPoint x: 106, endPoint y: 453, distance: 26.4
click at [80, 447] on div "Accounting Codes" at bounding box center [107, 448] width 104 height 14
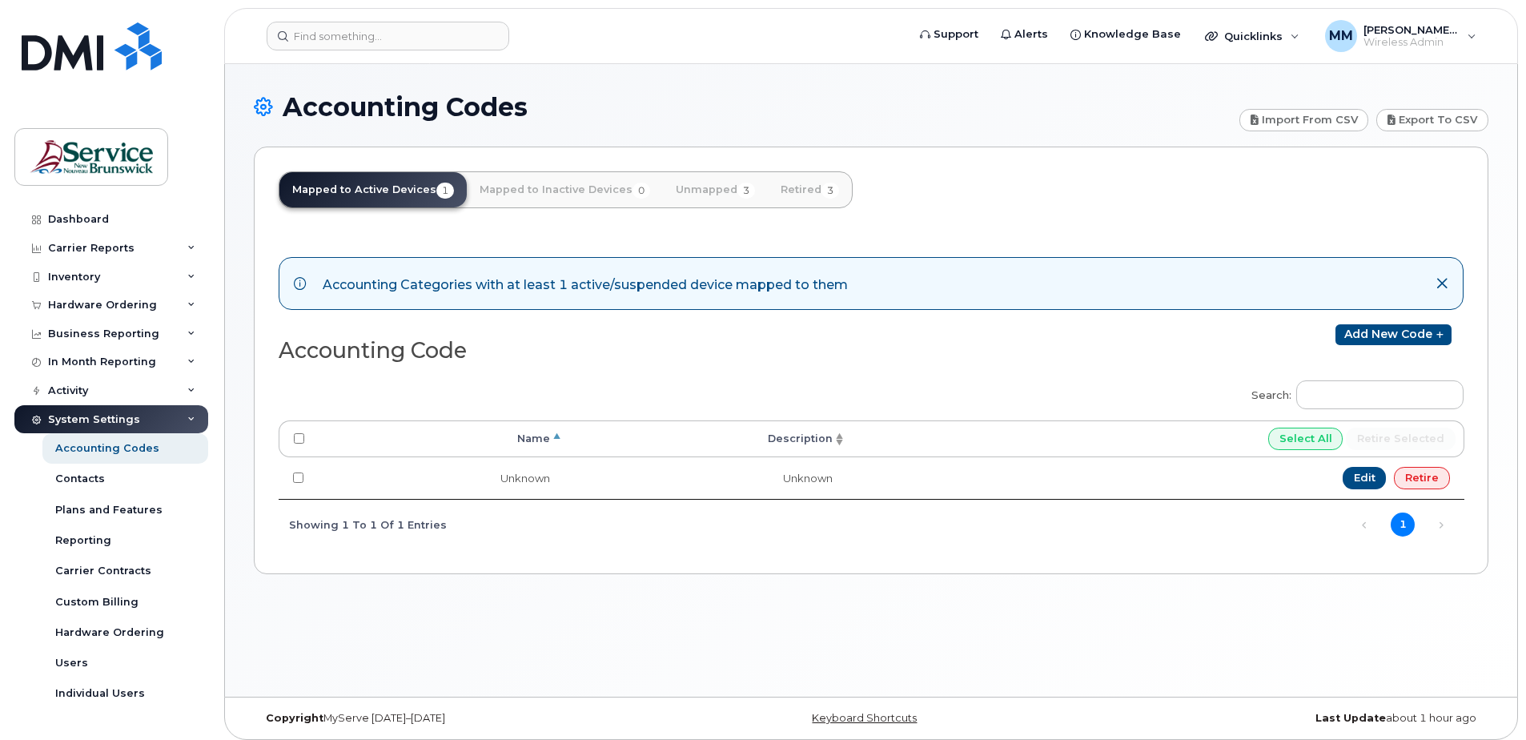
scroll to position [8, 0]
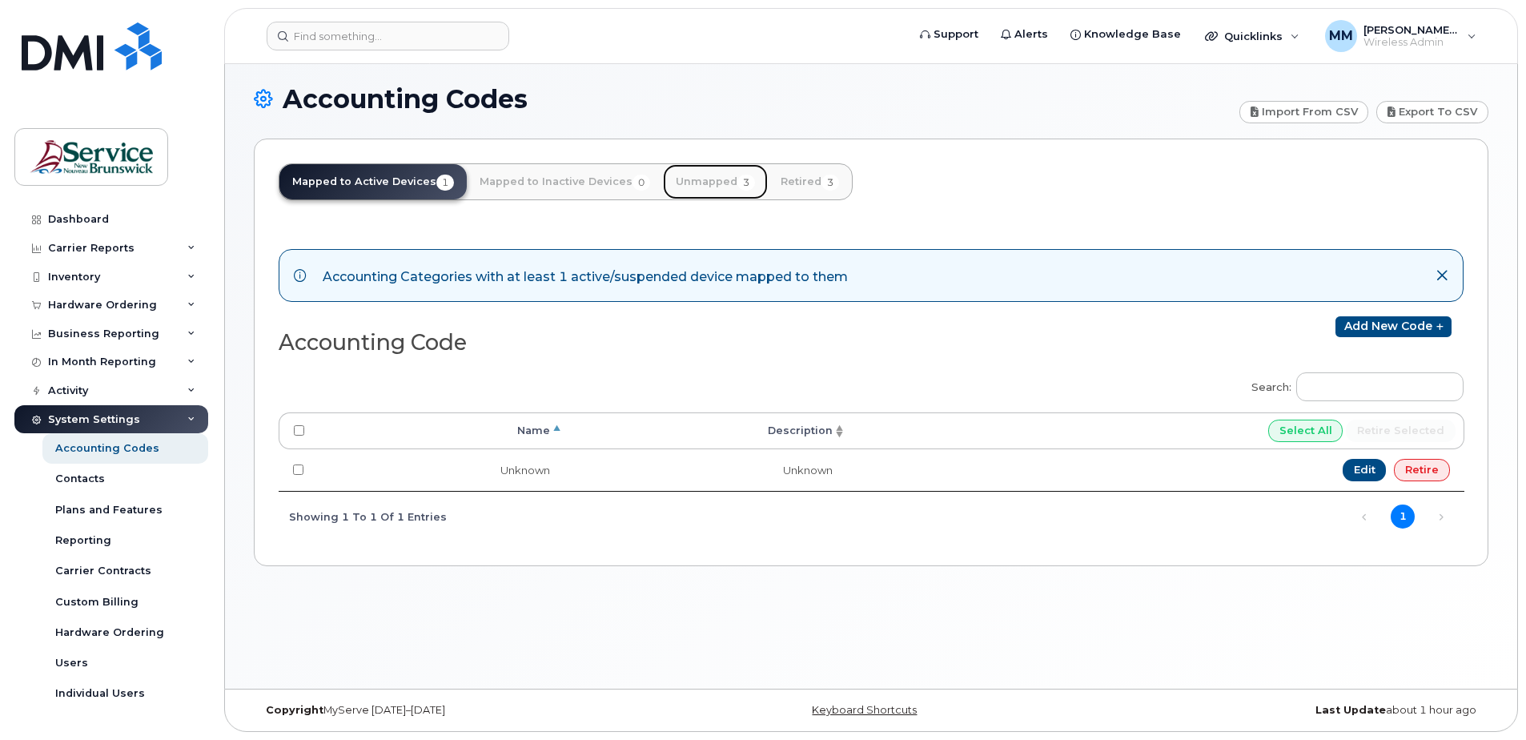
click at [700, 187] on link "Unmapped 3" at bounding box center [715, 181] width 105 height 35
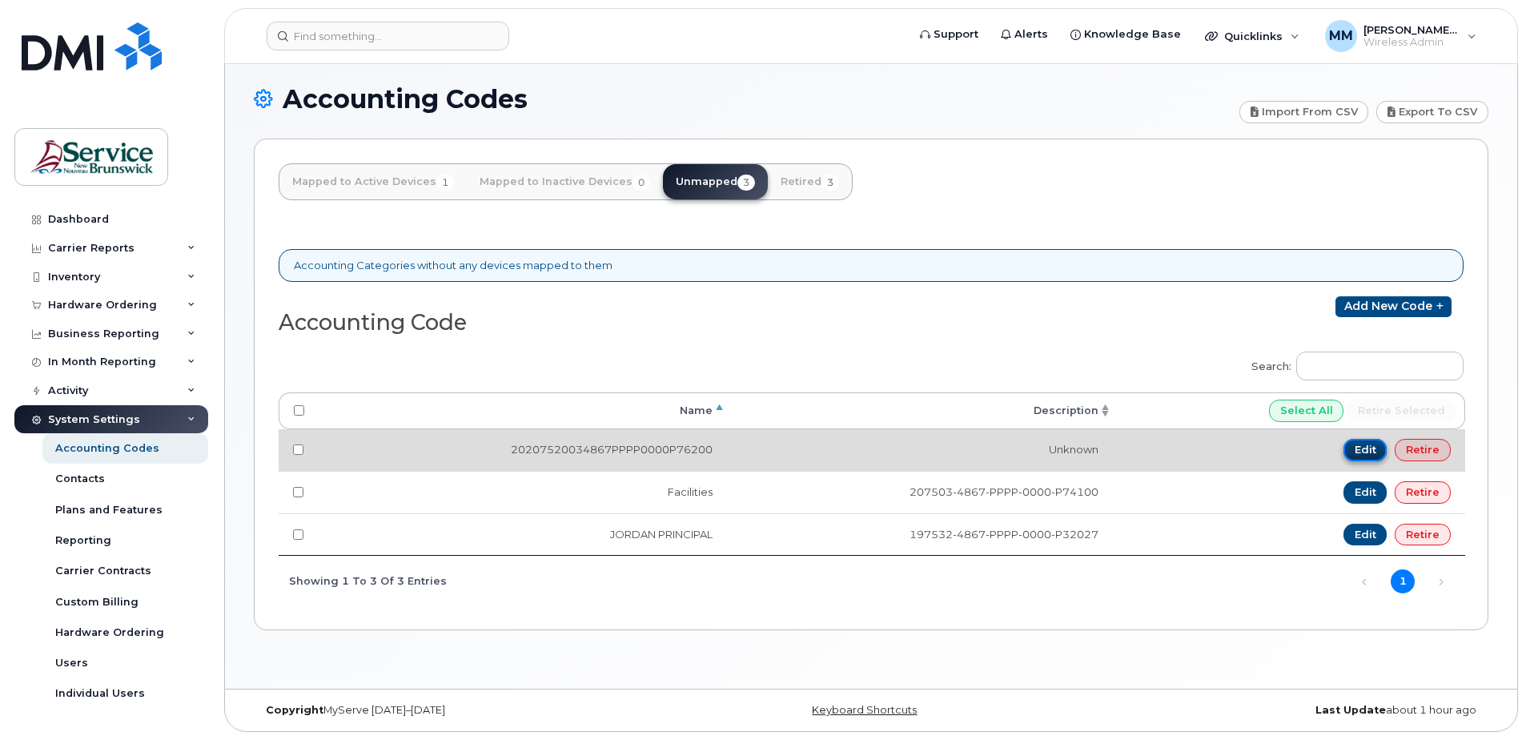
click at [1361, 450] on link "Edit" at bounding box center [1365, 450] width 44 height 22
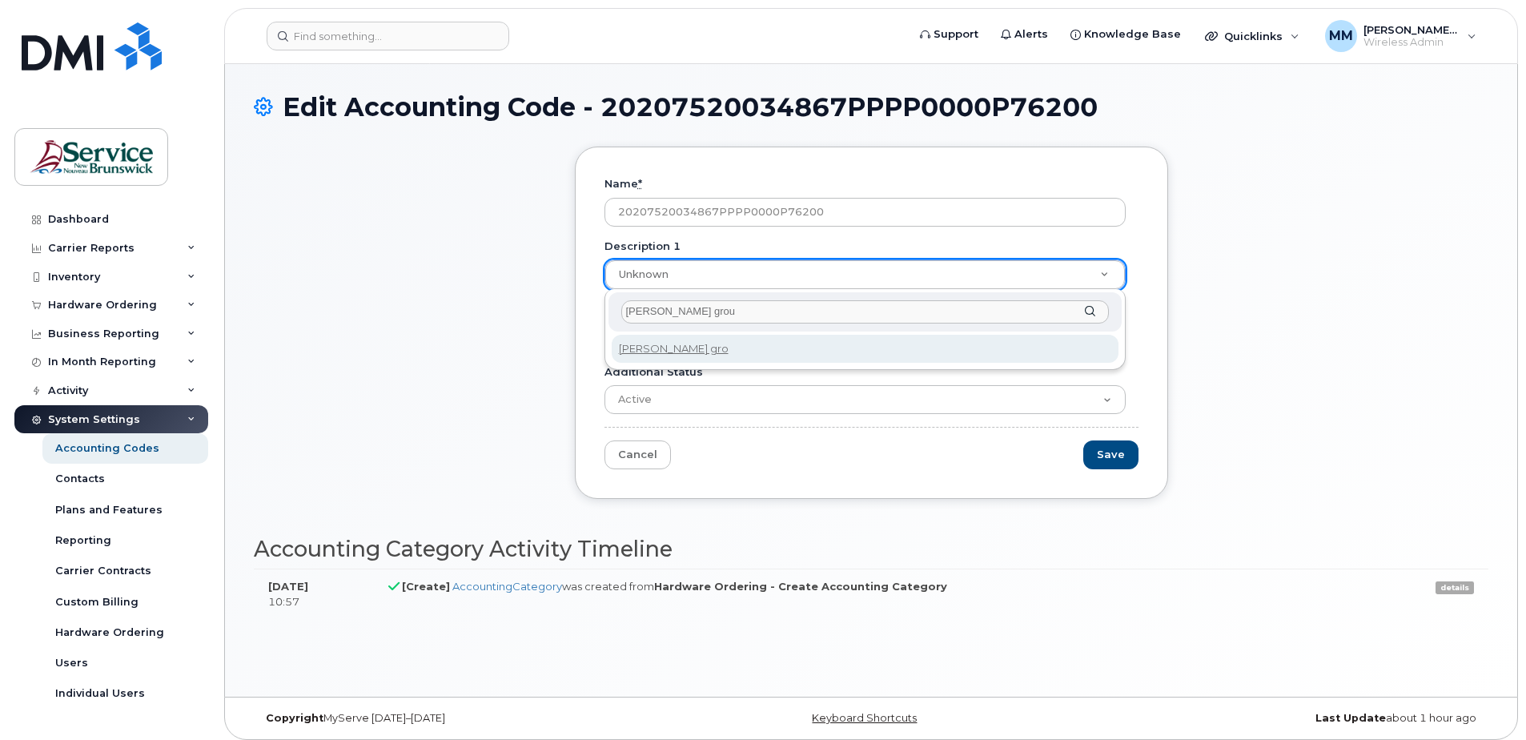
type input "[PERSON_NAME] group"
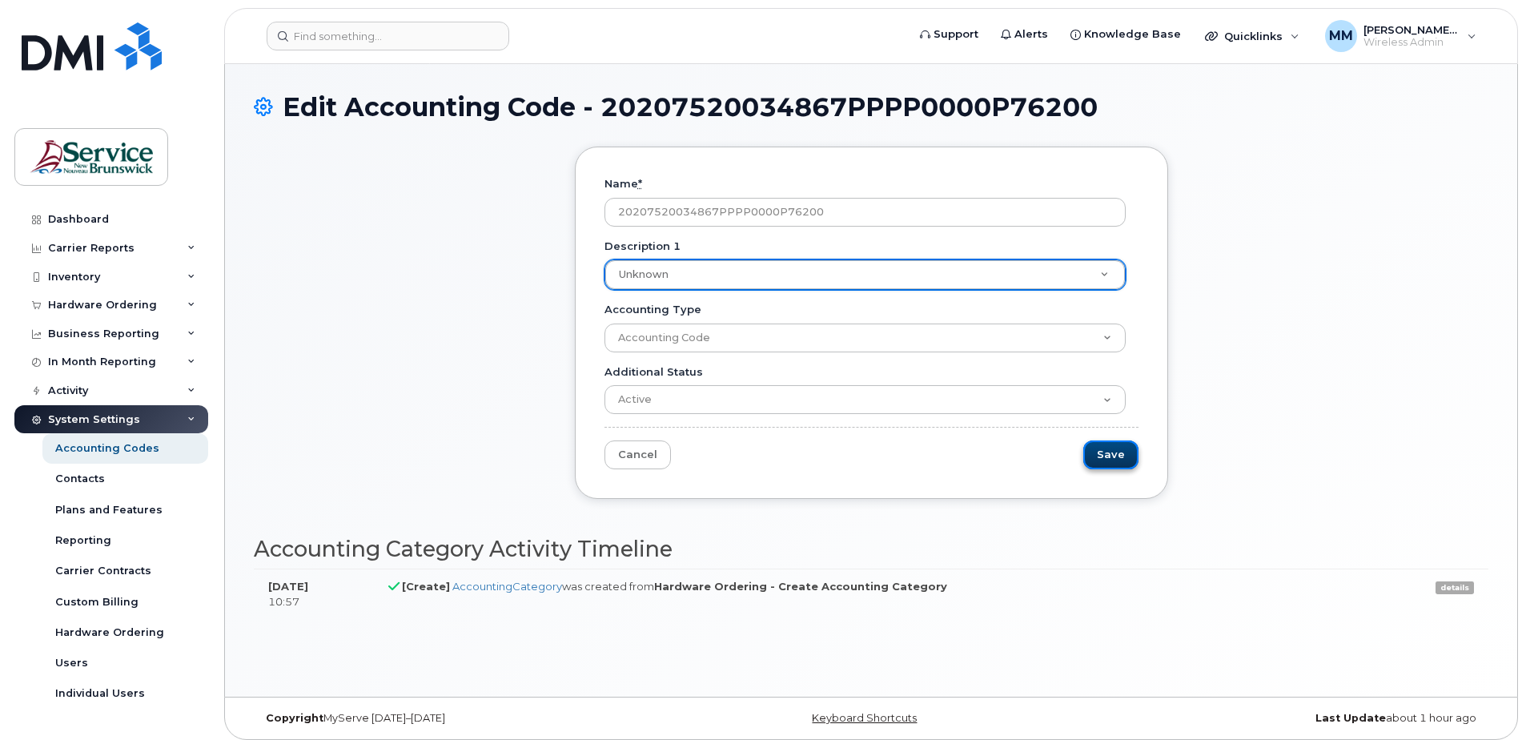
click at [1114, 455] on input "Save" at bounding box center [1110, 455] width 55 height 30
type input "Saving..."
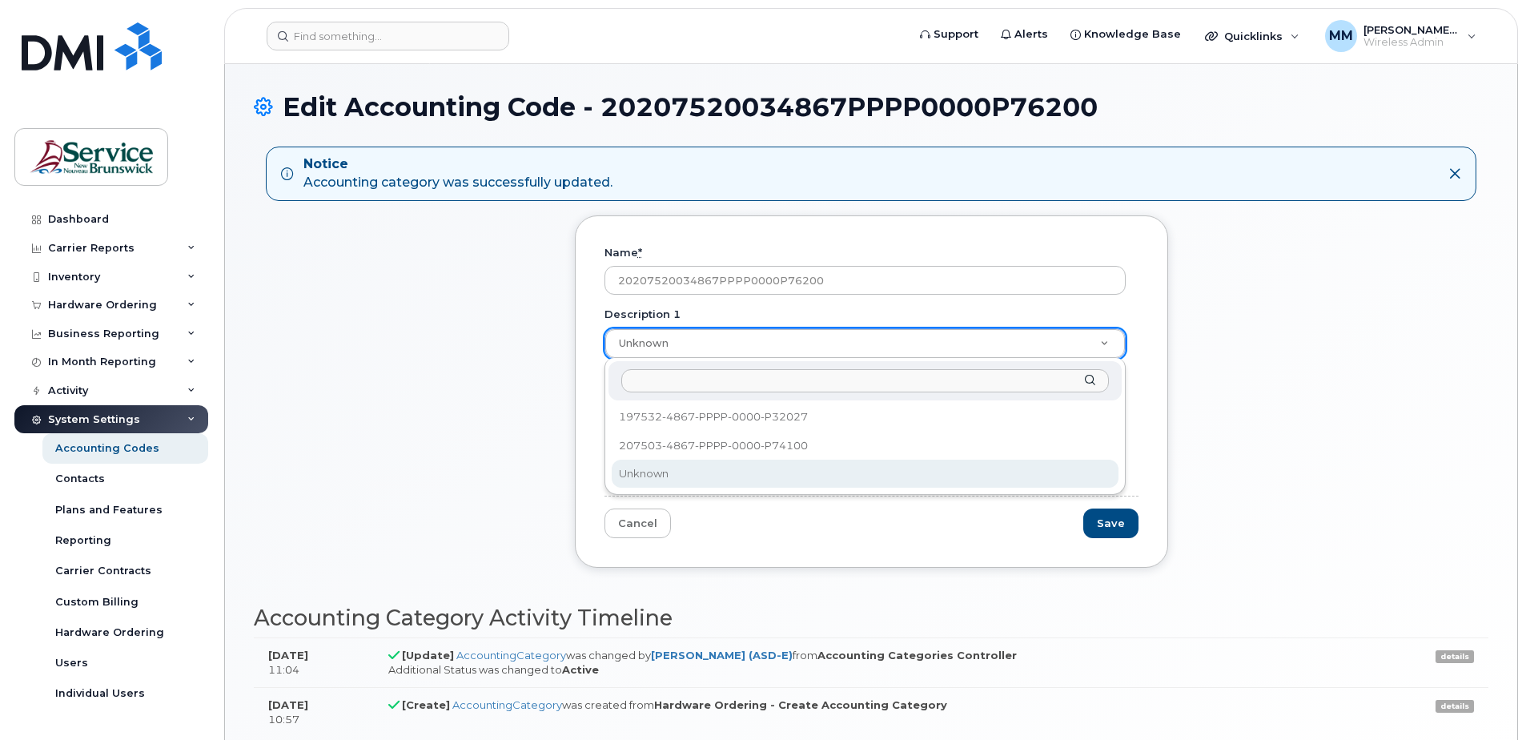
click at [659, 381] on input "Description 1" at bounding box center [864, 380] width 487 height 23
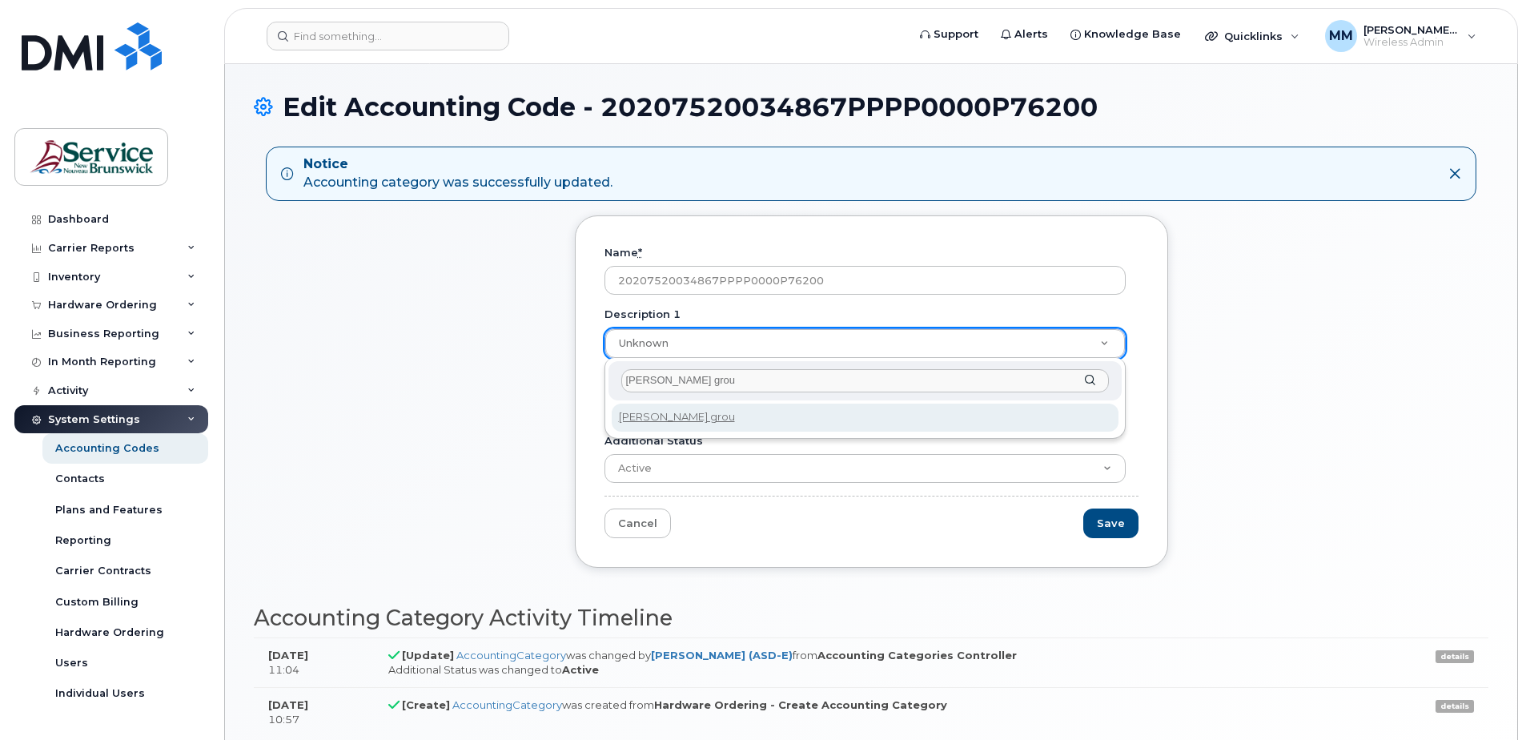
type input "[PERSON_NAME] group"
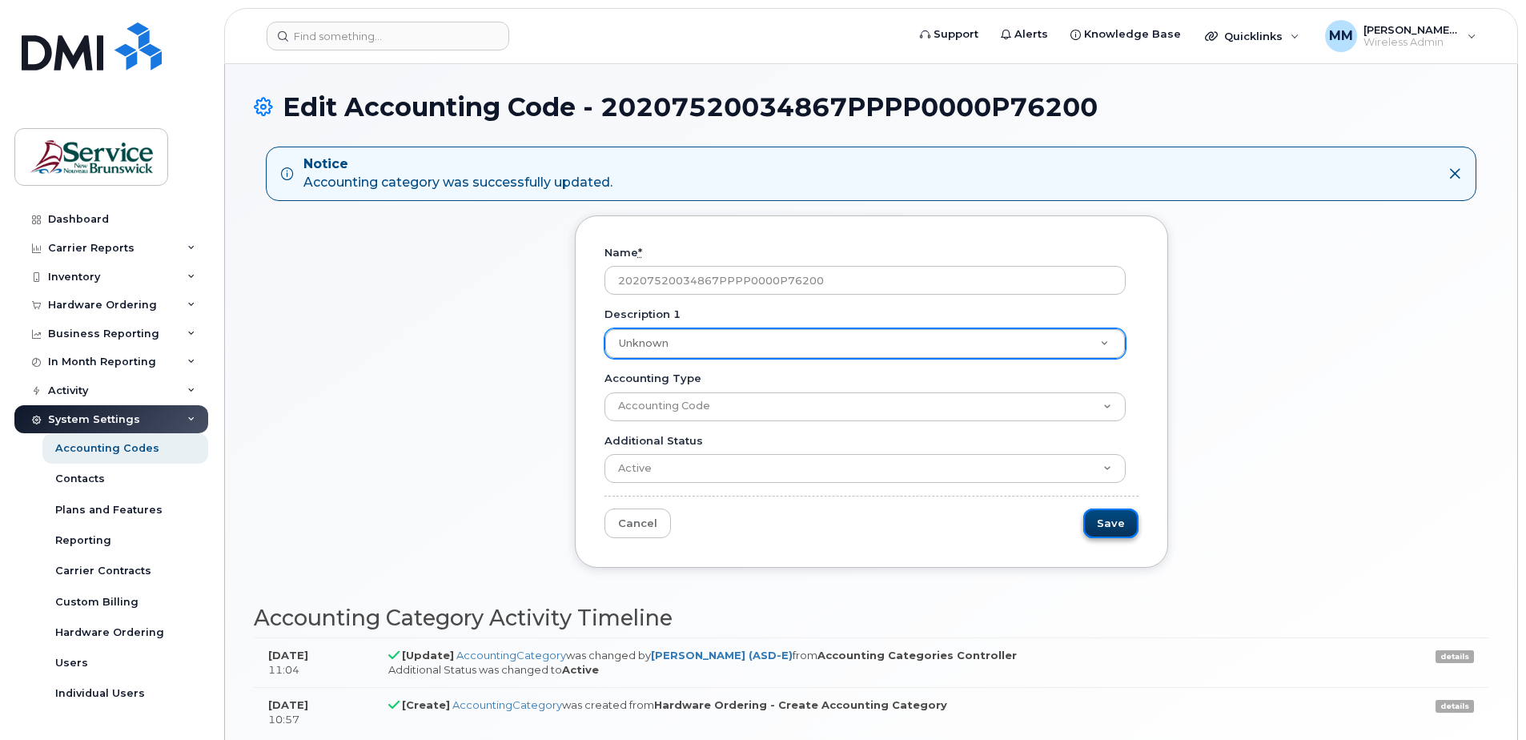
click at [1119, 528] on input "Save" at bounding box center [1110, 523] width 55 height 30
type input "Saving..."
click at [1095, 328] on div "Unknown Description 1 Description 1" at bounding box center [864, 343] width 521 height 30
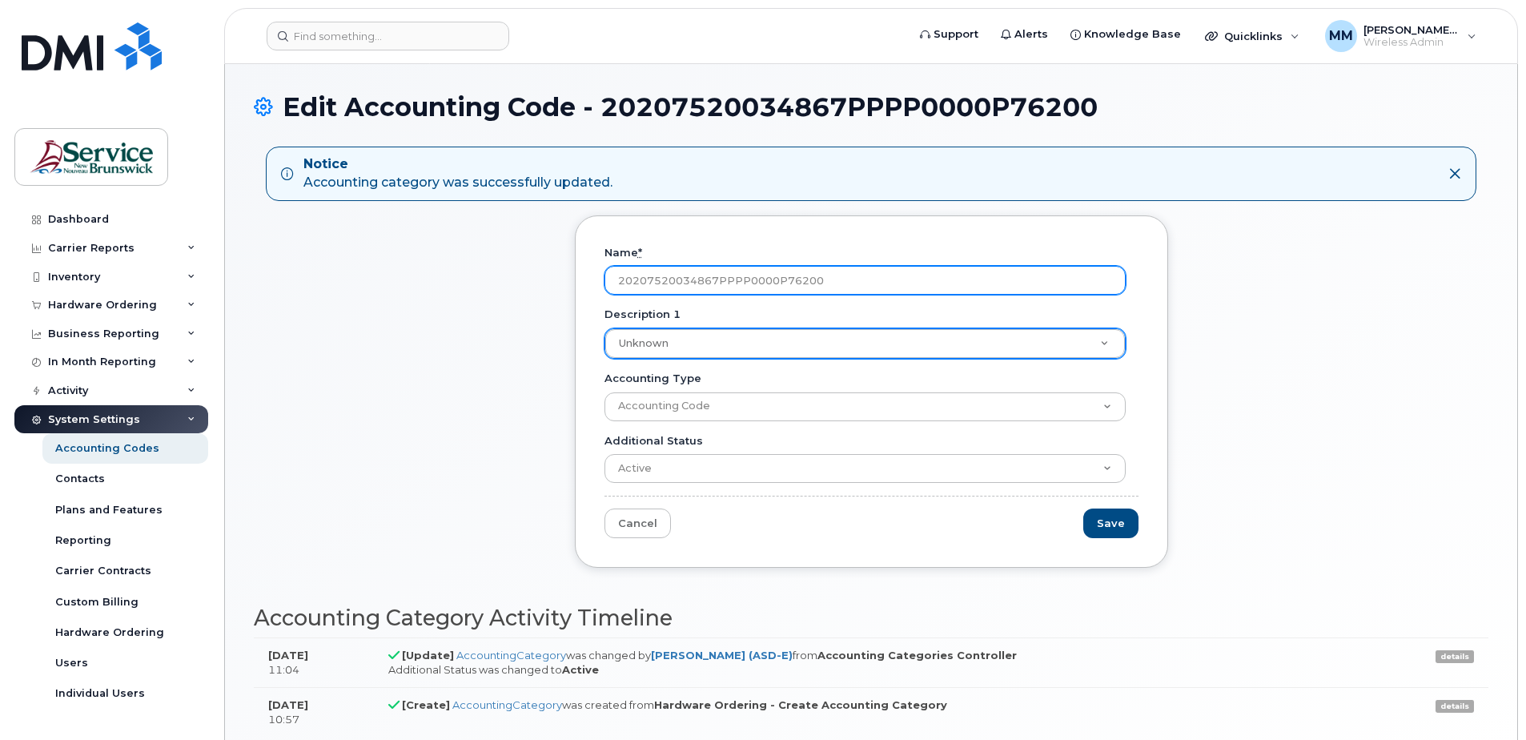
click at [905, 274] on input "20207520034867PPPP0000P76200" at bounding box center [864, 280] width 521 height 29
type input "20207520034867PPPP0000P76200"
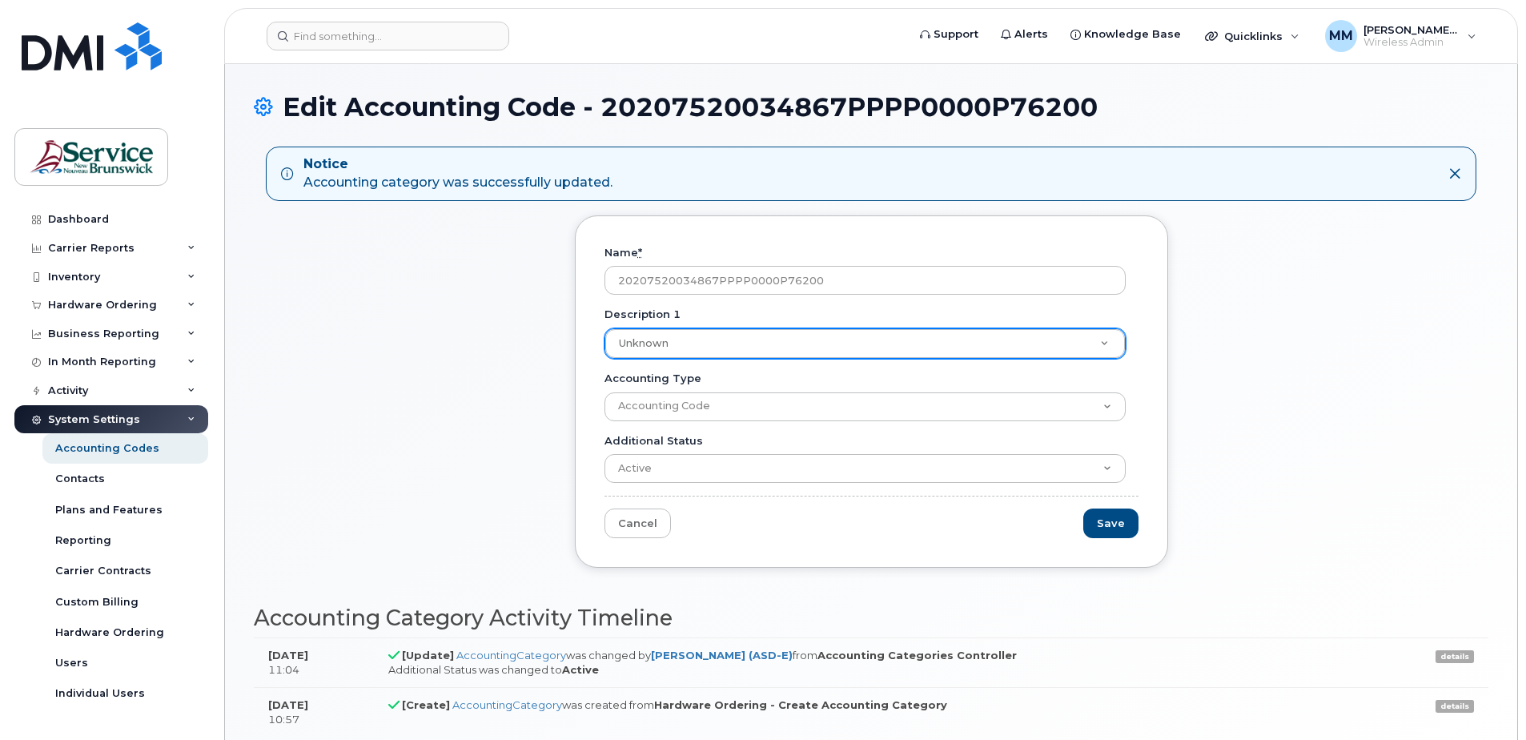
click at [1315, 430] on div "Name * 20207520034867PPPP0000P76200 Description 1 Unknown Description 1 Unknown…" at bounding box center [871, 403] width 1234 height 376
click at [1115, 528] on input "Save" at bounding box center [1110, 523] width 55 height 30
type input "Saving..."
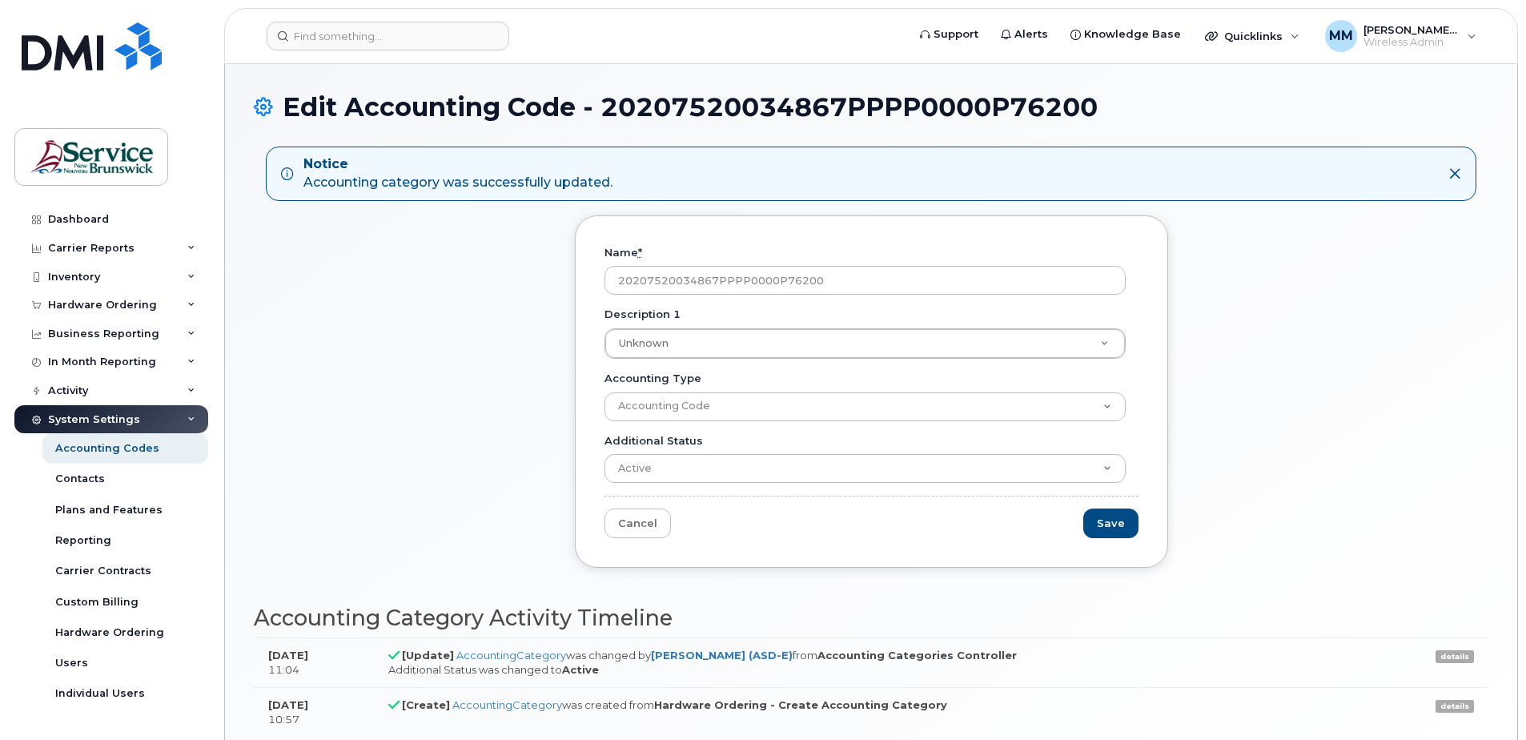
click at [360, 445] on div "Name * 20207520034867PPPP0000P76200 Description 1 Unknown Description 1 Descrip…" at bounding box center [871, 403] width 1234 height 376
click at [105, 215] on div "Dashboard" at bounding box center [78, 219] width 61 height 13
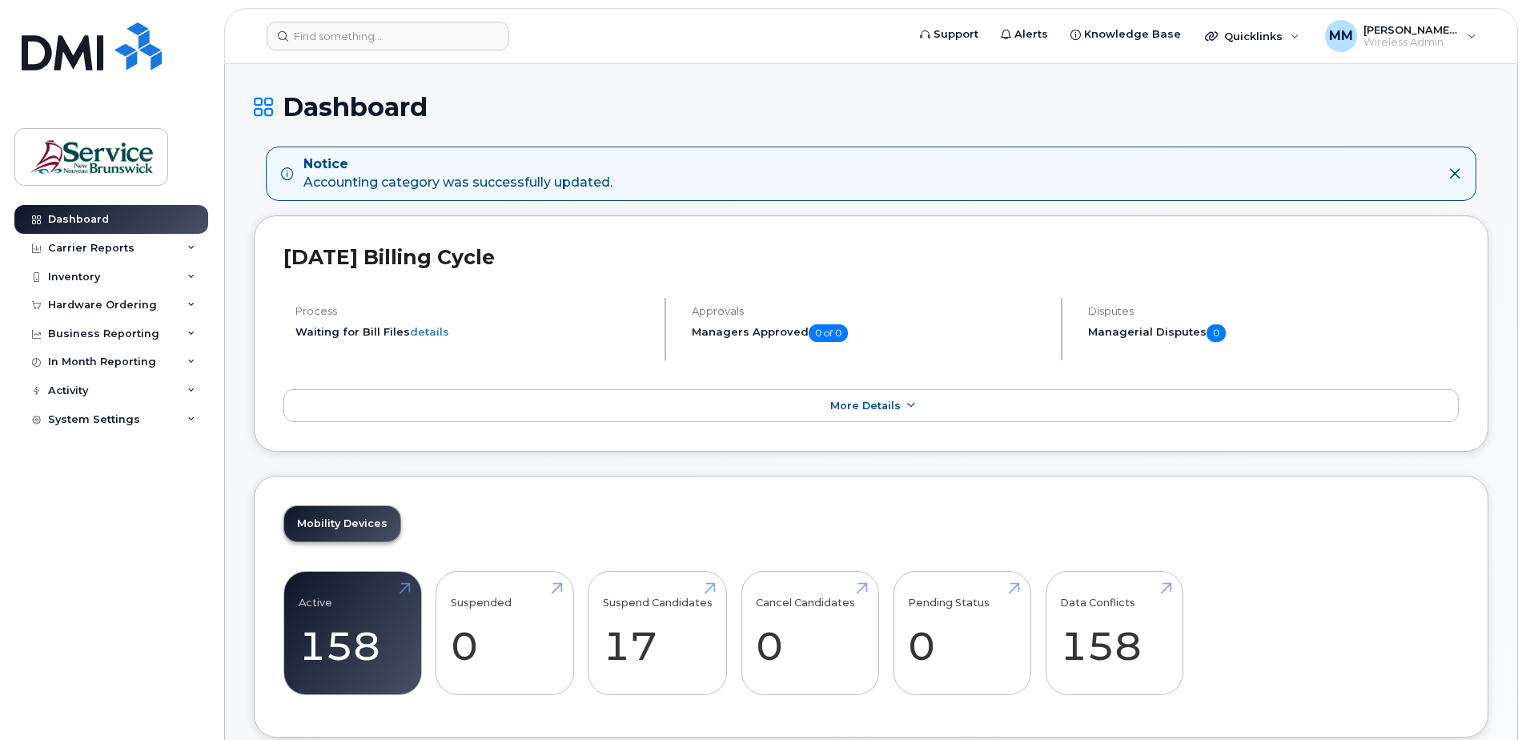
click at [1454, 173] on icon at bounding box center [1454, 173] width 13 height 13
